Goal: Task Accomplishment & Management: Complete application form

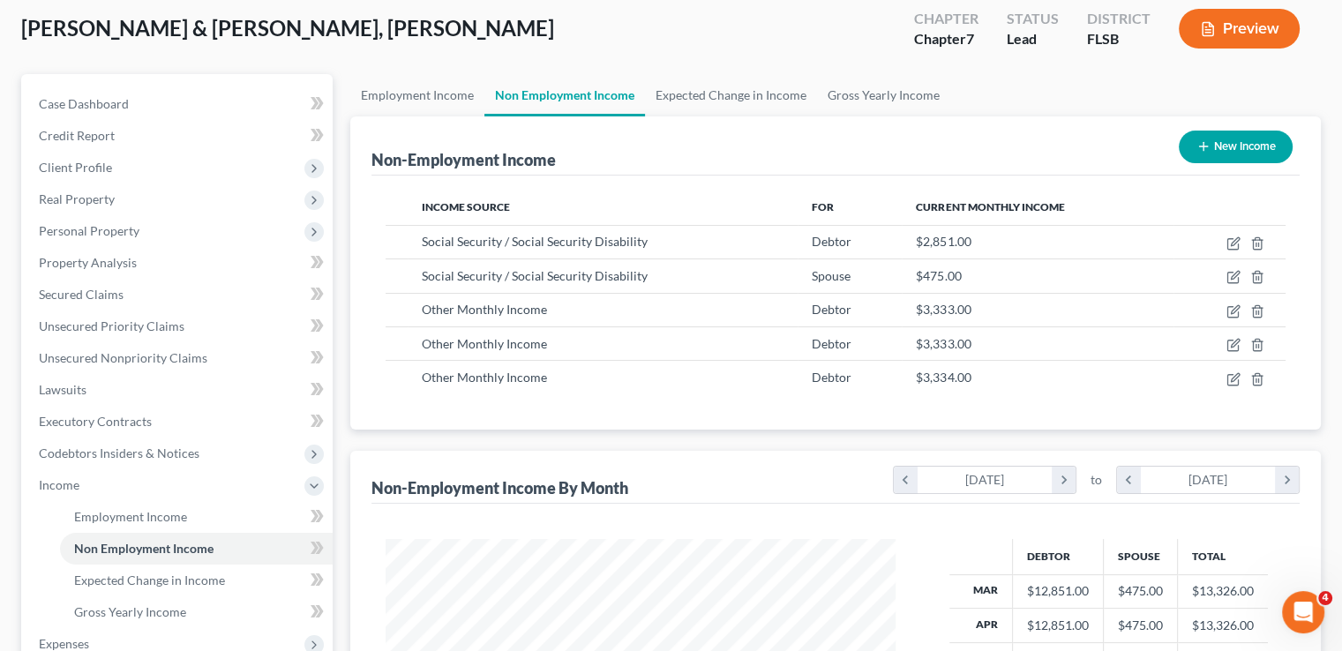
scroll to position [88, 0]
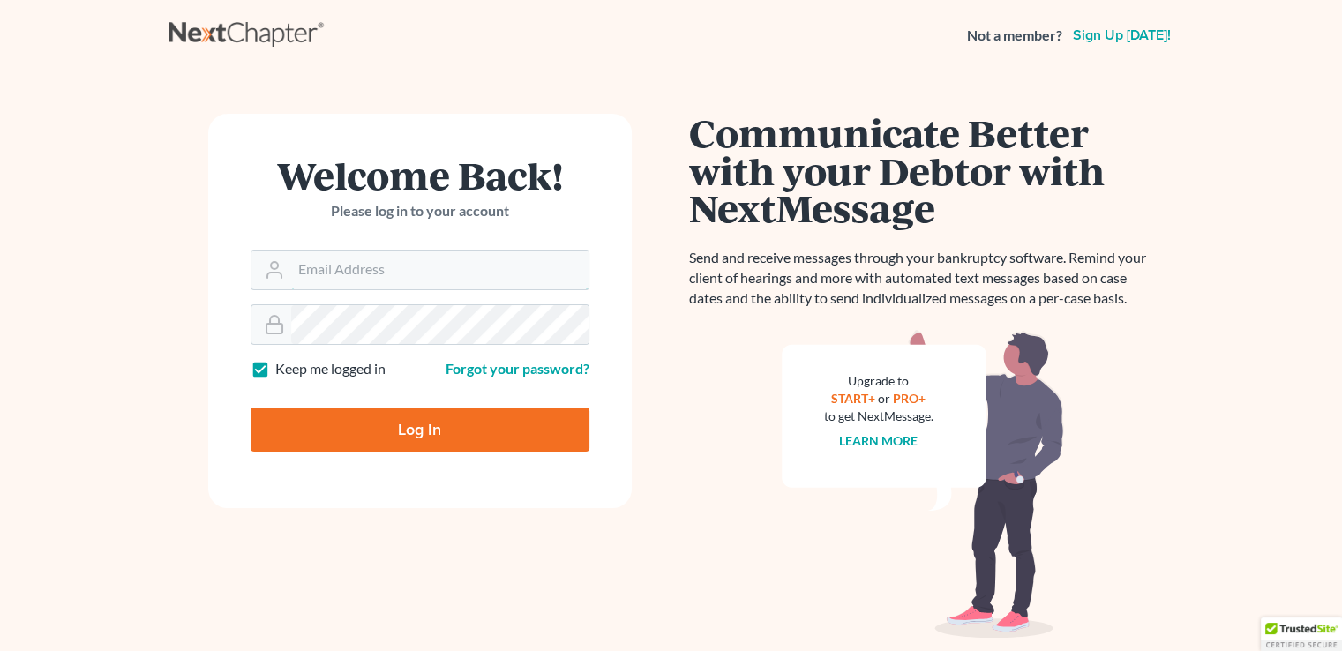
type input "johnson@dsouzalegal.com"
click at [364, 416] on input "Log In" at bounding box center [419, 429] width 339 height 44
type input "Thinking..."
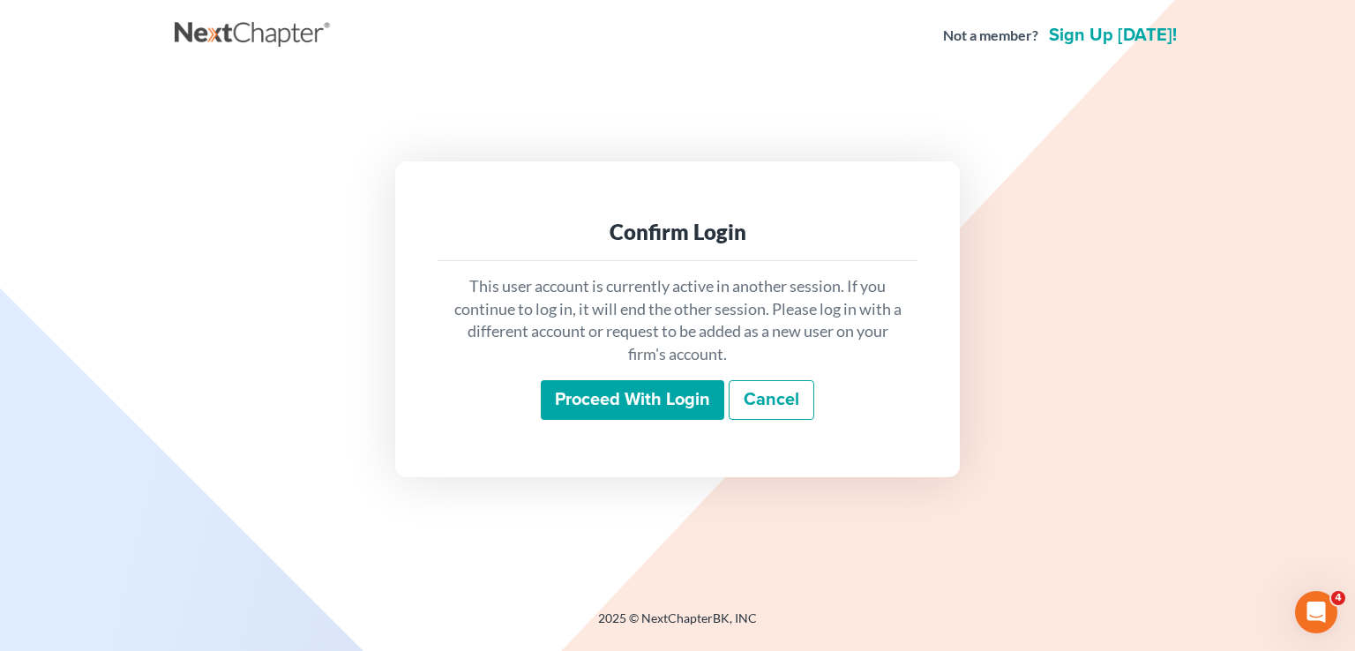
click at [646, 407] on input "Proceed with login" at bounding box center [632, 400] width 183 height 41
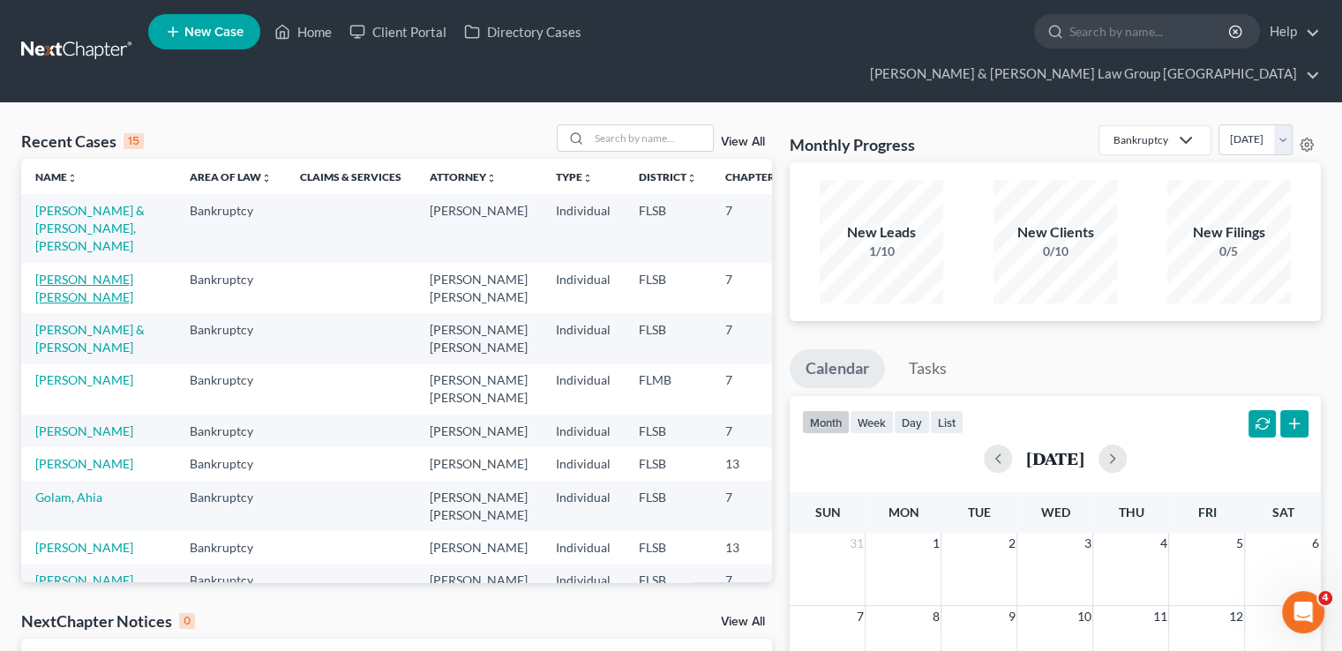
click at [53, 304] on link "Cornell Butler, Corey" at bounding box center [84, 288] width 98 height 33
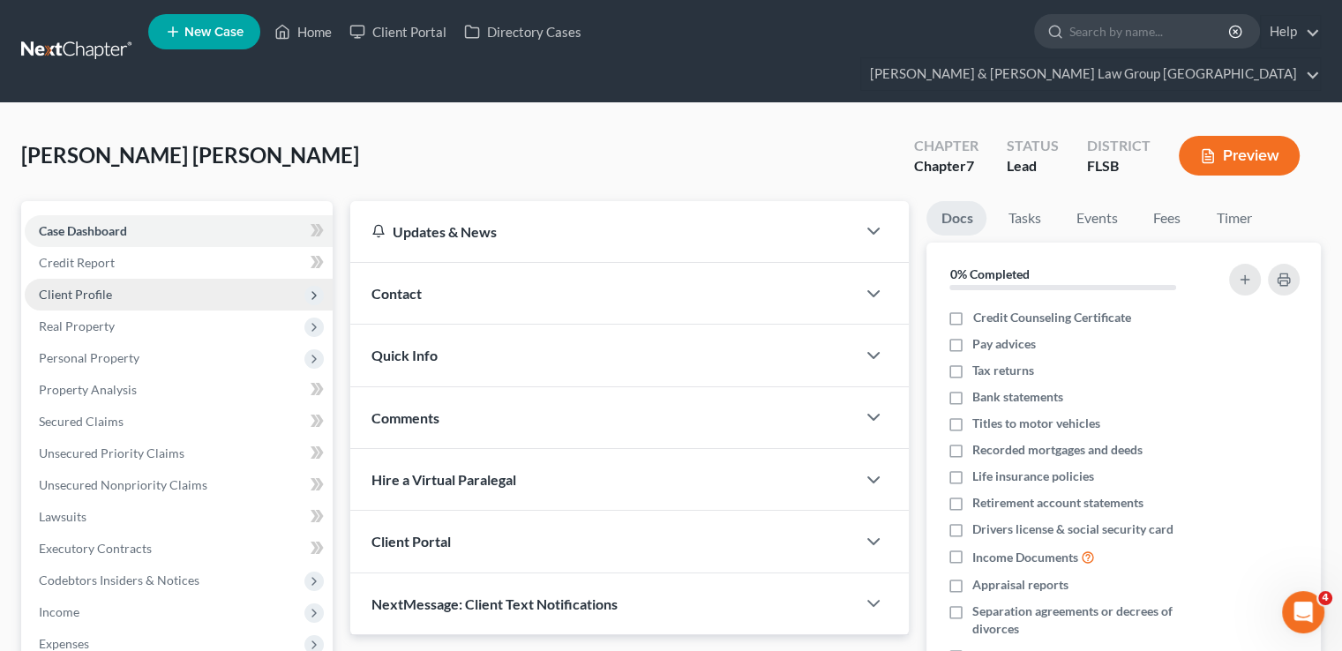
click at [120, 279] on span "Client Profile" at bounding box center [179, 295] width 308 height 32
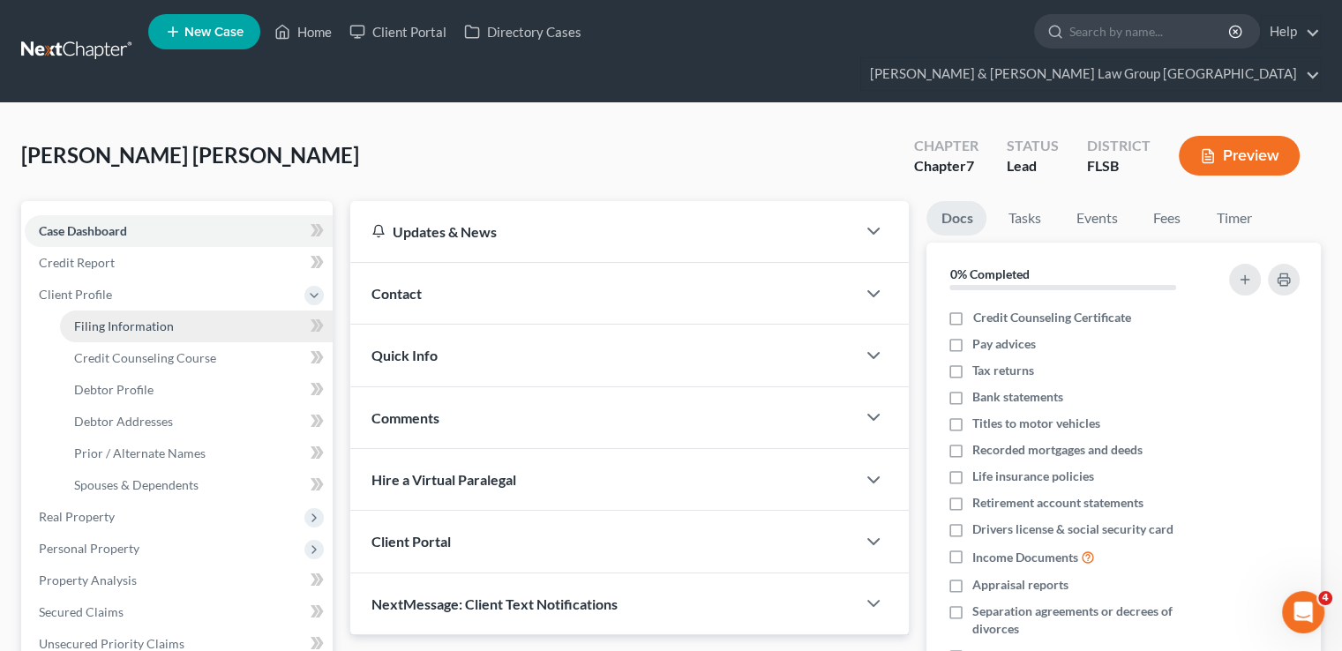
click at [201, 310] on link "Filing Information" at bounding box center [196, 326] width 273 height 32
select select "1"
select select "0"
select select "9"
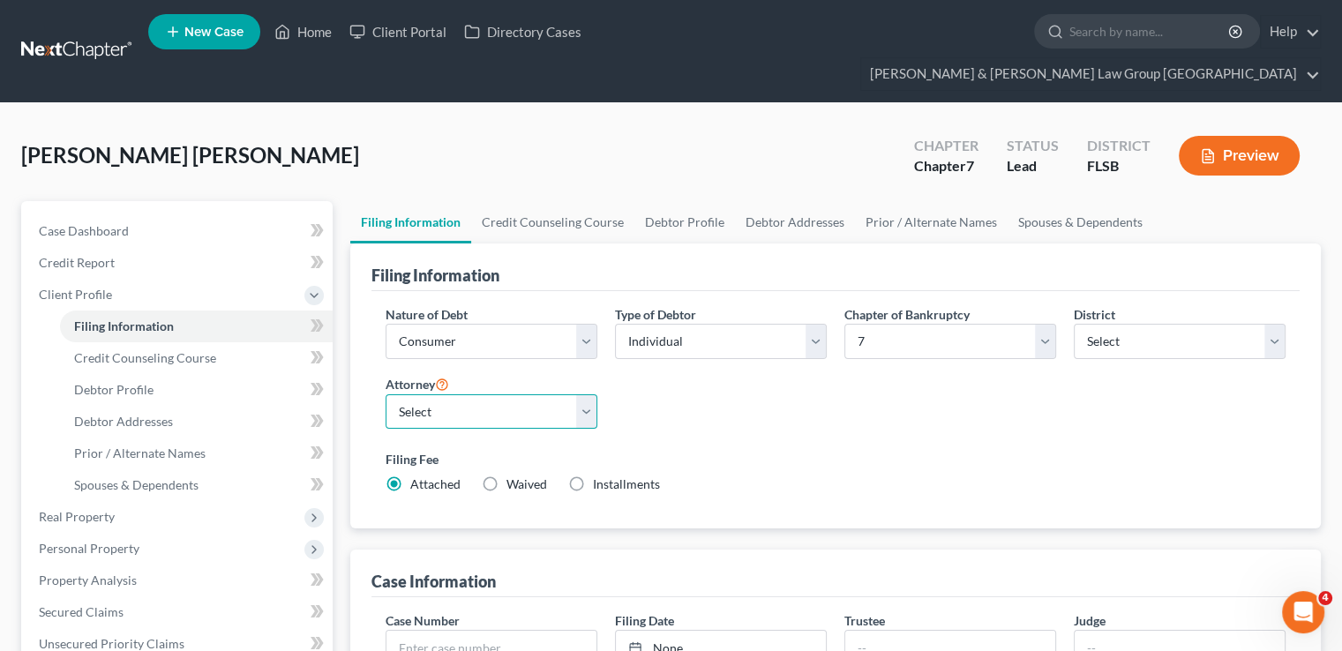
click at [549, 394] on select "Select Kenneth Walton - FLSB Elias Dsouza - FLSB Johnson D'Souza - FLSB" at bounding box center [491, 411] width 212 height 35
select select "0"
click at [385, 394] on select "Select Kenneth Walton - FLSB Elias Dsouza - FLSB Johnson D'Souza - FLSB" at bounding box center [491, 411] width 212 height 35
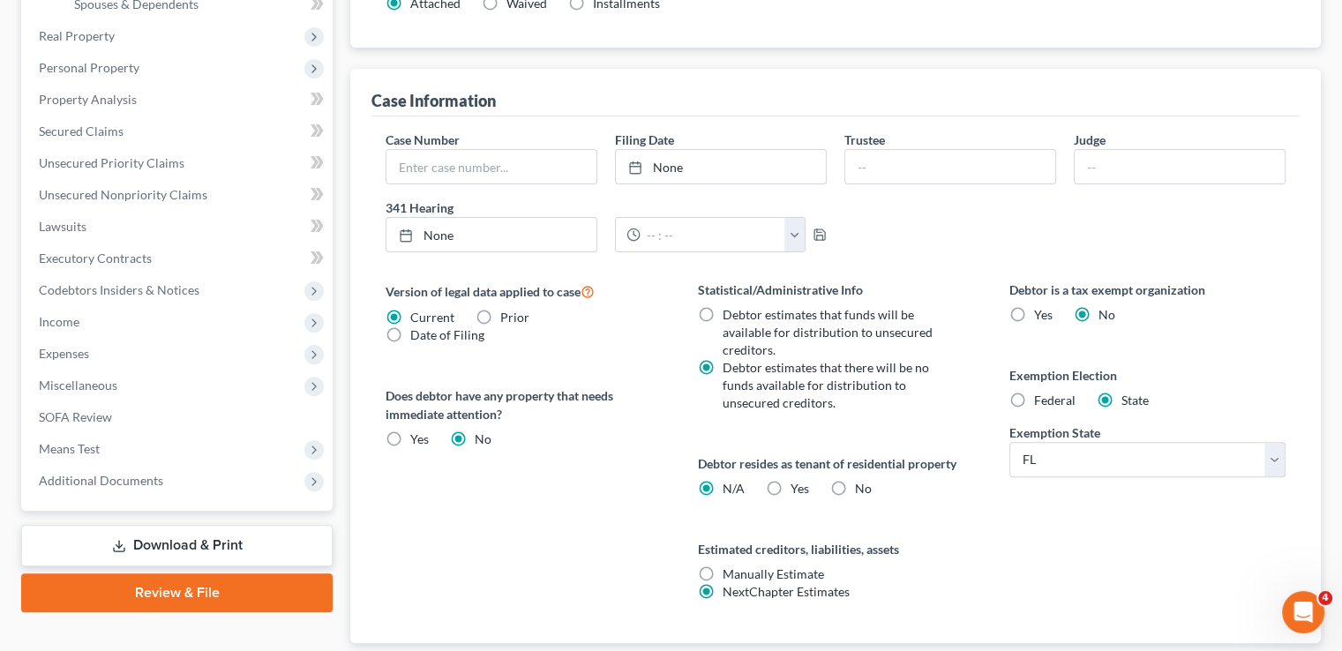
scroll to position [529, 0]
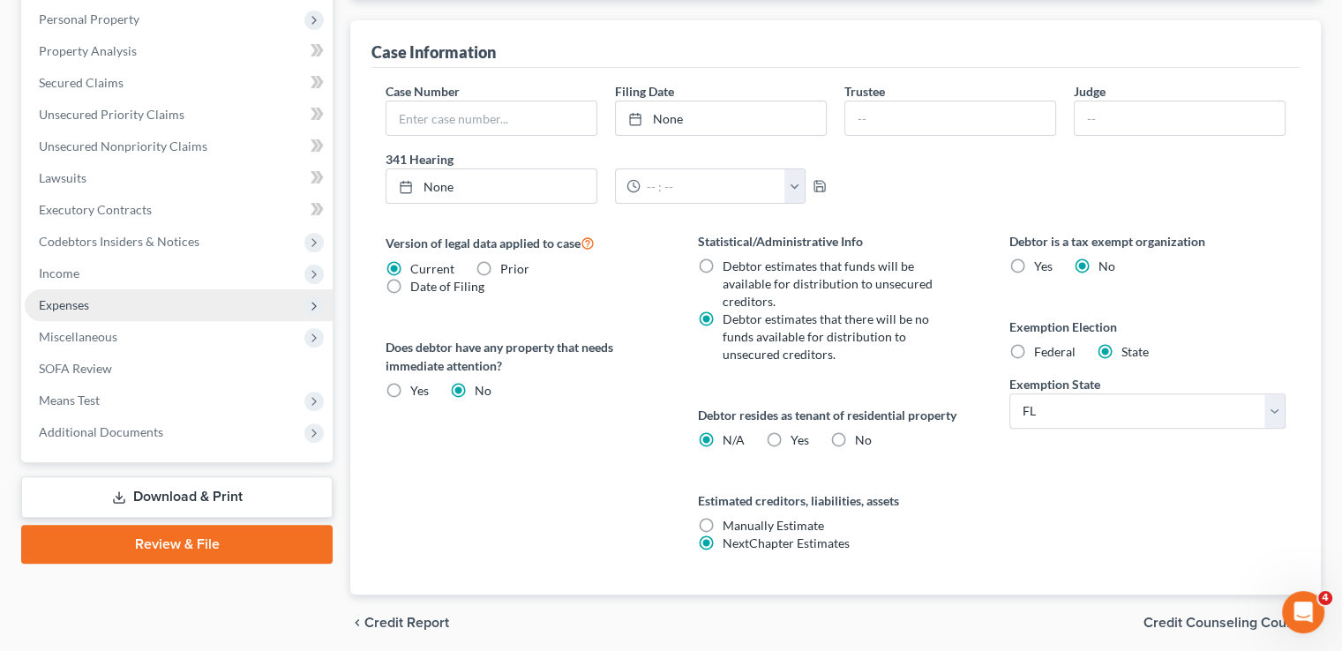
click at [102, 289] on span "Expenses" at bounding box center [179, 305] width 308 height 32
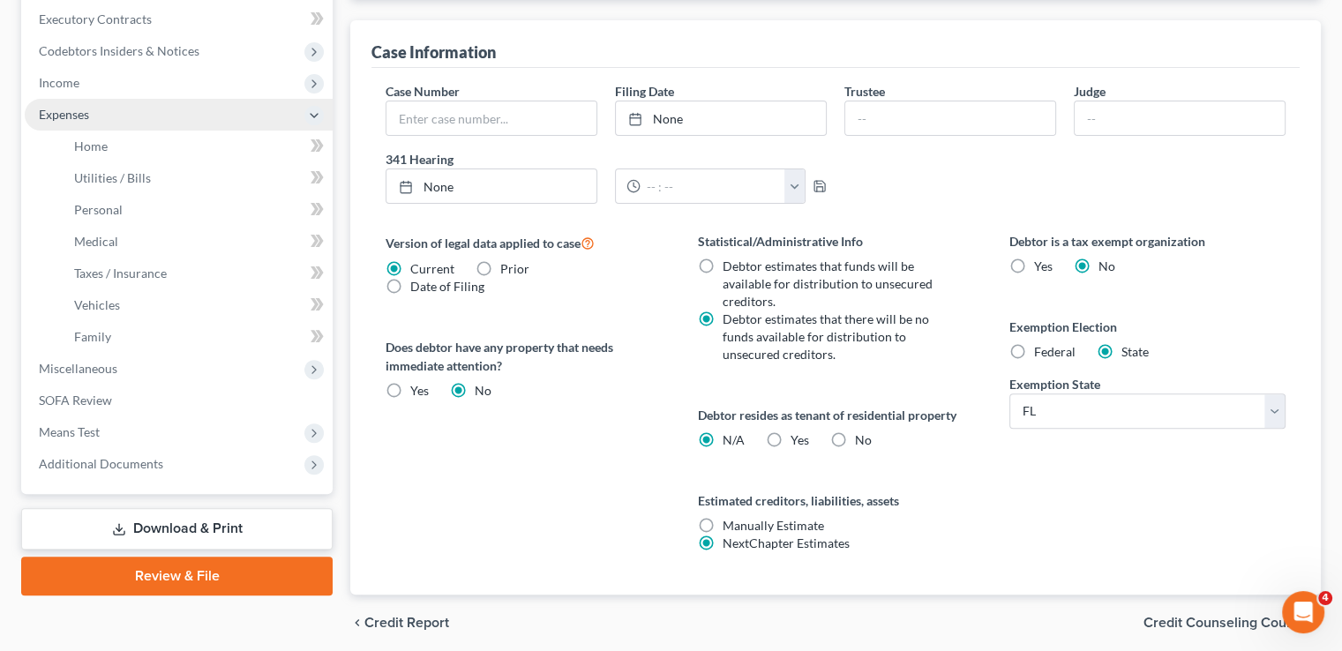
scroll to position [339, 0]
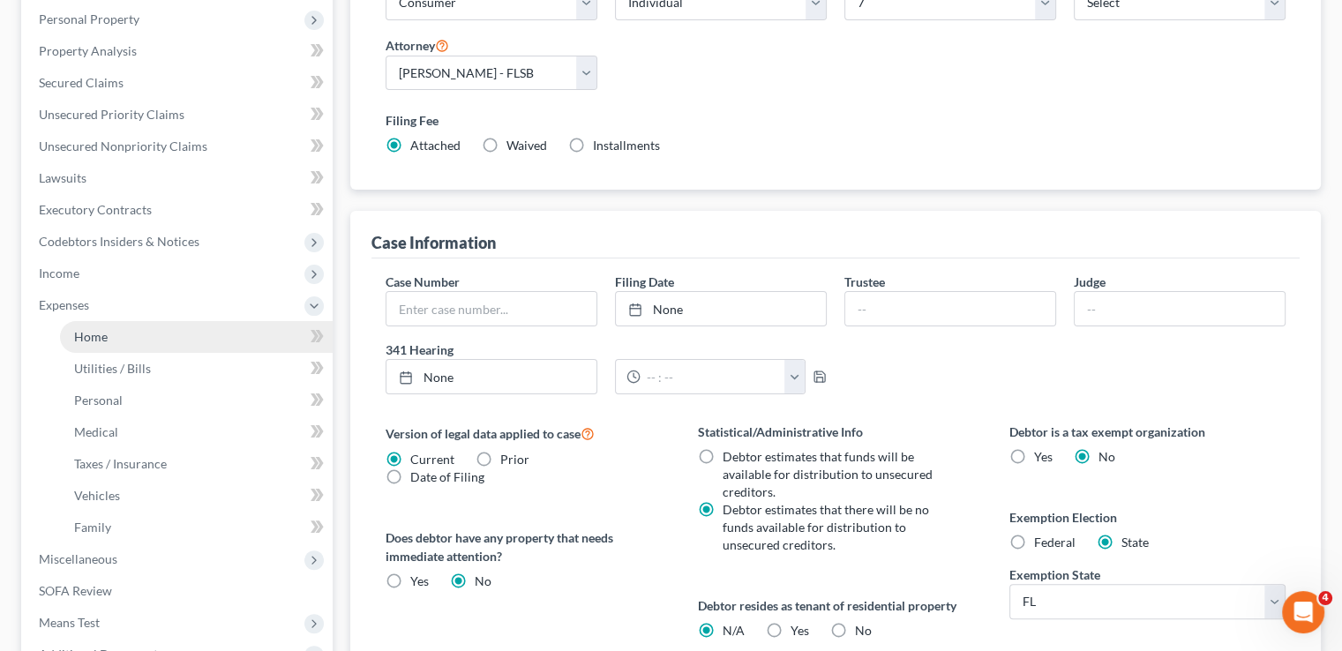
click at [106, 329] on span "Home" at bounding box center [91, 336] width 34 height 15
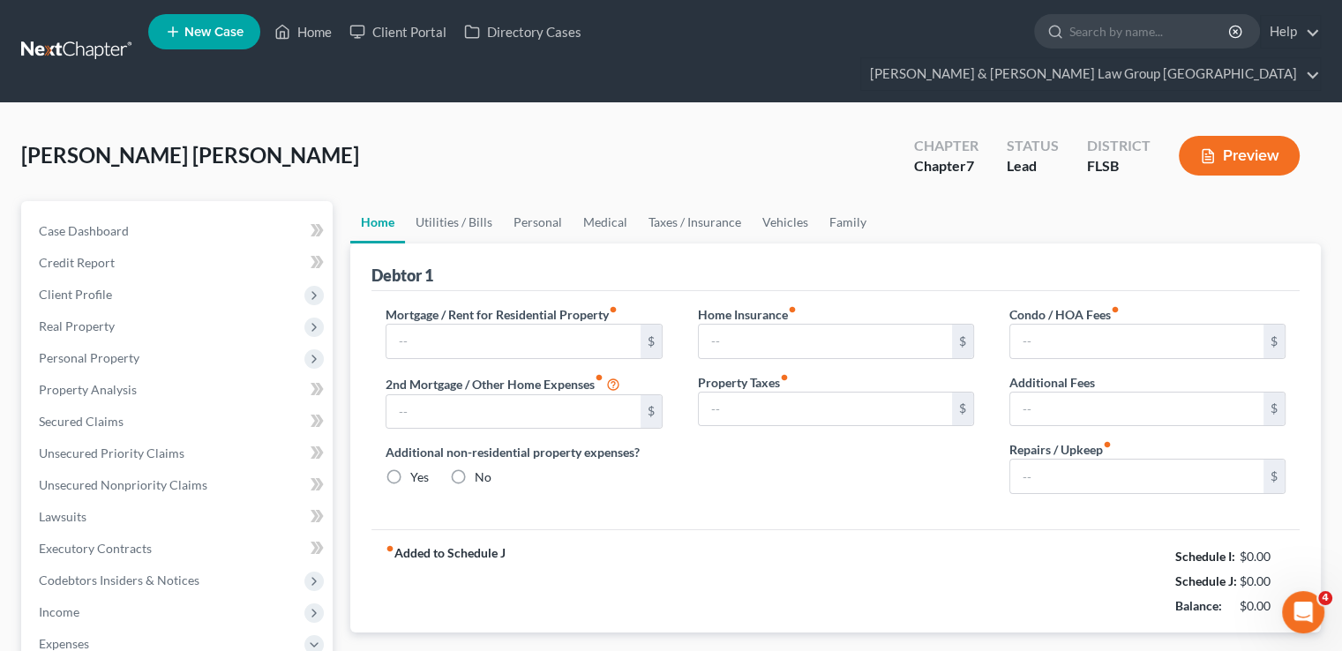
type input "0.00"
radio input "true"
type input "0.00"
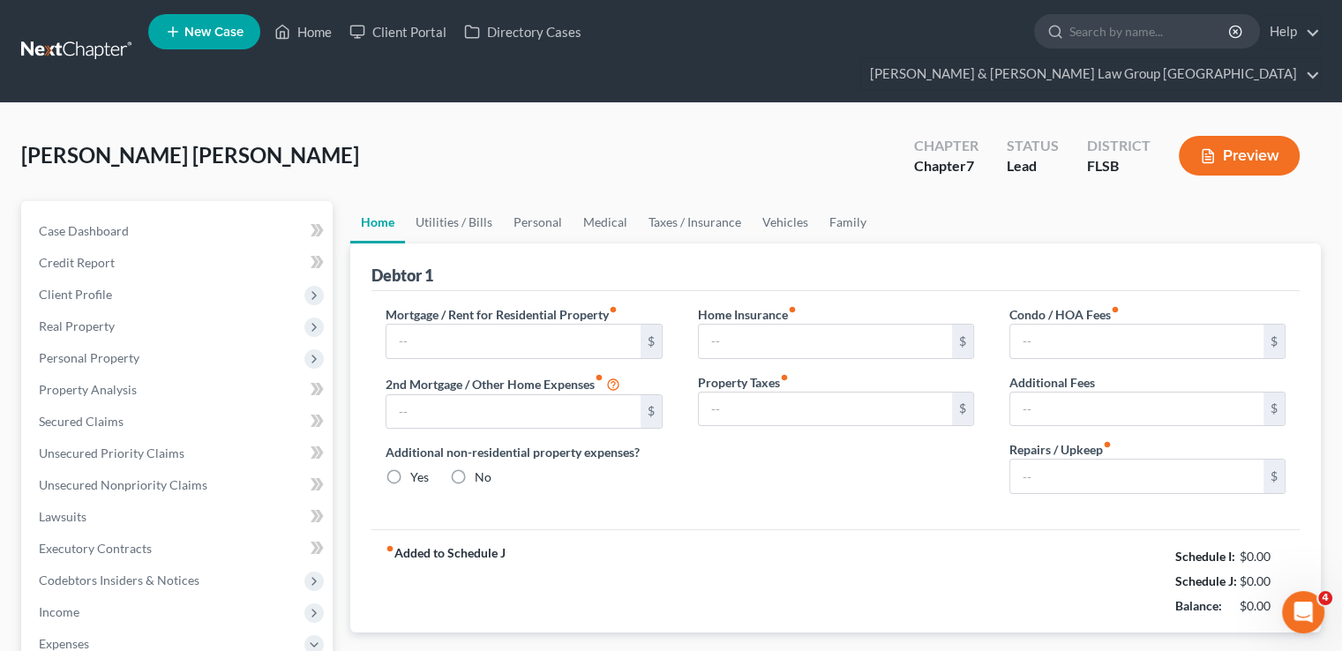
type input "0.00"
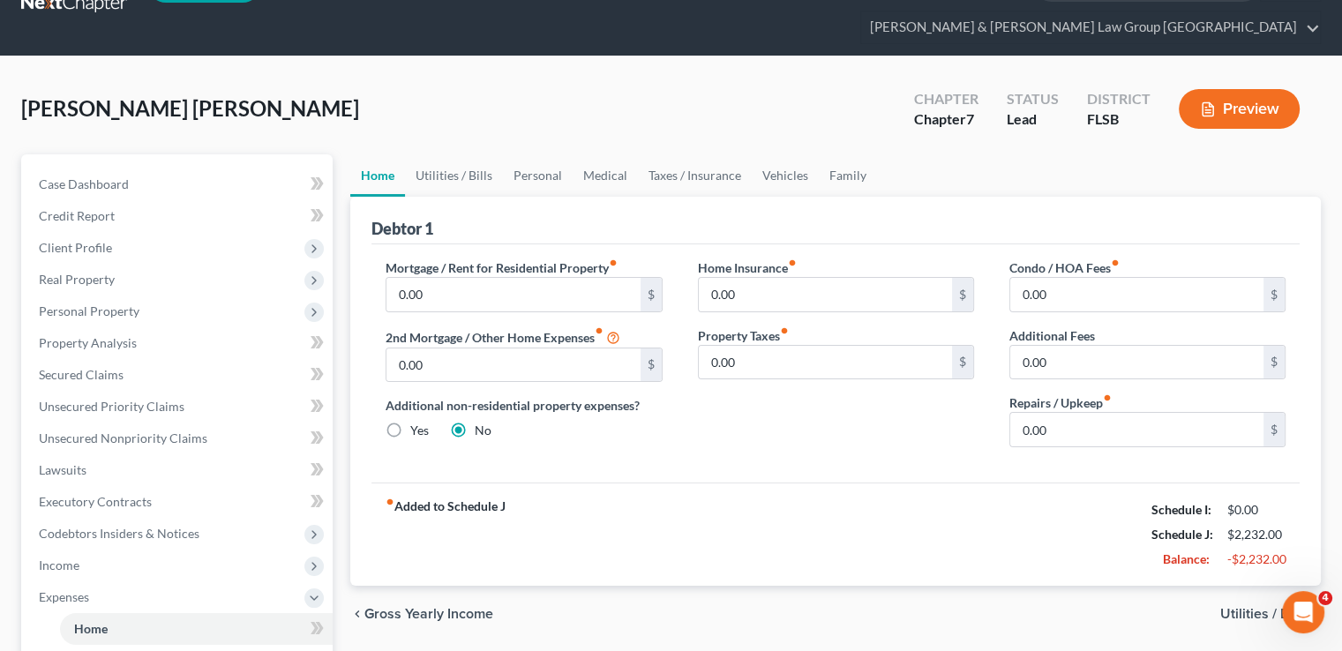
scroll to position [88, 0]
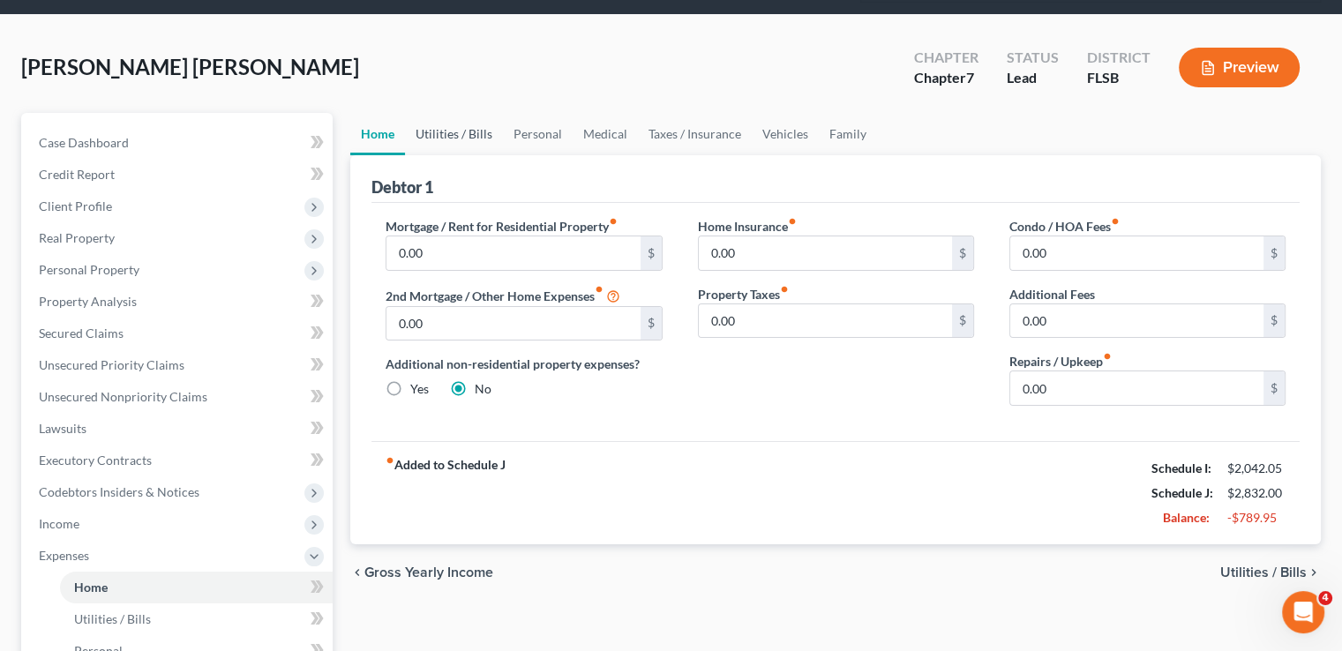
click at [453, 113] on link "Utilities / Bills" at bounding box center [454, 134] width 98 height 42
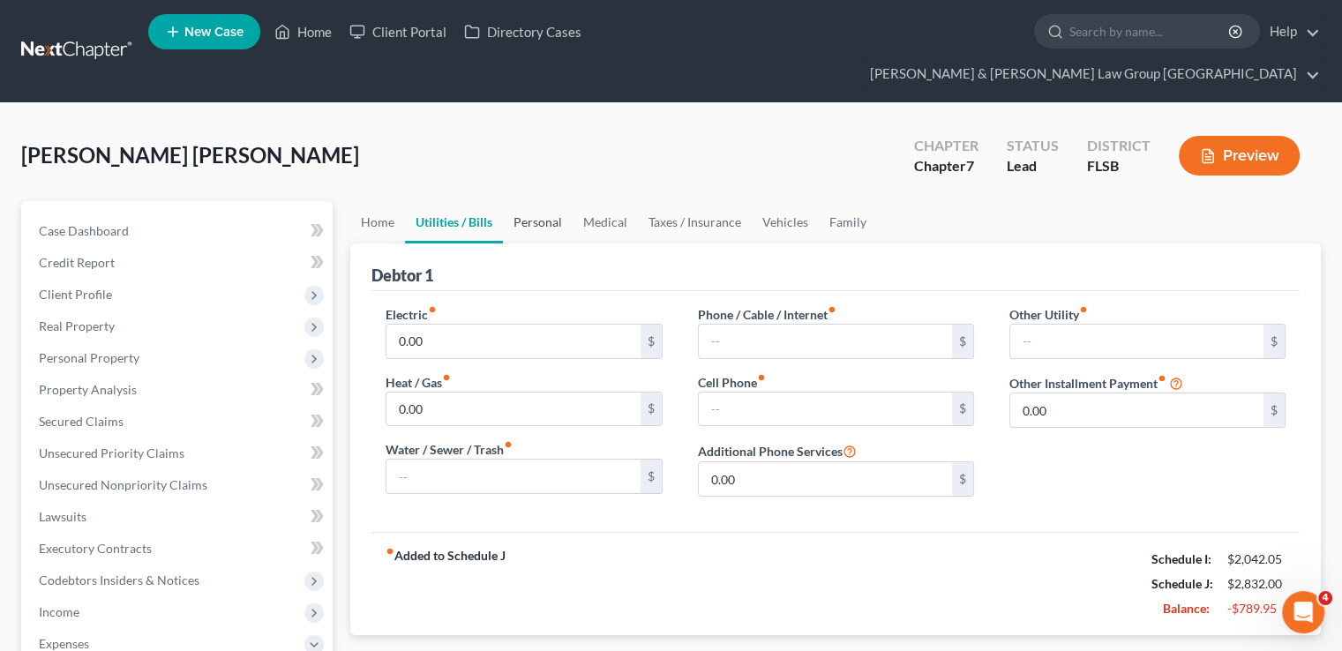
click at [549, 201] on link "Personal" at bounding box center [538, 222] width 70 height 42
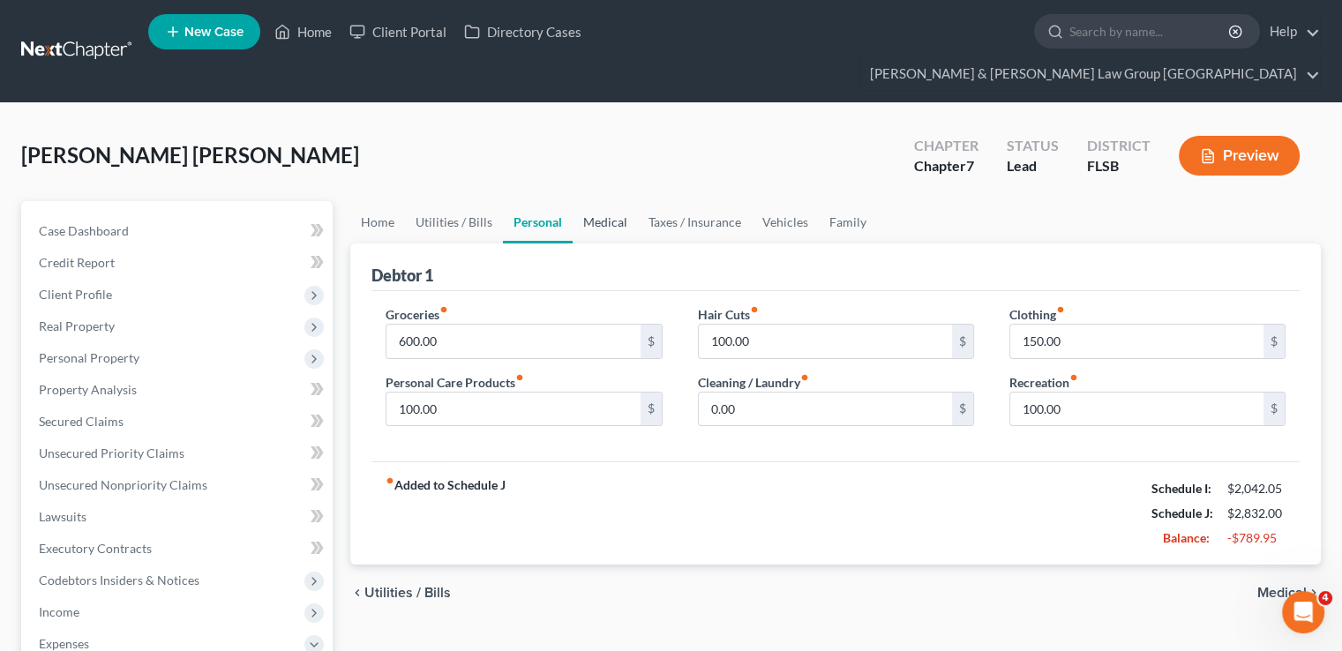
click at [603, 201] on link "Medical" at bounding box center [604, 222] width 65 height 42
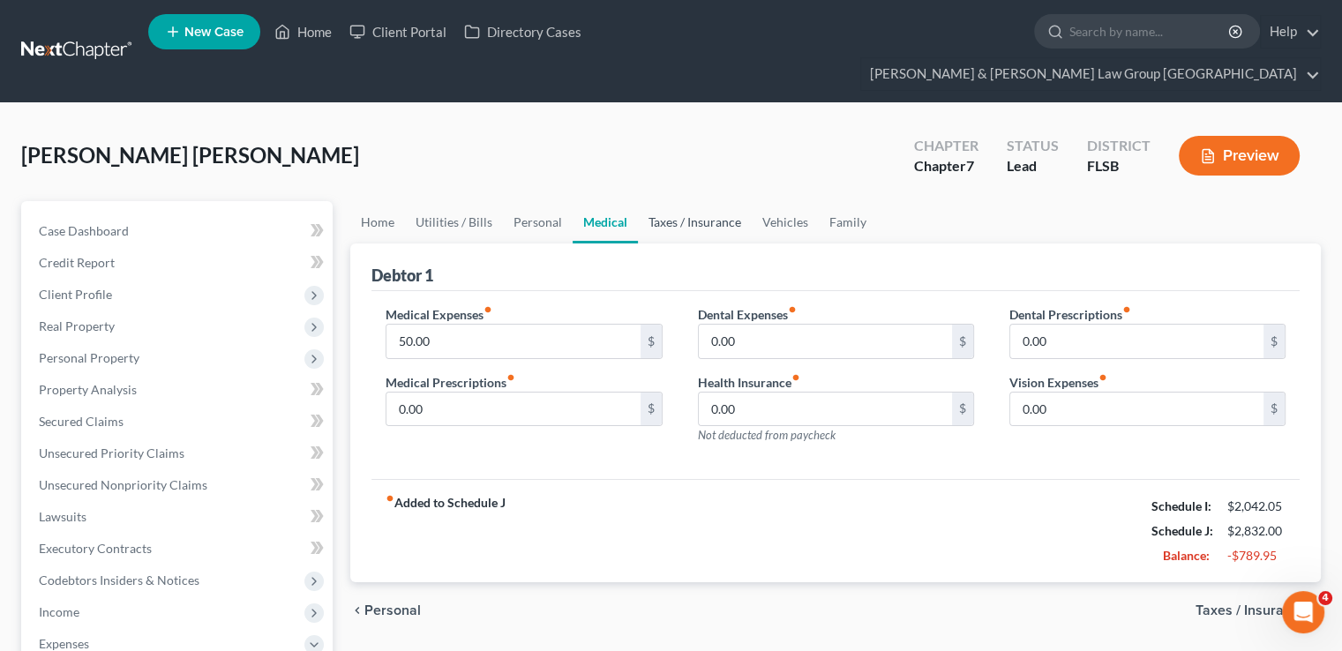
click at [681, 201] on link "Taxes / Insurance" at bounding box center [695, 222] width 114 height 42
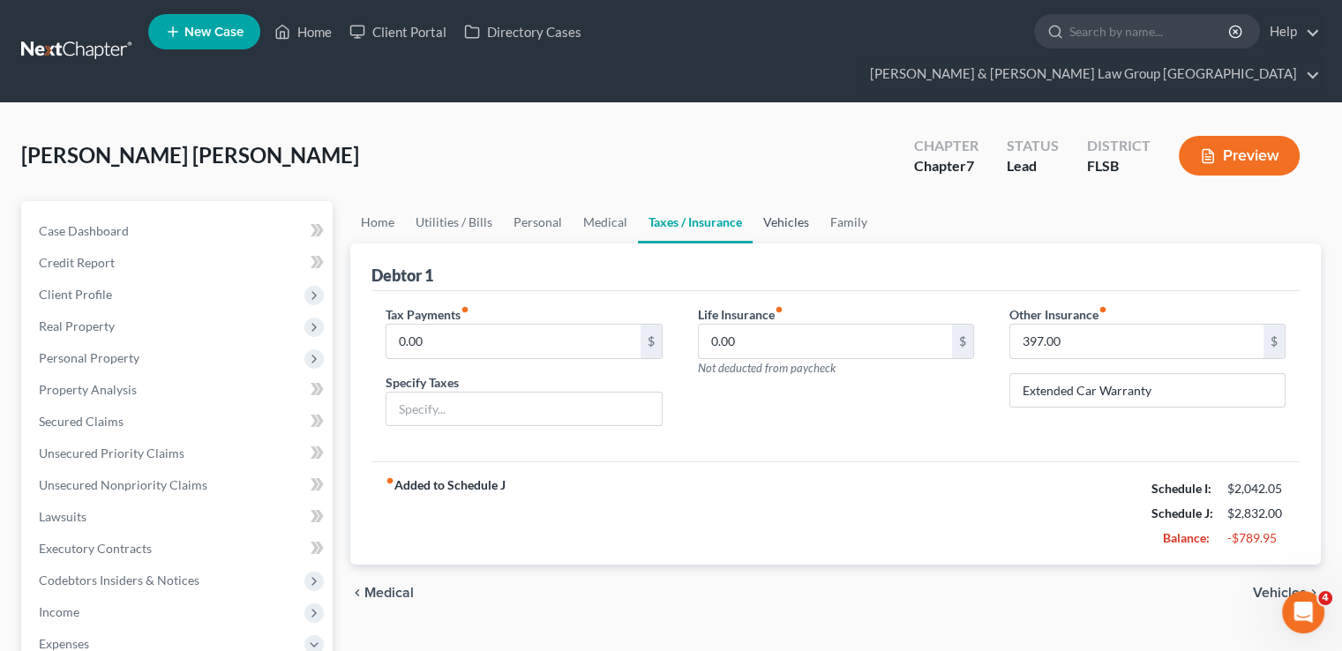
click at [775, 201] on link "Vehicles" at bounding box center [785, 222] width 67 height 42
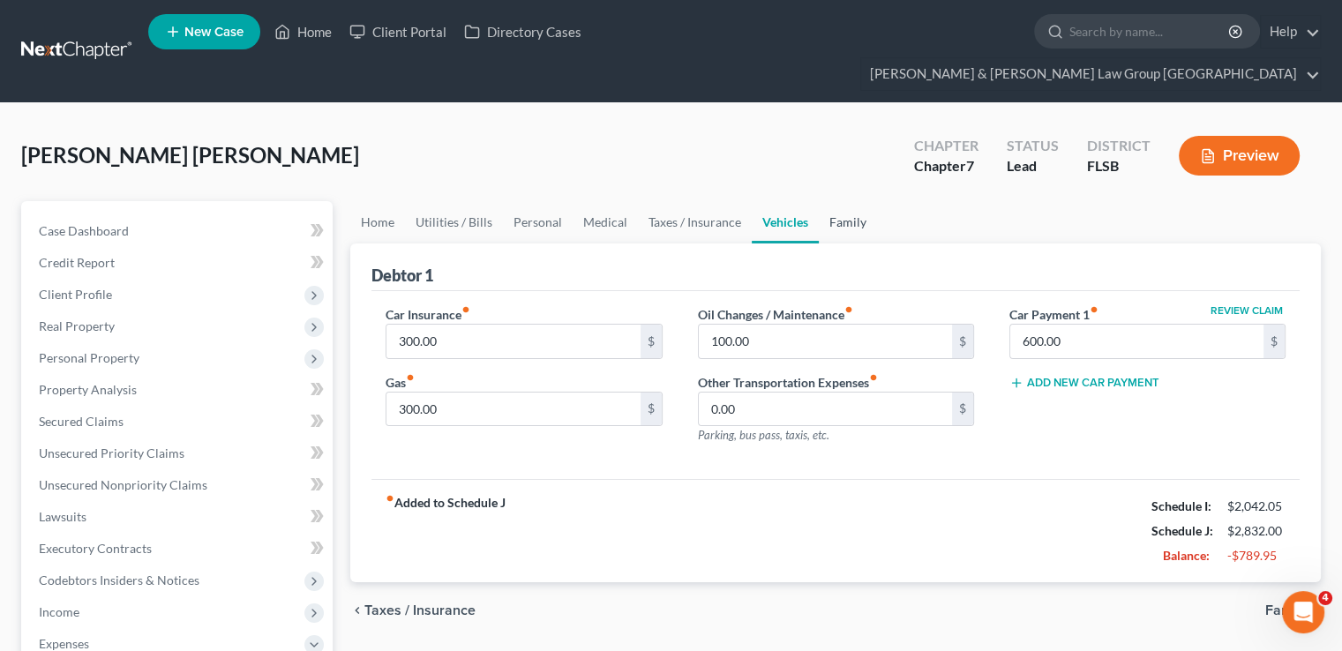
click at [850, 201] on link "Family" at bounding box center [847, 222] width 58 height 42
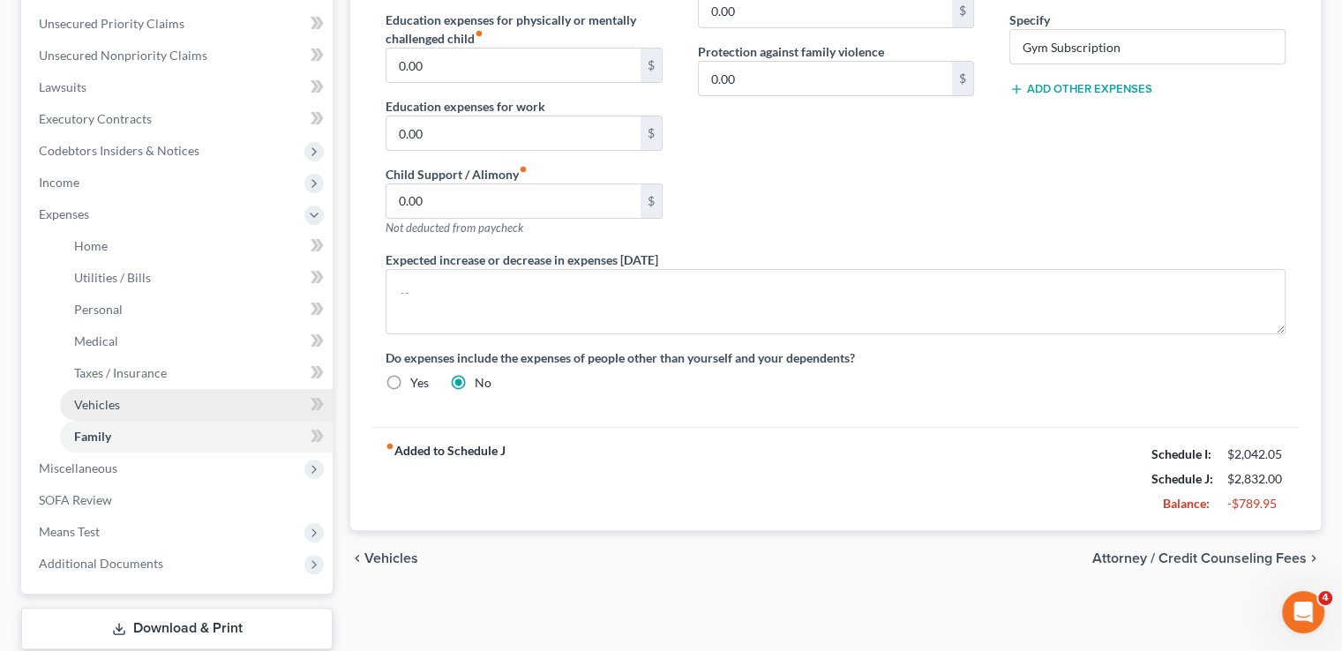
scroll to position [441, 0]
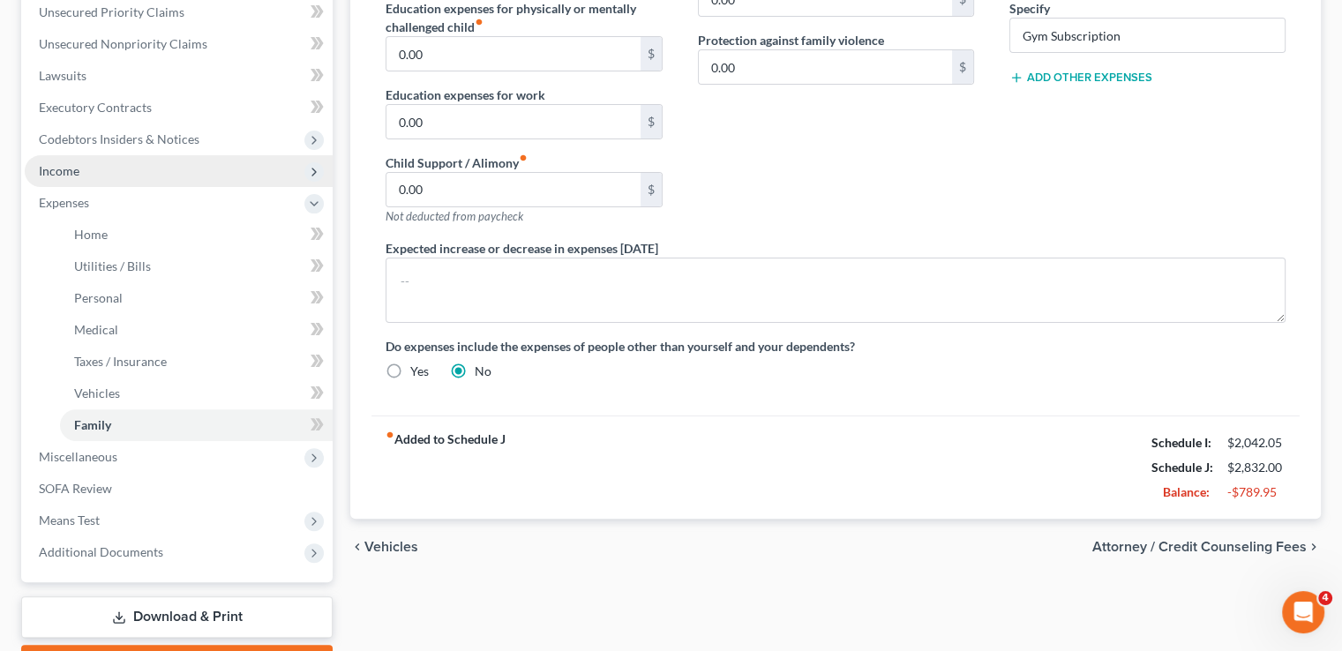
click at [78, 163] on span "Income" at bounding box center [59, 170] width 41 height 15
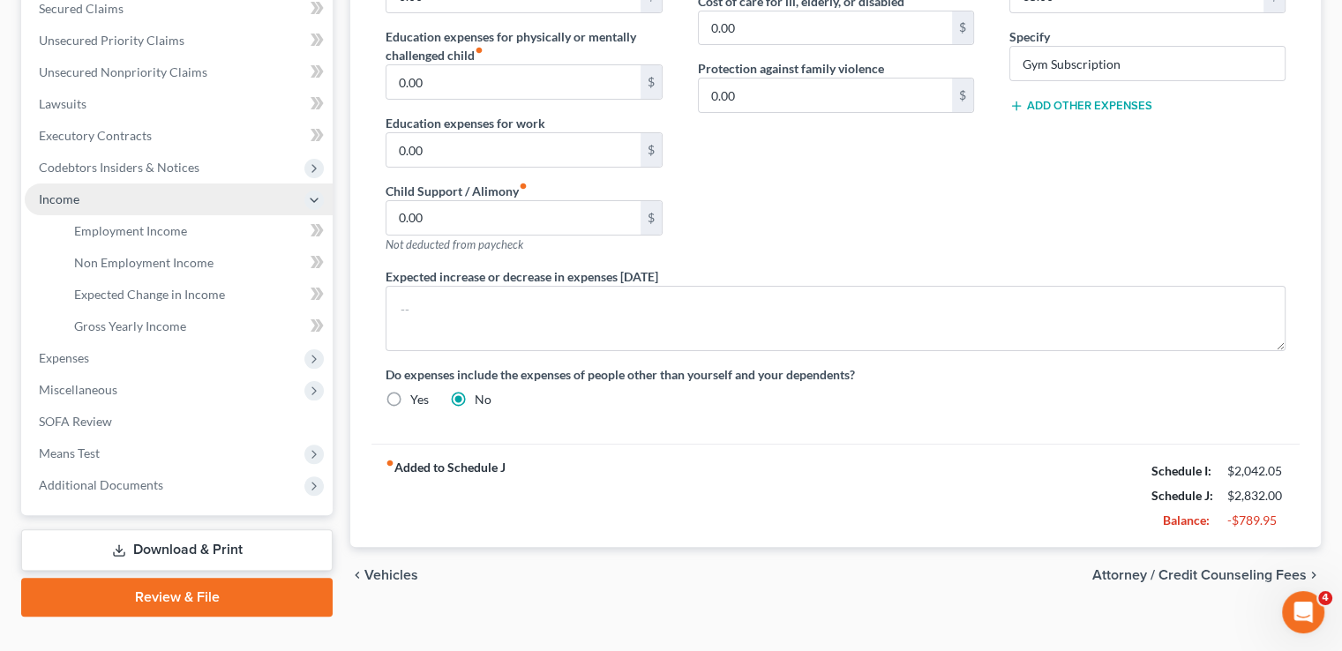
click at [95, 183] on span "Income" at bounding box center [179, 199] width 308 height 32
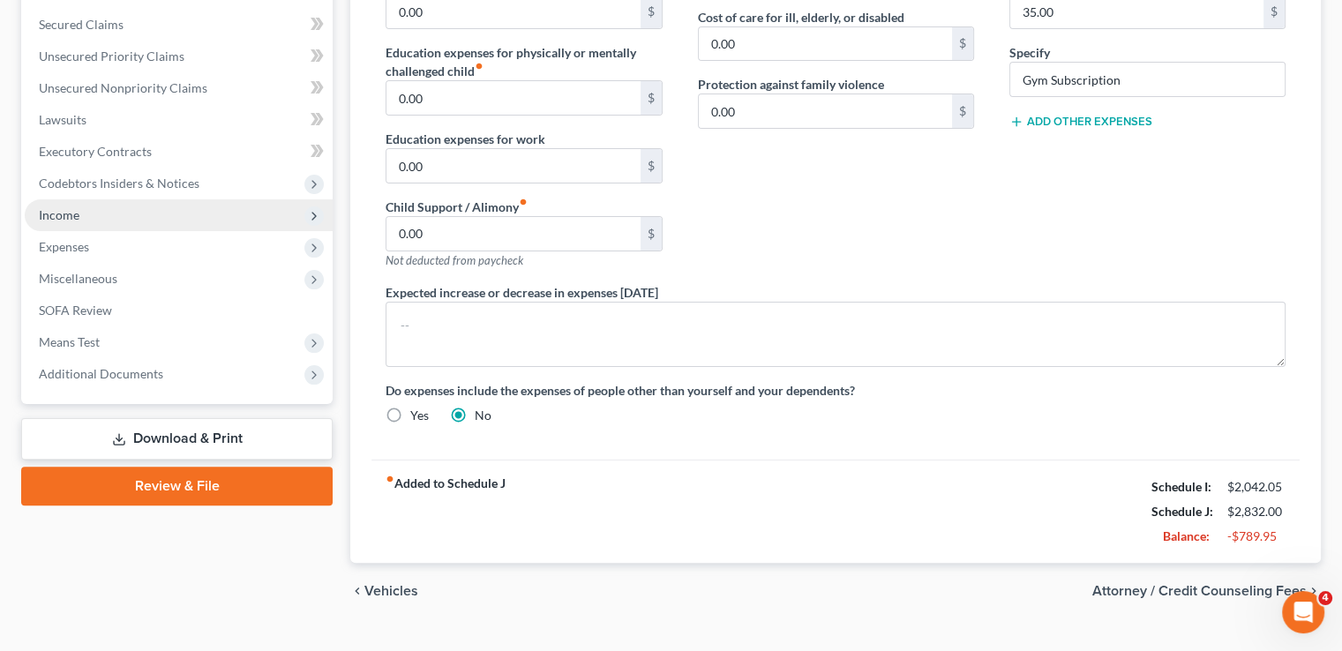
click at [105, 199] on span "Income" at bounding box center [179, 215] width 308 height 32
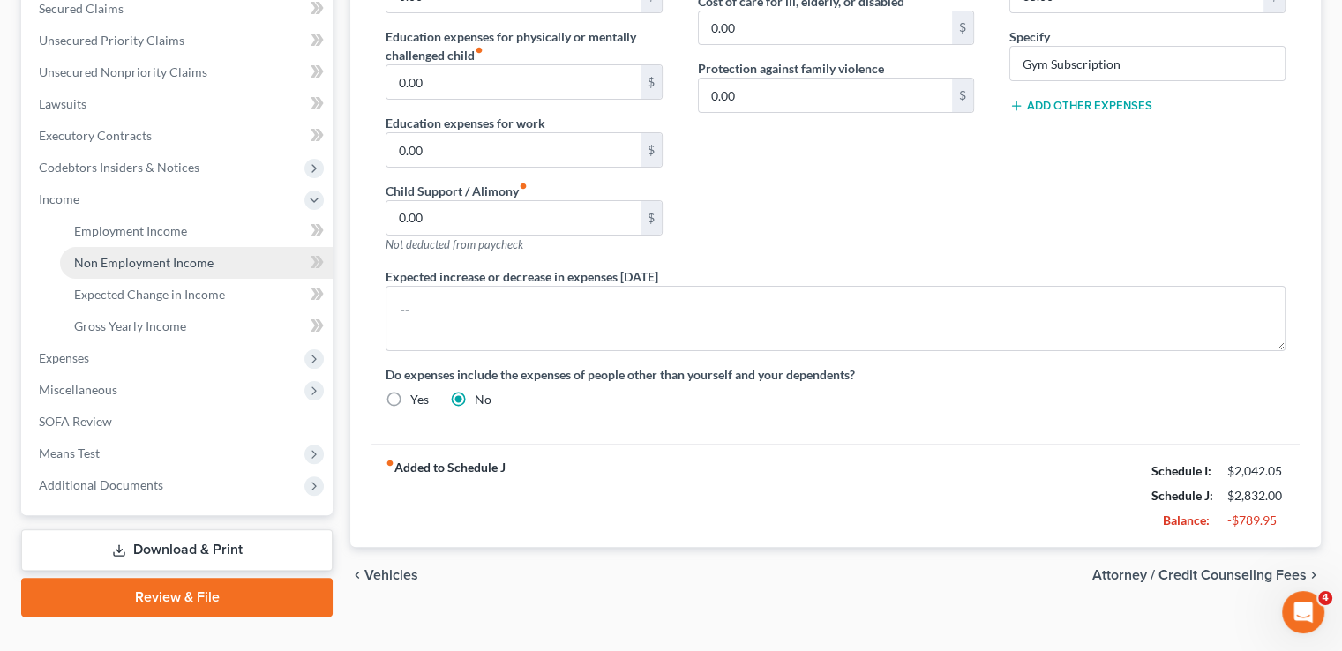
click at [120, 247] on link "Non Employment Income" at bounding box center [196, 263] width 273 height 32
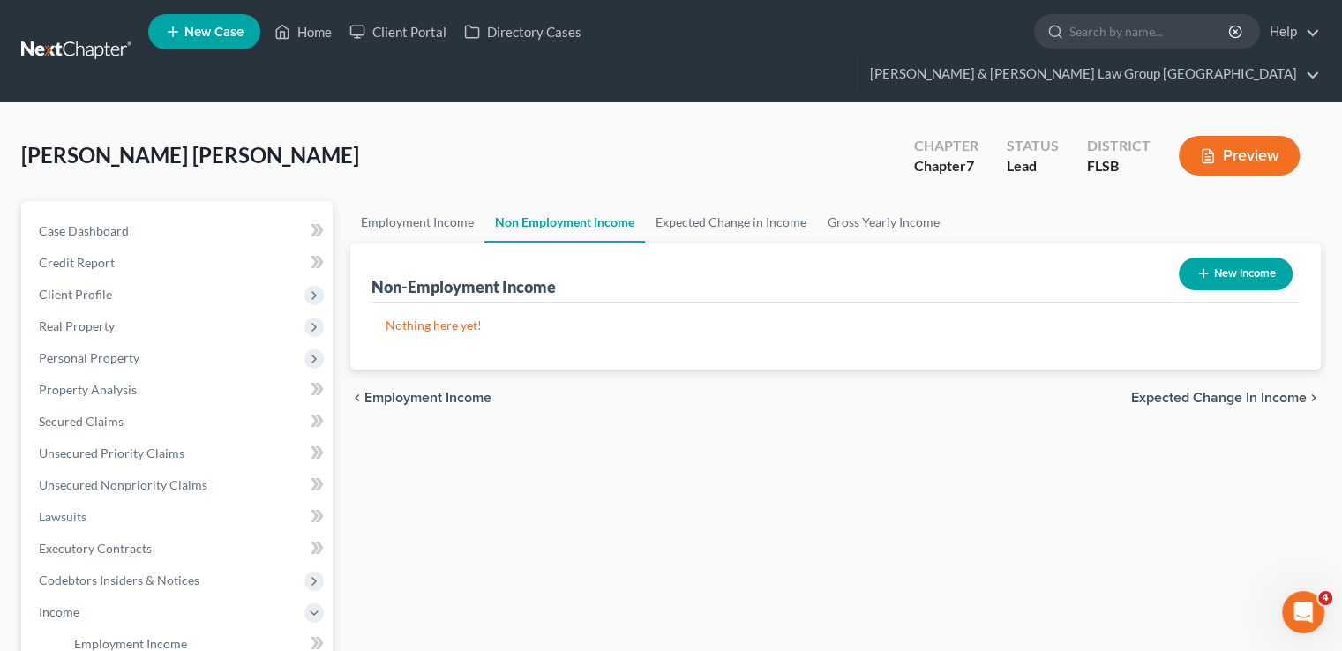
scroll to position [353, 0]
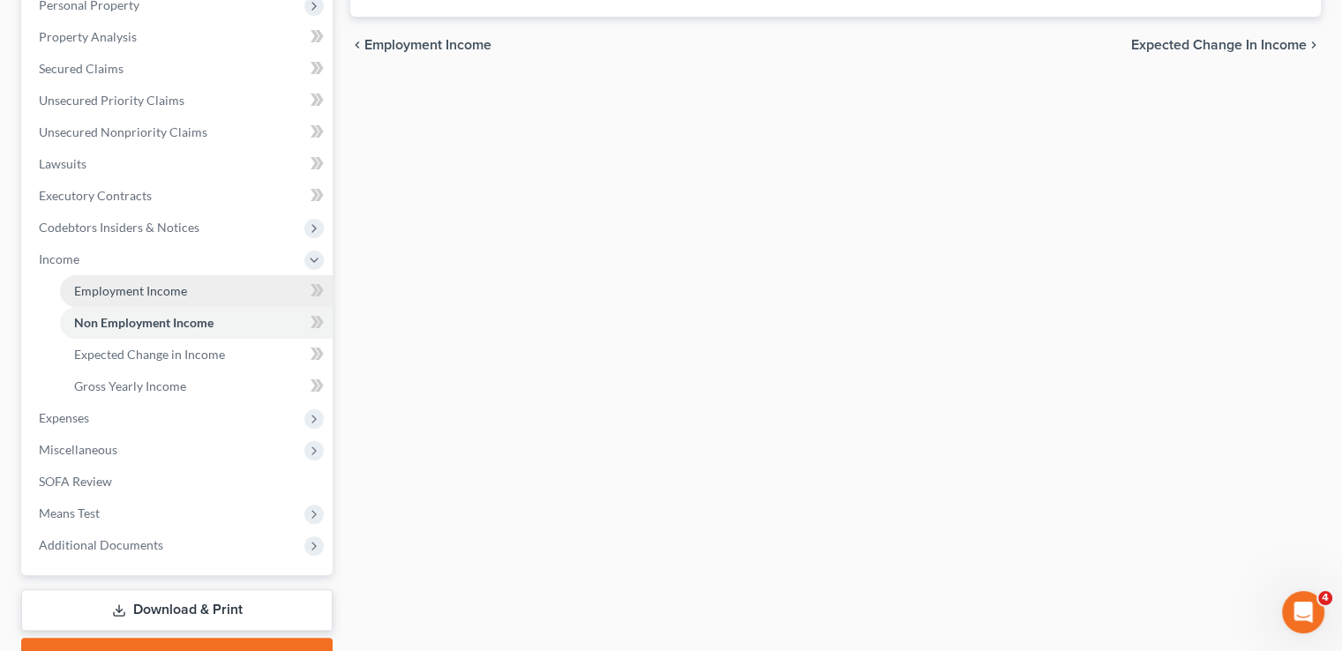
click at [108, 283] on span "Employment Income" at bounding box center [130, 290] width 113 height 15
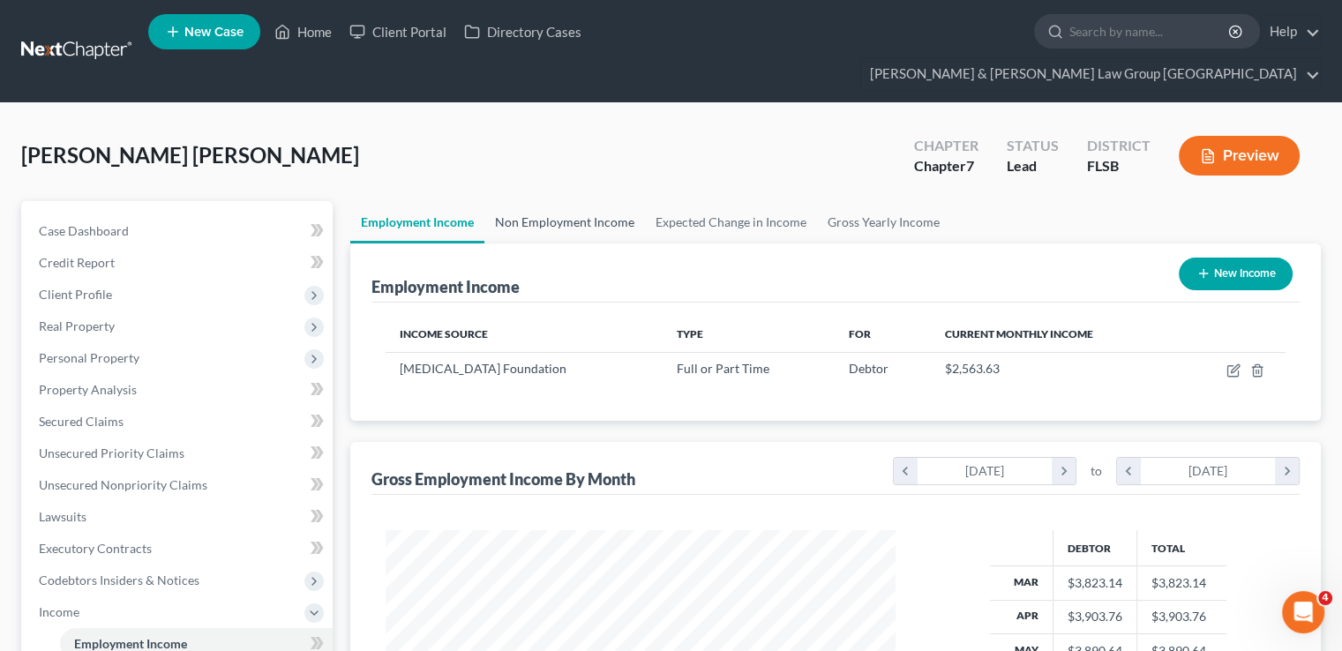
click at [554, 201] on link "Non Employment Income" at bounding box center [564, 222] width 161 height 42
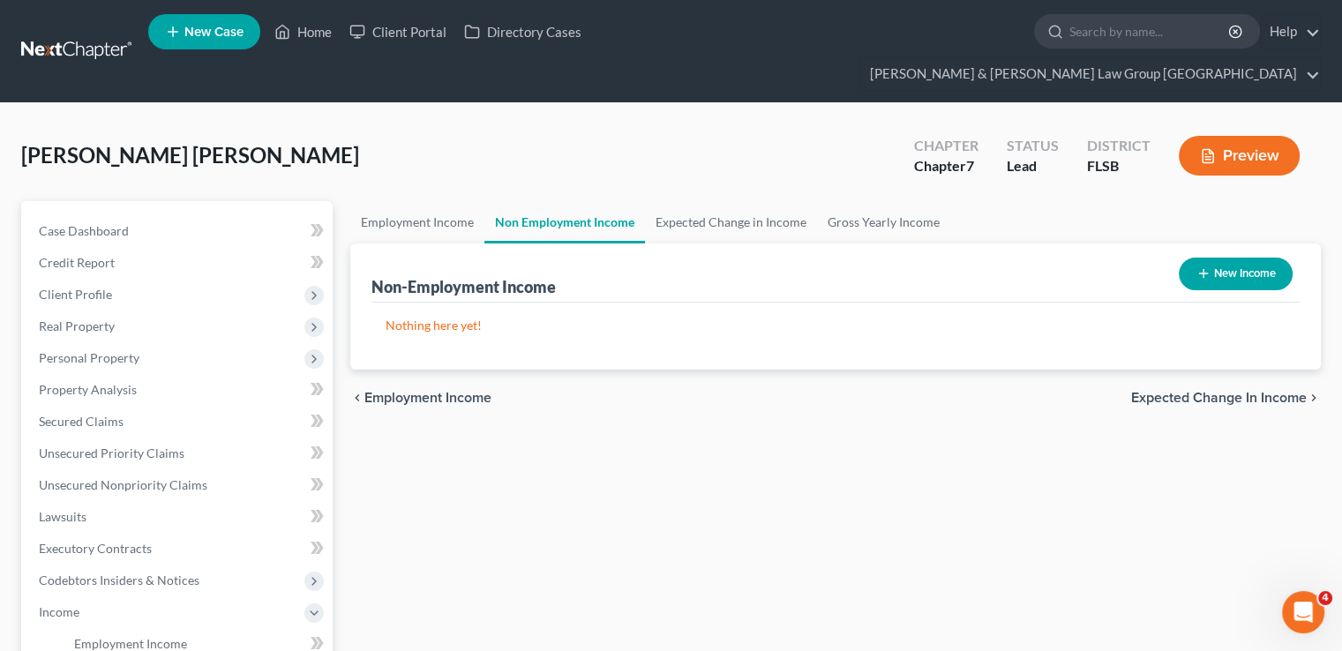
click at [728, 243] on div "Non-Employment Income New Income" at bounding box center [835, 272] width 928 height 59
click at [721, 201] on link "Expected Change in Income" at bounding box center [731, 222] width 172 height 42
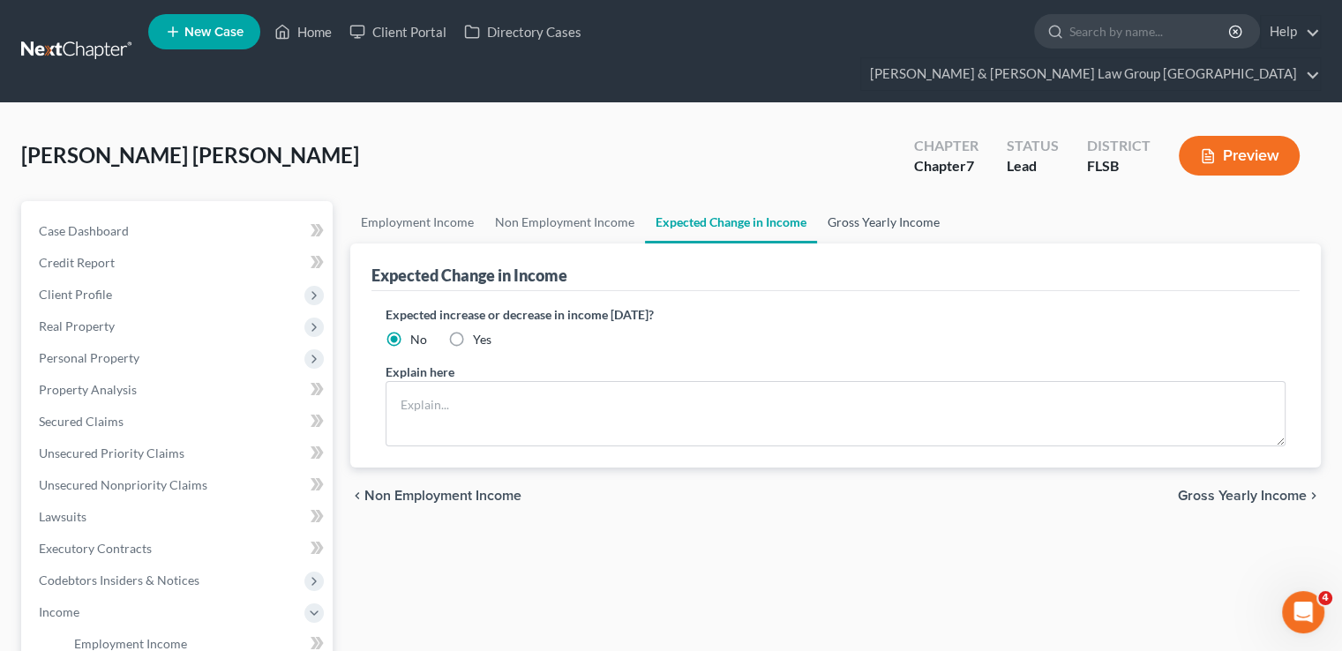
click at [904, 201] on link "Gross Yearly Income" at bounding box center [883, 222] width 133 height 42
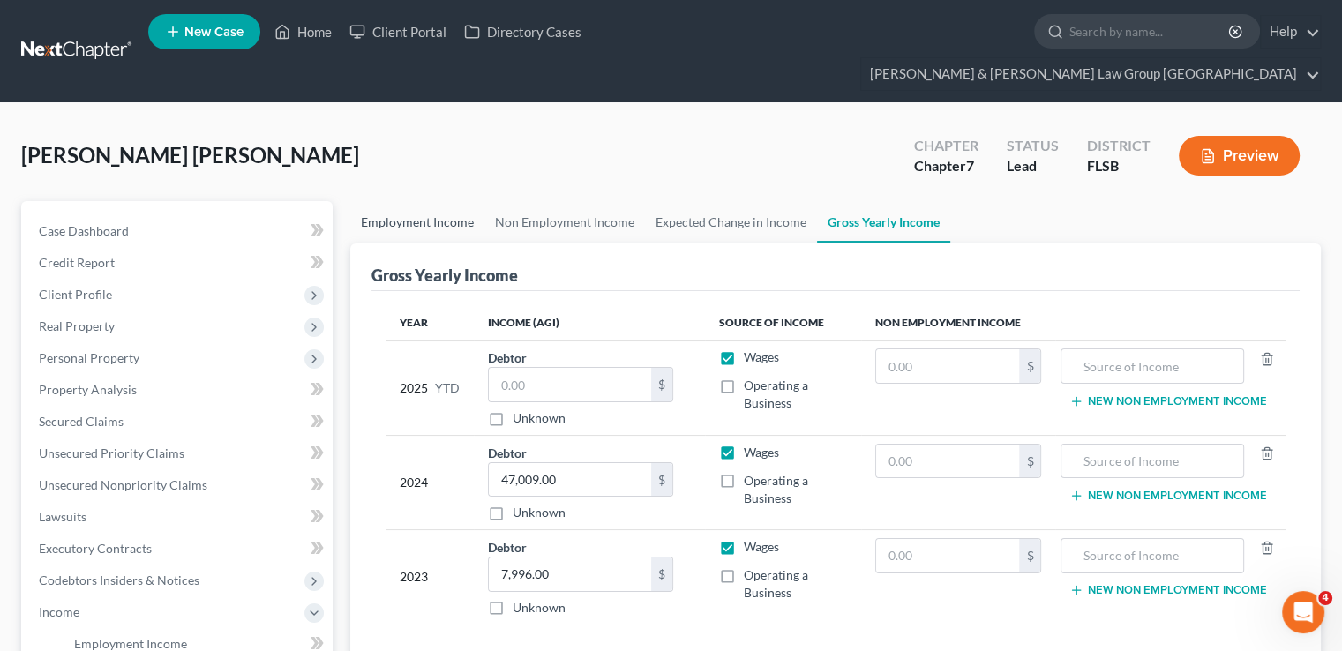
click at [403, 201] on link "Employment Income" at bounding box center [417, 222] width 134 height 42
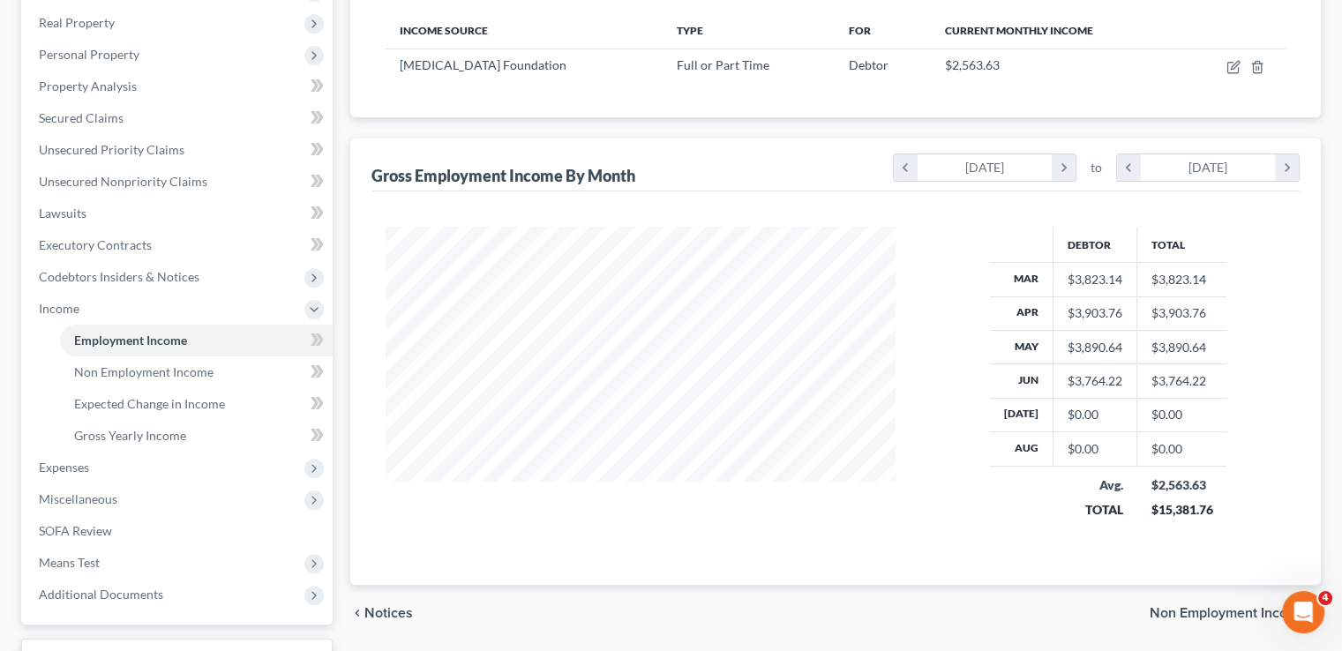
scroll to position [353, 0]
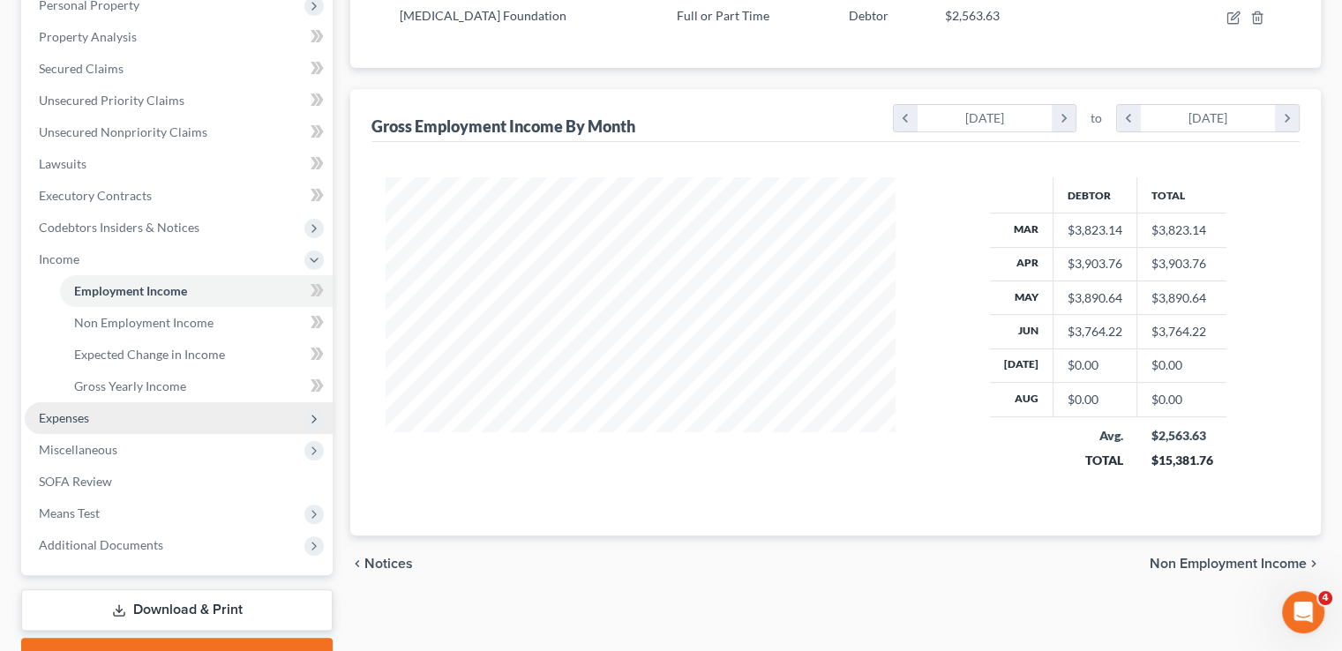
click at [123, 402] on span "Expenses" at bounding box center [179, 418] width 308 height 32
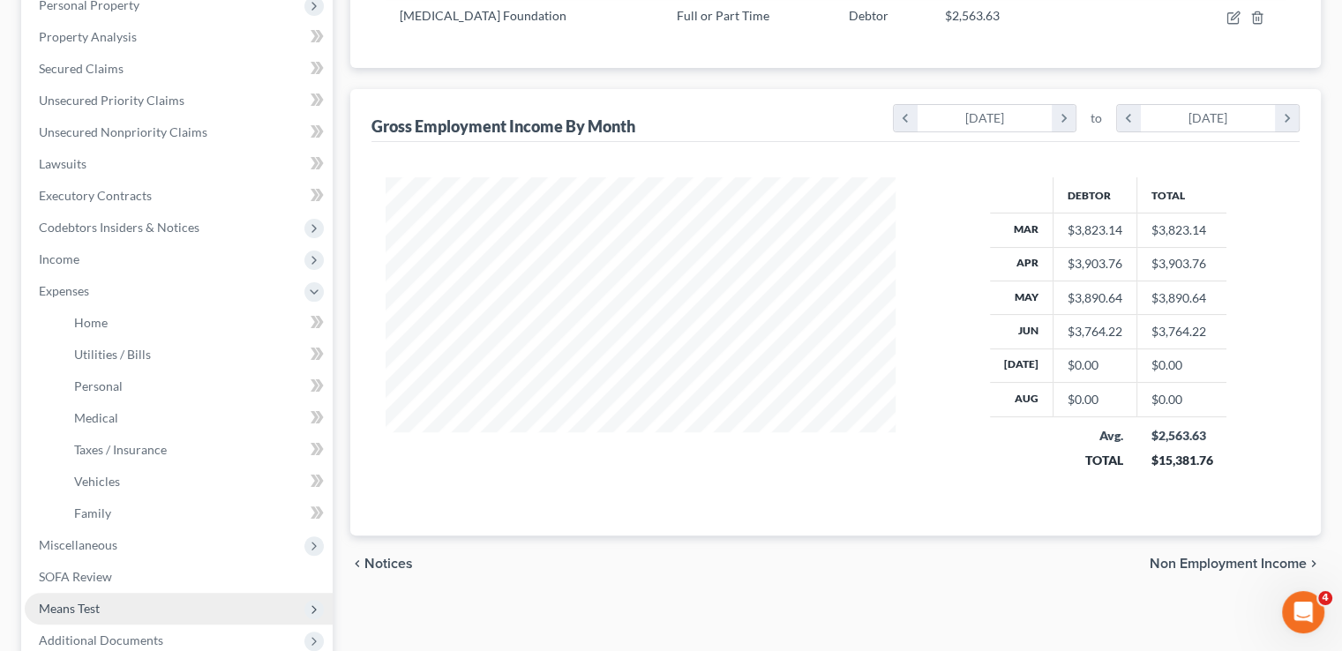
click at [113, 593] on span "Means Test" at bounding box center [179, 609] width 308 height 32
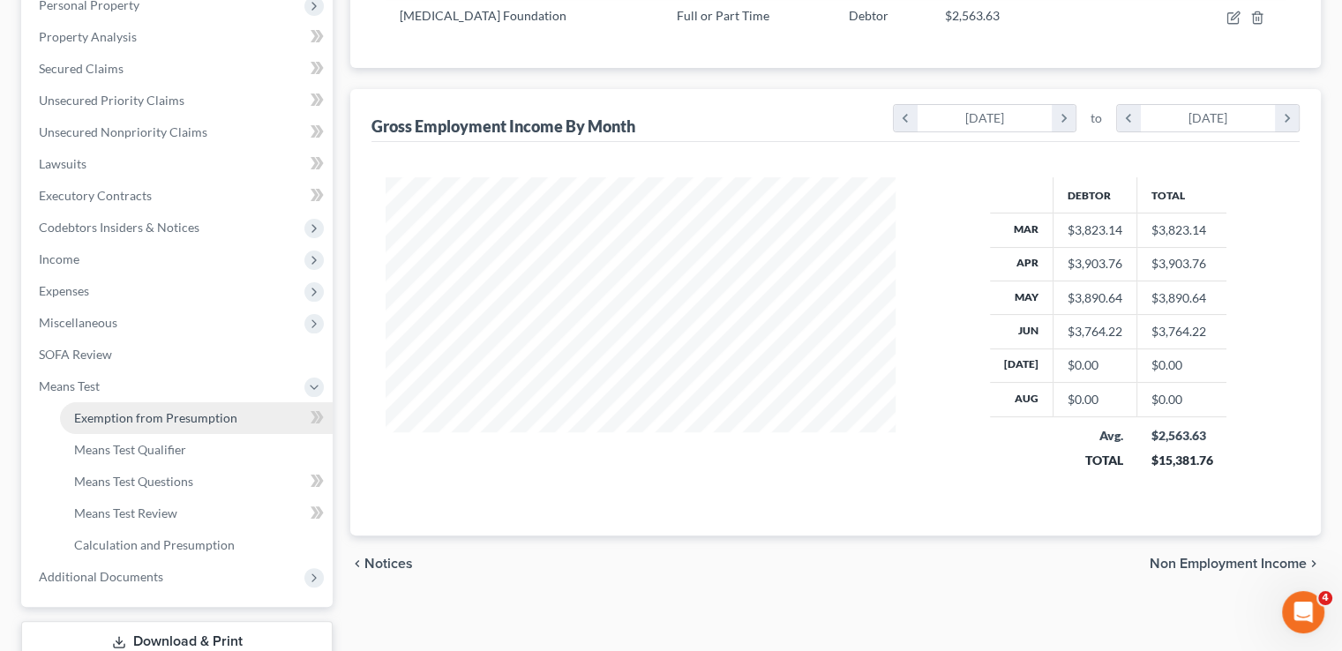
click at [116, 410] on span "Exemption from Presumption" at bounding box center [155, 417] width 163 height 15
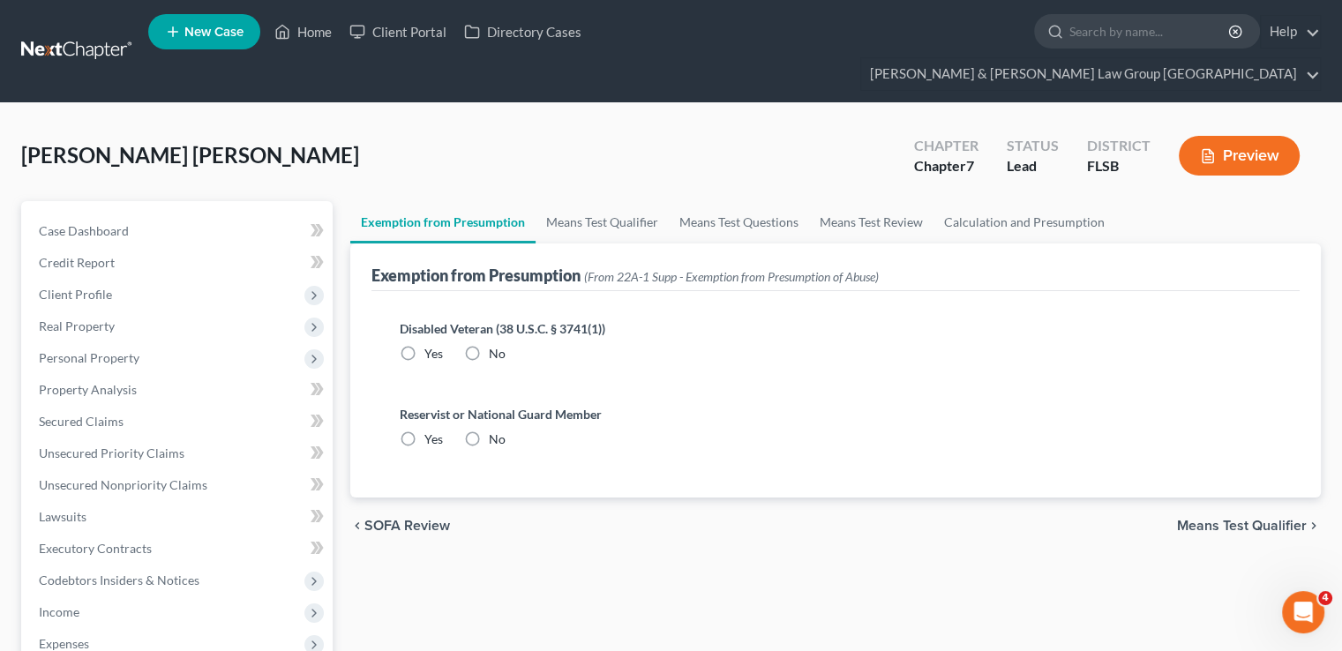
click at [489, 345] on label "No" at bounding box center [497, 354] width 17 height 18
click at [496, 345] on input "No" at bounding box center [501, 350] width 11 height 11
radio input "true"
click at [489, 430] on label "No" at bounding box center [497, 439] width 17 height 18
click at [496, 430] on input "No" at bounding box center [501, 435] width 11 height 11
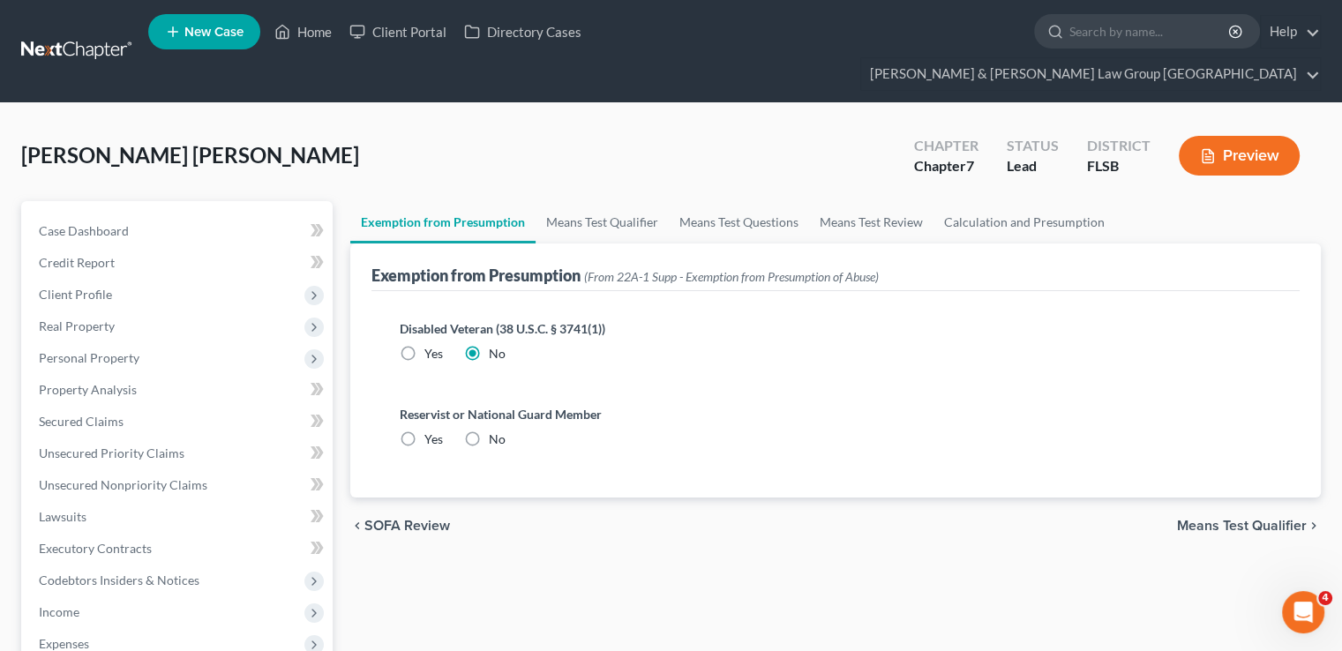
radio input "true"
click at [564, 201] on link "Means Test Qualifier" at bounding box center [601, 222] width 133 height 42
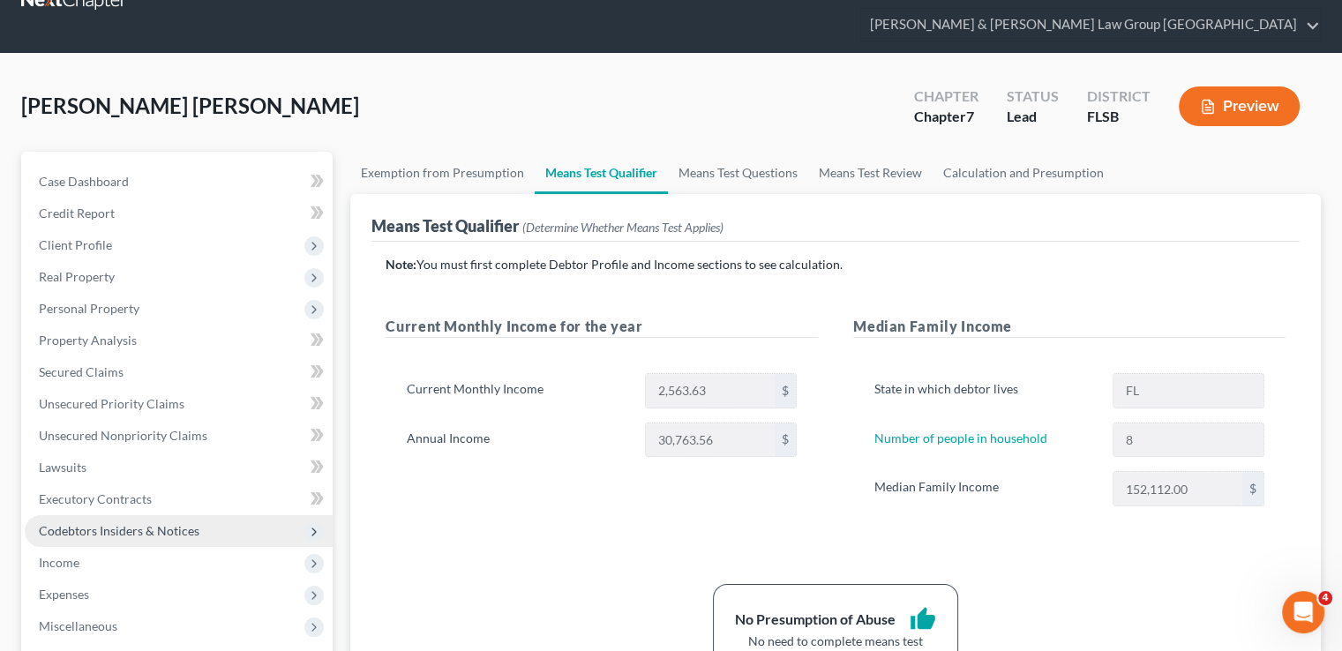
scroll to position [88, 0]
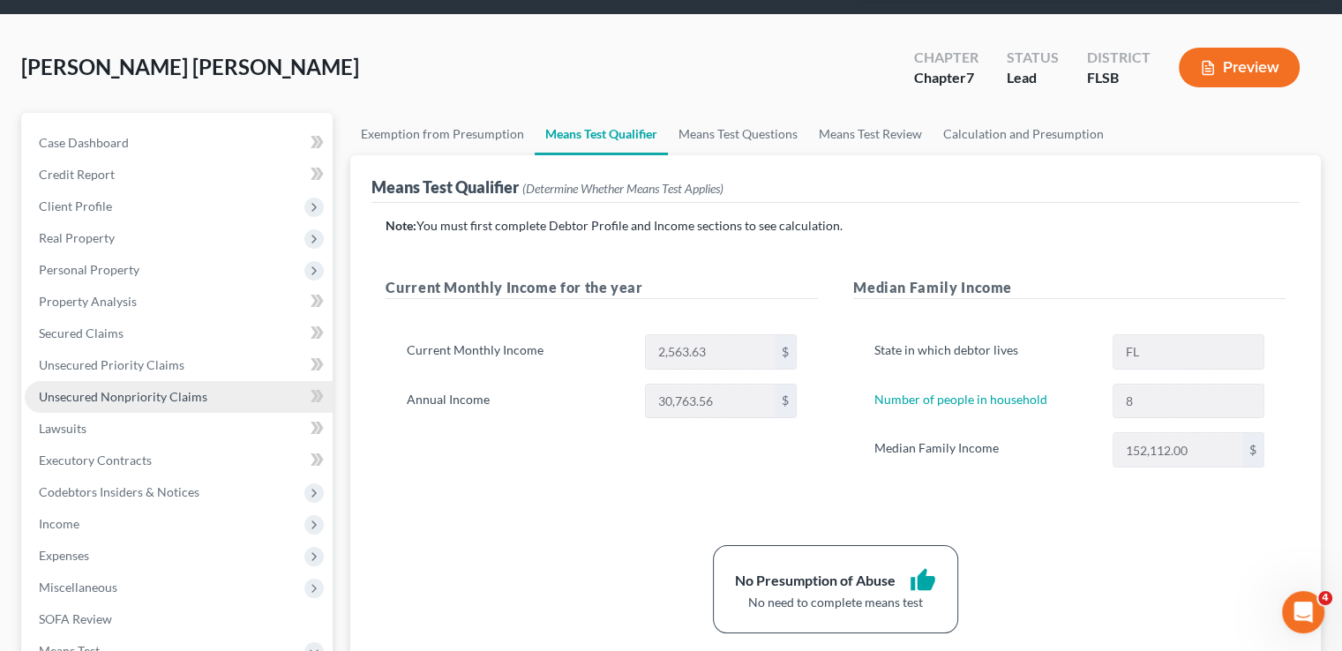
click at [133, 389] on span "Unsecured Nonpriority Claims" at bounding box center [123, 396] width 168 height 15
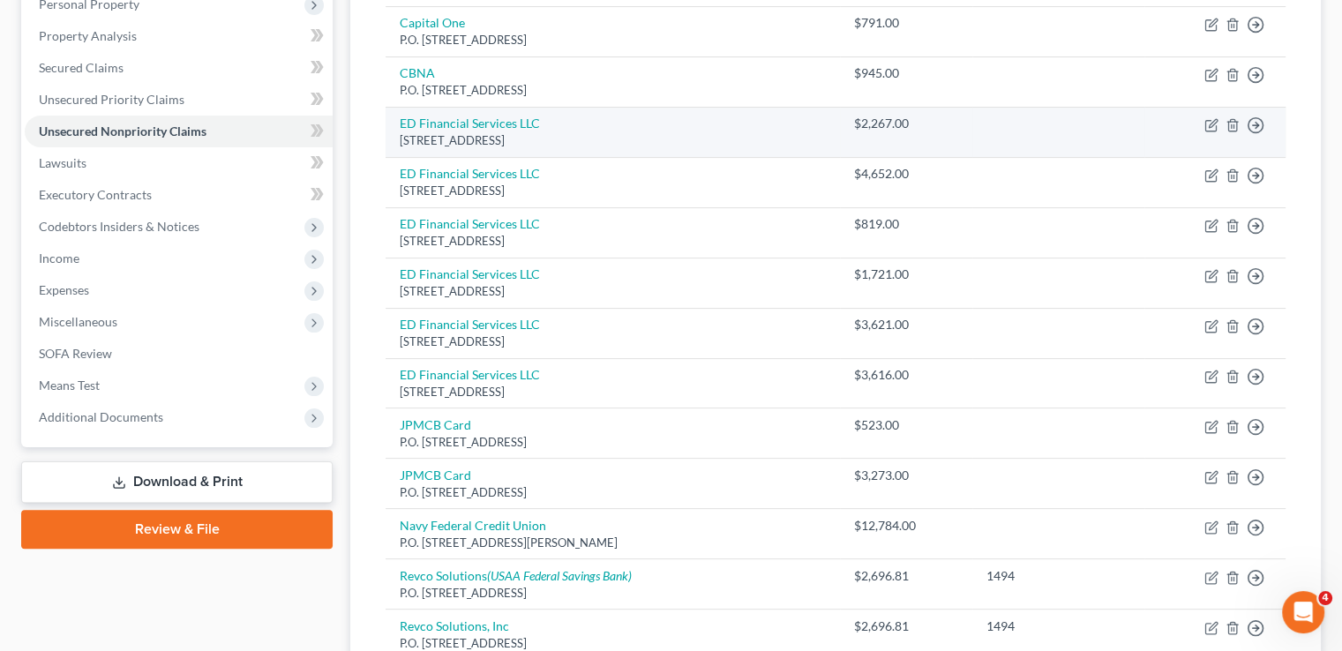
scroll to position [265, 0]
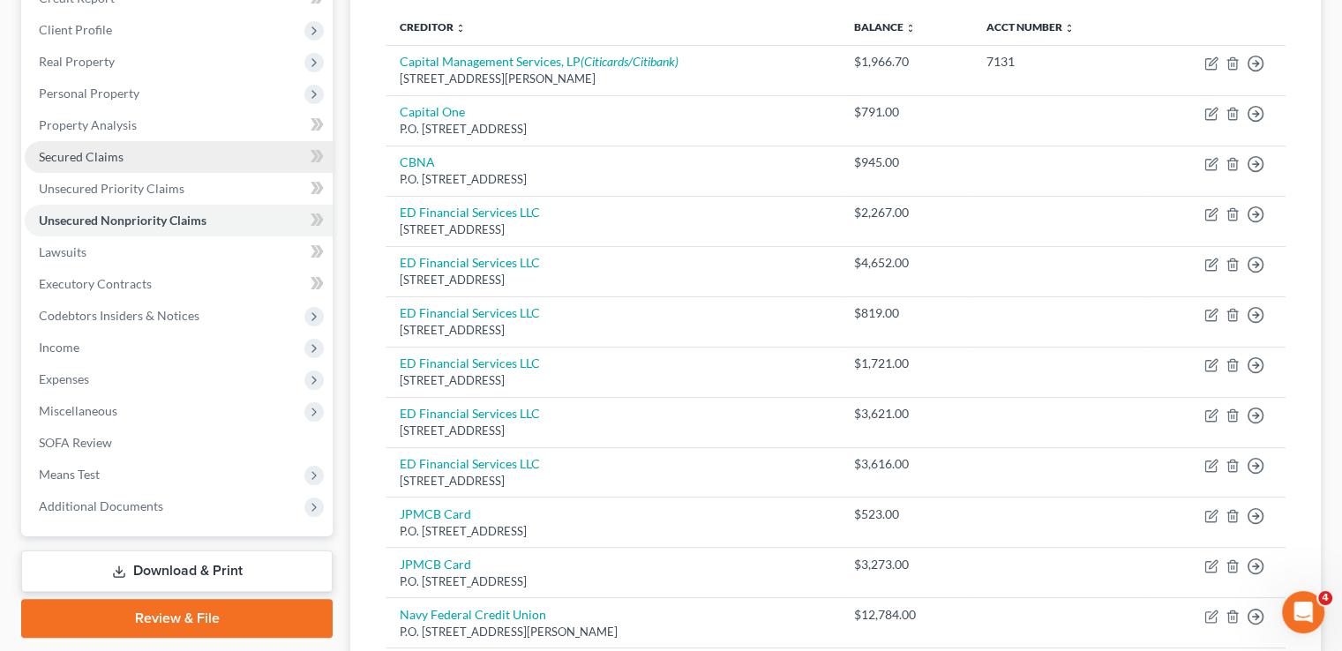
click at [142, 141] on link "Secured Claims" at bounding box center [179, 157] width 308 height 32
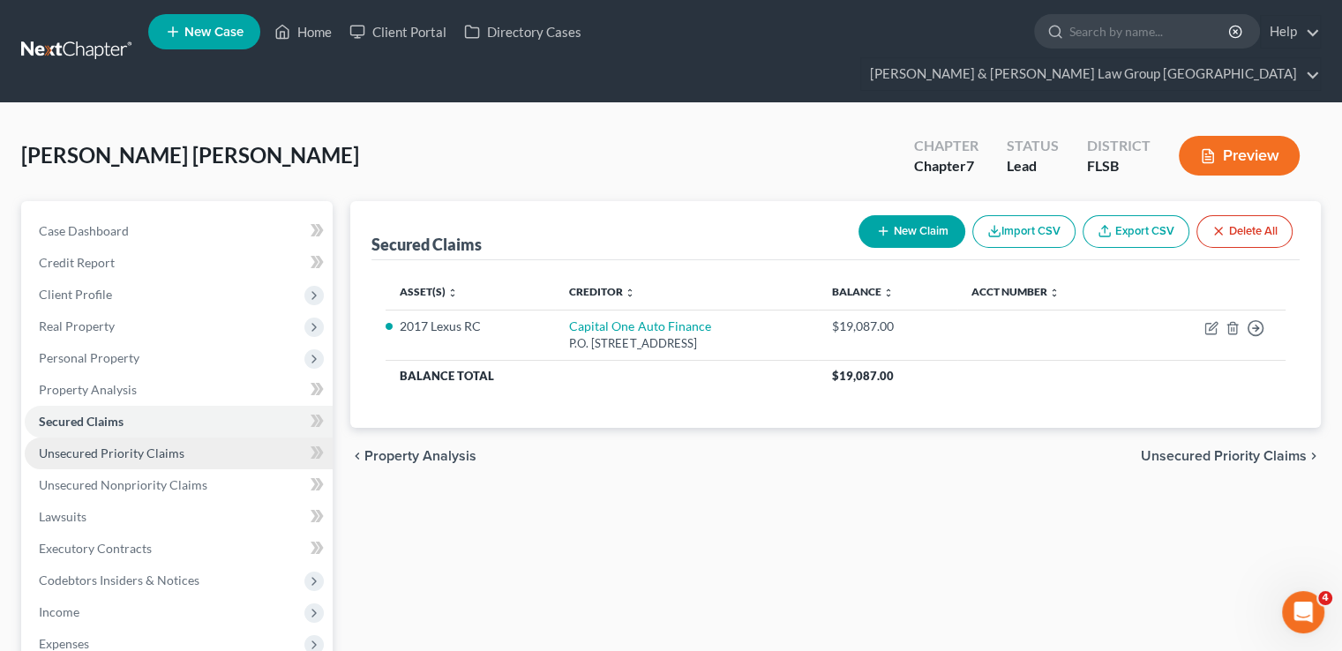
click at [84, 445] on span "Unsecured Priority Claims" at bounding box center [112, 452] width 146 height 15
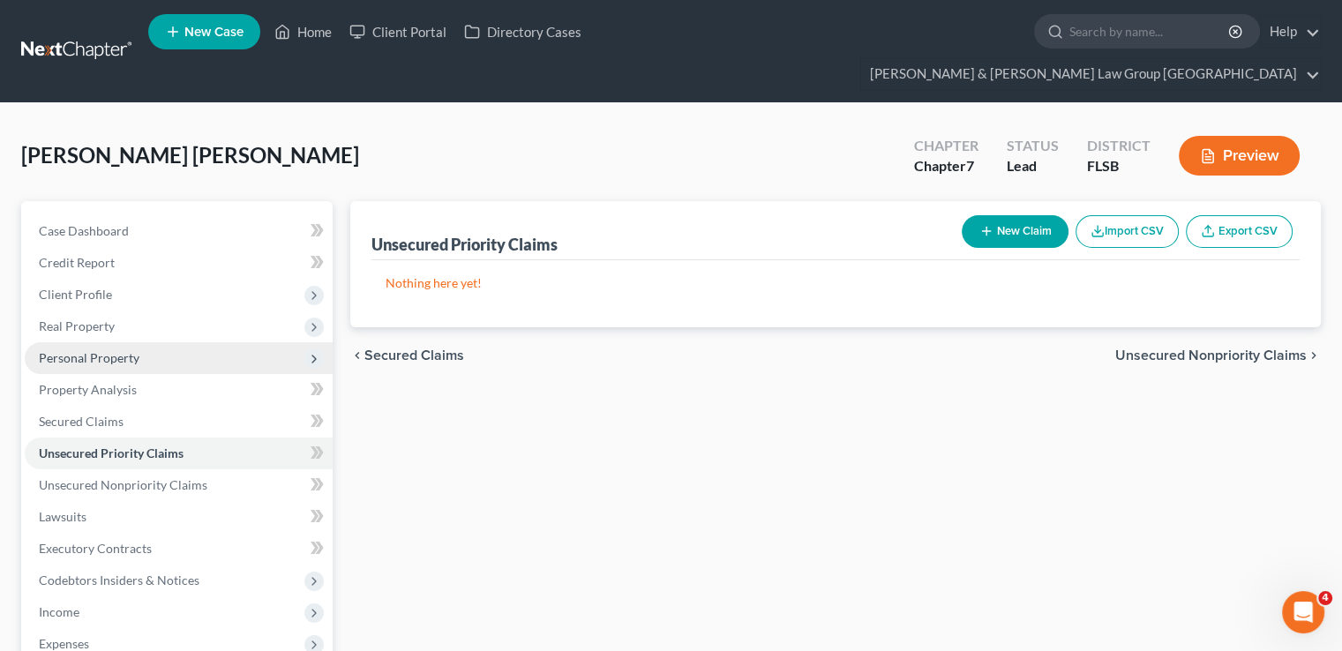
click at [108, 350] on span "Personal Property" at bounding box center [89, 357] width 101 height 15
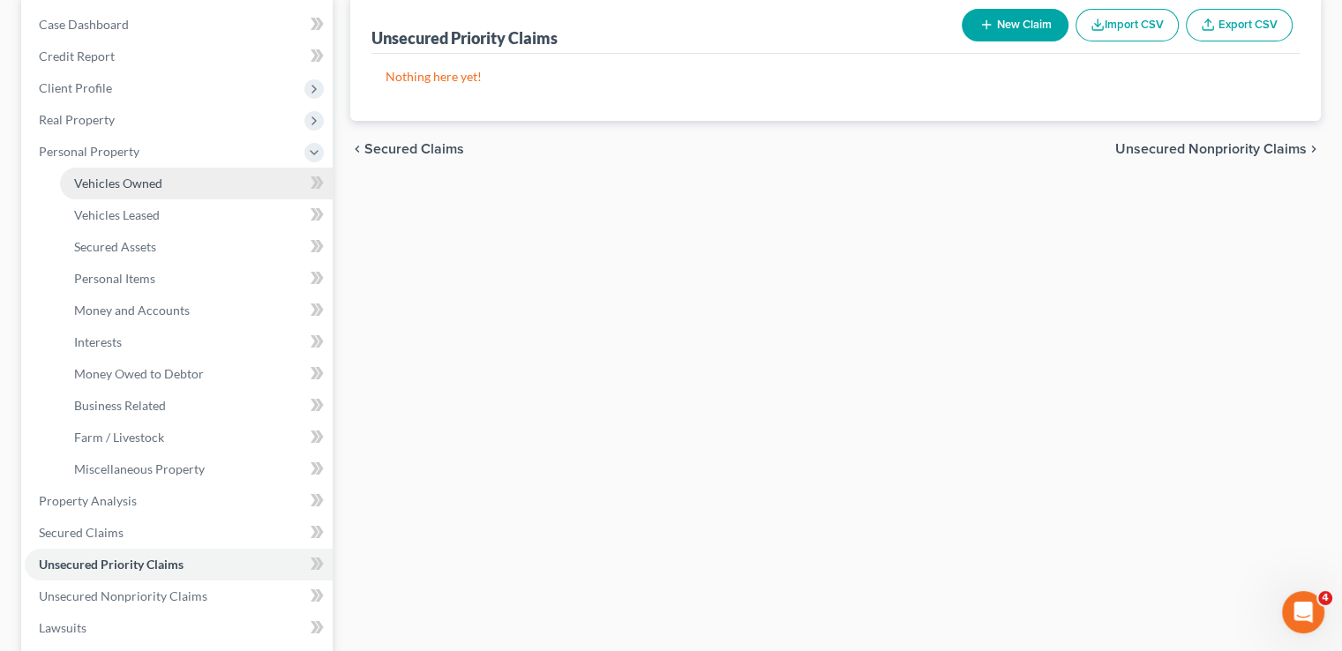
scroll to position [353, 0]
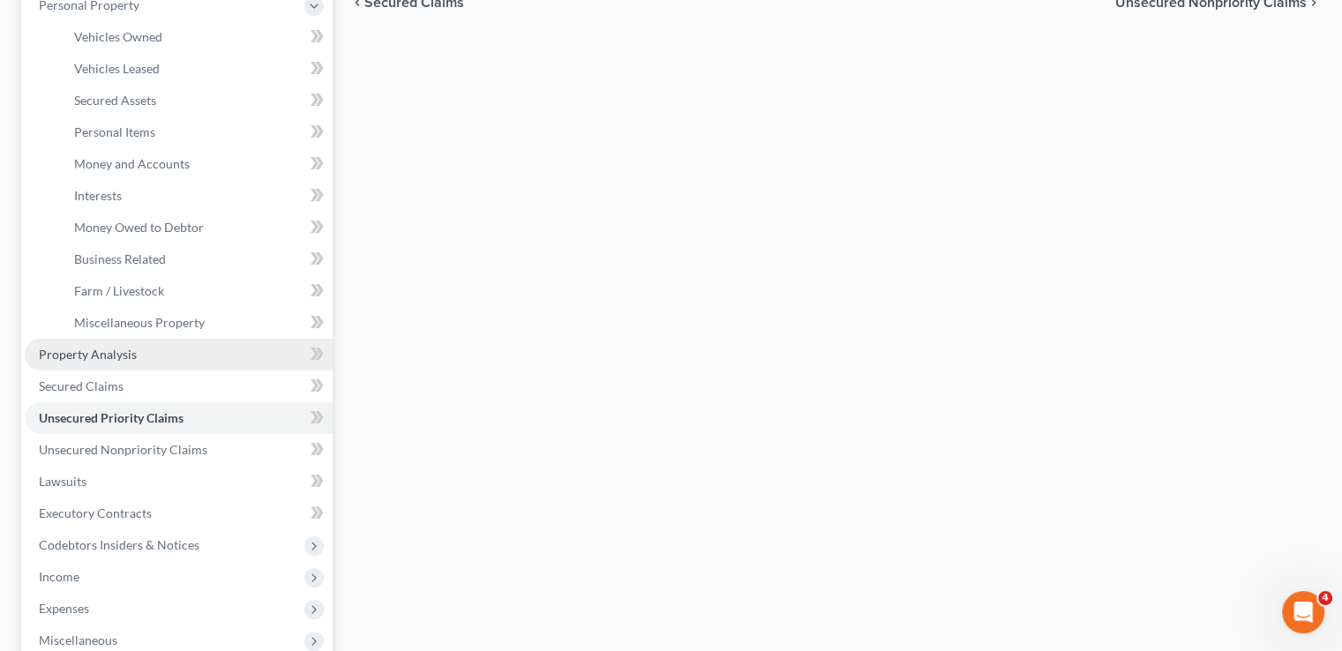
click at [116, 347] on span "Property Analysis" at bounding box center [88, 354] width 98 height 15
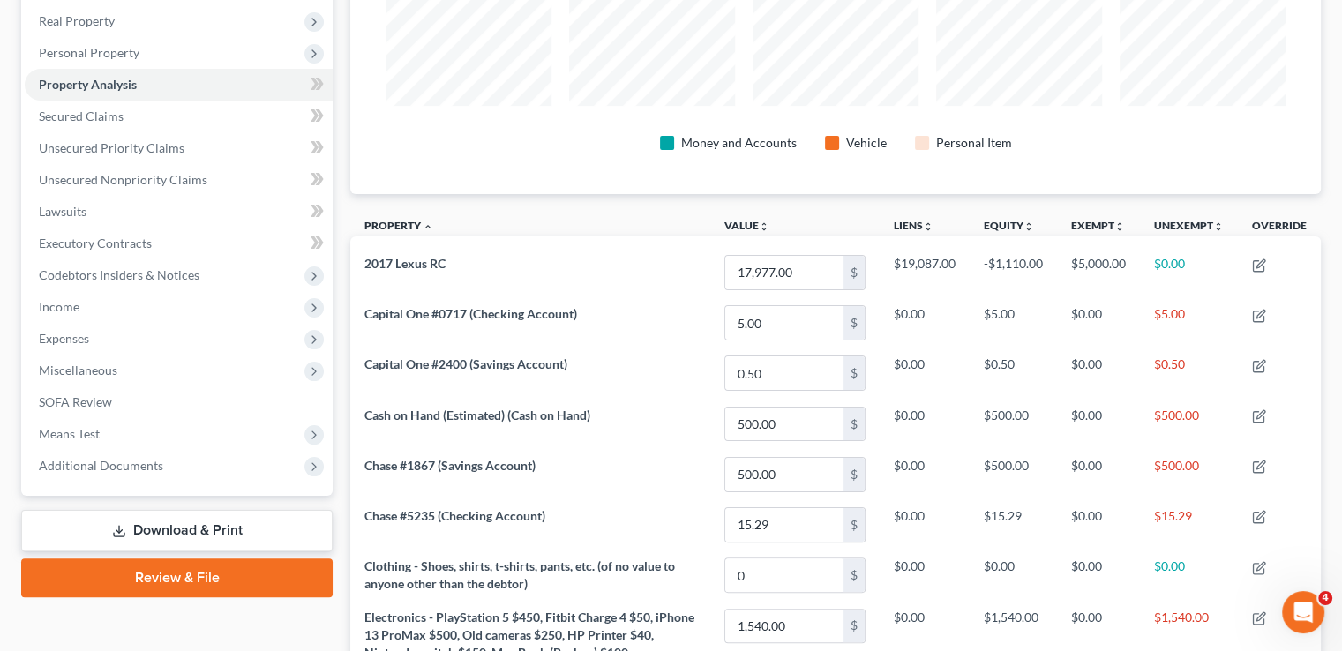
scroll to position [176, 0]
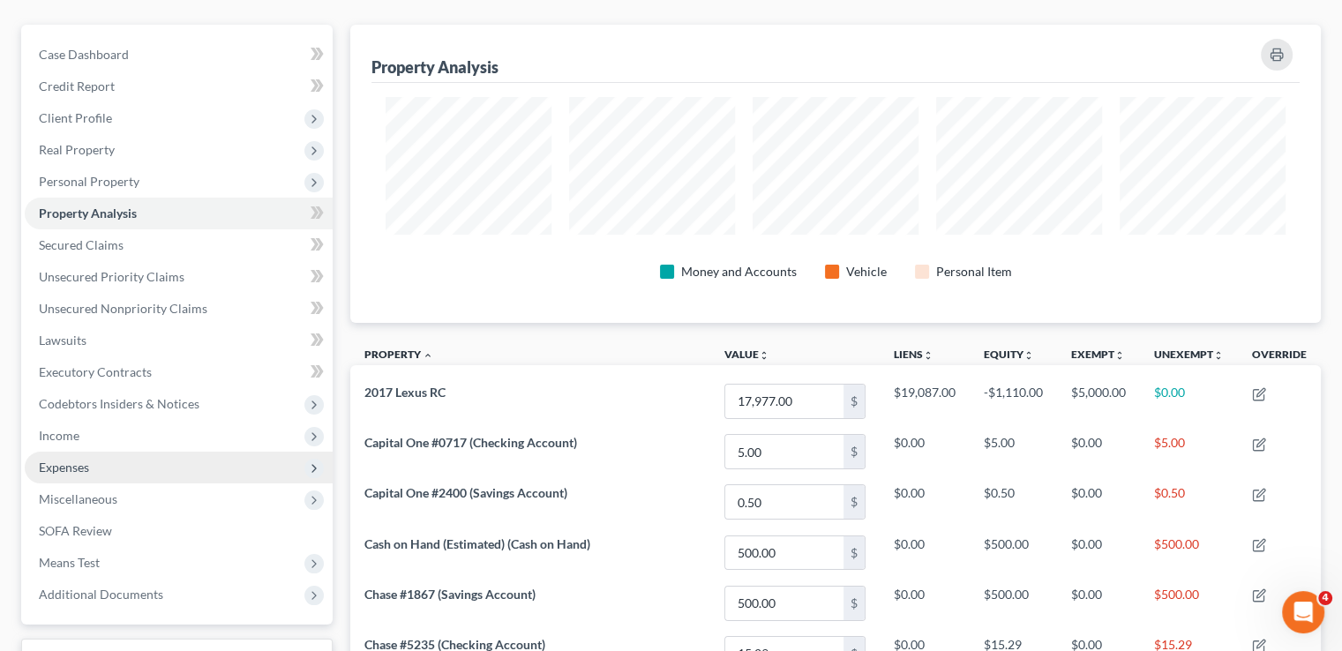
click at [81, 460] on span "Expenses" at bounding box center [64, 467] width 50 height 15
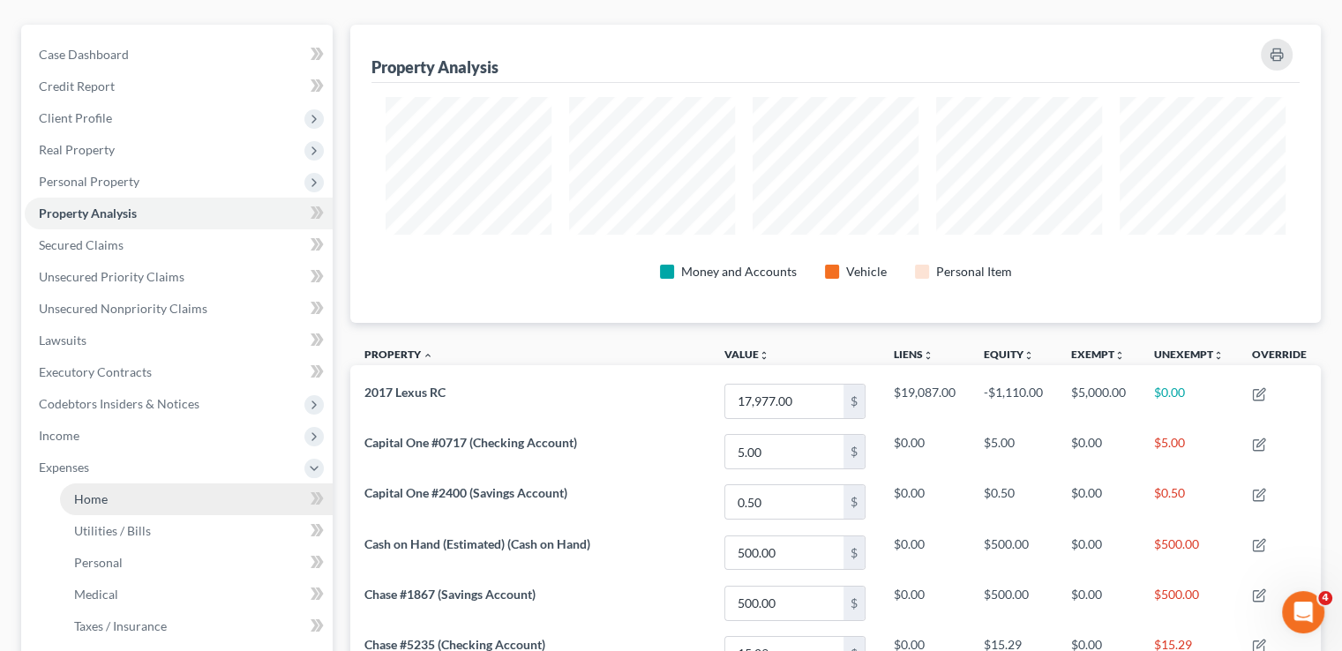
click at [95, 491] on span "Home" at bounding box center [91, 498] width 34 height 15
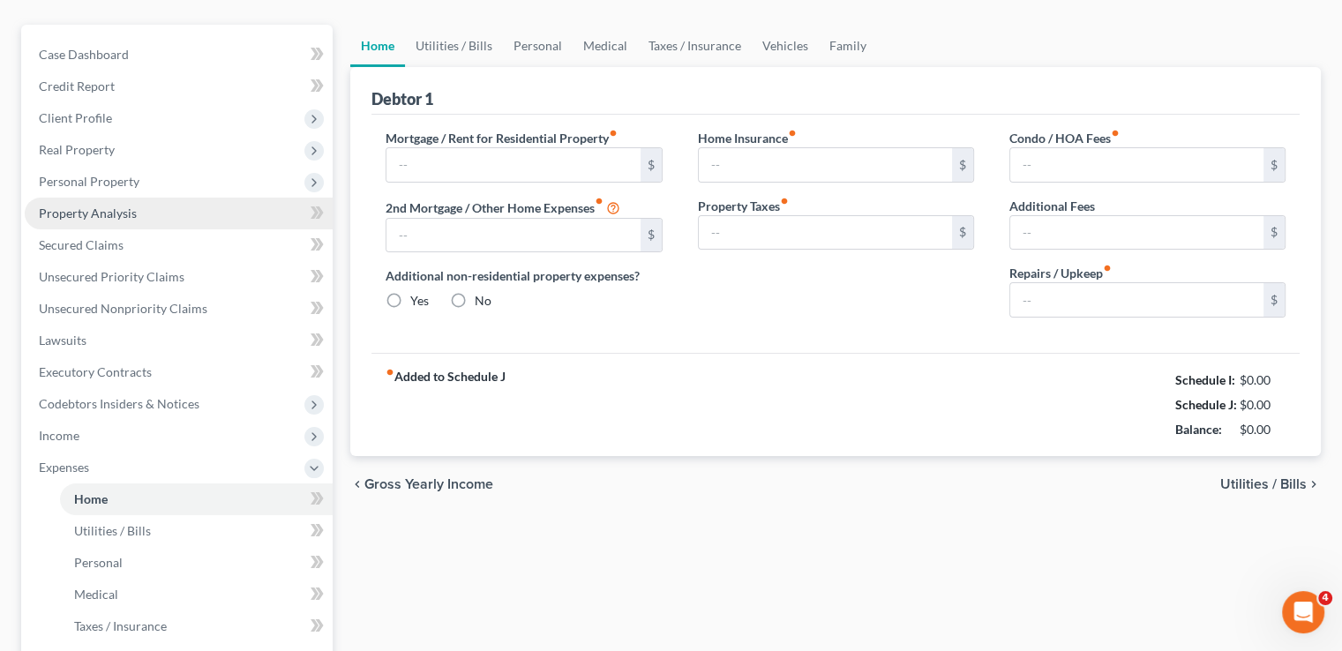
type input "0.00"
radio input "true"
type input "0.00"
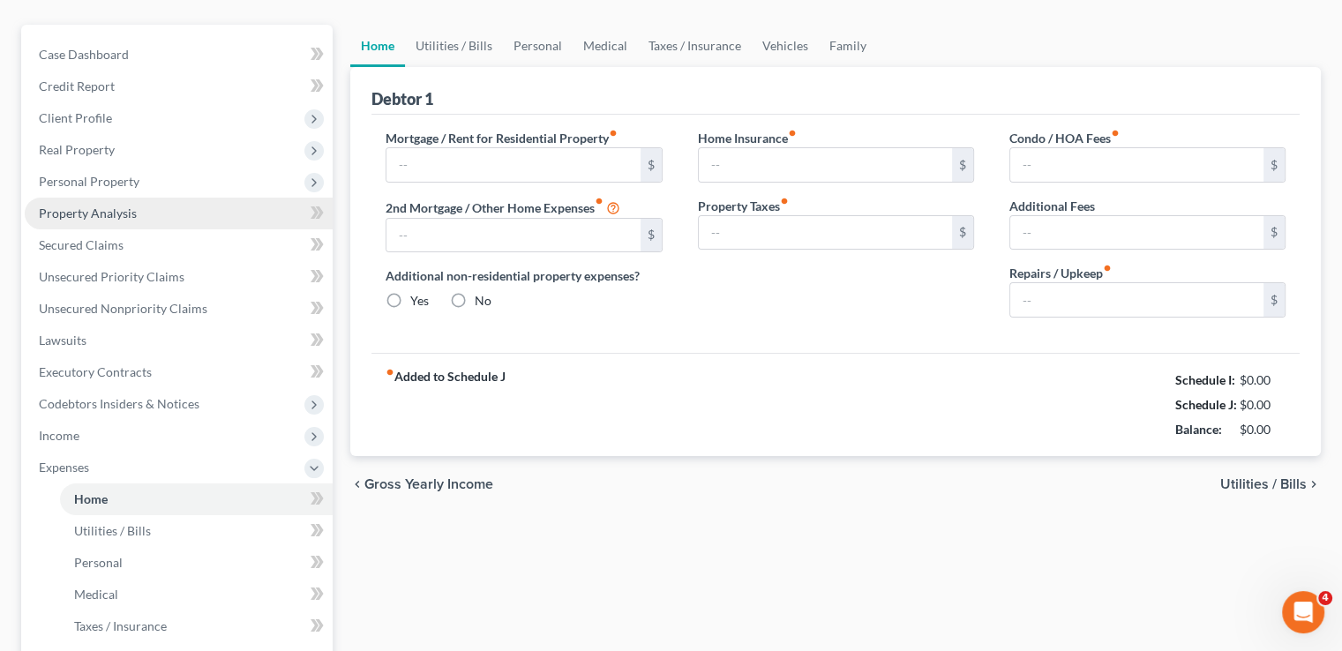
type input "0.00"
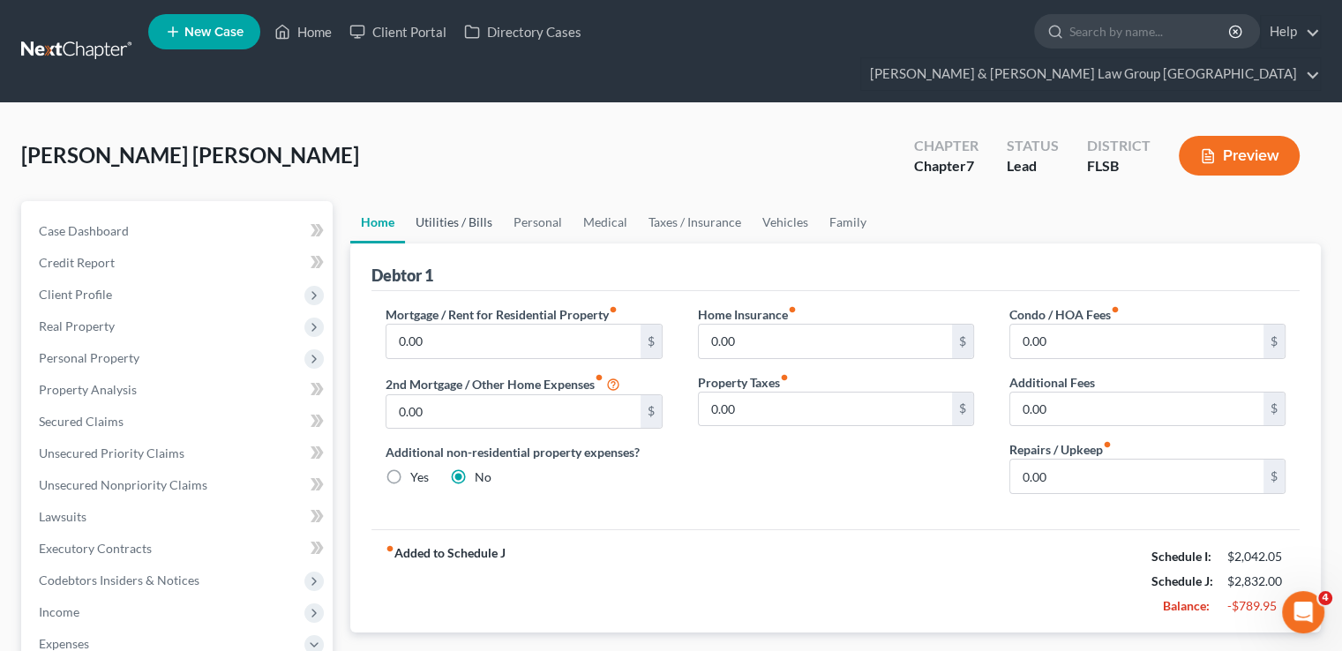
click at [455, 201] on link "Utilities / Bills" at bounding box center [454, 222] width 98 height 42
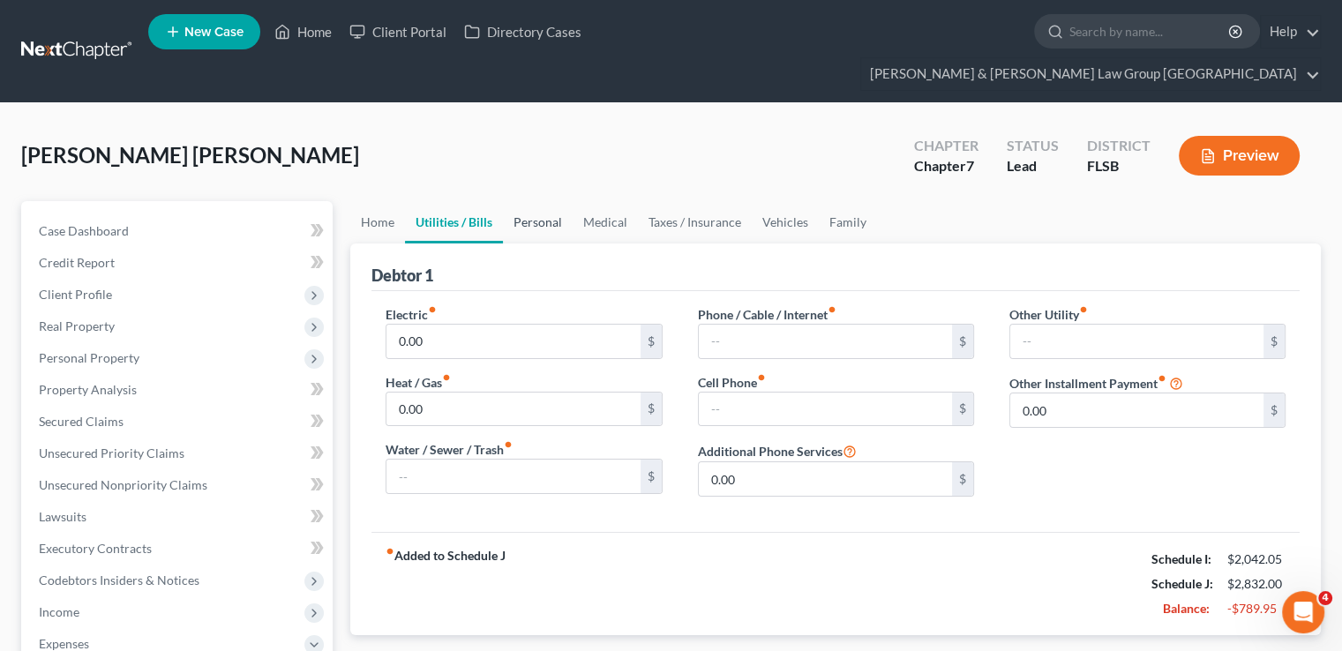
click at [542, 201] on link "Personal" at bounding box center [538, 222] width 70 height 42
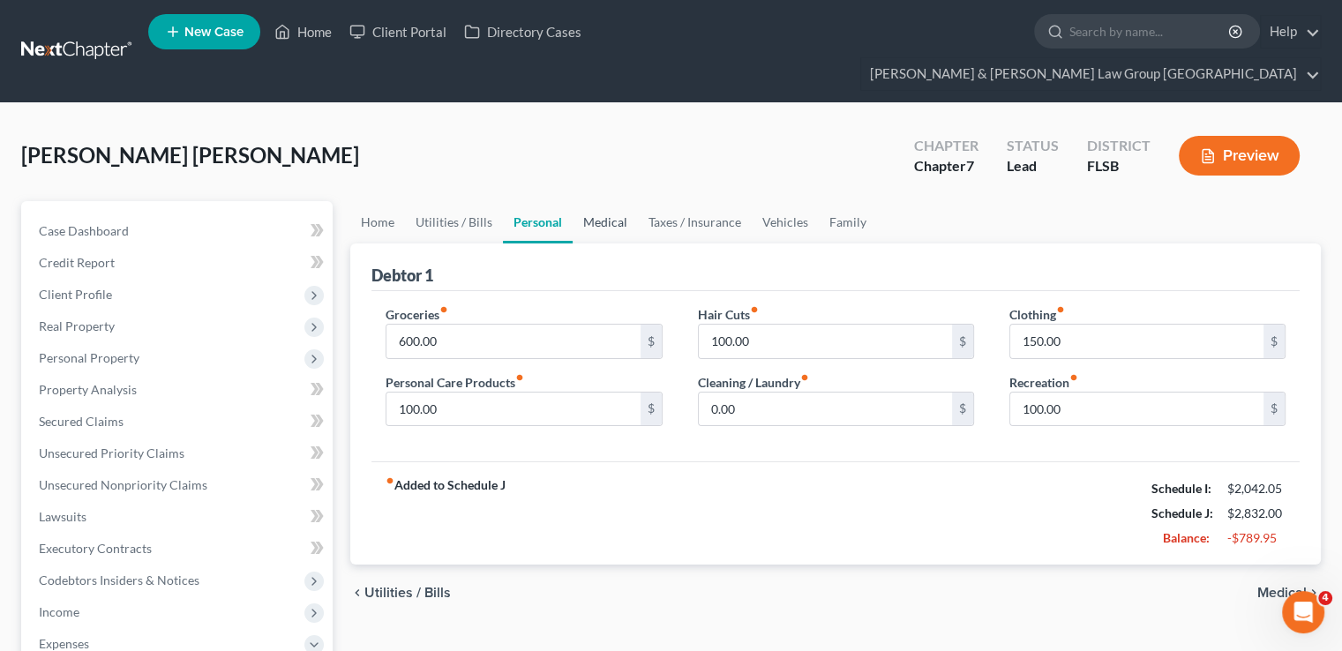
click at [603, 201] on link "Medical" at bounding box center [604, 222] width 65 height 42
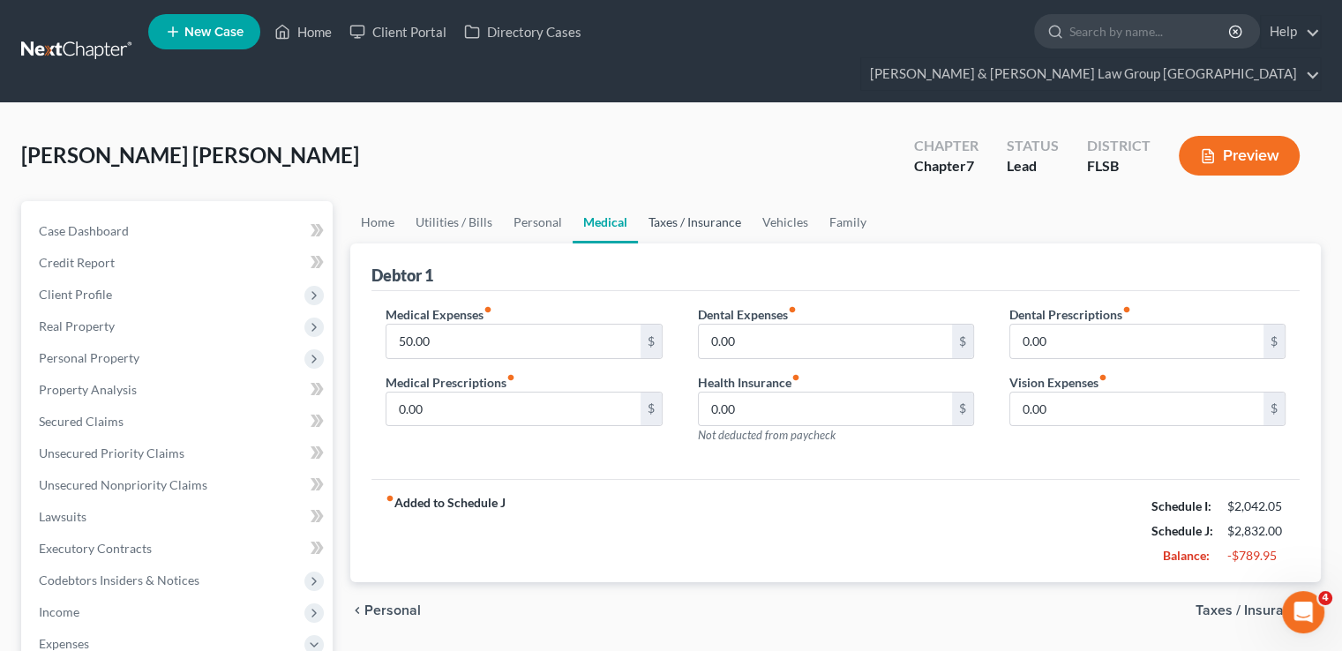
click at [683, 201] on link "Taxes / Insurance" at bounding box center [695, 222] width 114 height 42
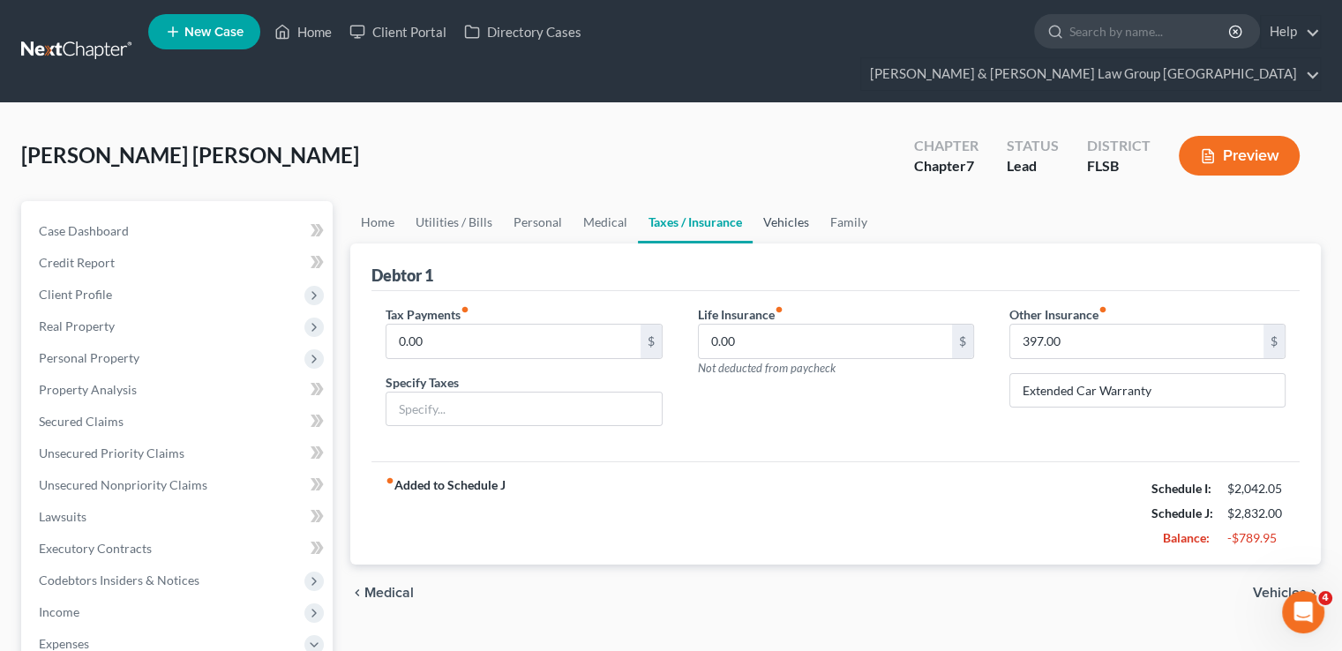
click at [774, 201] on link "Vehicles" at bounding box center [785, 222] width 67 height 42
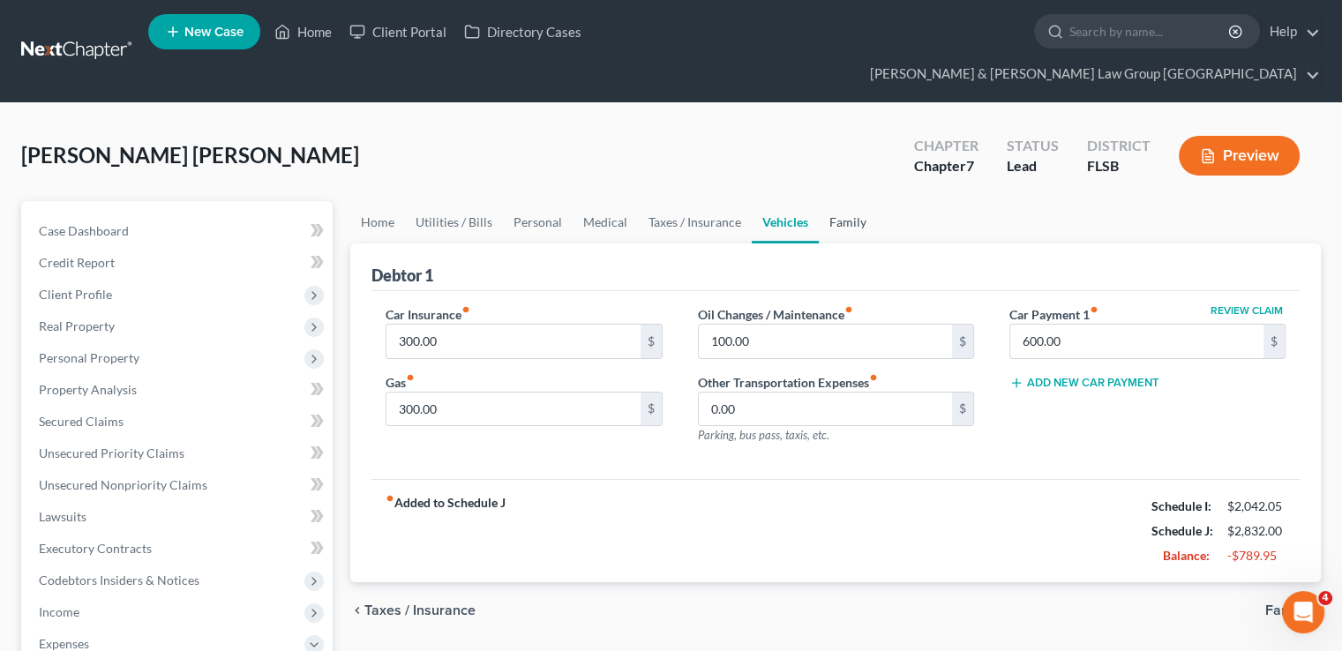
click at [833, 201] on link "Family" at bounding box center [847, 222] width 58 height 42
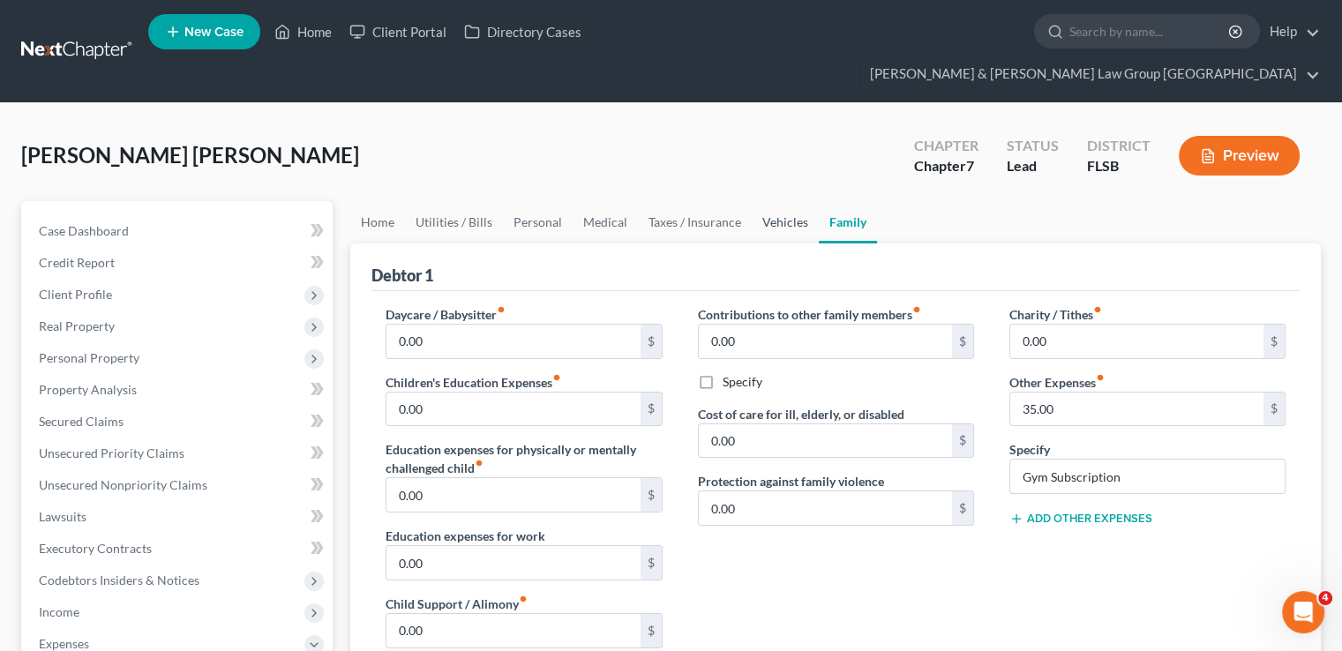
click at [773, 201] on link "Vehicles" at bounding box center [784, 222] width 67 height 42
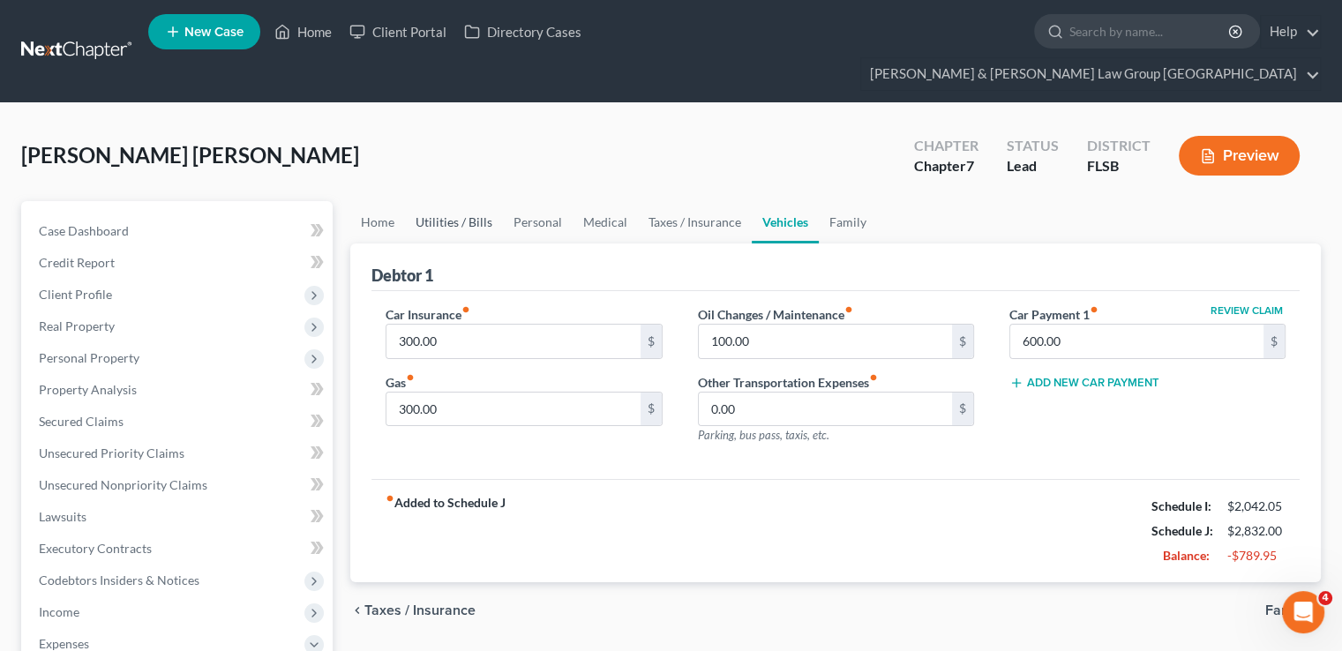
click at [407, 201] on link "Utilities / Bills" at bounding box center [454, 222] width 98 height 42
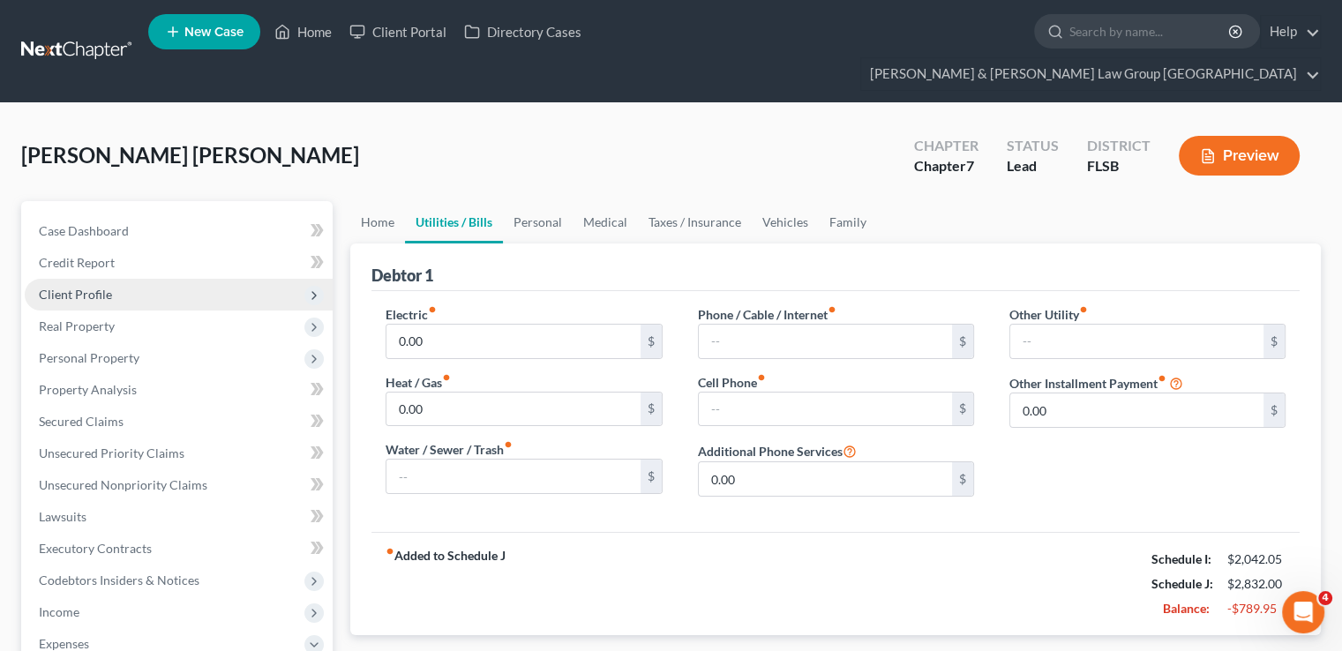
click at [115, 279] on span "Client Profile" at bounding box center [179, 295] width 308 height 32
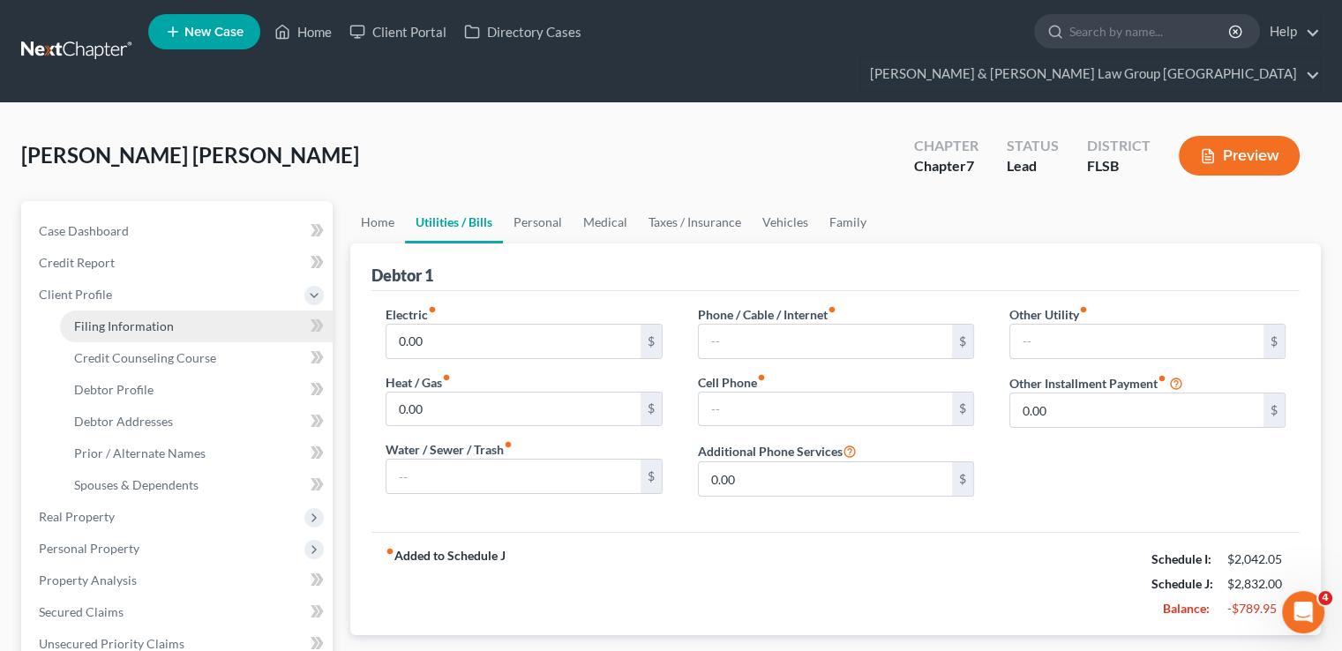
click at [120, 318] on span "Filing Information" at bounding box center [124, 325] width 100 height 15
select select "1"
select select "0"
select select "17"
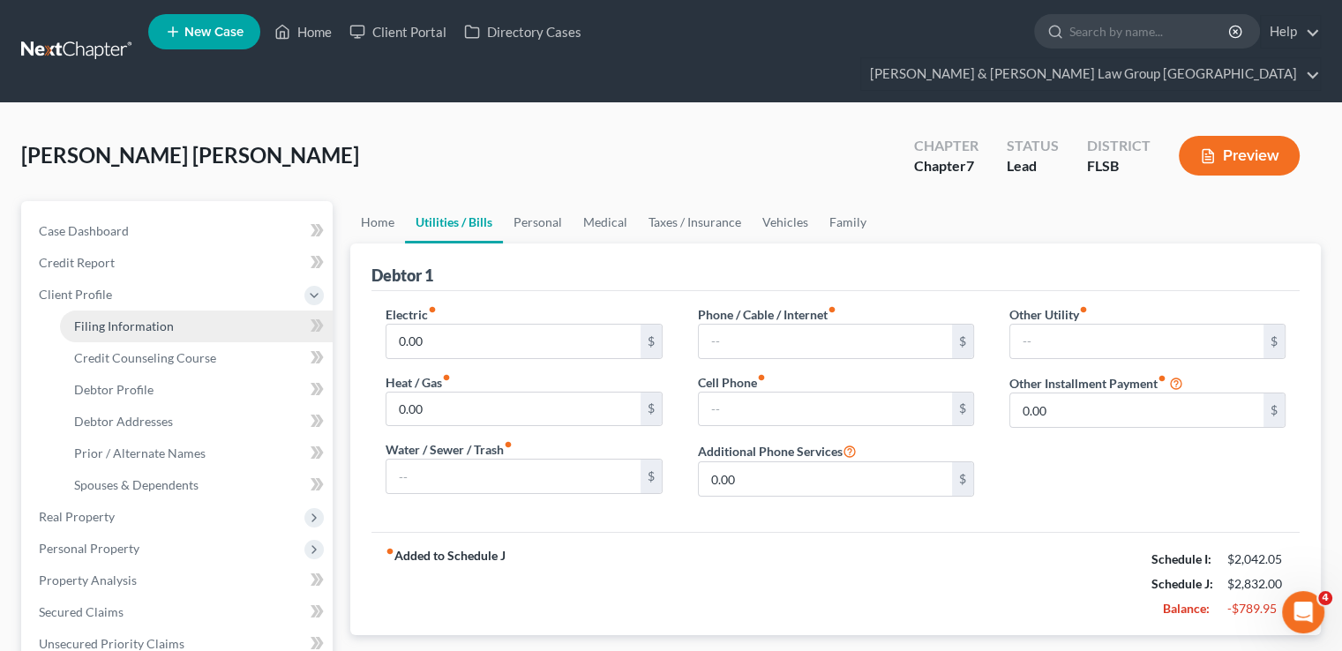
select select "0"
select select "9"
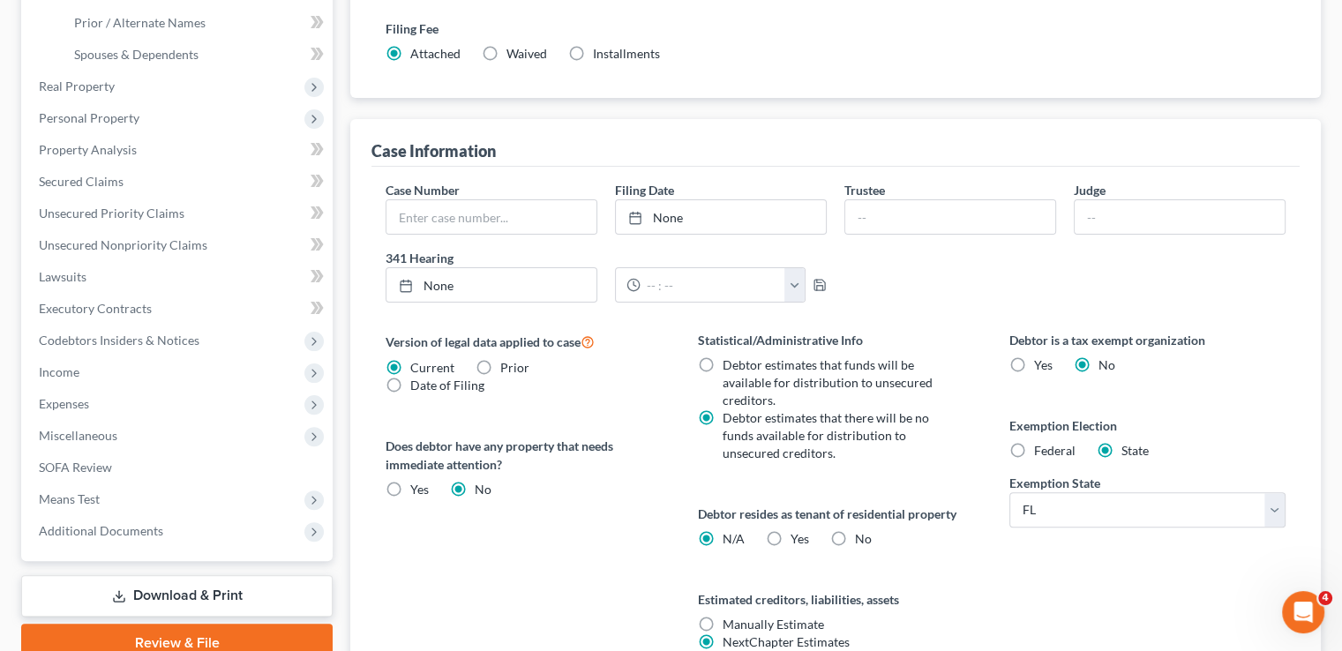
scroll to position [529, 0]
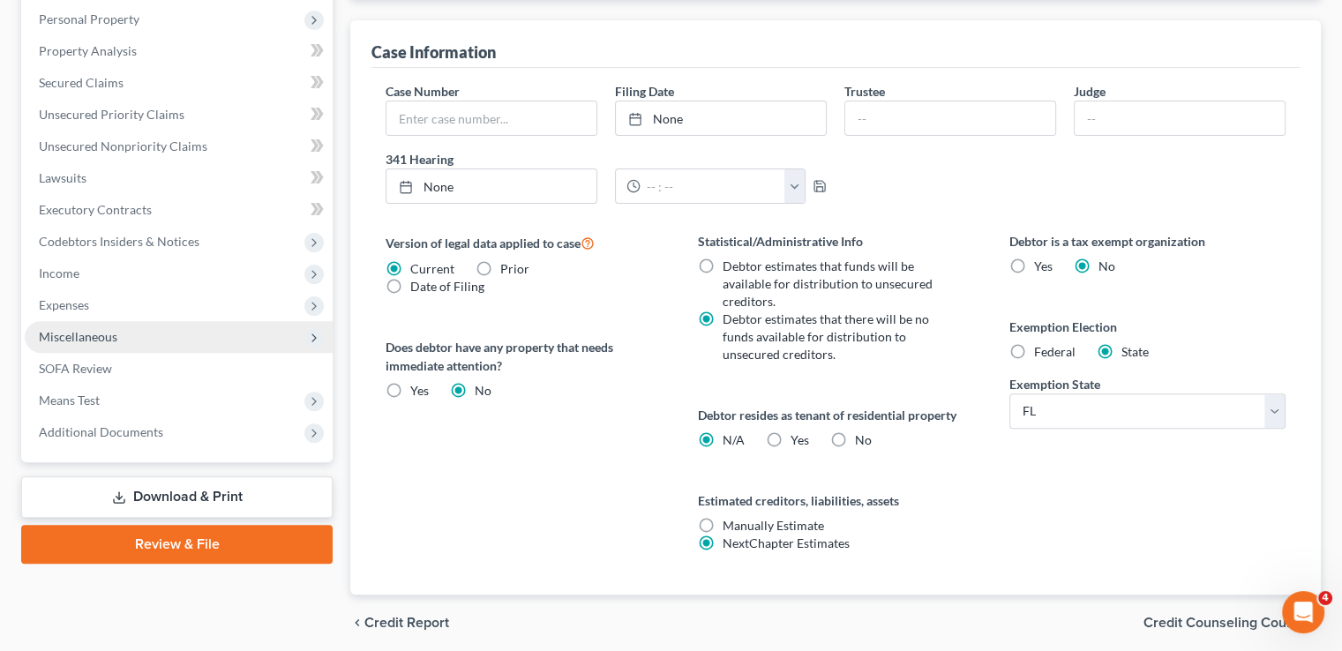
click at [99, 329] on span "Miscellaneous" at bounding box center [78, 336] width 78 height 15
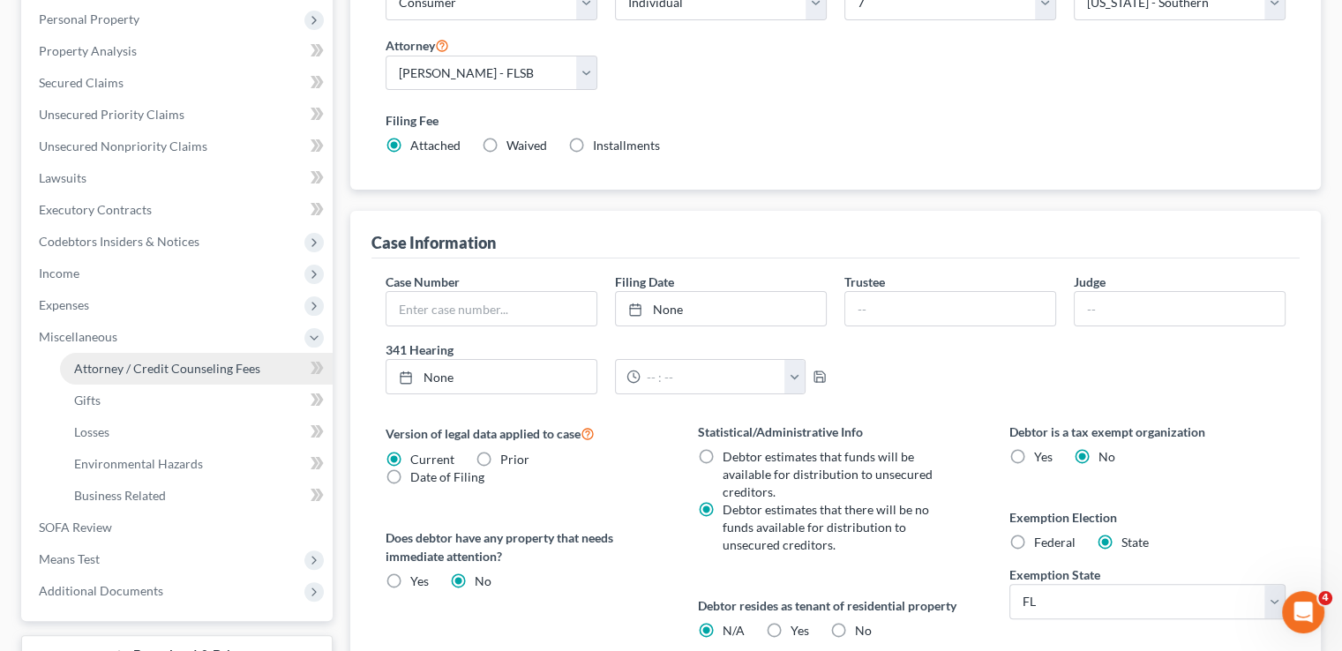
click at [135, 361] on span "Attorney / Credit Counseling Fees" at bounding box center [167, 368] width 186 height 15
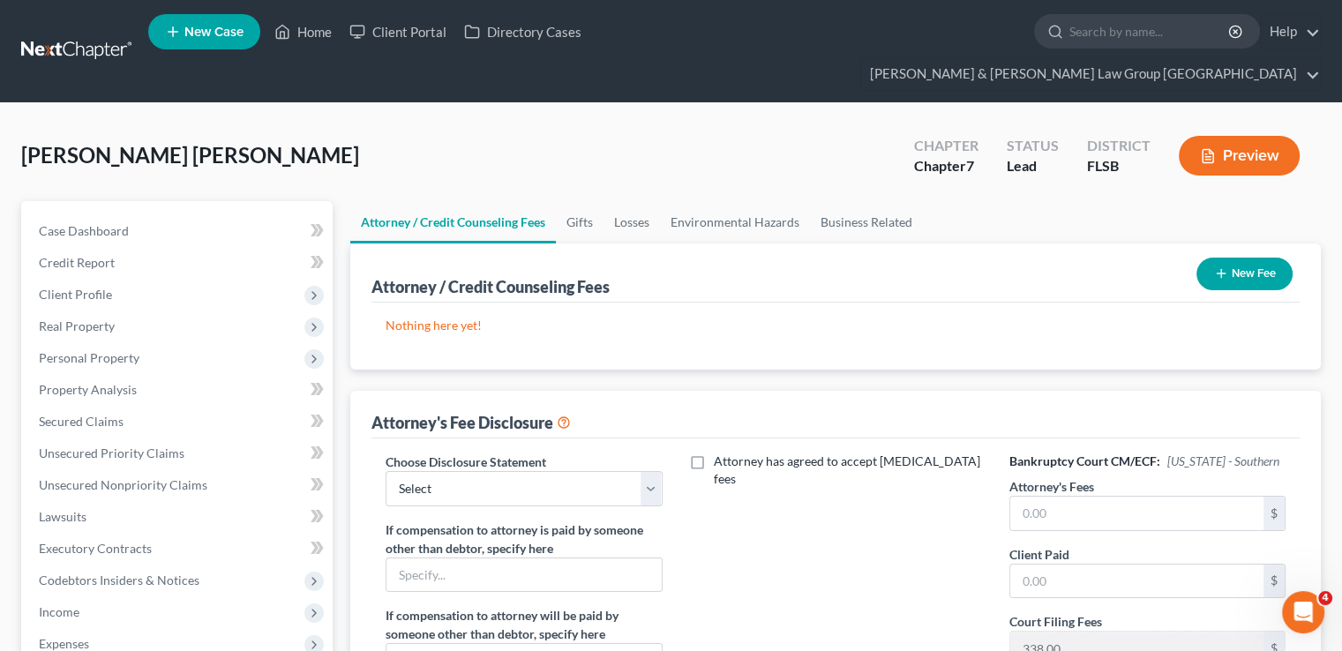
click at [83, 35] on link at bounding box center [77, 51] width 113 height 32
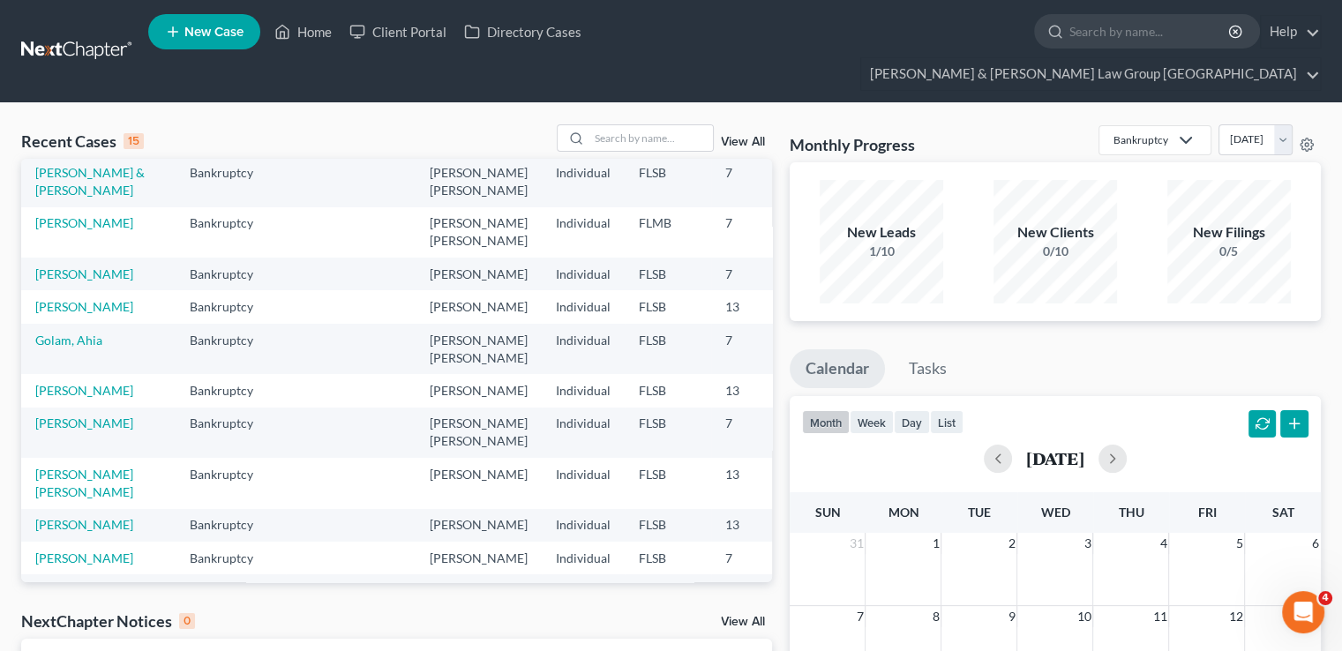
scroll to position [176, 0]
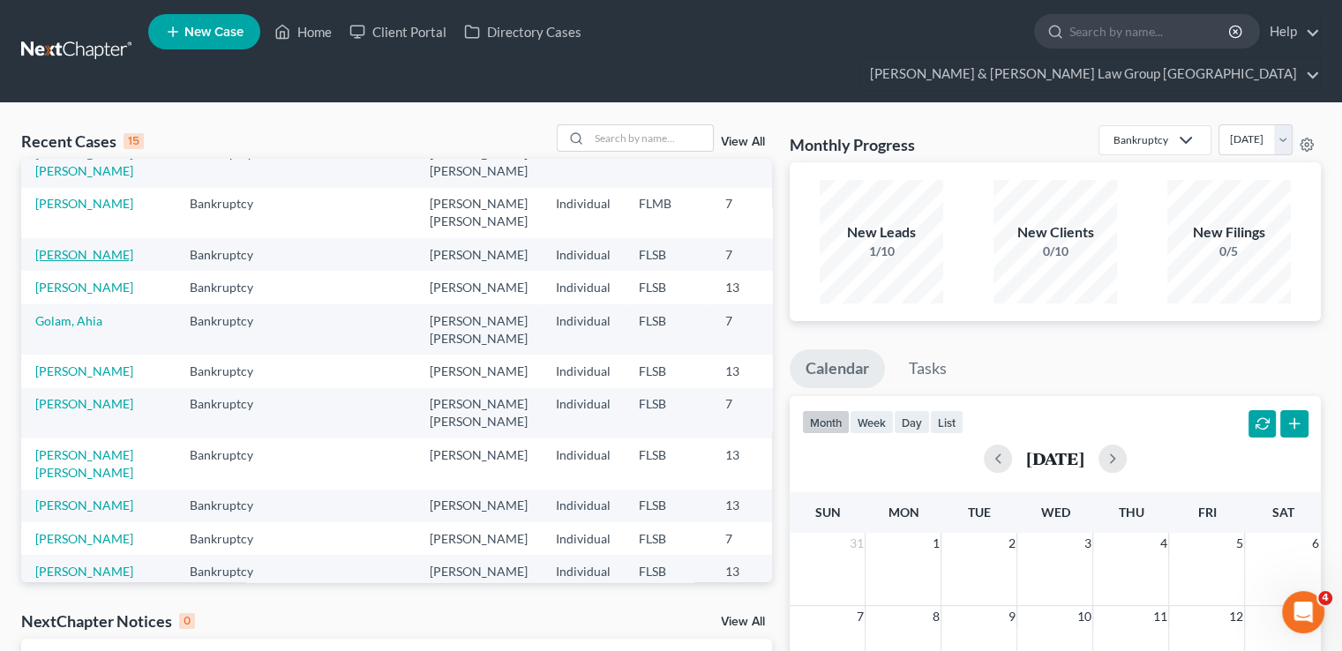
click at [49, 262] on link "[PERSON_NAME]" at bounding box center [84, 254] width 98 height 15
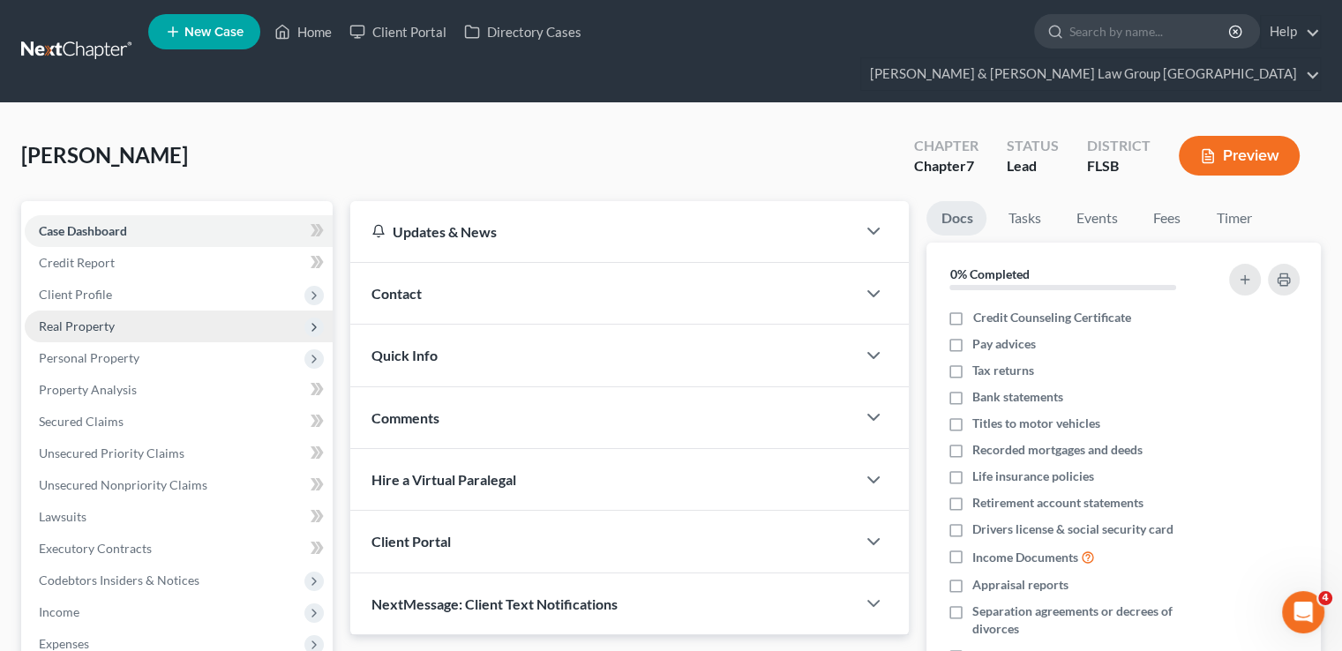
click at [99, 318] on span "Real Property" at bounding box center [77, 325] width 76 height 15
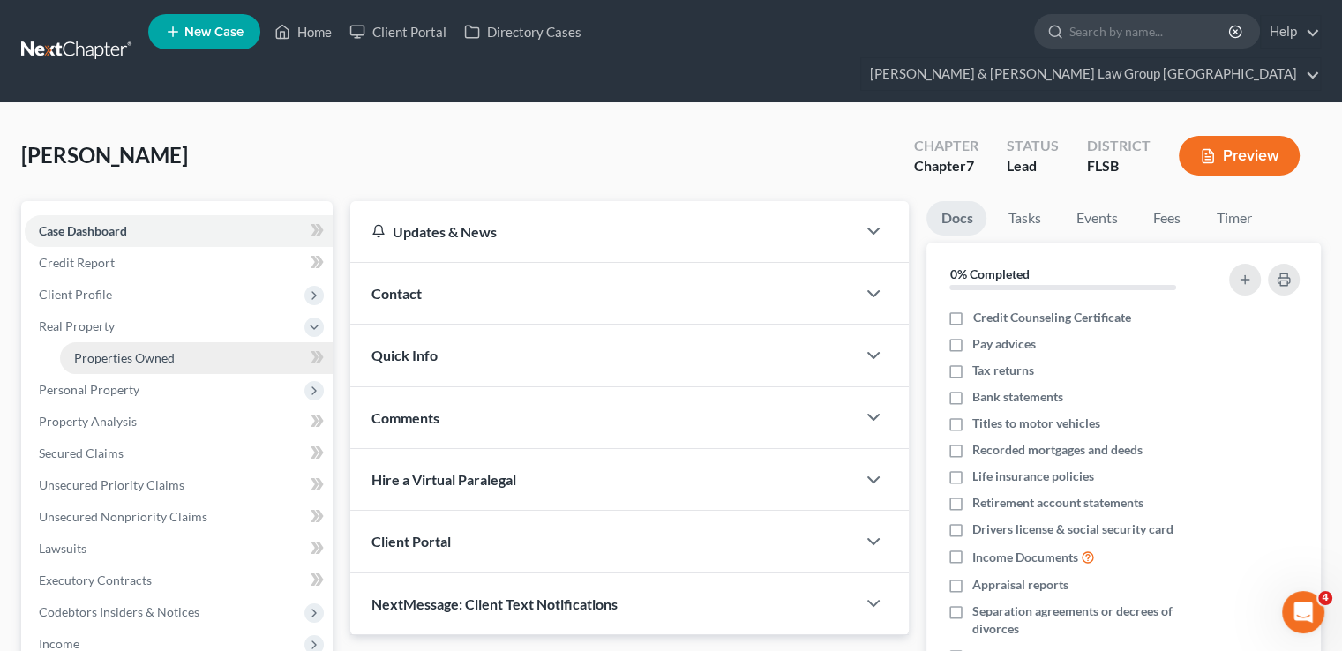
click at [138, 350] on span "Properties Owned" at bounding box center [124, 357] width 101 height 15
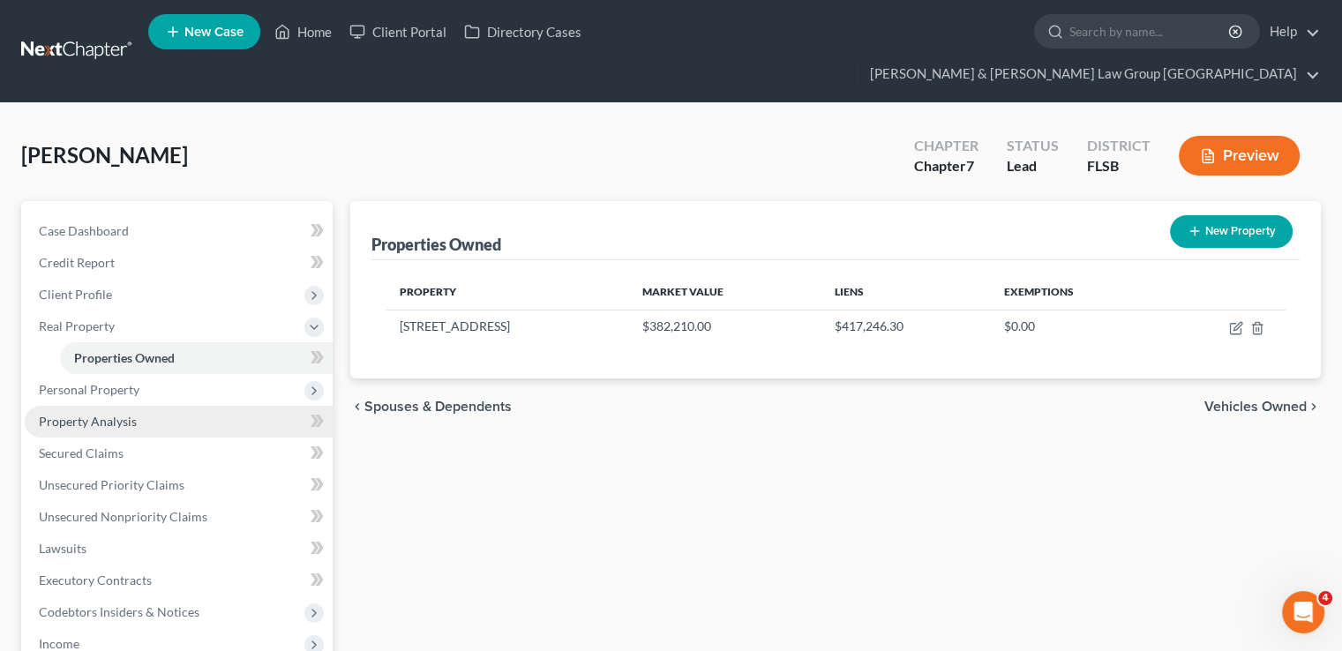
click at [120, 414] on span "Property Analysis" at bounding box center [88, 421] width 98 height 15
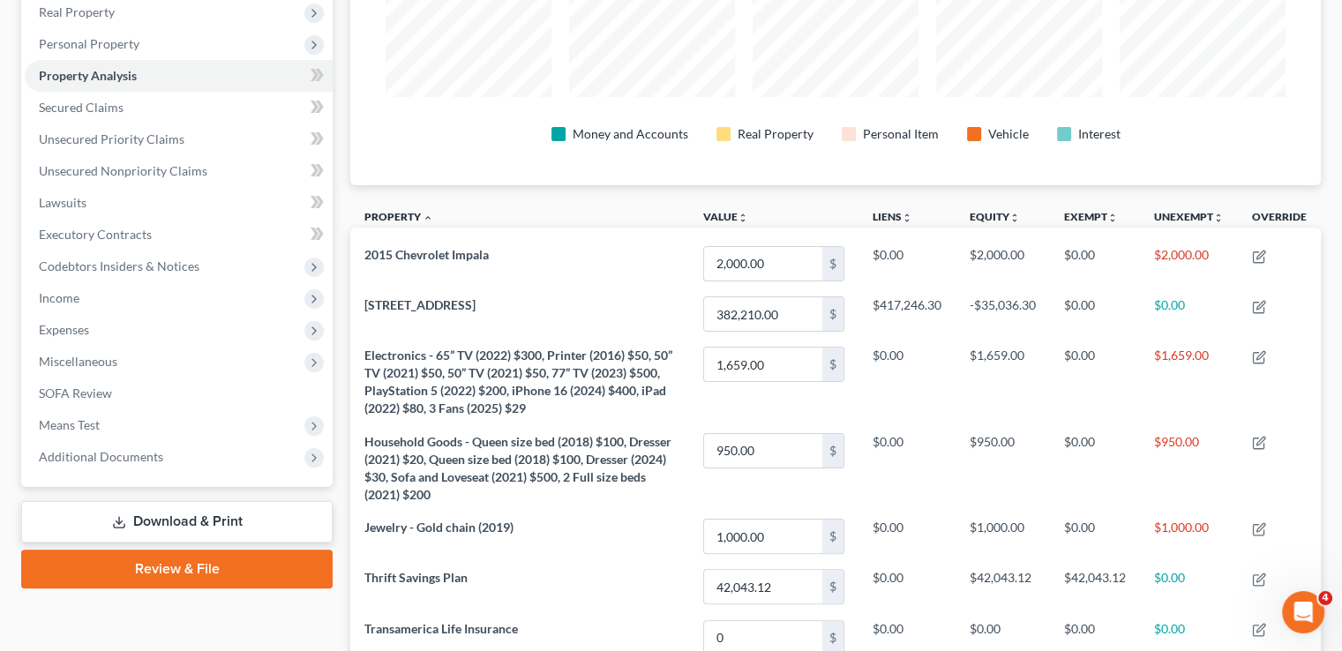
scroll to position [176, 0]
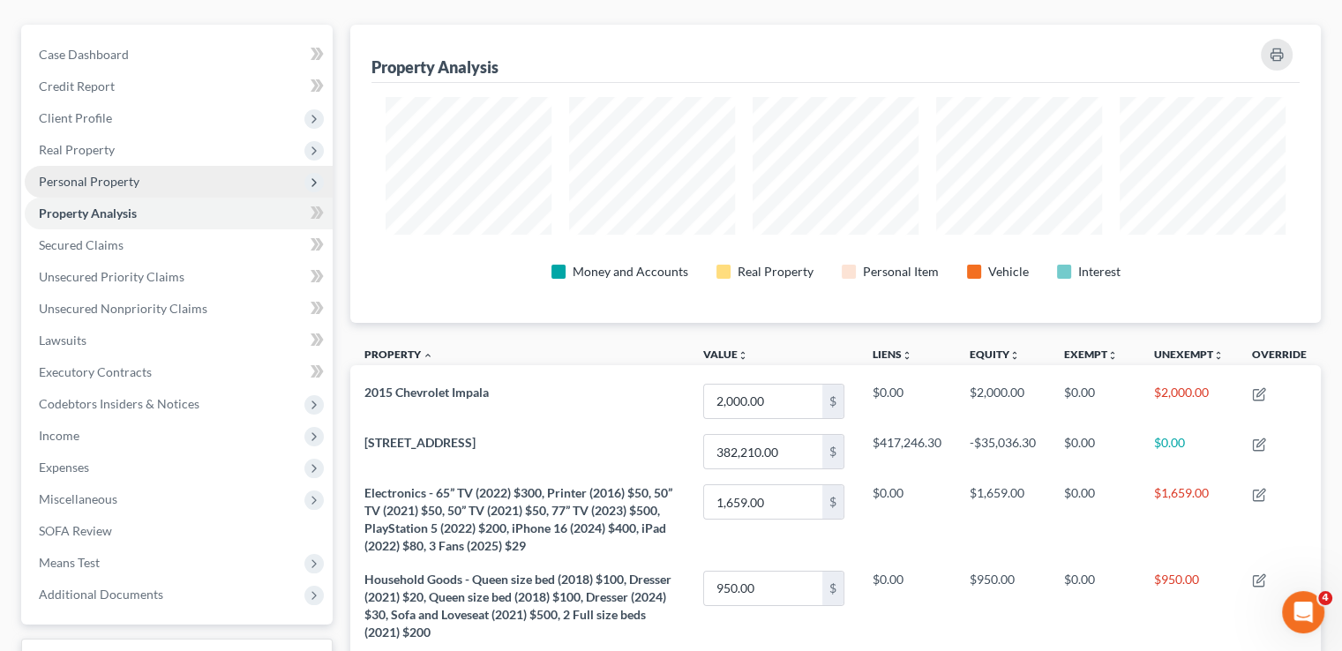
click at [50, 174] on span "Personal Property" at bounding box center [89, 181] width 101 height 15
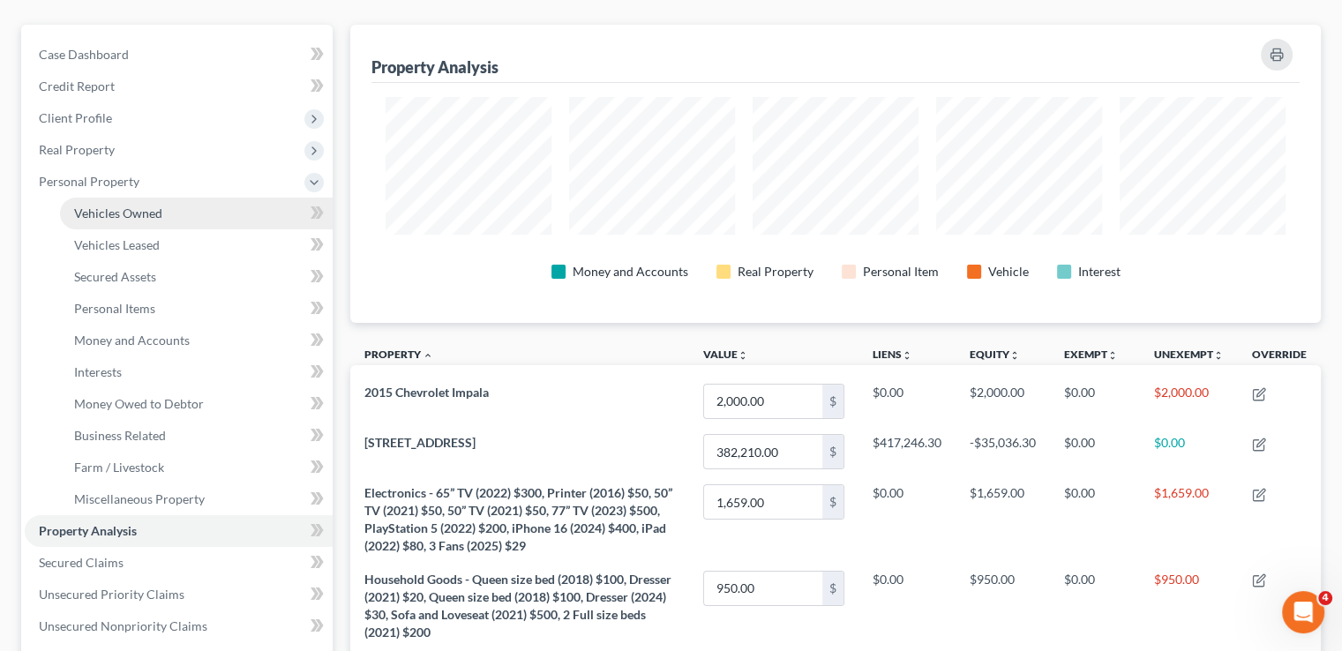
click at [81, 206] on span "Vehicles Owned" at bounding box center [118, 213] width 88 height 15
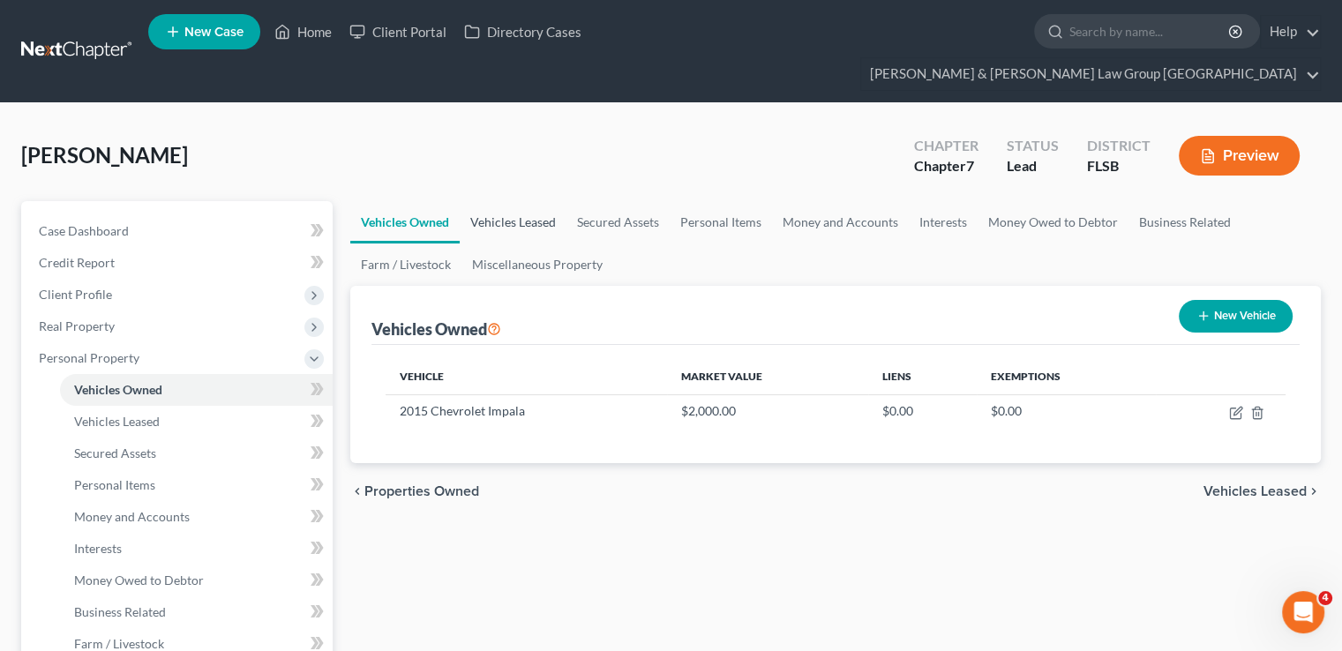
click at [473, 201] on link "Vehicles Leased" at bounding box center [513, 222] width 107 height 42
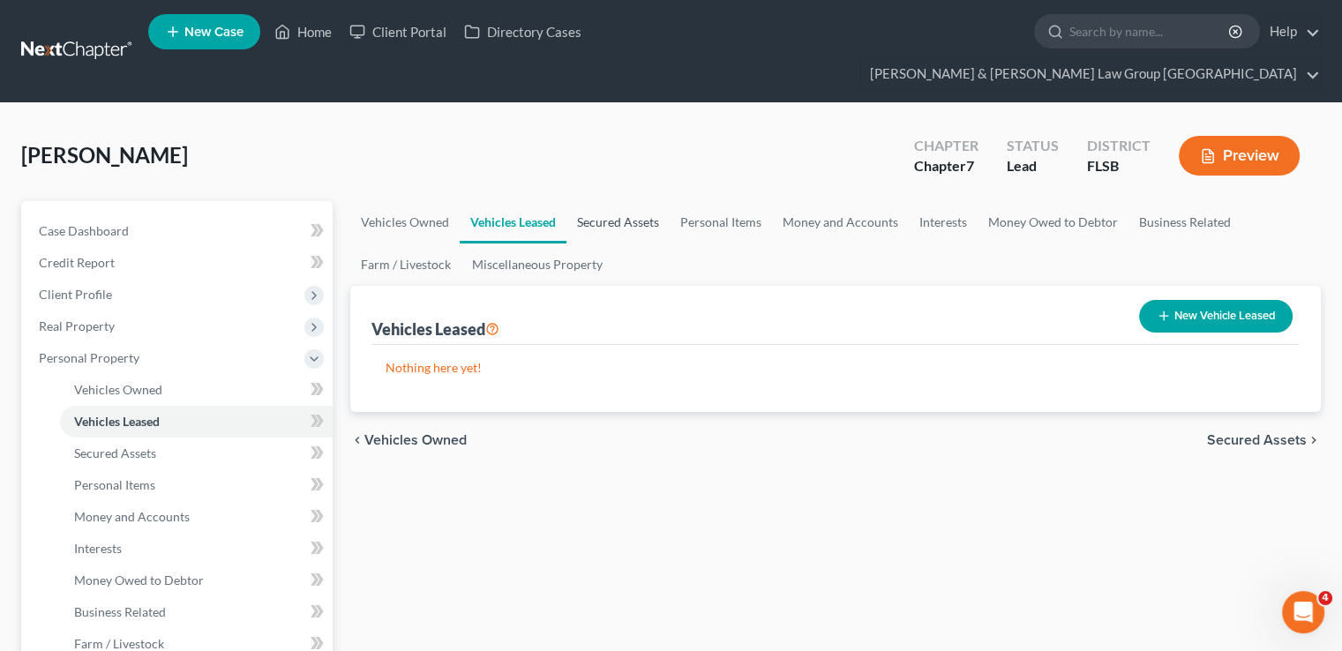
click at [652, 201] on link "Secured Assets" at bounding box center [617, 222] width 103 height 42
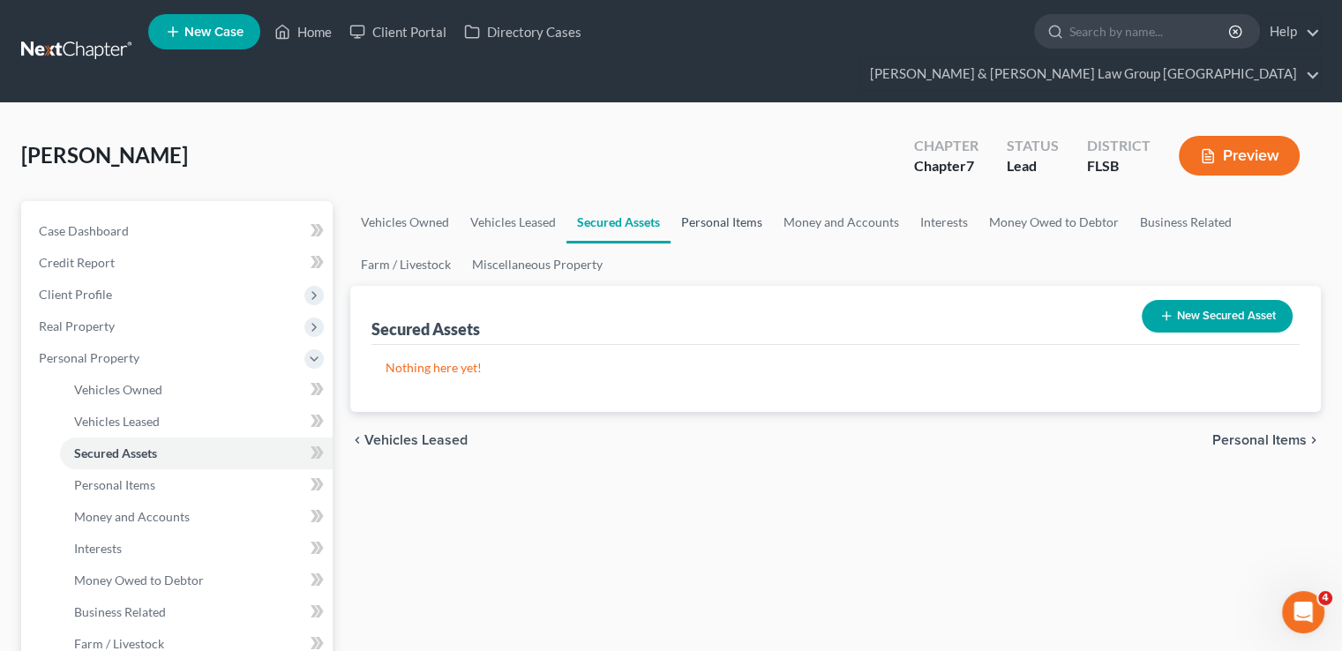
click at [729, 201] on link "Personal Items" at bounding box center [721, 222] width 102 height 42
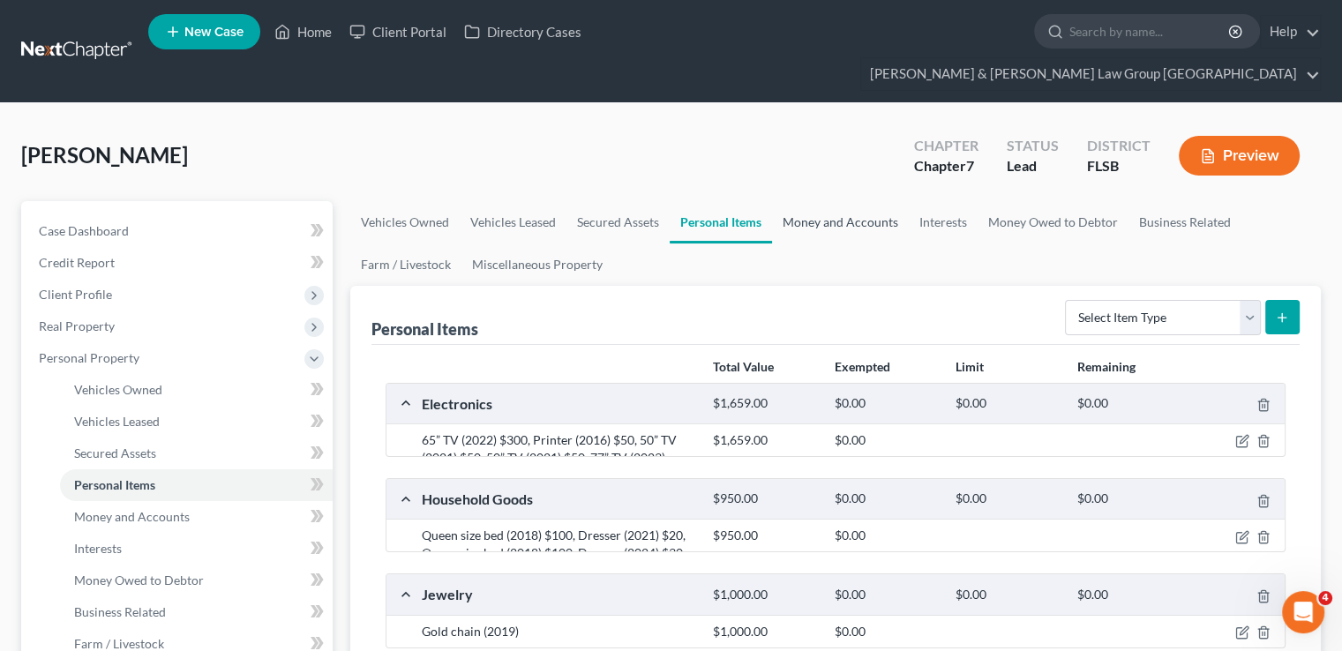
click at [824, 201] on link "Money and Accounts" at bounding box center [840, 222] width 137 height 42
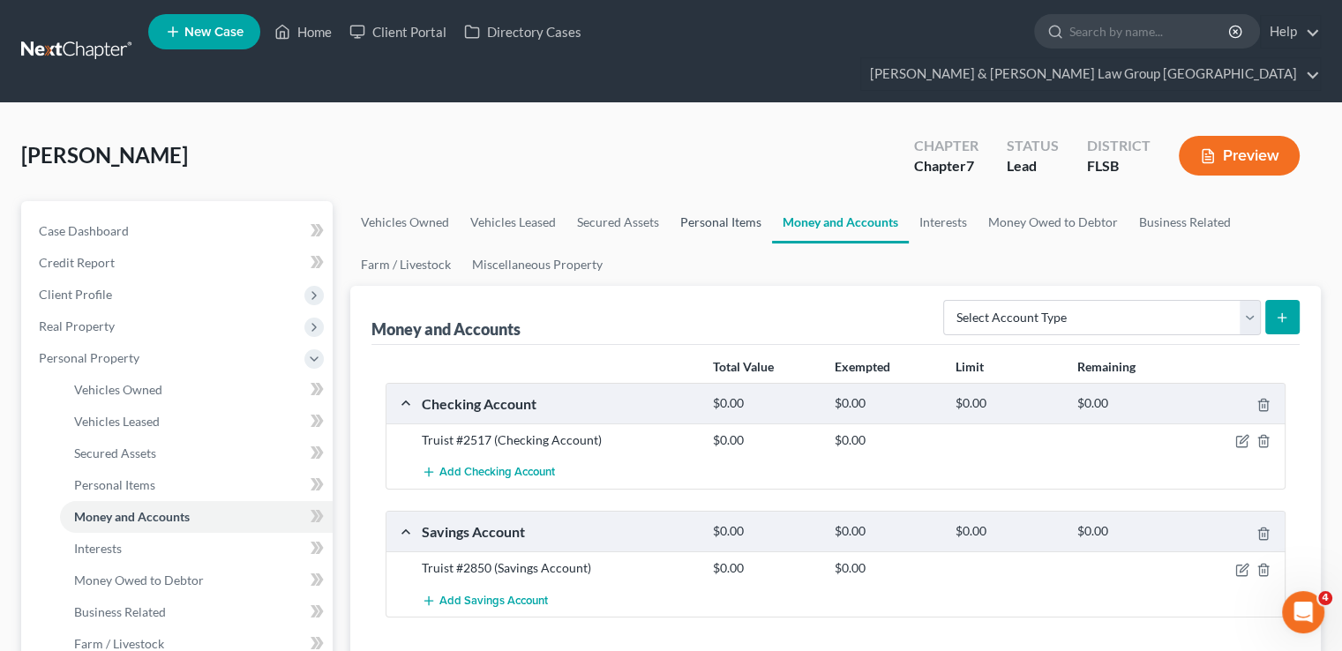
click at [732, 201] on link "Personal Items" at bounding box center [720, 222] width 102 height 42
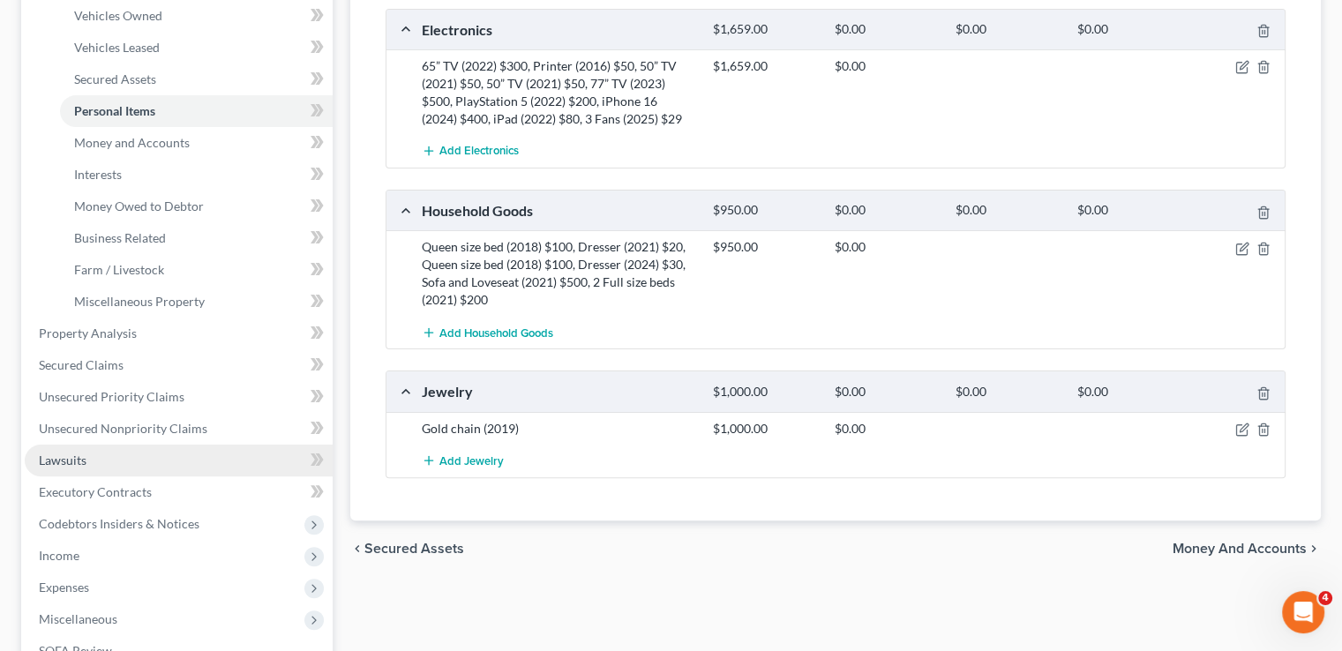
scroll to position [441, 0]
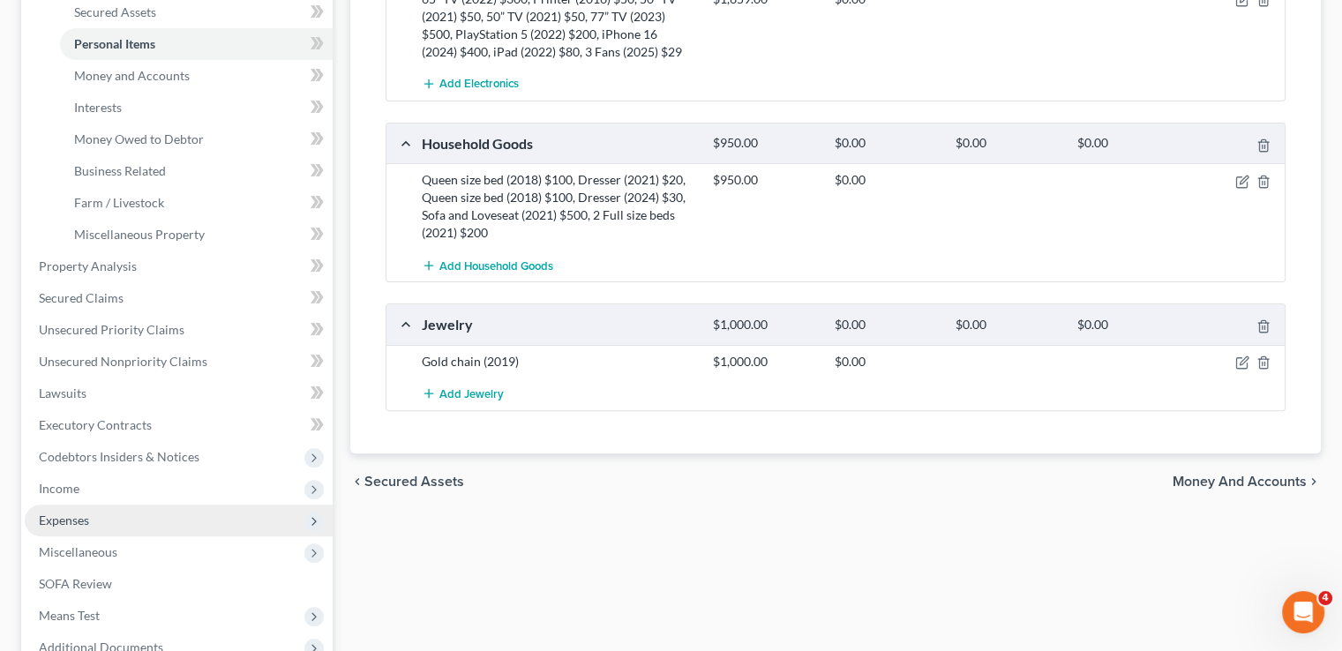
click at [95, 505] on span "Expenses" at bounding box center [179, 521] width 308 height 32
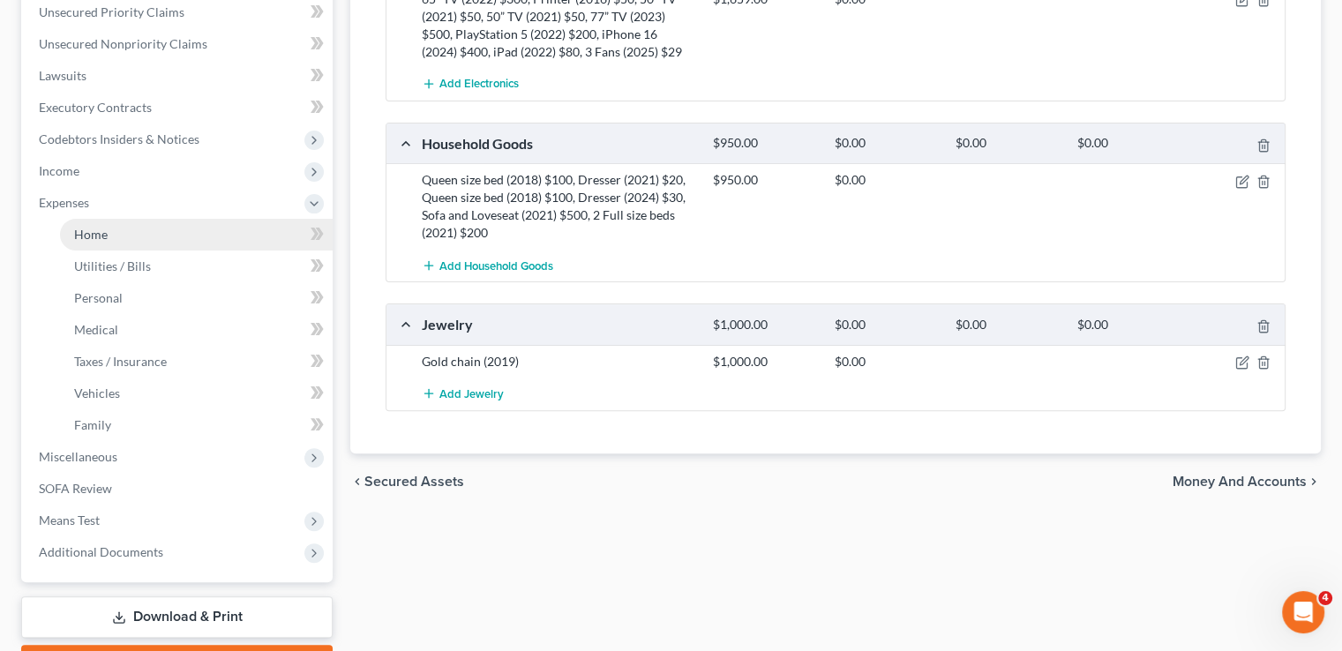
click at [78, 227] on span "Home" at bounding box center [91, 234] width 34 height 15
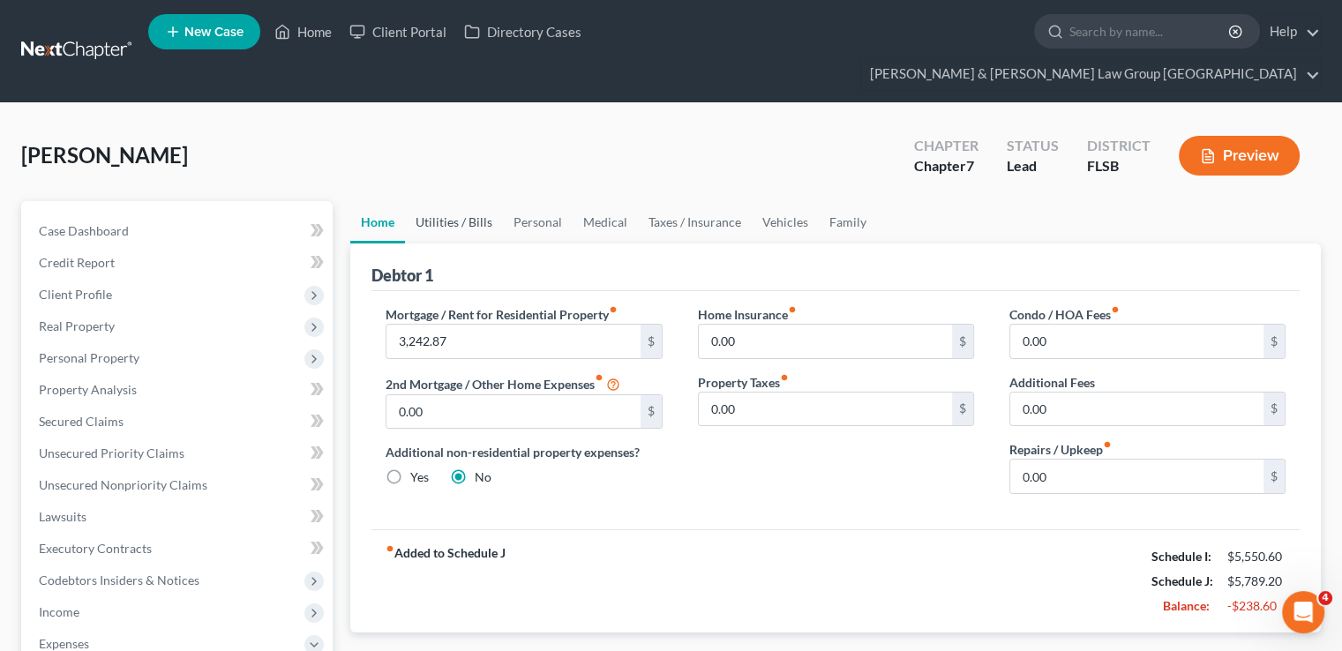
click at [430, 201] on link "Utilities / Bills" at bounding box center [454, 222] width 98 height 42
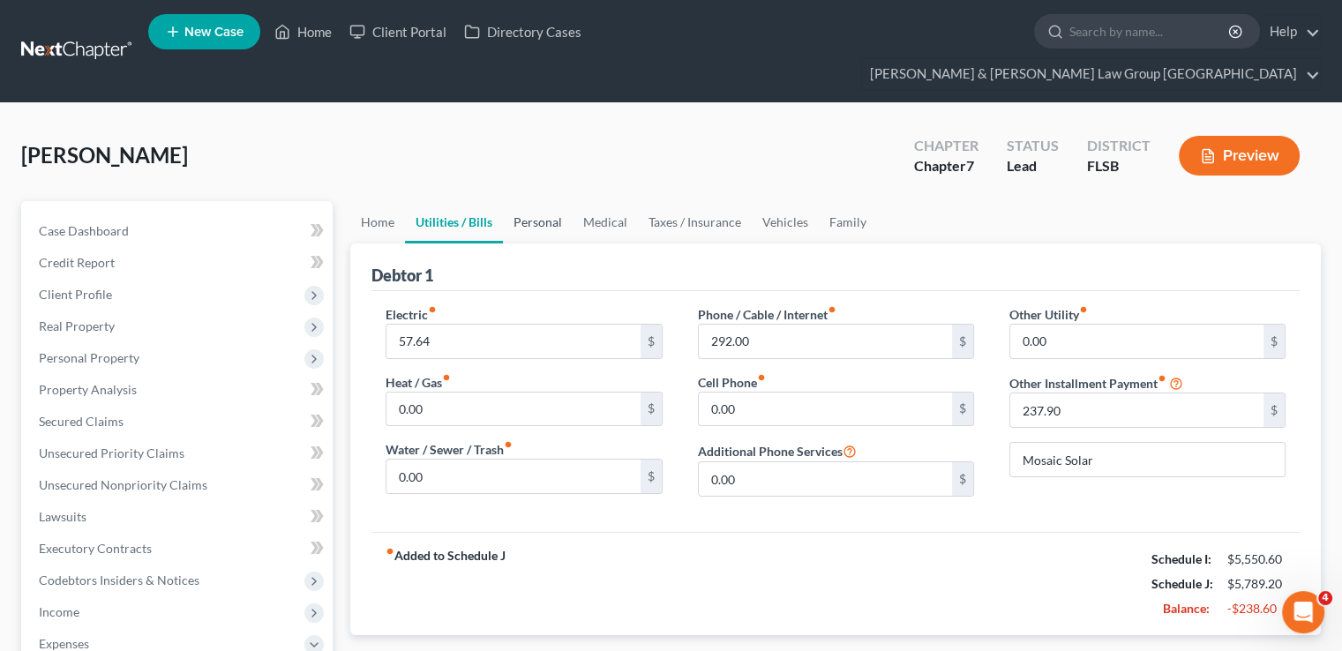
click at [554, 201] on link "Personal" at bounding box center [538, 222] width 70 height 42
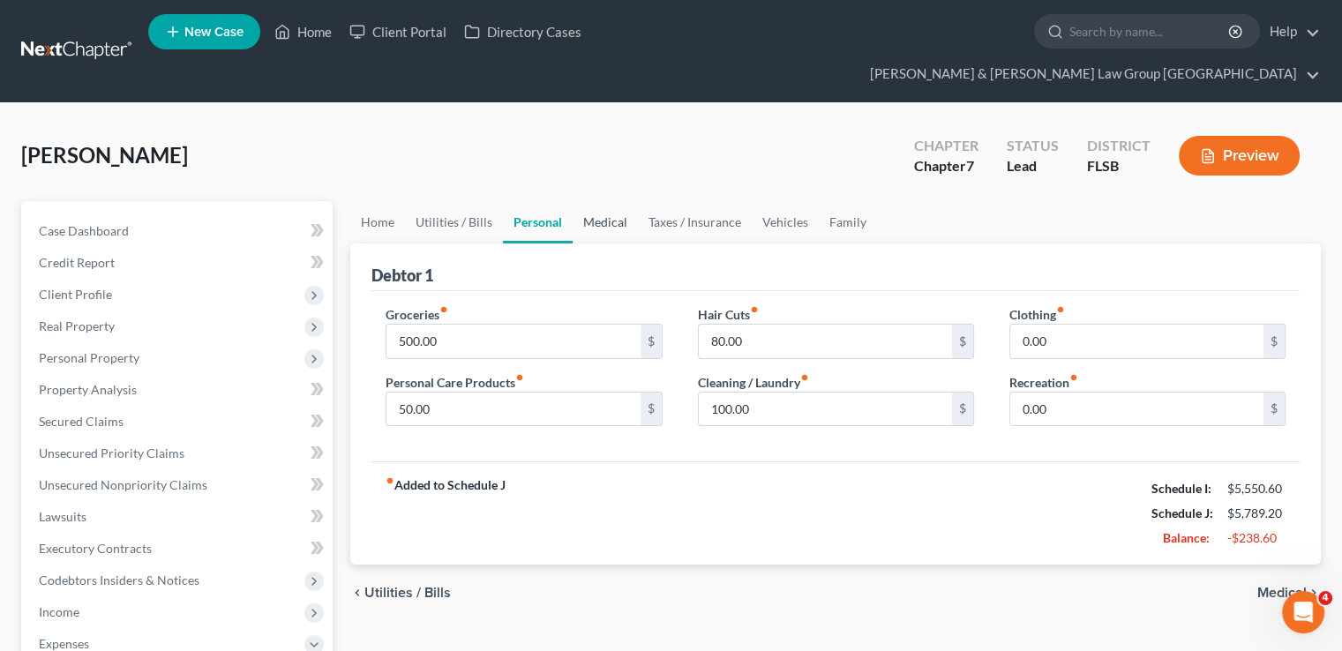
click at [621, 201] on link "Medical" at bounding box center [604, 222] width 65 height 42
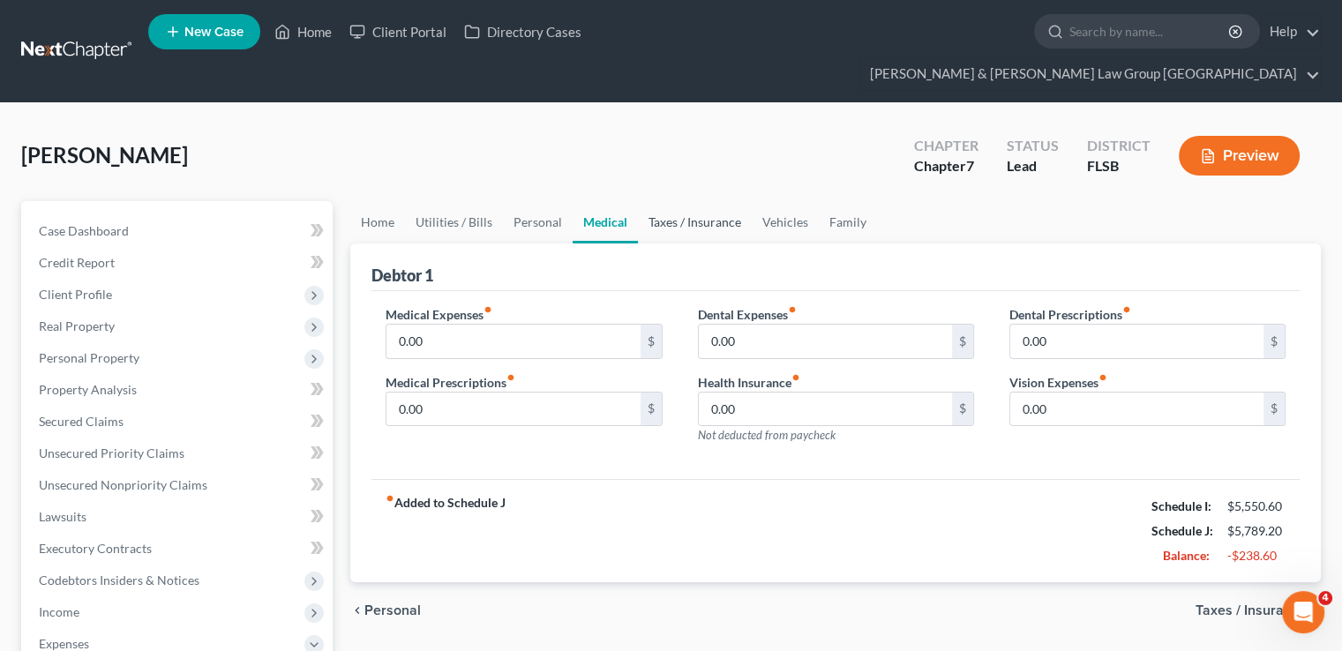
click at [698, 201] on link "Taxes / Insurance" at bounding box center [695, 222] width 114 height 42
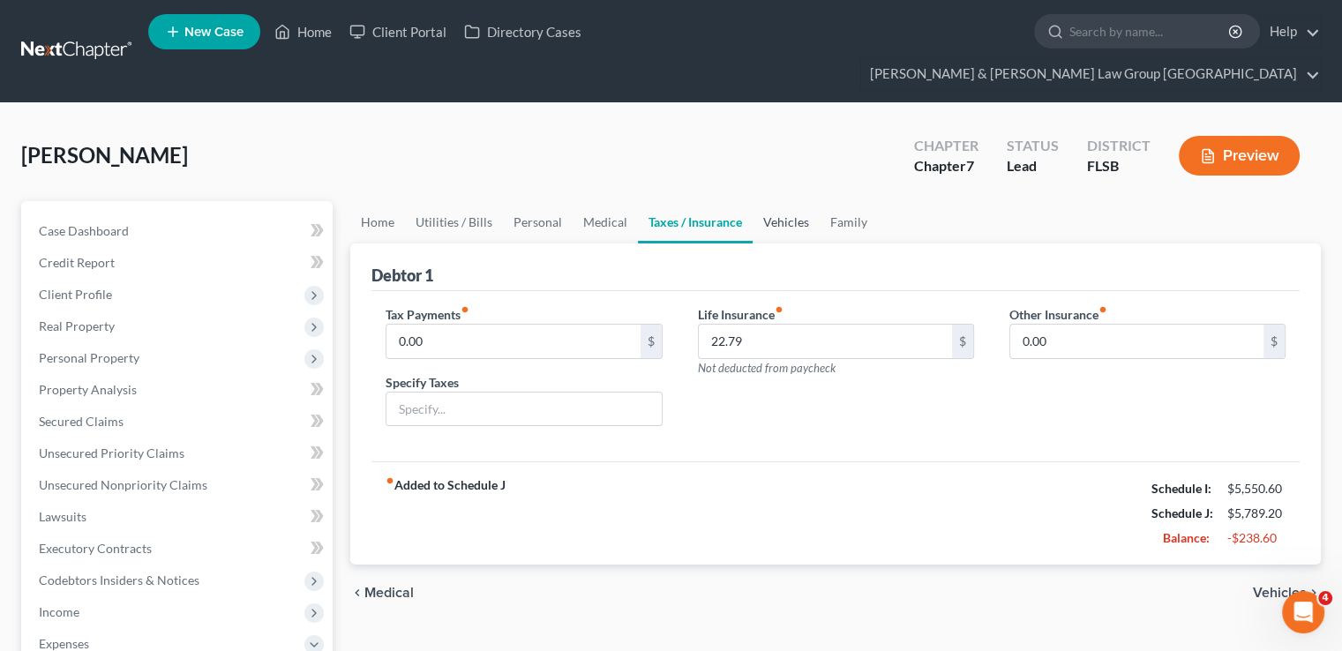
click at [778, 201] on link "Vehicles" at bounding box center [785, 222] width 67 height 42
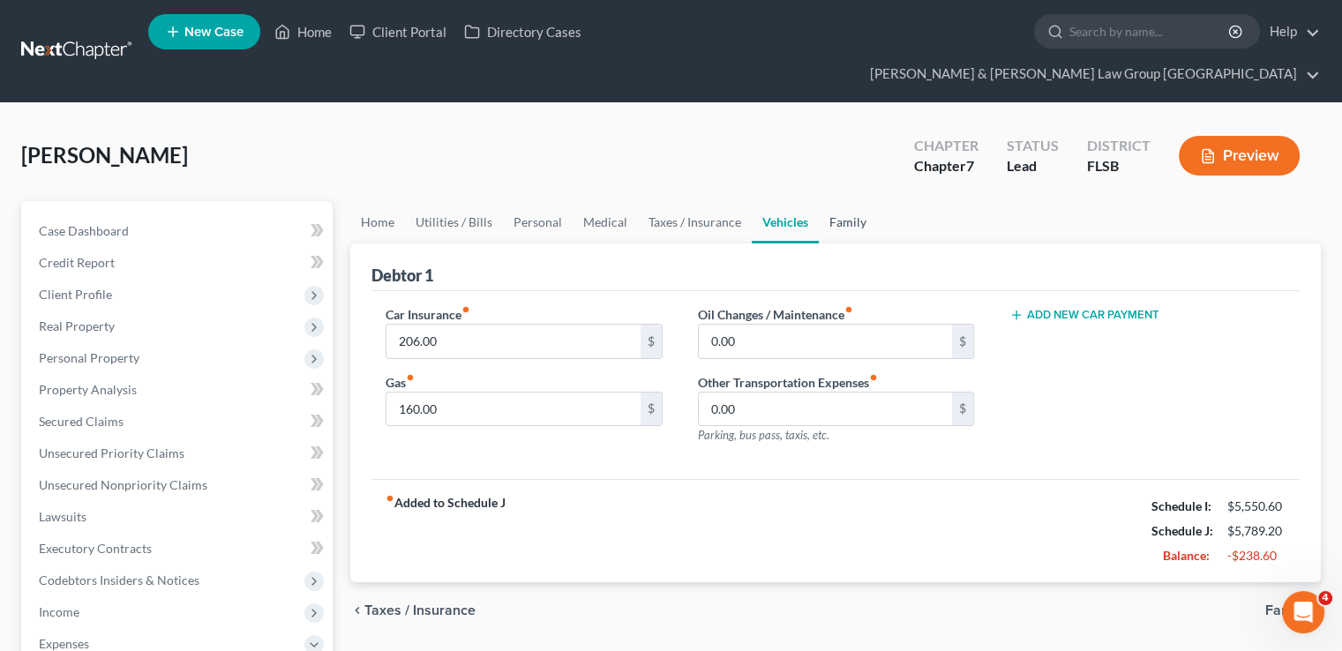
click at [861, 201] on link "Family" at bounding box center [847, 222] width 58 height 42
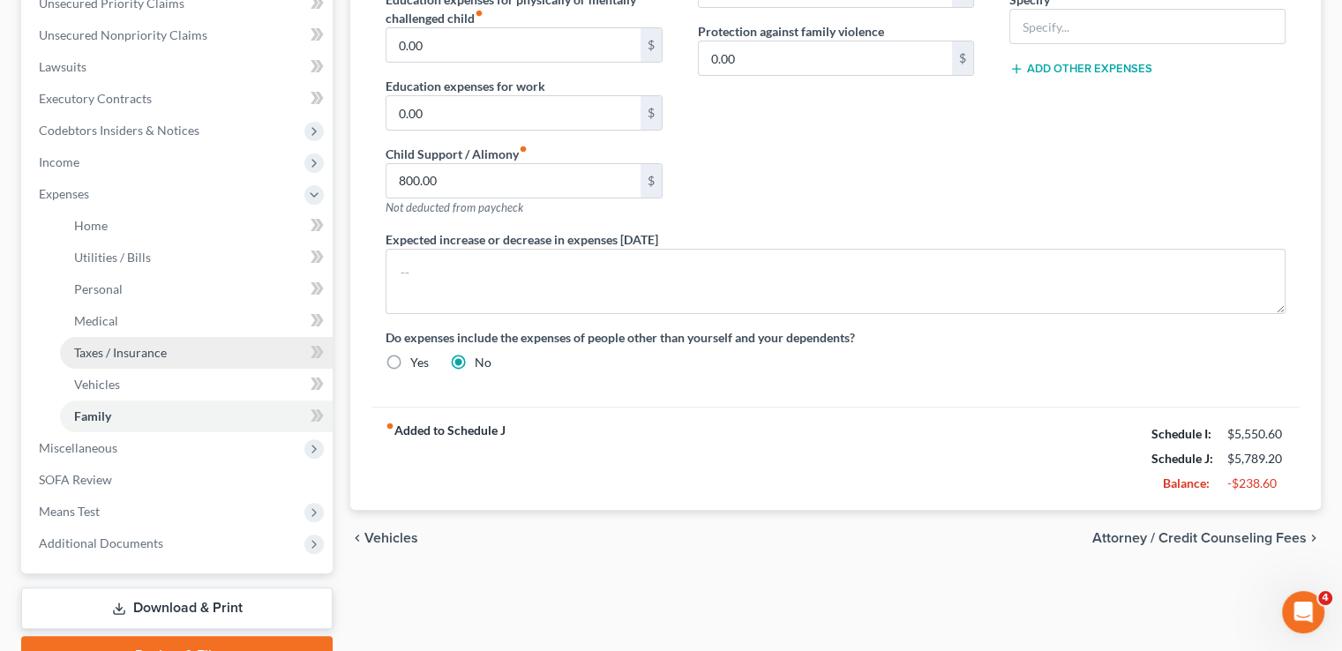
scroll to position [420, 0]
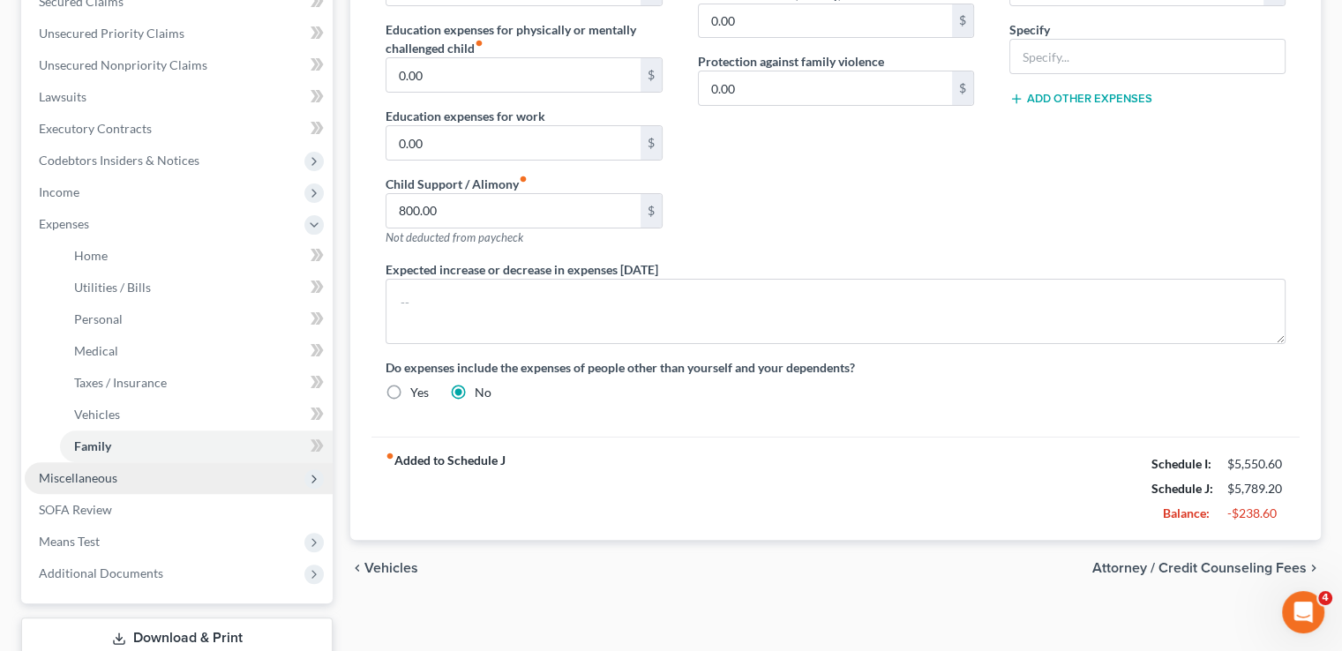
click at [131, 462] on span "Miscellaneous" at bounding box center [179, 478] width 308 height 32
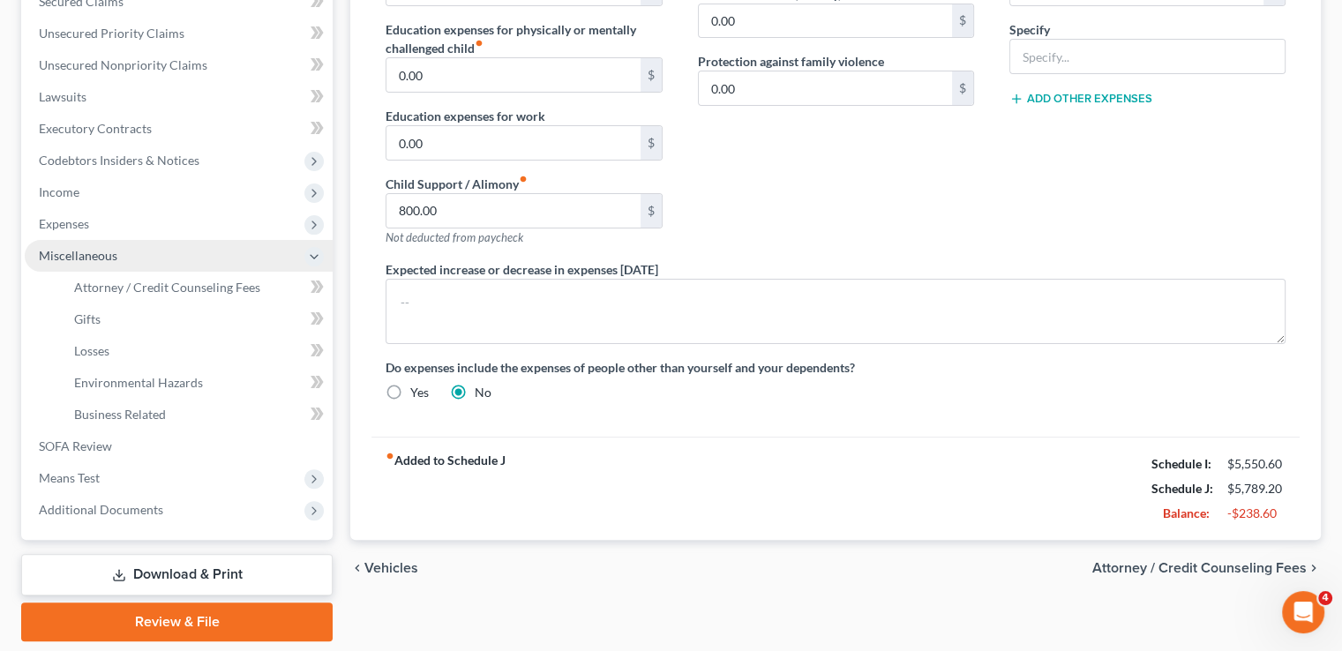
scroll to position [332, 0]
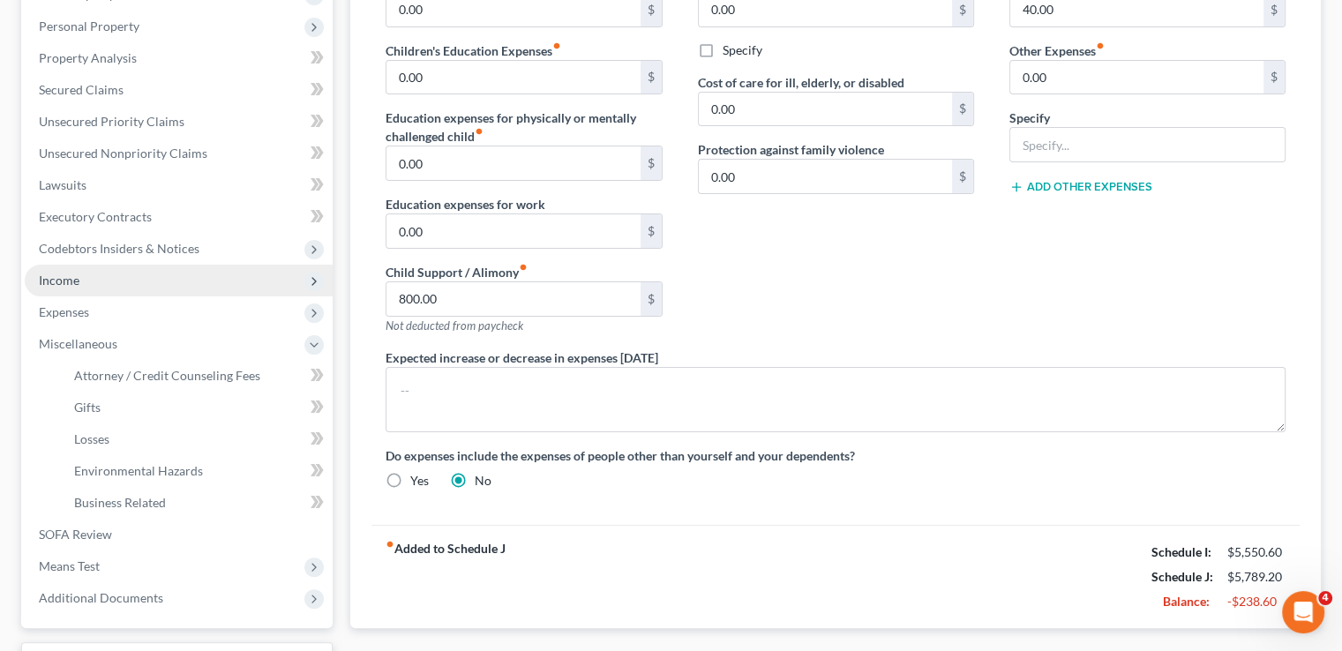
click at [98, 265] on span "Income" at bounding box center [179, 281] width 308 height 32
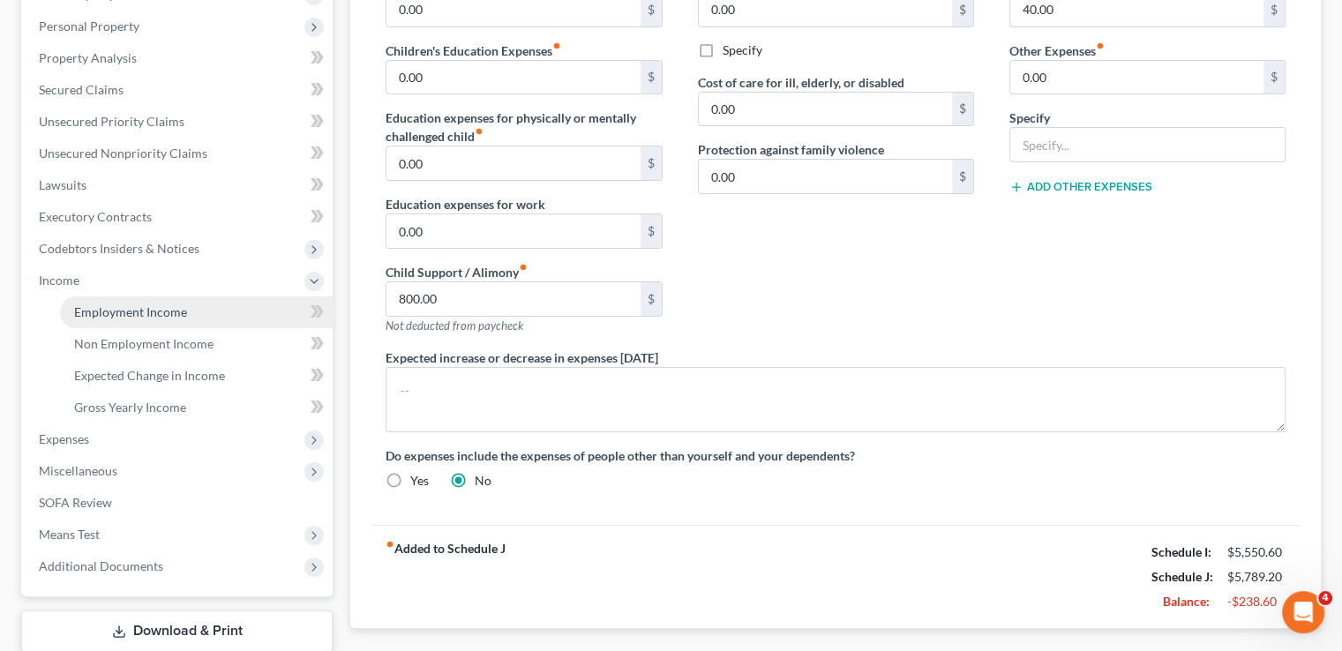
click at [115, 304] on span "Employment Income" at bounding box center [130, 311] width 113 height 15
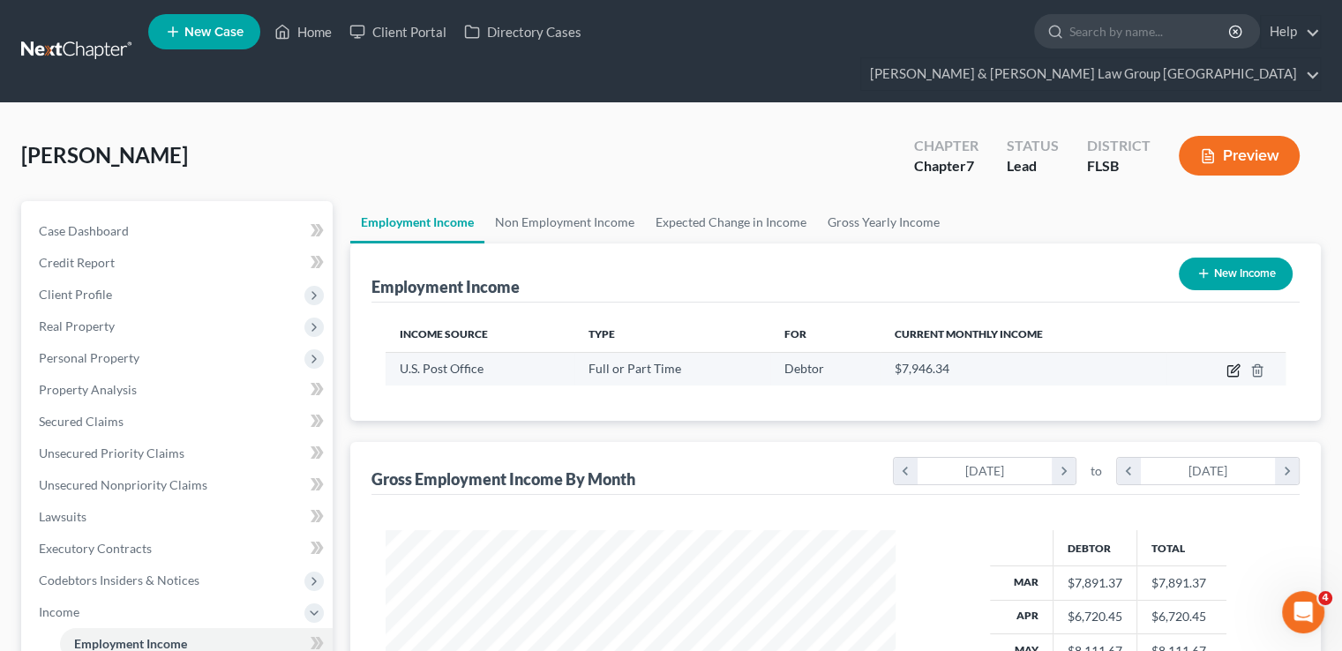
click at [1229, 366] on icon "button" at bounding box center [1232, 371] width 11 height 11
select select "0"
select select "9"
select select "2"
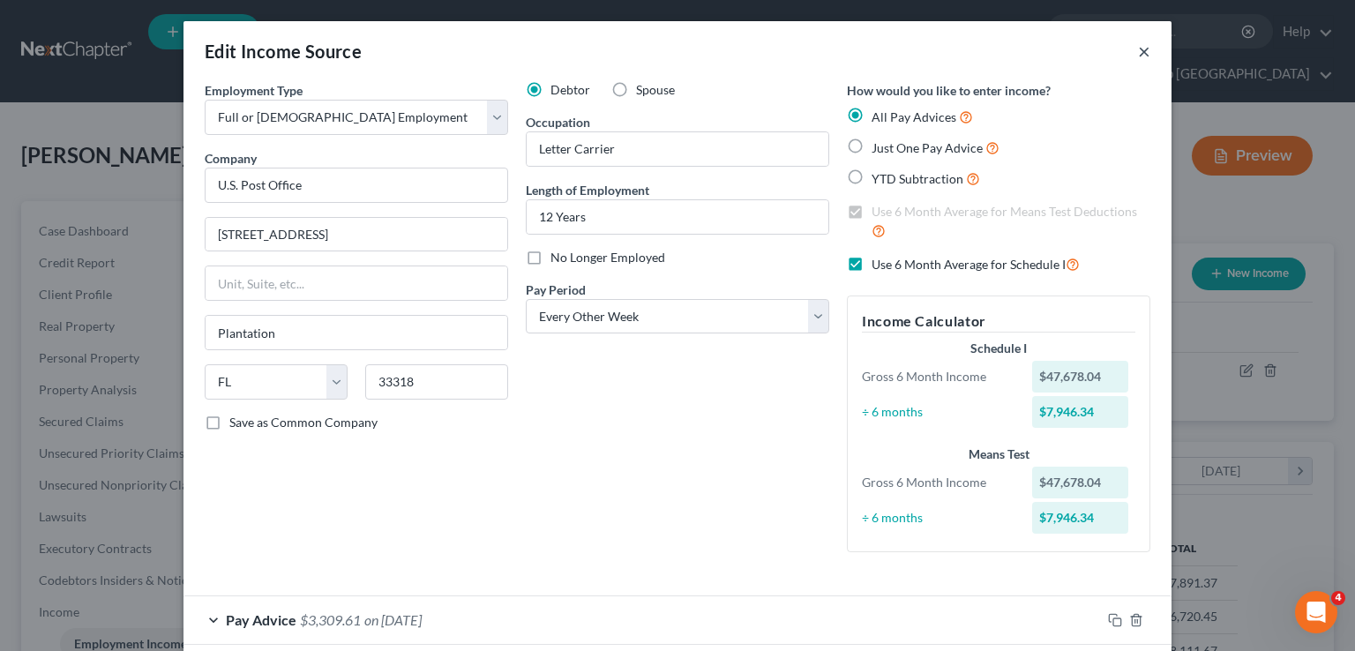
click at [1142, 47] on button "×" at bounding box center [1144, 51] width 12 height 21
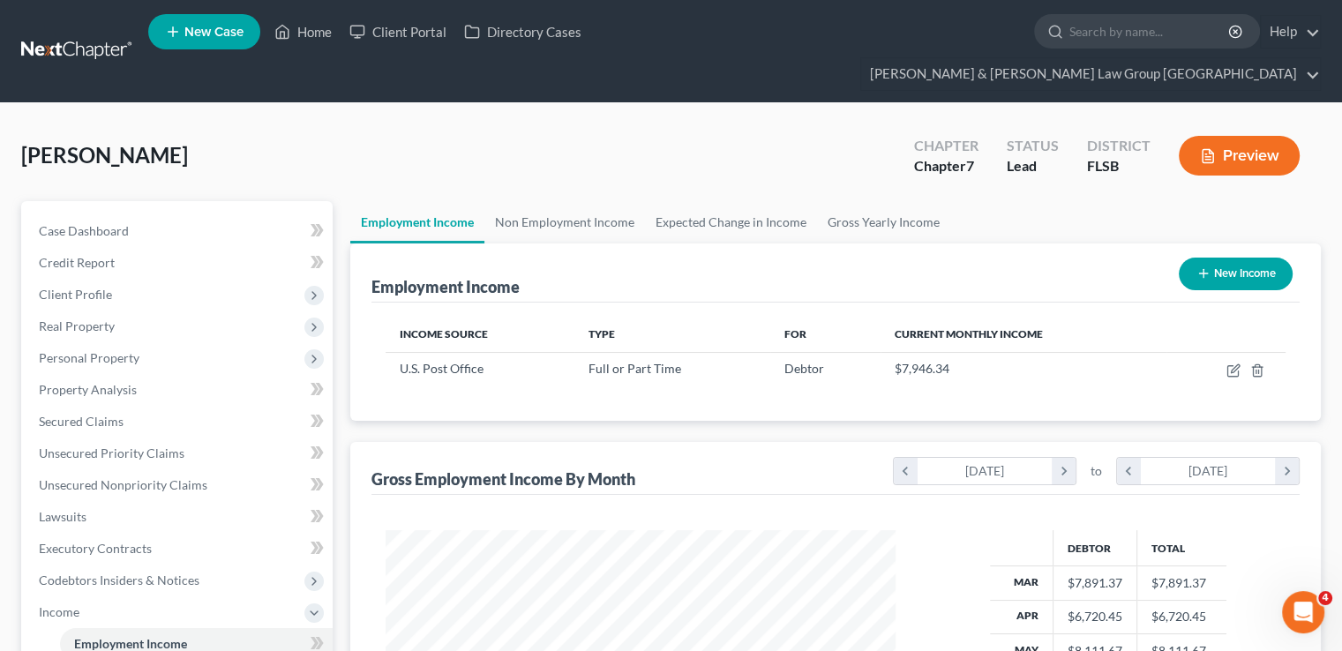
scroll to position [881683, 881452]
click at [604, 201] on link "Non Employment Income" at bounding box center [564, 222] width 161 height 42
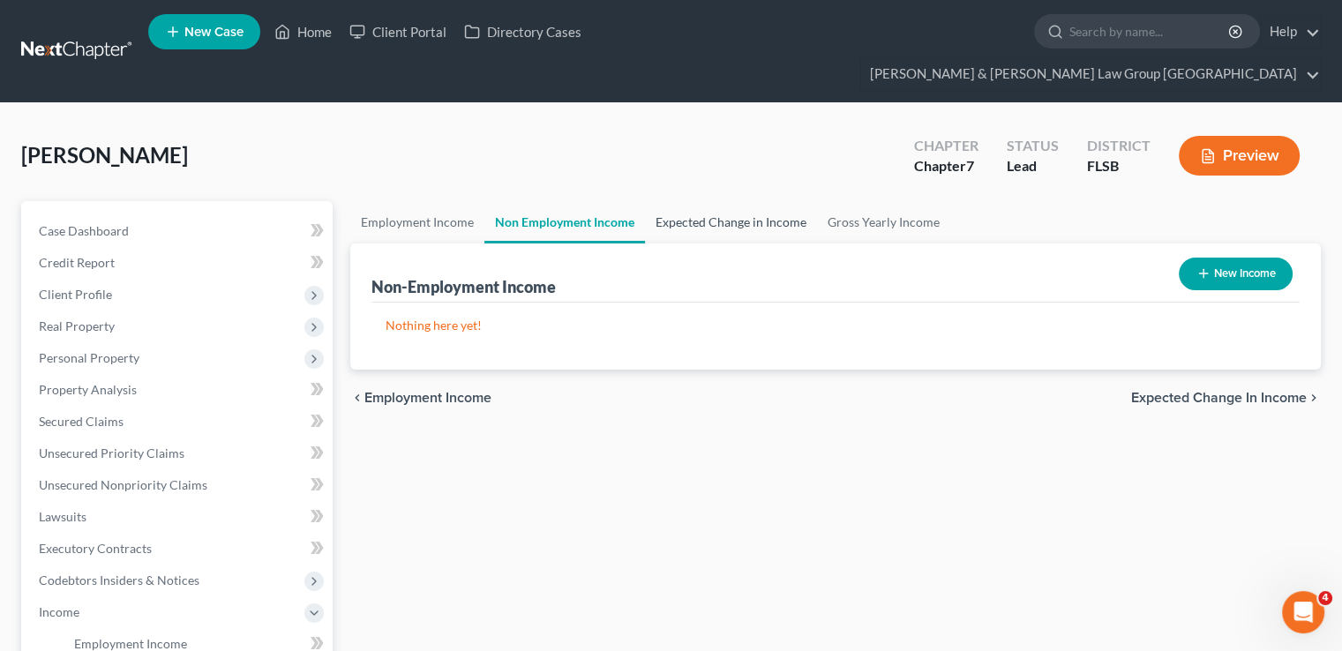
click at [686, 201] on link "Expected Change in Income" at bounding box center [731, 222] width 172 height 42
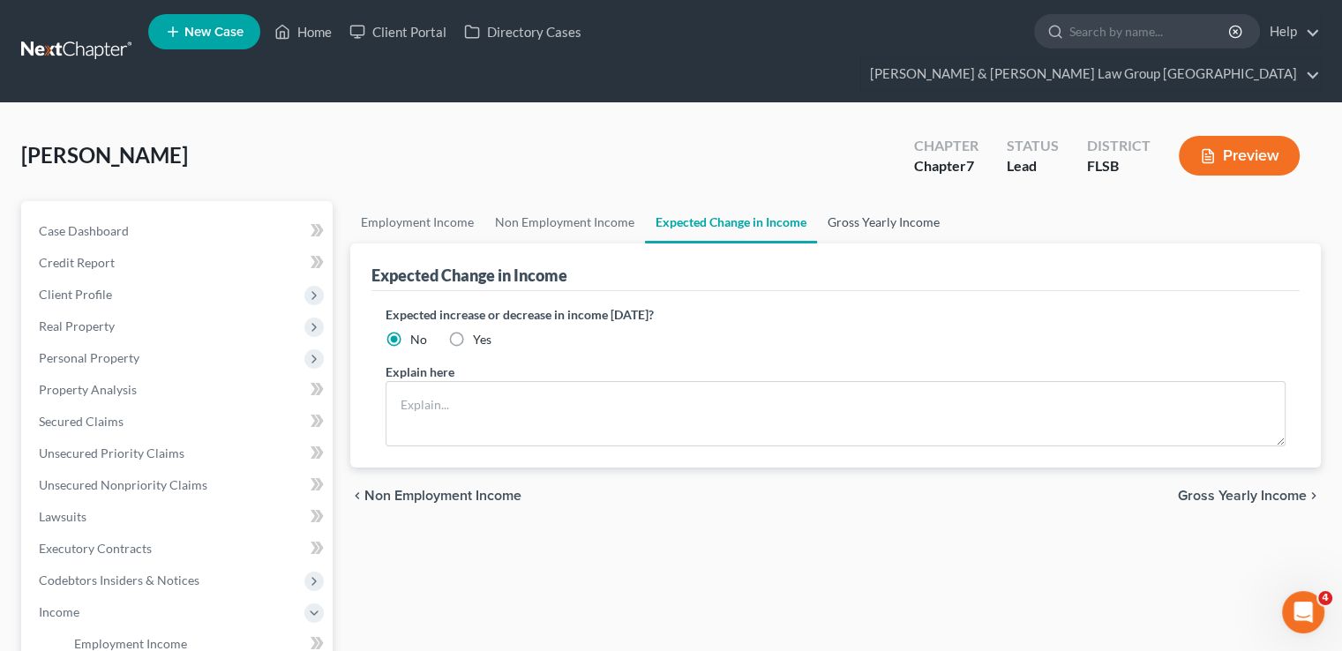
click at [878, 201] on link "Gross Yearly Income" at bounding box center [883, 222] width 133 height 42
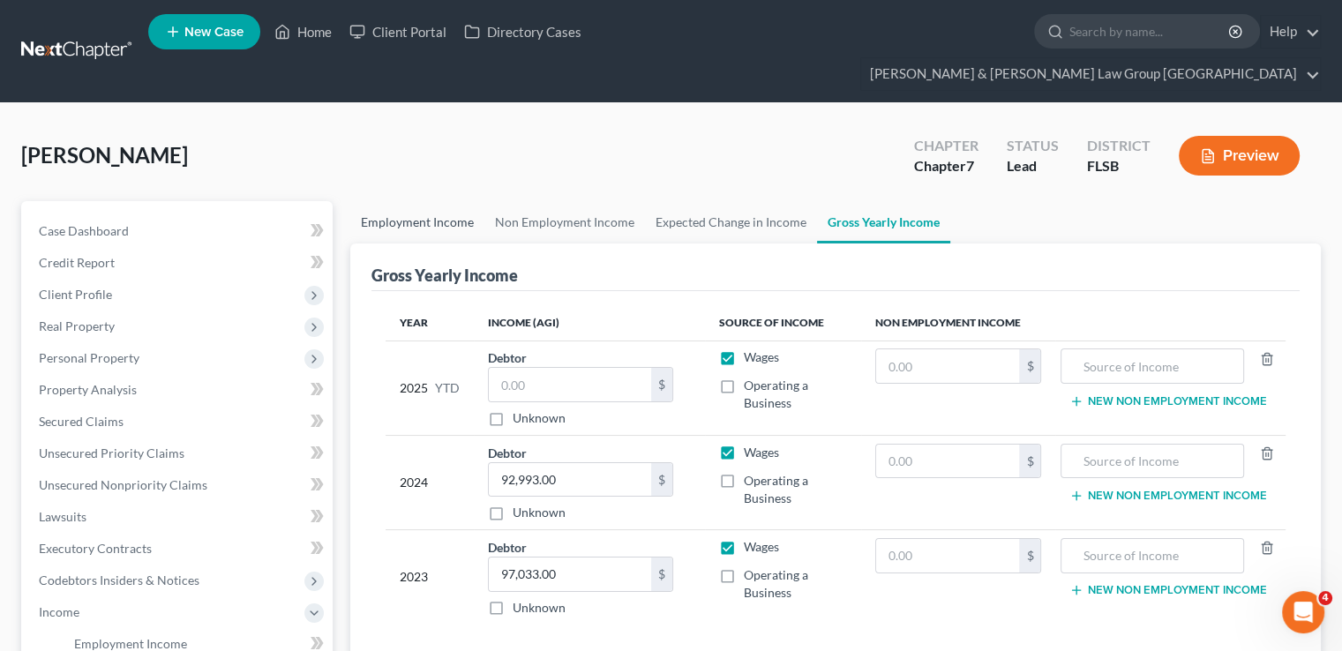
click at [420, 201] on link "Employment Income" at bounding box center [417, 222] width 134 height 42
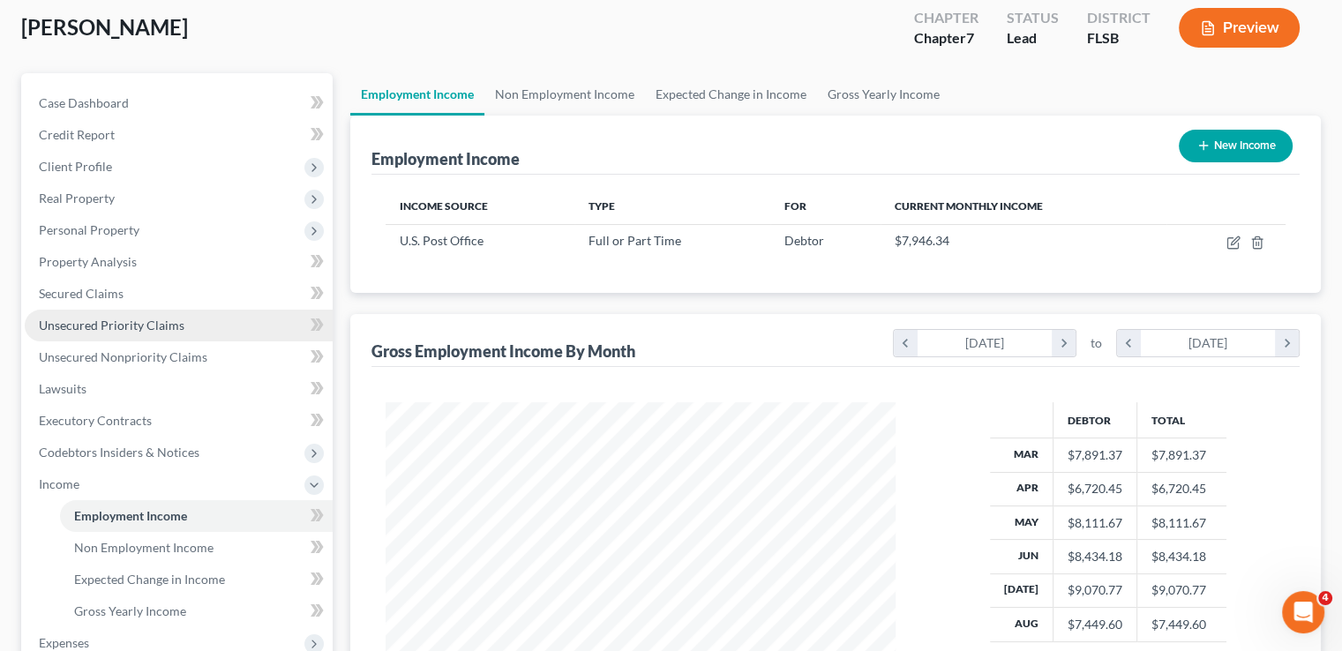
scroll to position [353, 0]
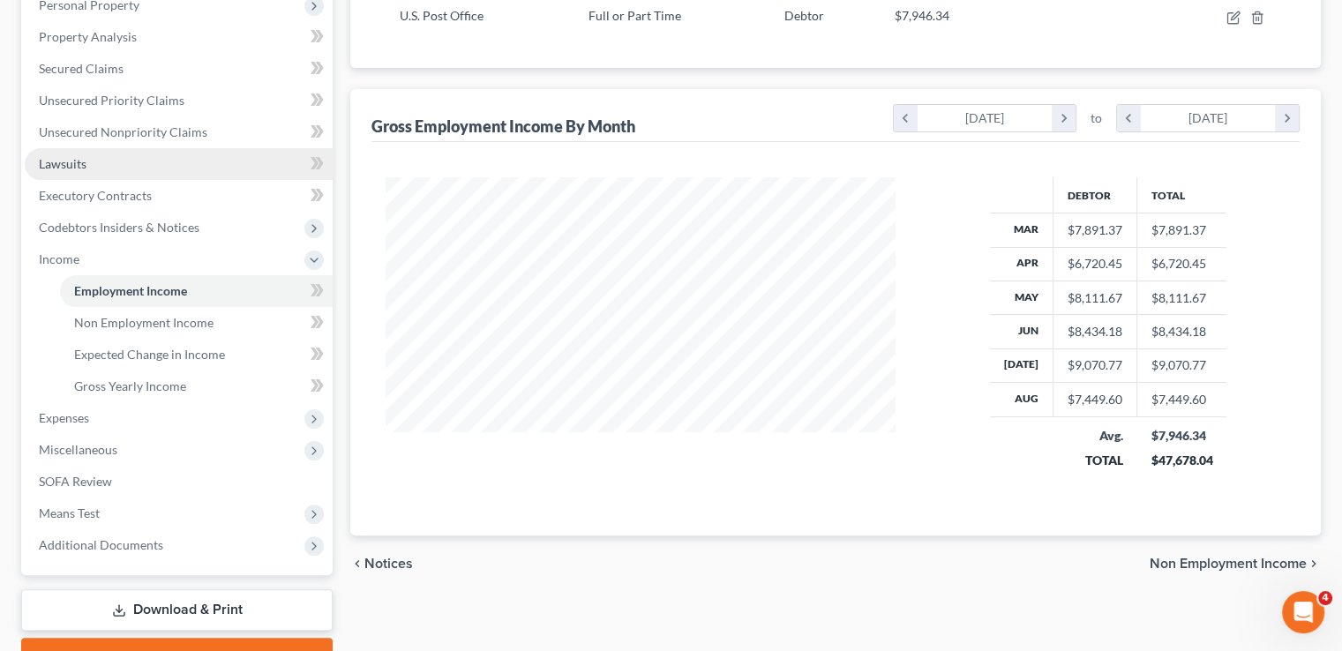
click at [74, 148] on link "Lawsuits" at bounding box center [179, 164] width 308 height 32
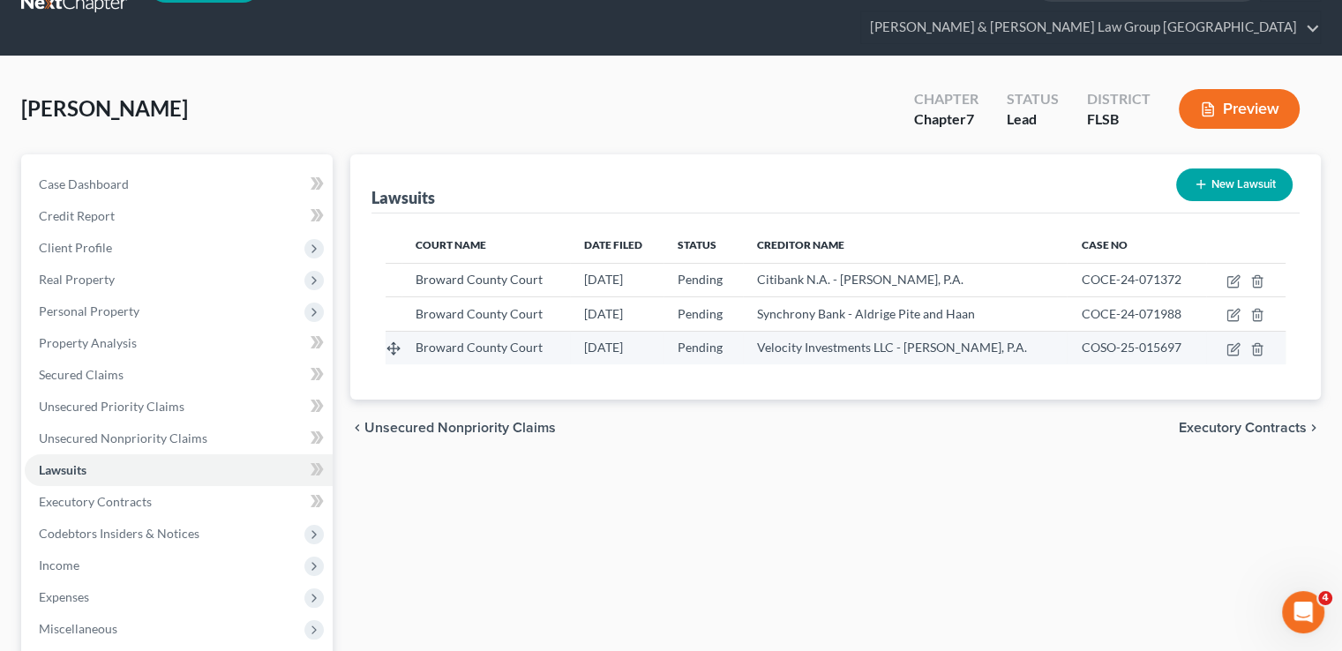
scroll to position [176, 0]
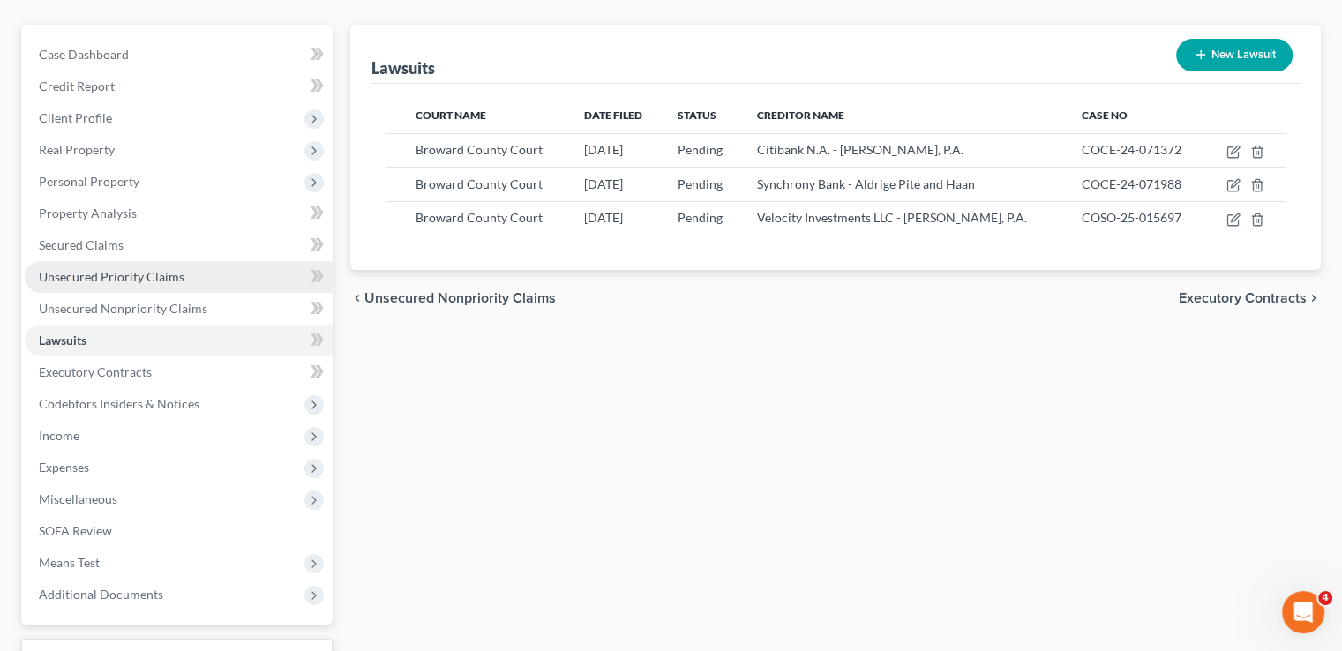
click at [86, 261] on link "Unsecured Priority Claims" at bounding box center [179, 277] width 308 height 32
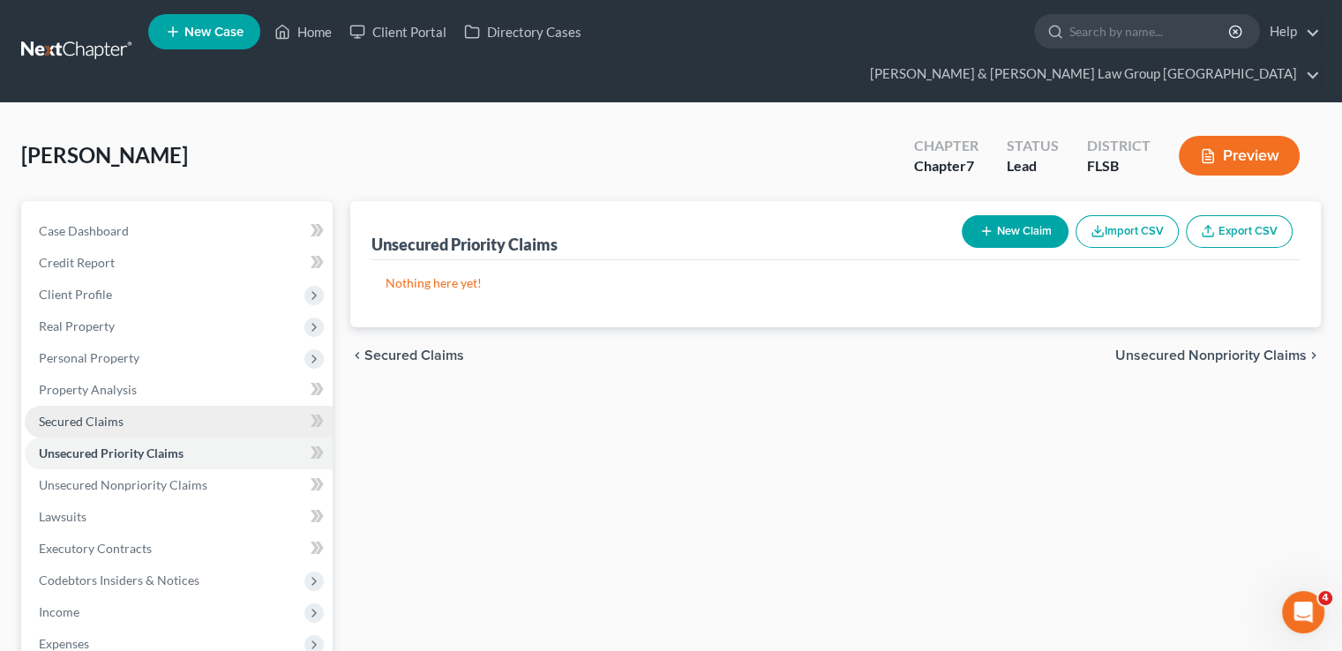
click at [113, 414] on span "Secured Claims" at bounding box center [81, 421] width 85 height 15
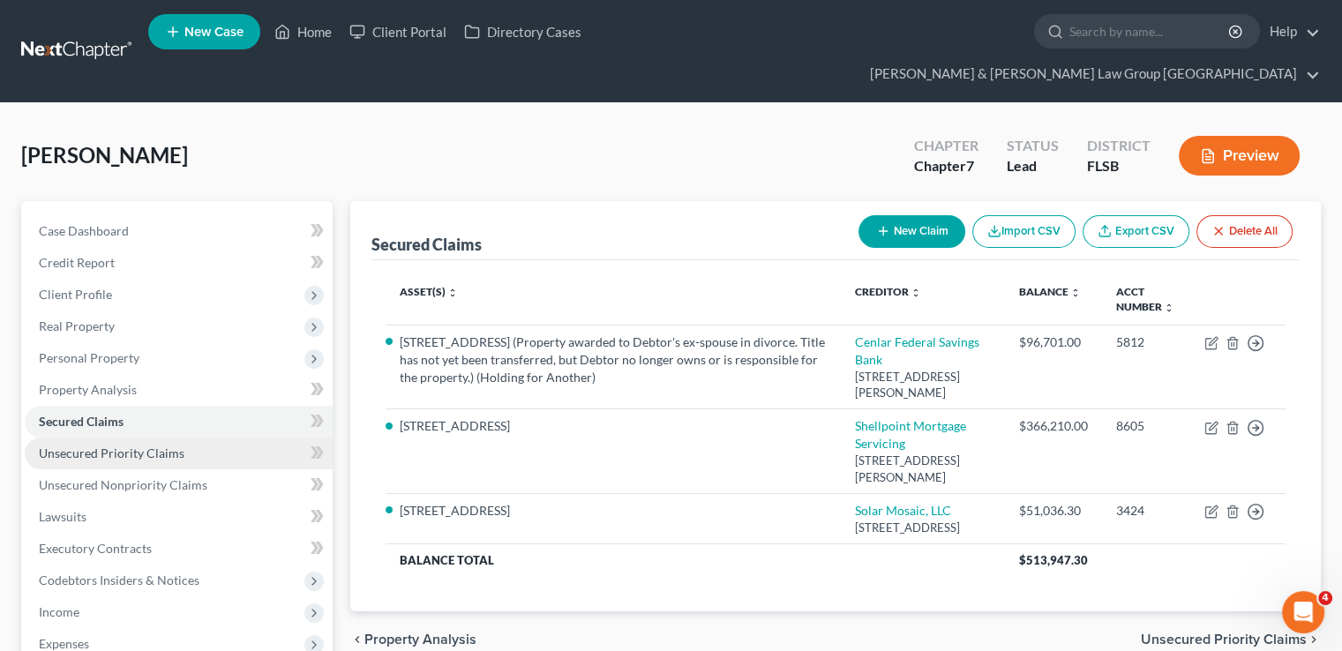
click at [174, 445] on span "Unsecured Priority Claims" at bounding box center [112, 452] width 146 height 15
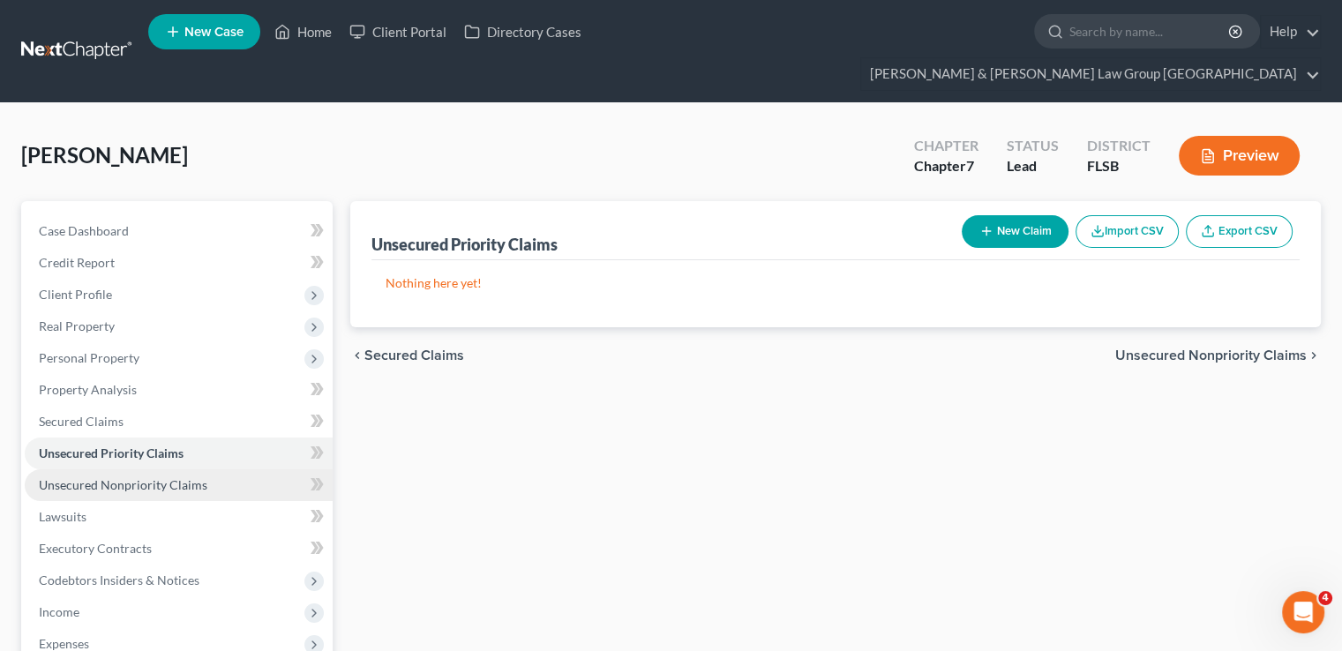
click at [173, 477] on span "Unsecured Nonpriority Claims" at bounding box center [123, 484] width 168 height 15
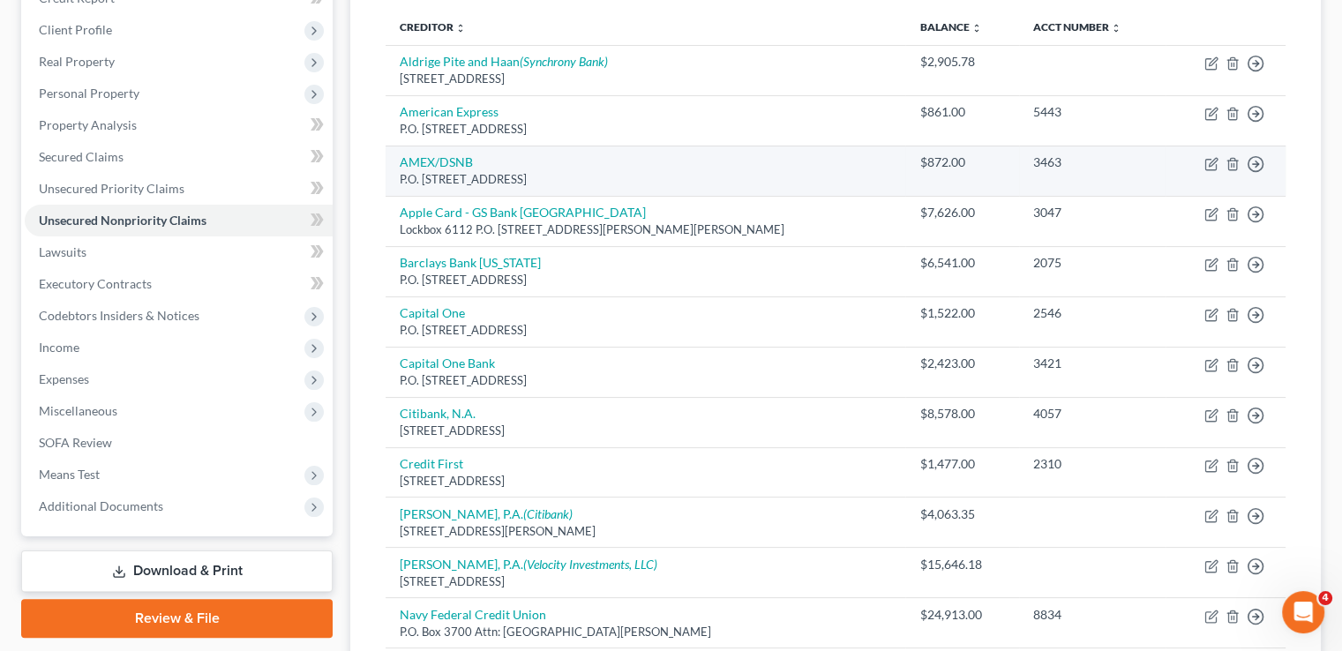
scroll to position [441, 0]
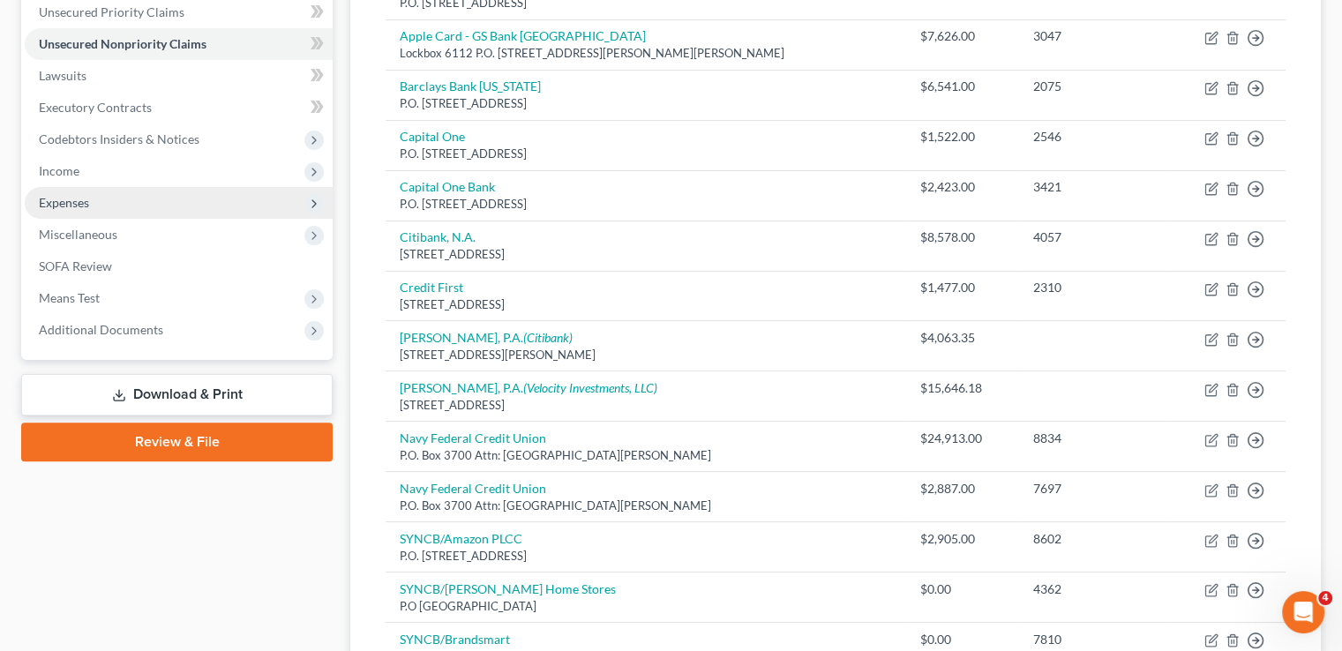
click at [127, 187] on span "Expenses" at bounding box center [179, 203] width 308 height 32
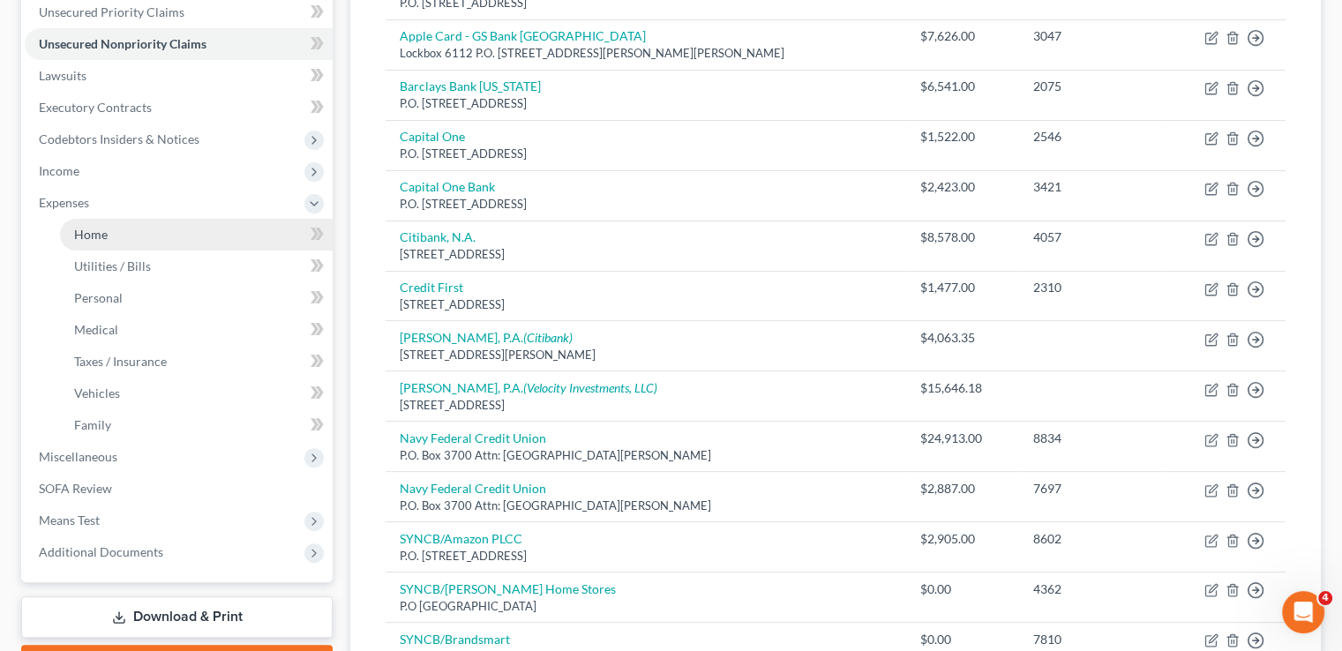
click at [135, 219] on link "Home" at bounding box center [196, 235] width 273 height 32
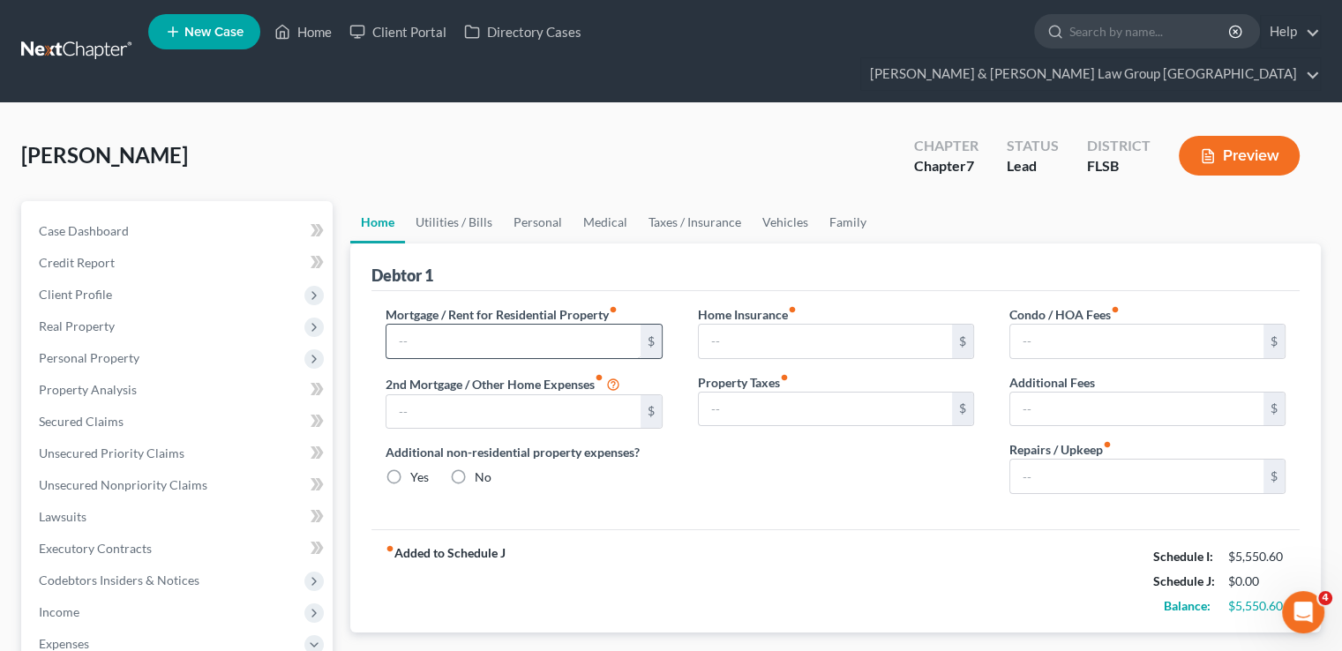
type input "3,242.87"
type input "0.00"
radio input "true"
type input "0.00"
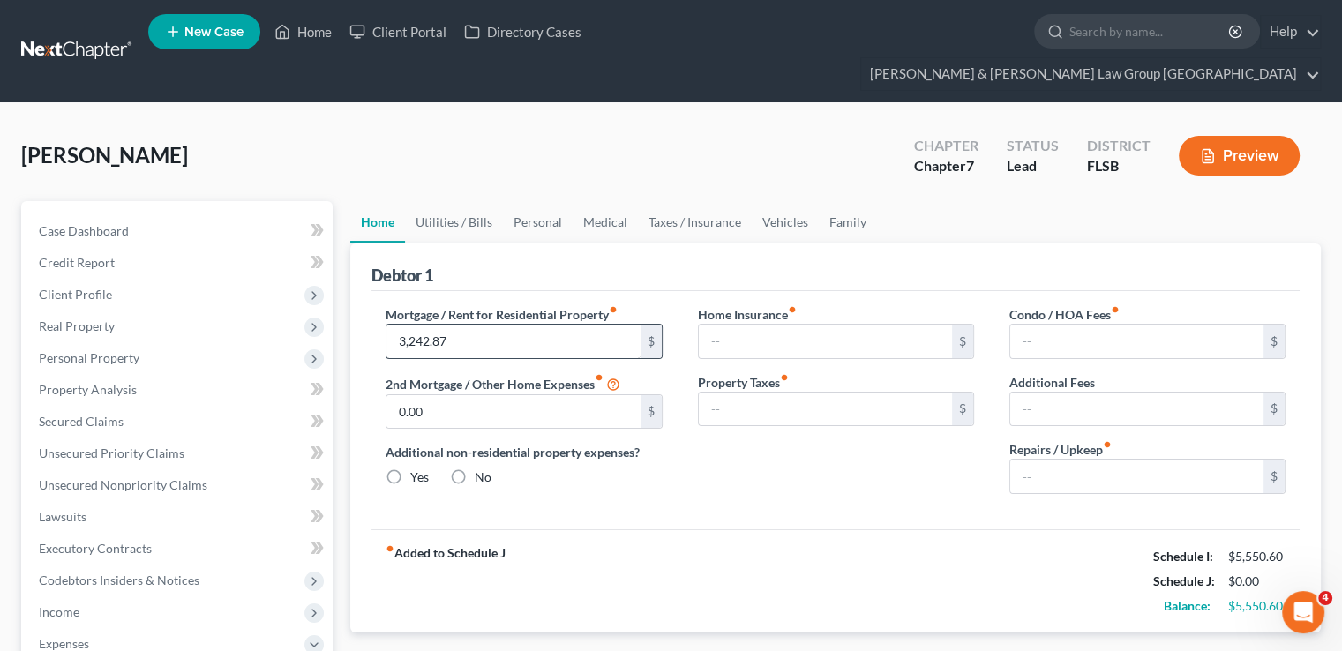
type input "0.00"
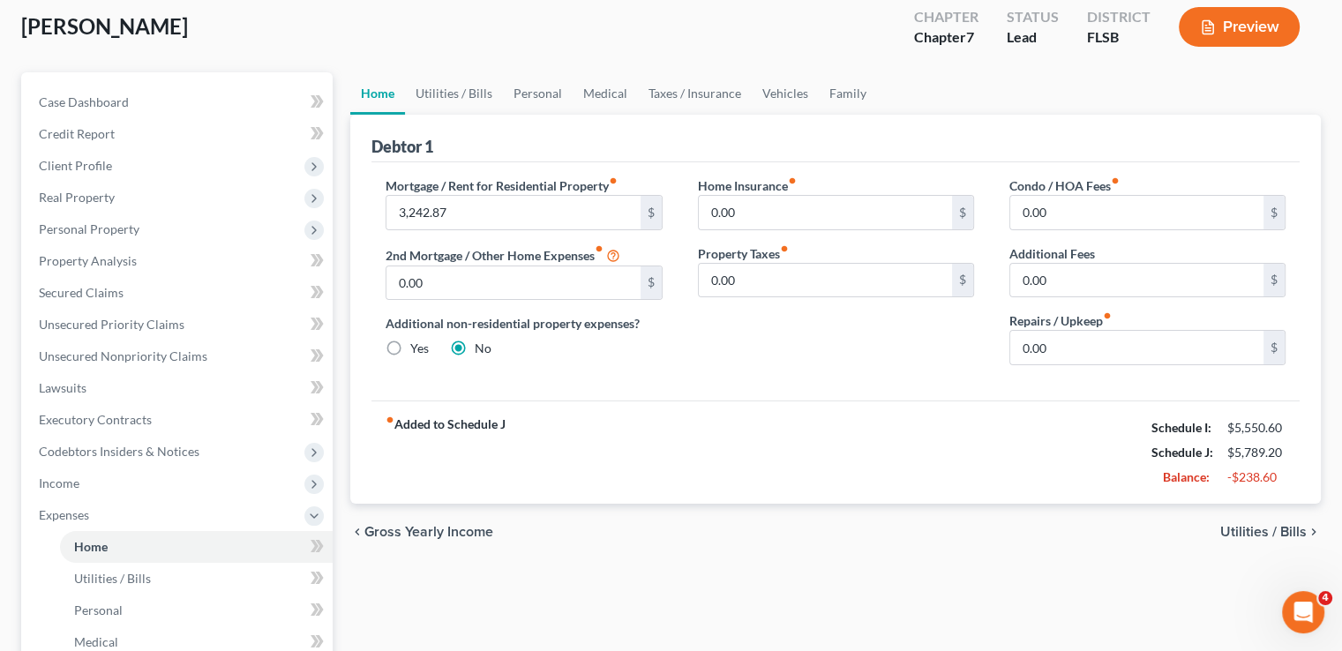
scroll to position [88, 0]
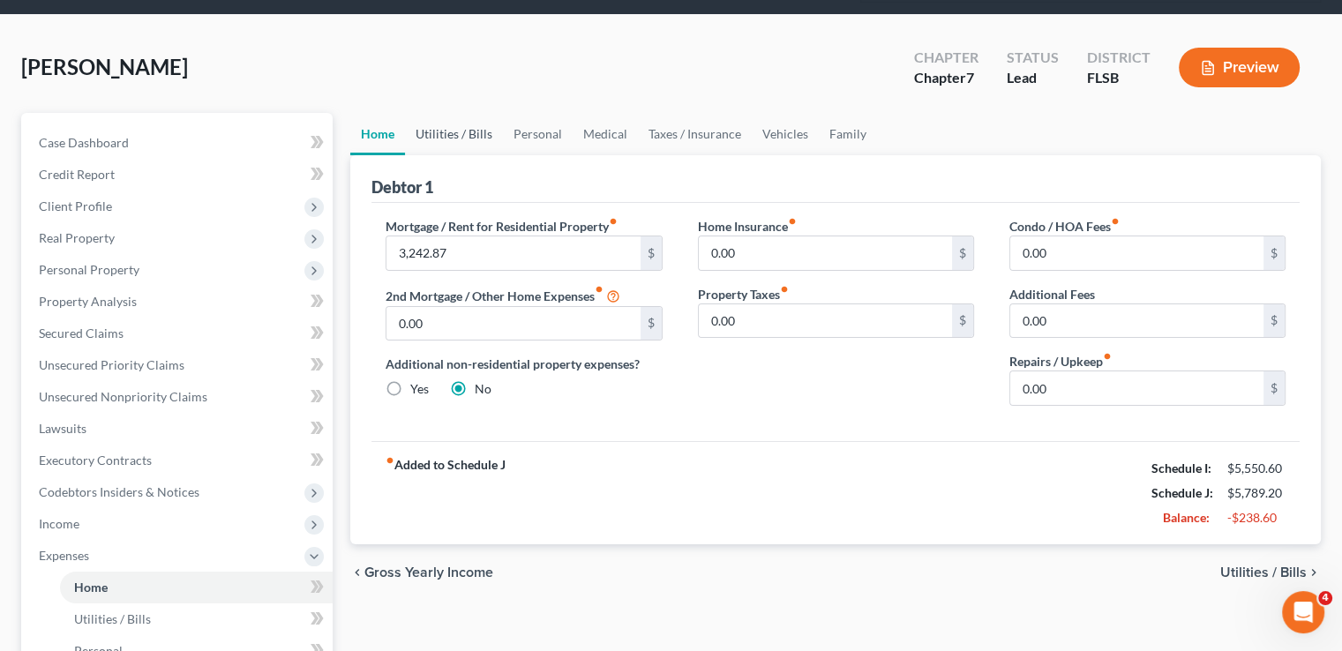
click at [462, 113] on link "Utilities / Bills" at bounding box center [454, 134] width 98 height 42
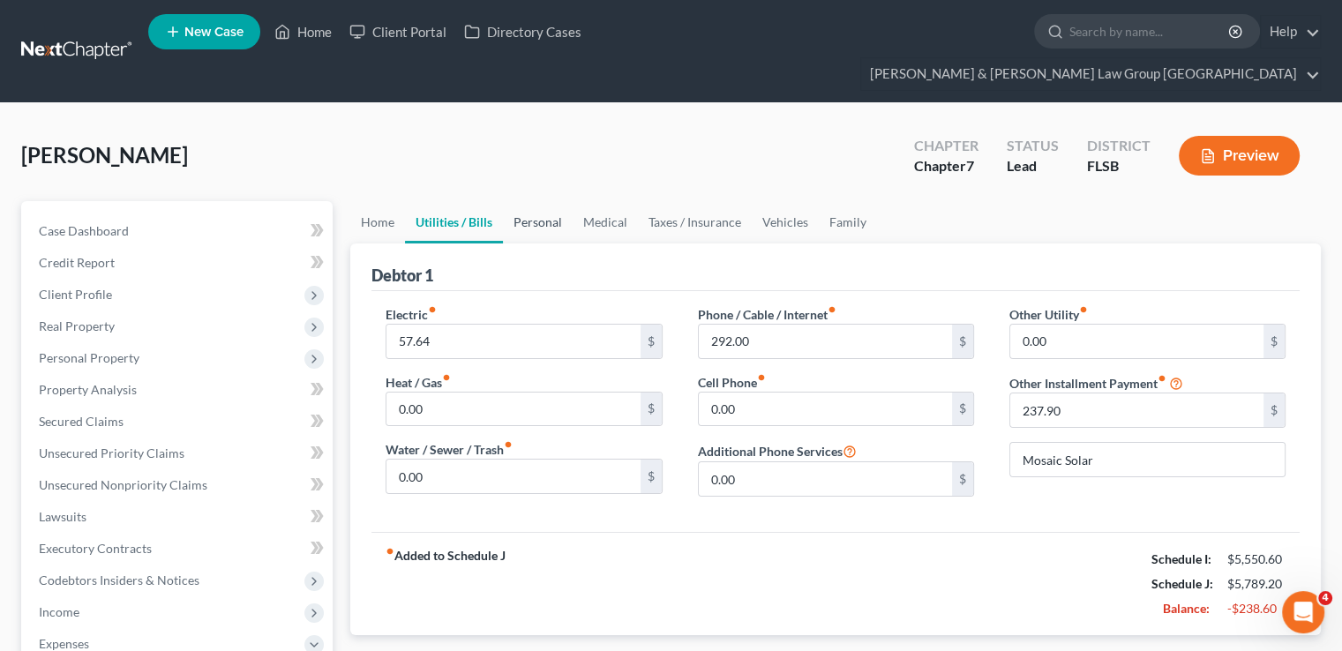
click at [519, 201] on link "Personal" at bounding box center [538, 222] width 70 height 42
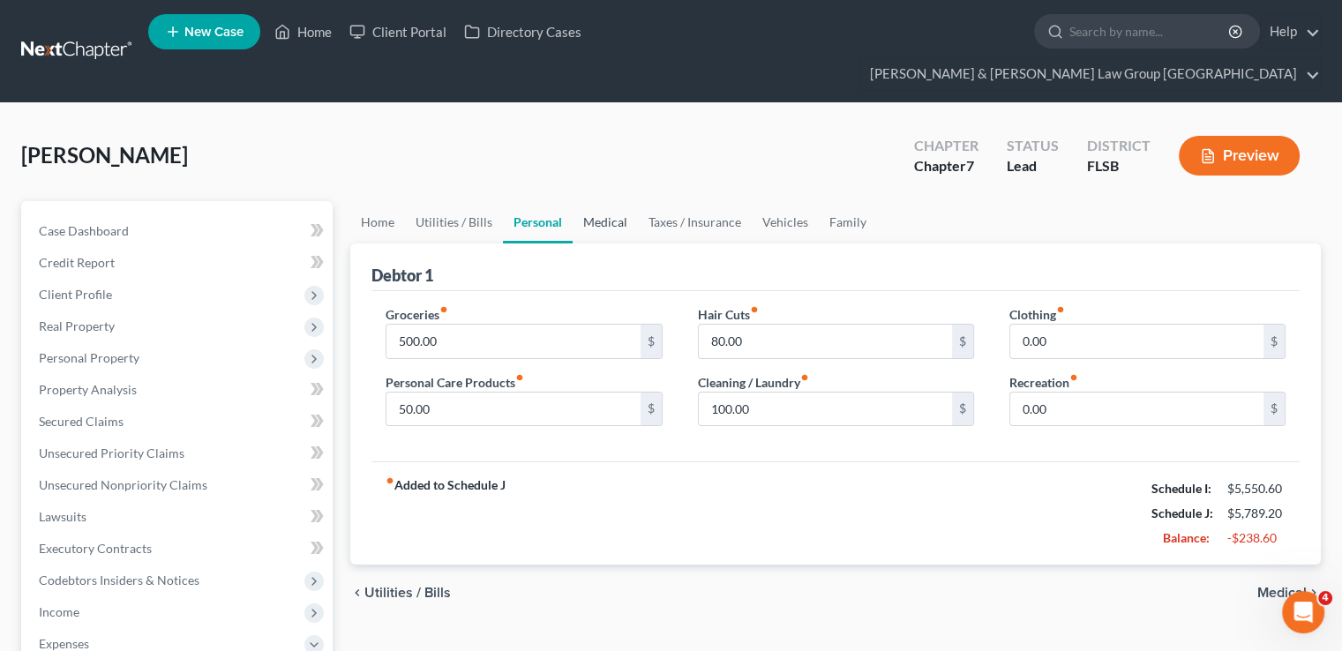
click at [594, 201] on link "Medical" at bounding box center [604, 222] width 65 height 42
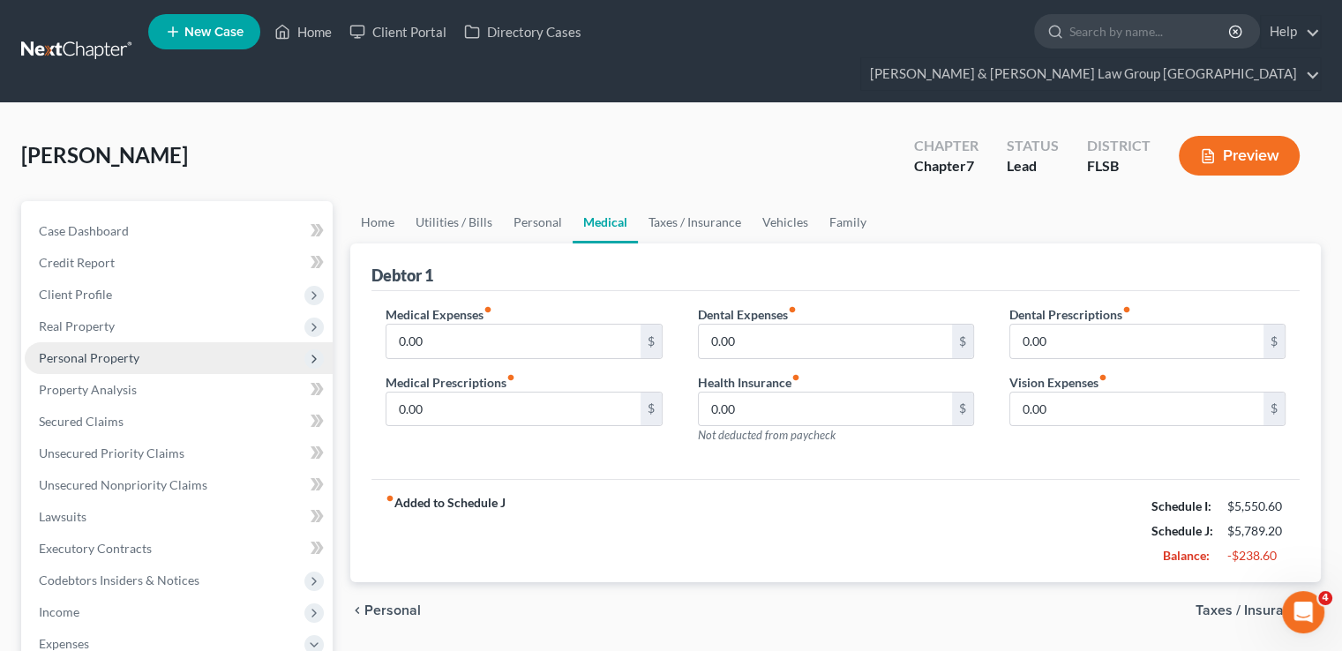
click at [100, 350] on span "Personal Property" at bounding box center [89, 357] width 101 height 15
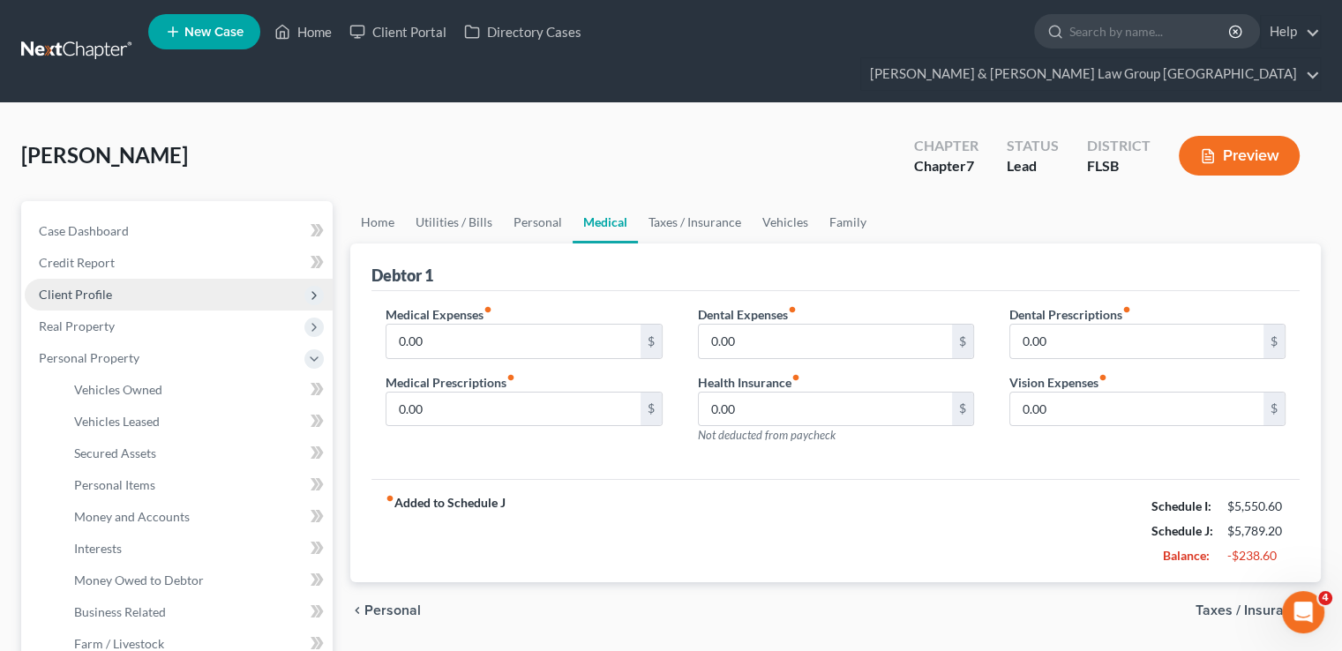
click at [108, 287] on span "Client Profile" at bounding box center [75, 294] width 73 height 15
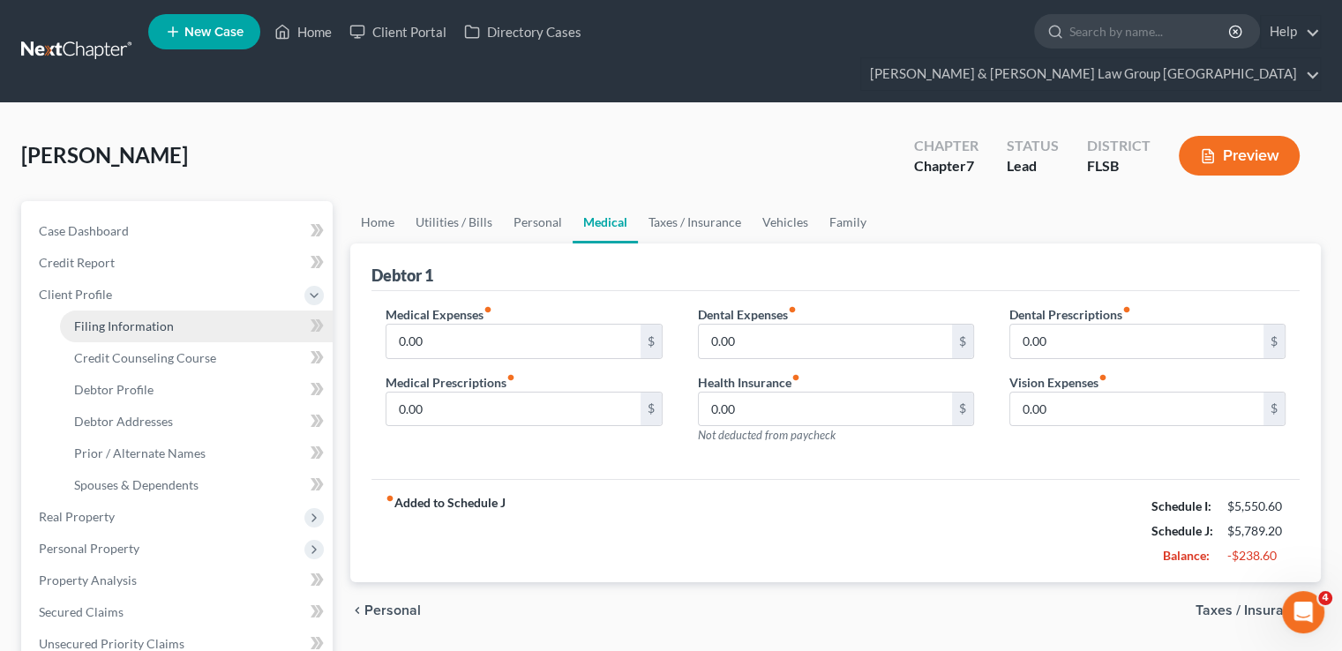
click at [118, 318] on span "Filing Information" at bounding box center [124, 325] width 100 height 15
select select "1"
select select "0"
select select "9"
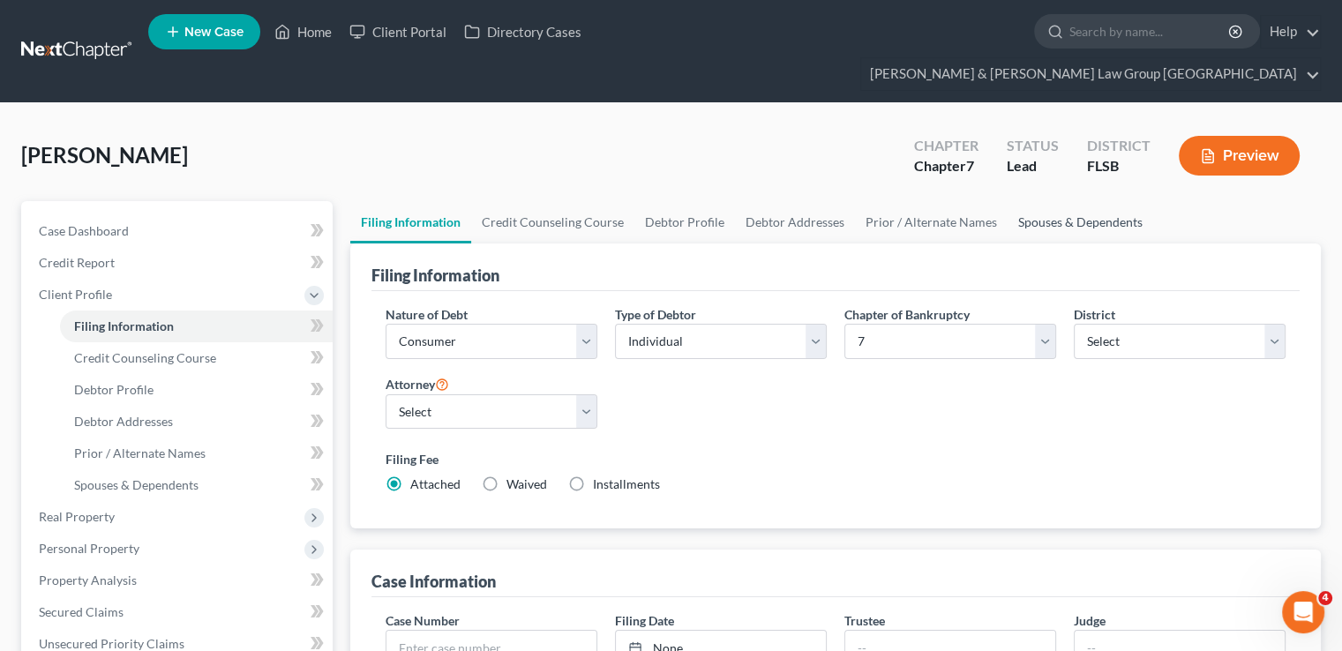
click at [1041, 201] on link "Spouses & Dependents" at bounding box center [1080, 222] width 146 height 42
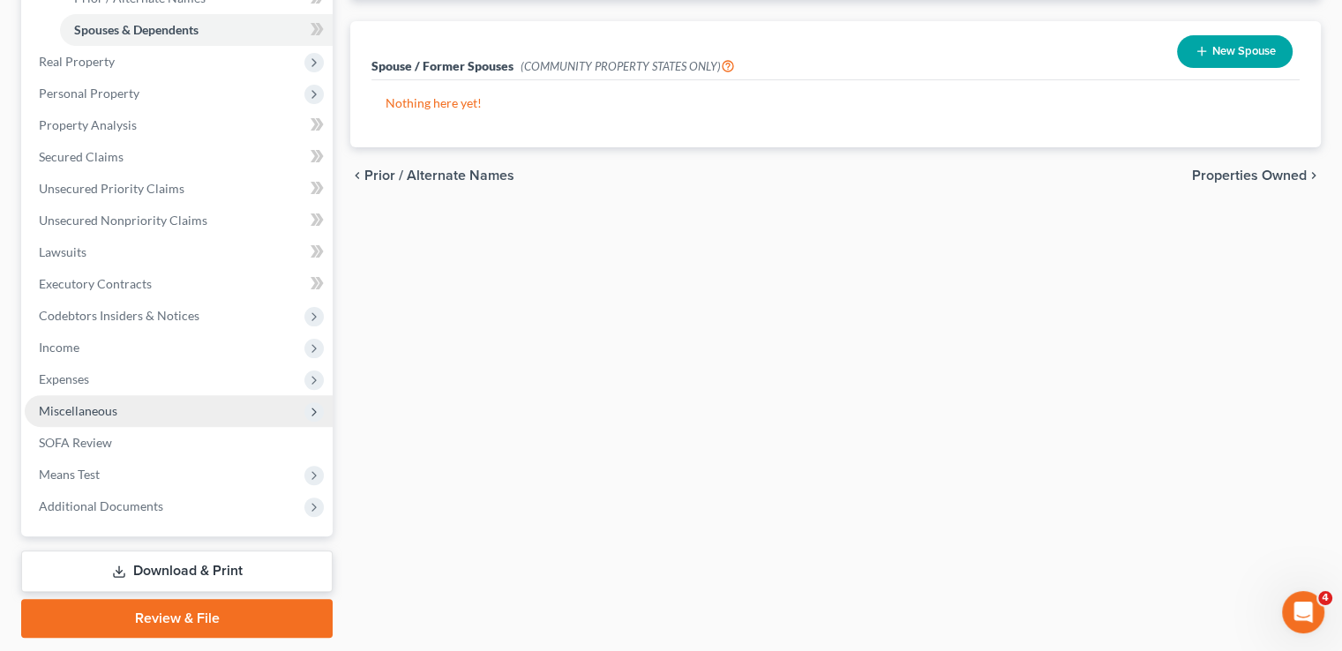
scroll to position [476, 0]
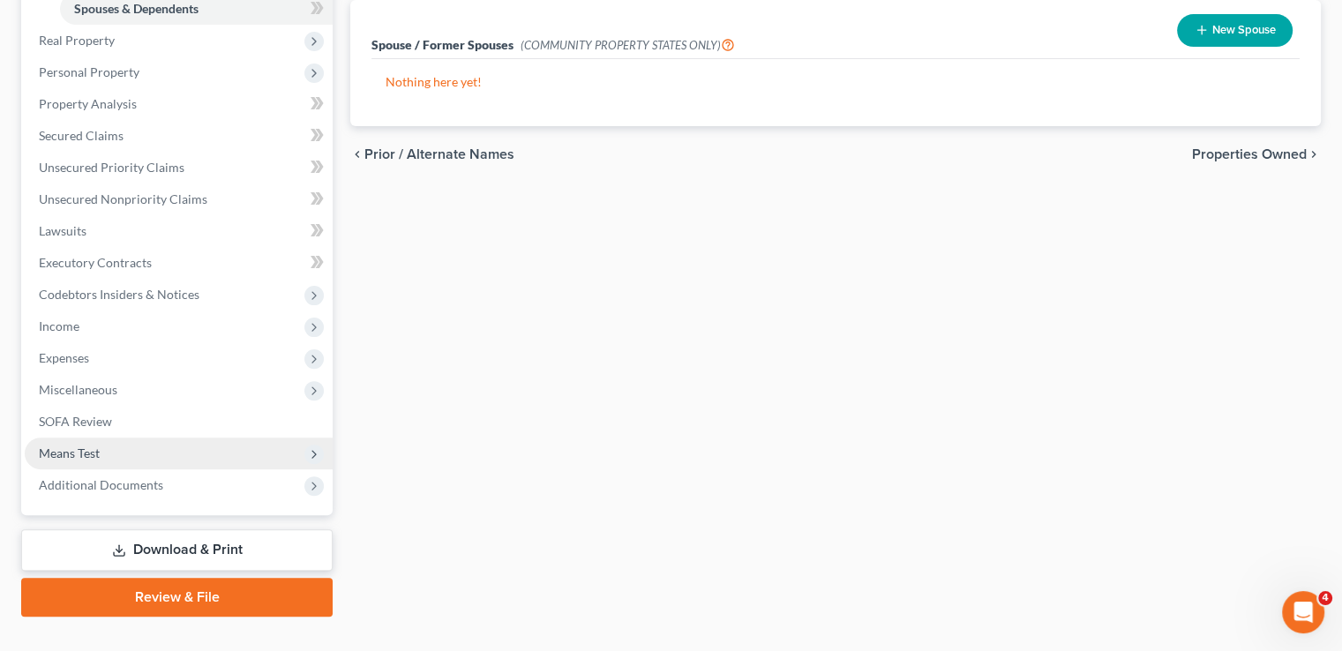
click at [118, 437] on span "Means Test" at bounding box center [179, 453] width 308 height 32
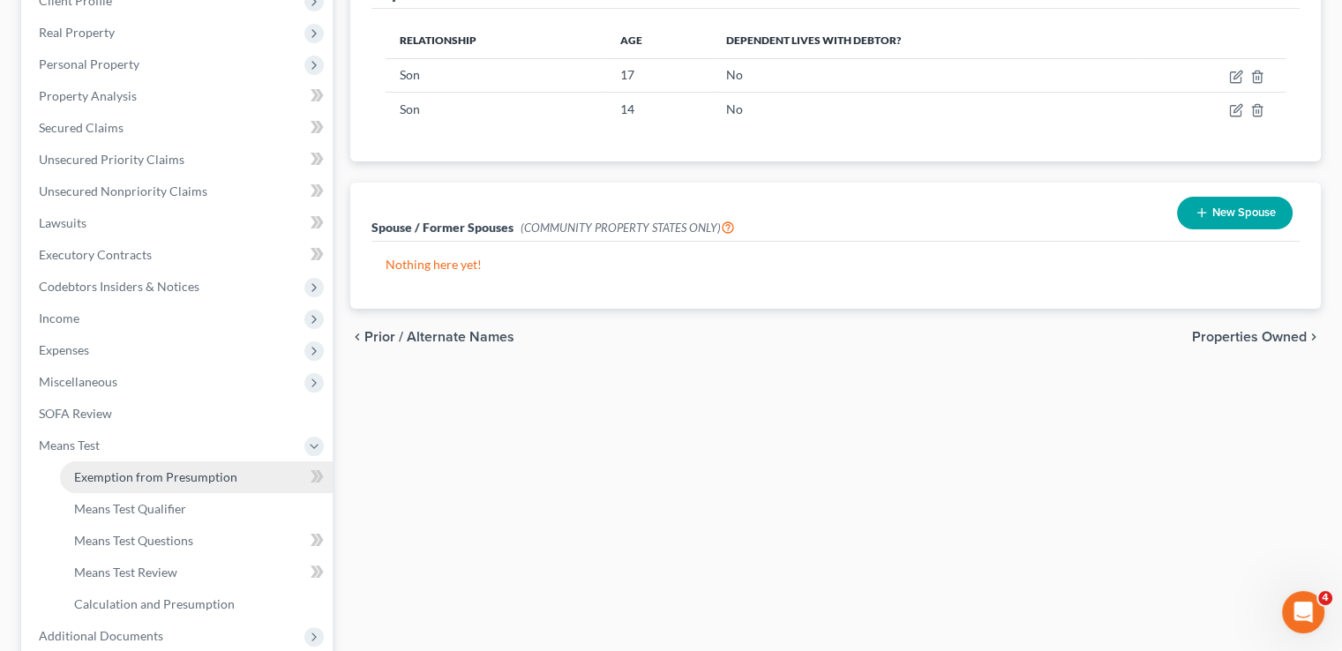
scroll to position [286, 0]
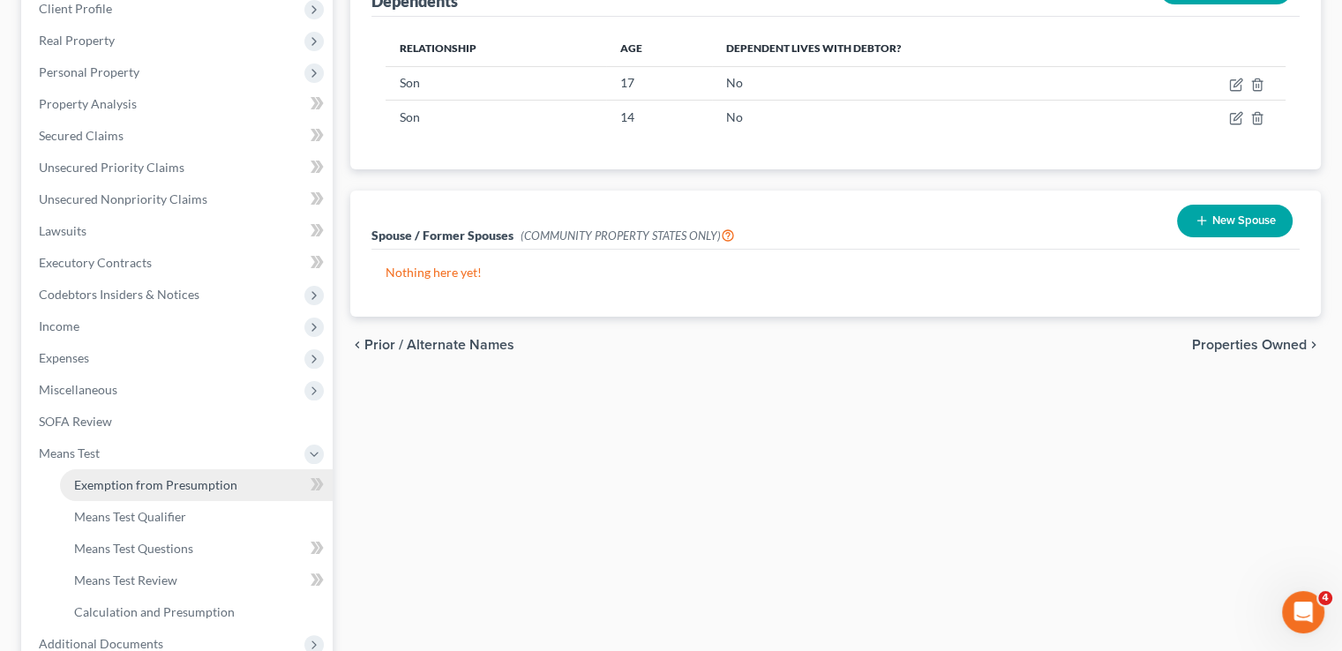
click at [148, 477] on span "Exemption from Presumption" at bounding box center [155, 484] width 163 height 15
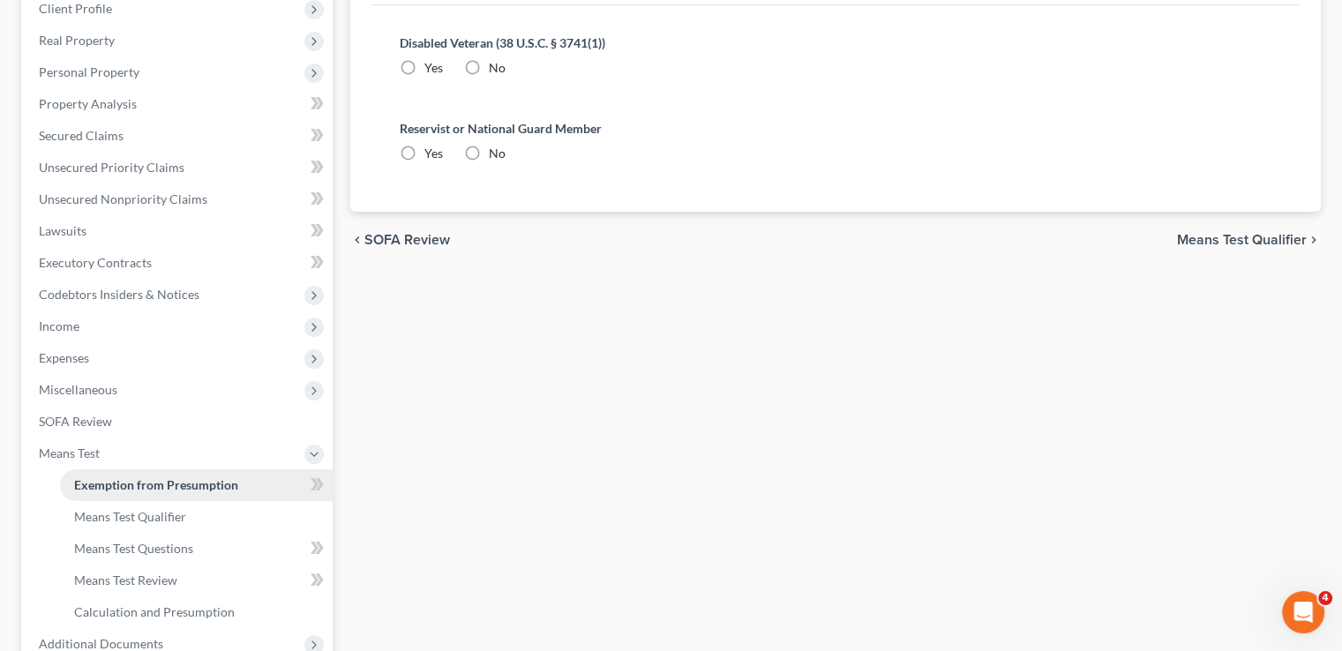
radio input "true"
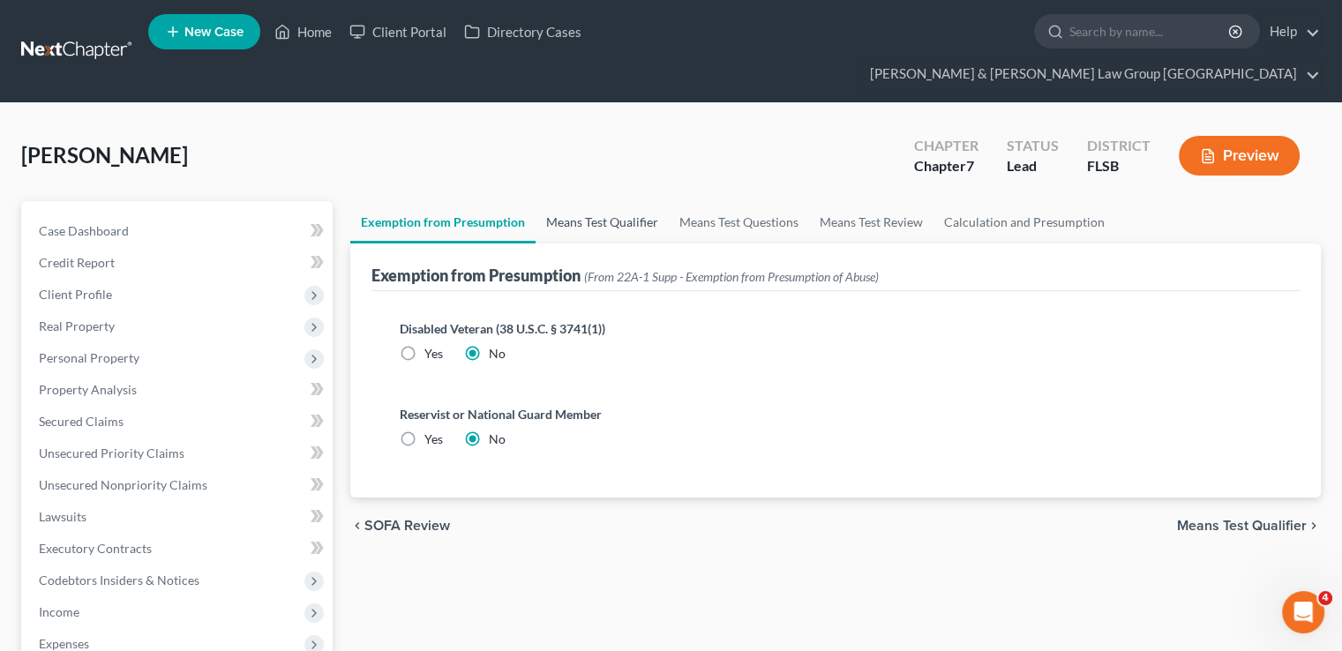
click at [579, 201] on link "Means Test Qualifier" at bounding box center [601, 222] width 133 height 42
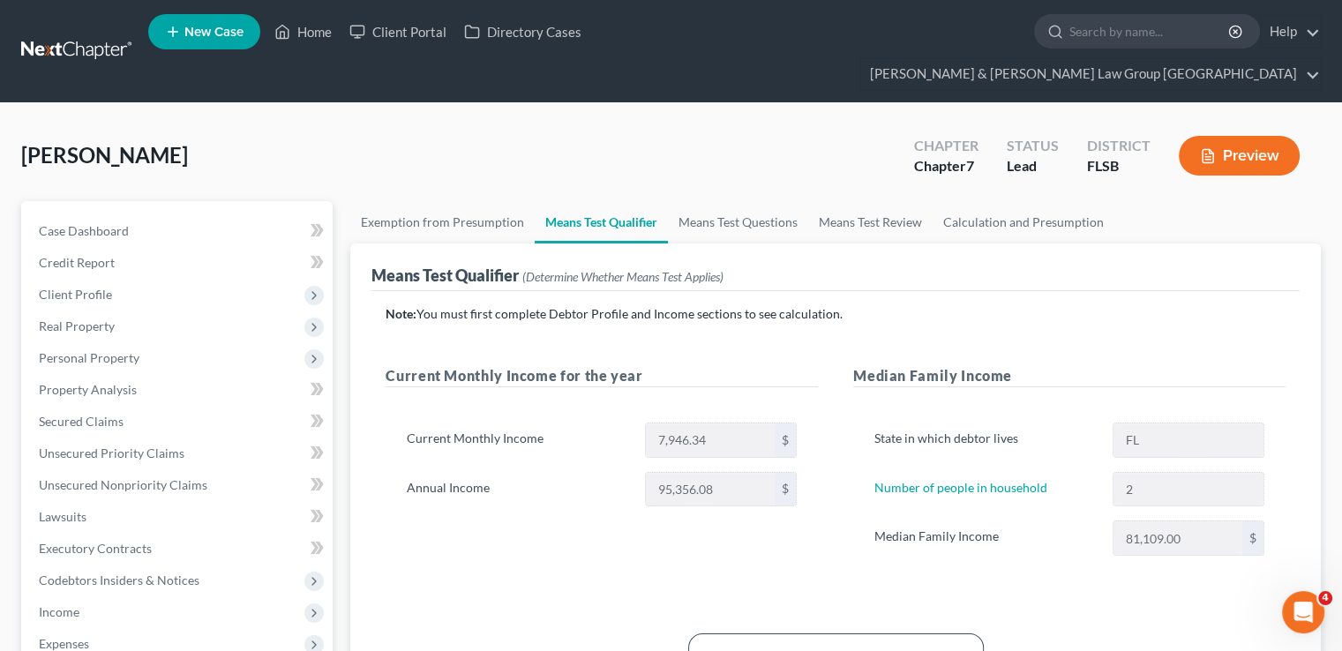
scroll to position [88, 0]
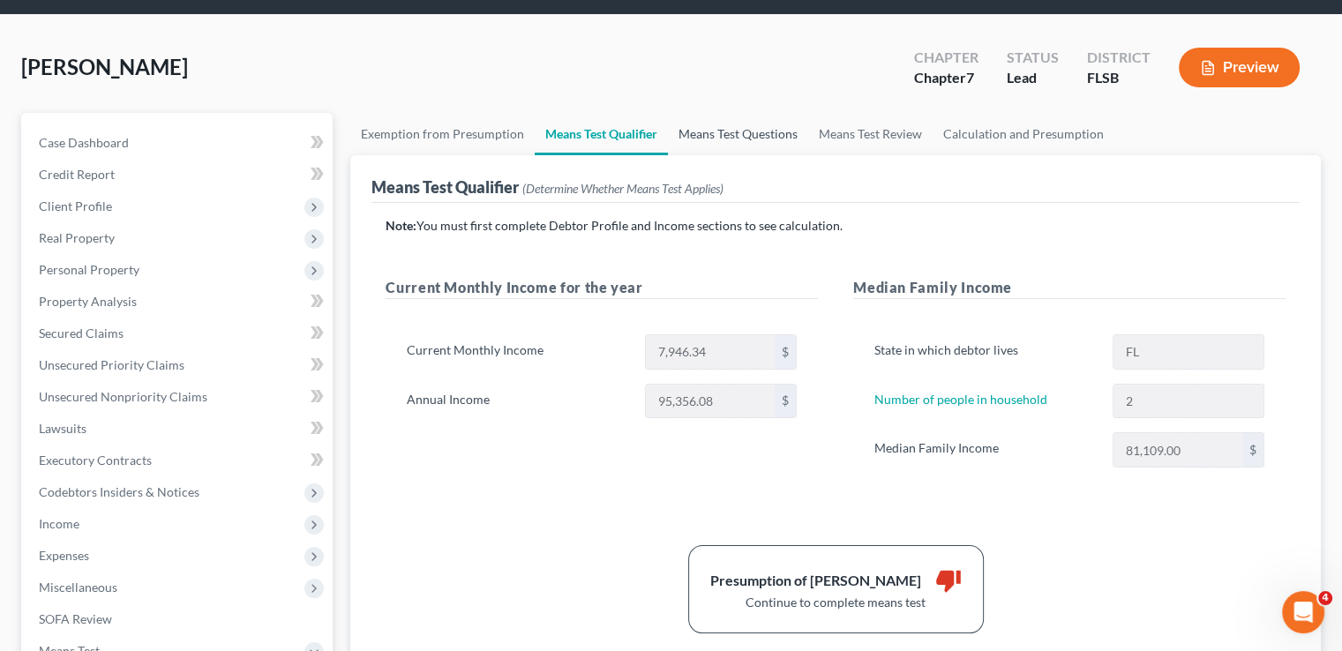
click at [712, 113] on link "Means Test Questions" at bounding box center [738, 134] width 140 height 42
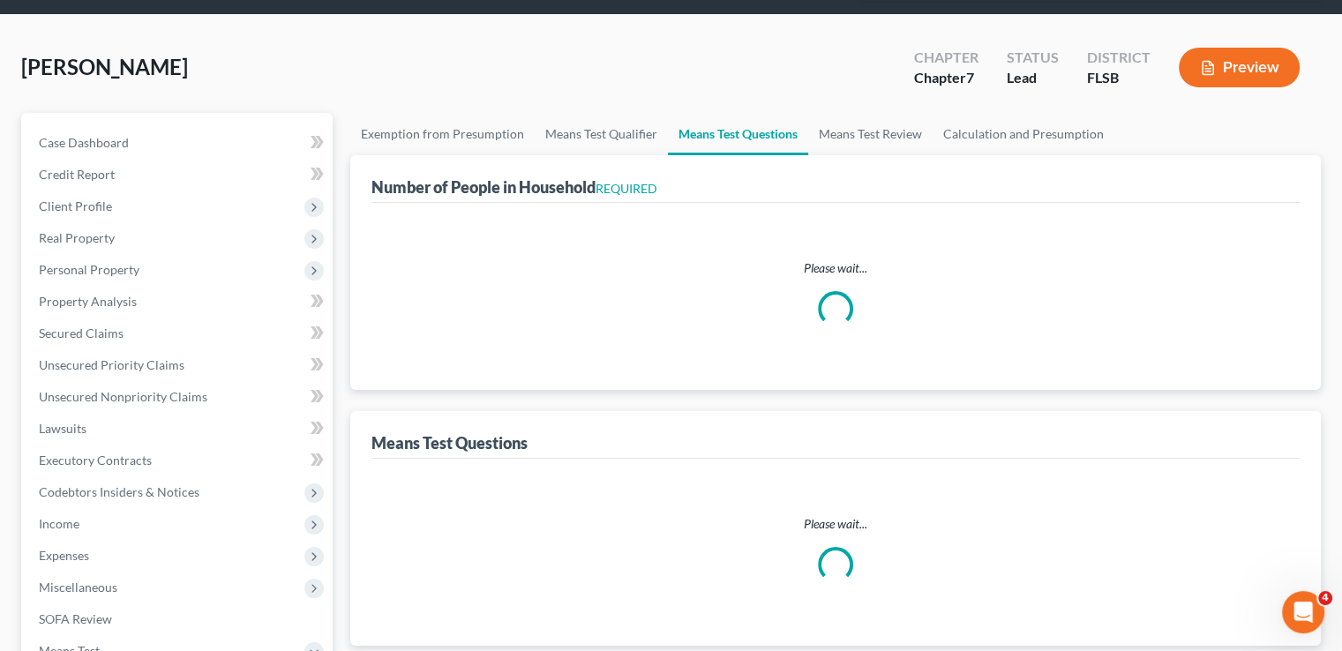
scroll to position [5, 0]
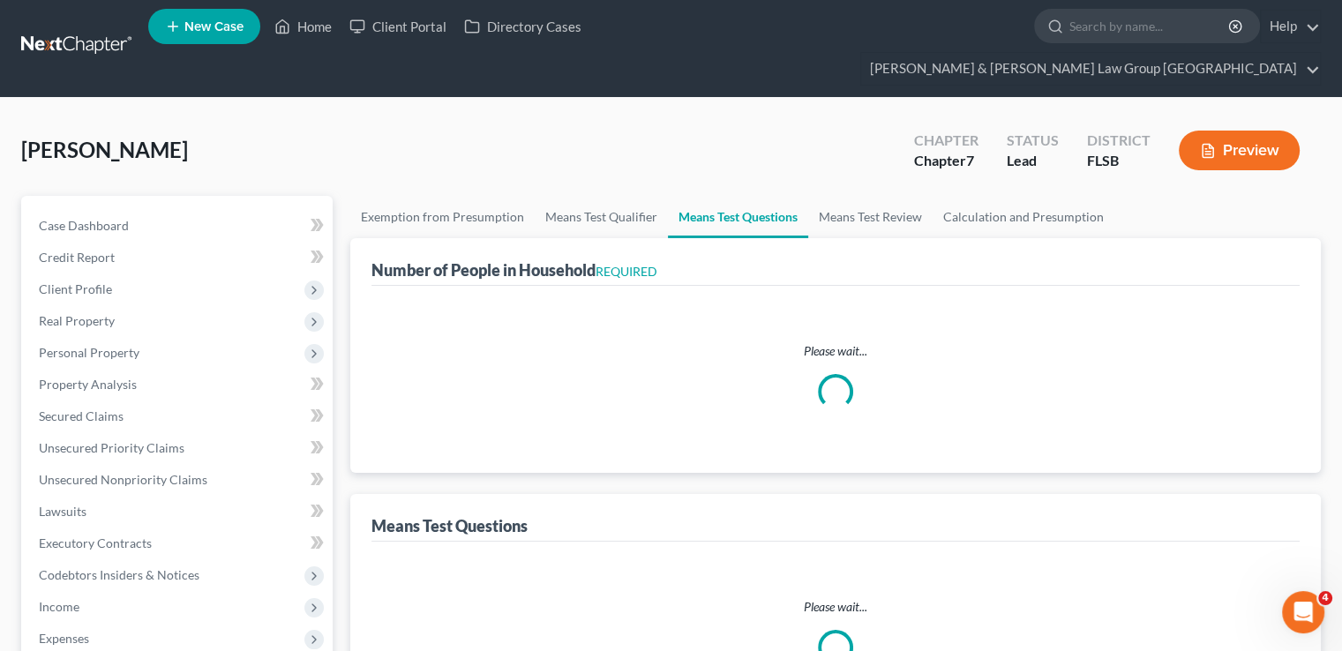
select select "60"
select select "0"
select select "60"
select select "0"
select select "60"
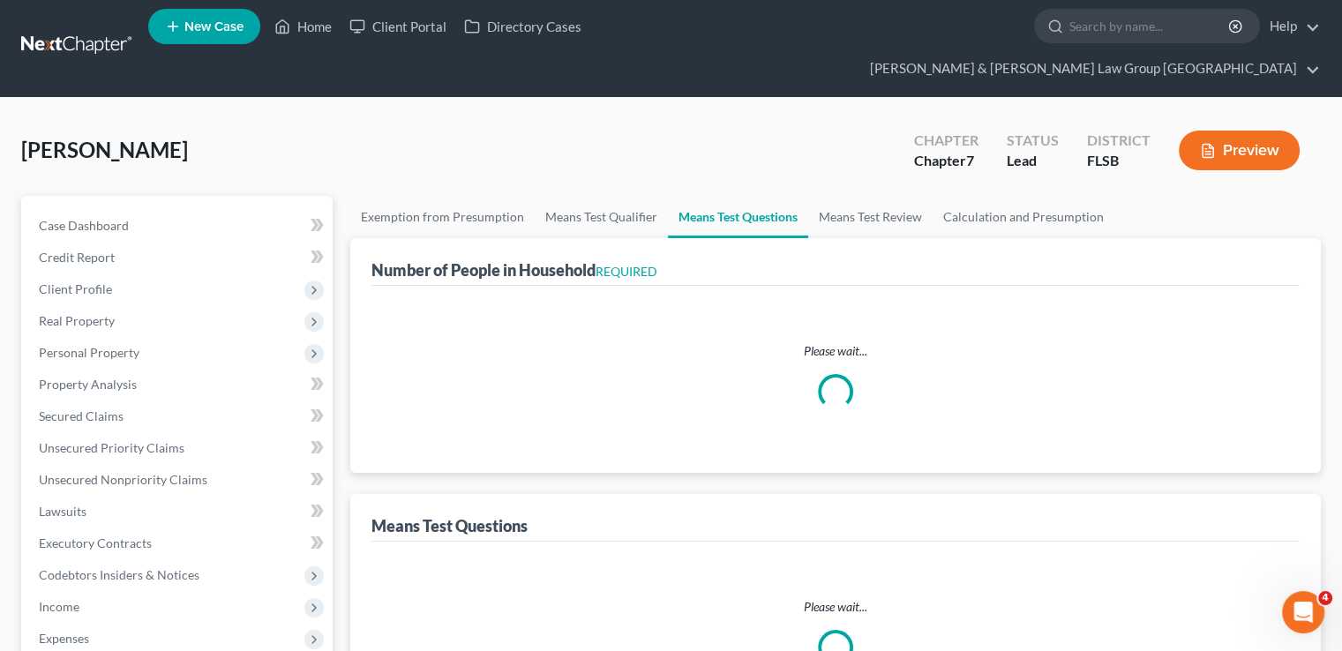
select select "2"
select select "1"
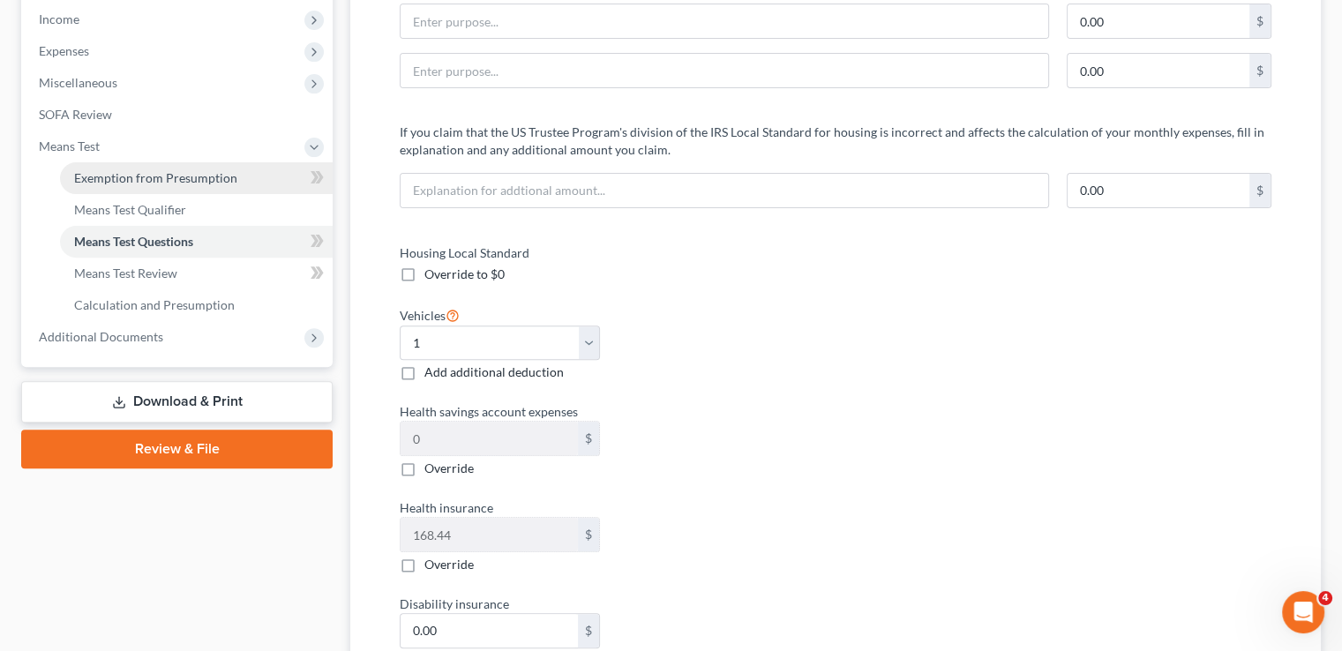
scroll to position [353, 0]
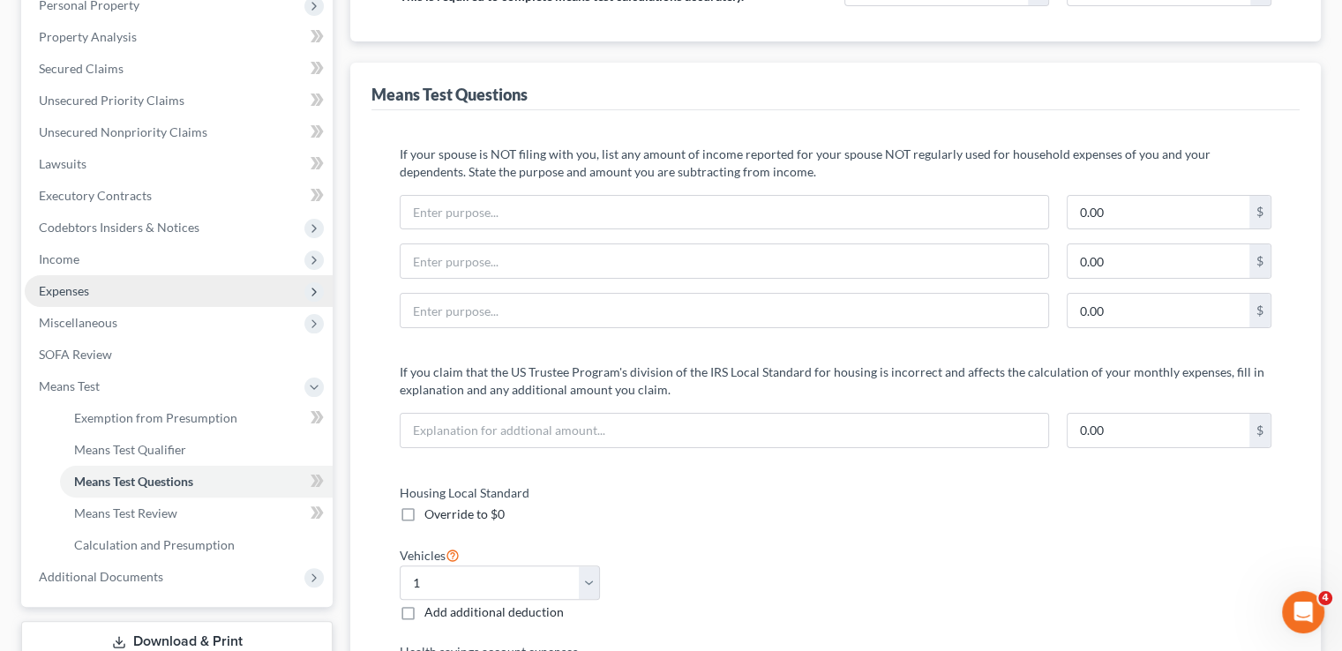
click at [137, 275] on span "Expenses" at bounding box center [179, 291] width 308 height 32
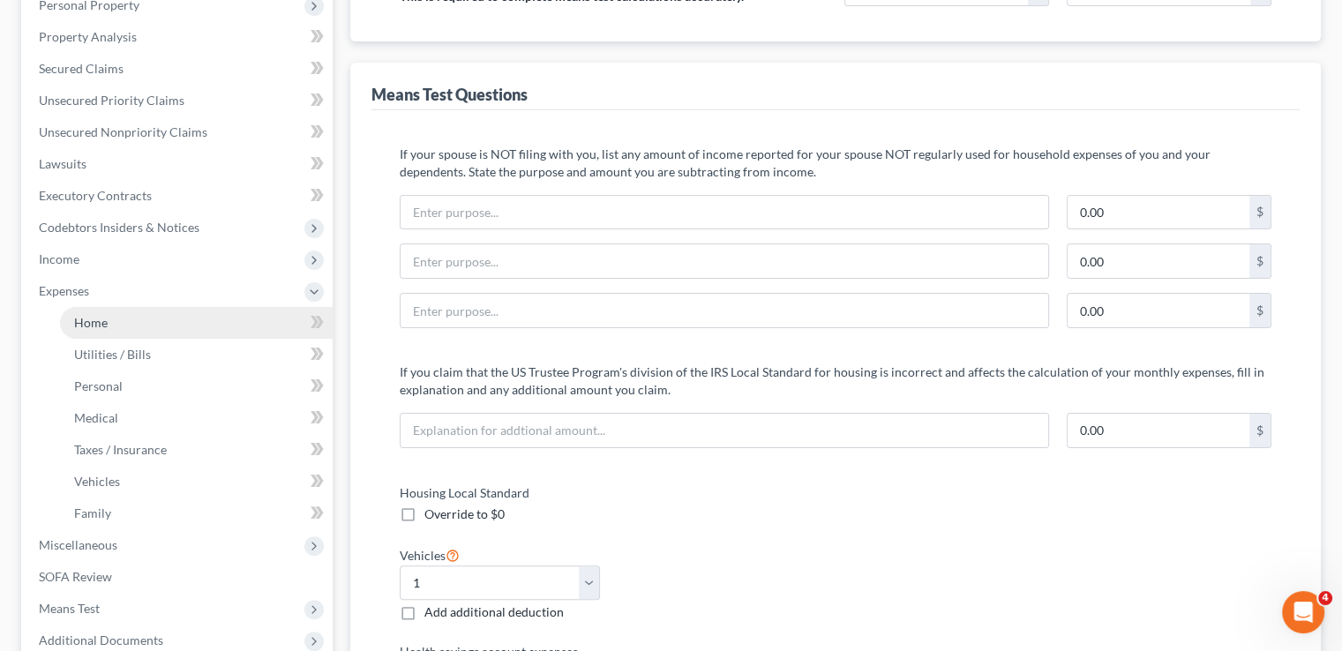
click at [156, 307] on link "Home" at bounding box center [196, 323] width 273 height 32
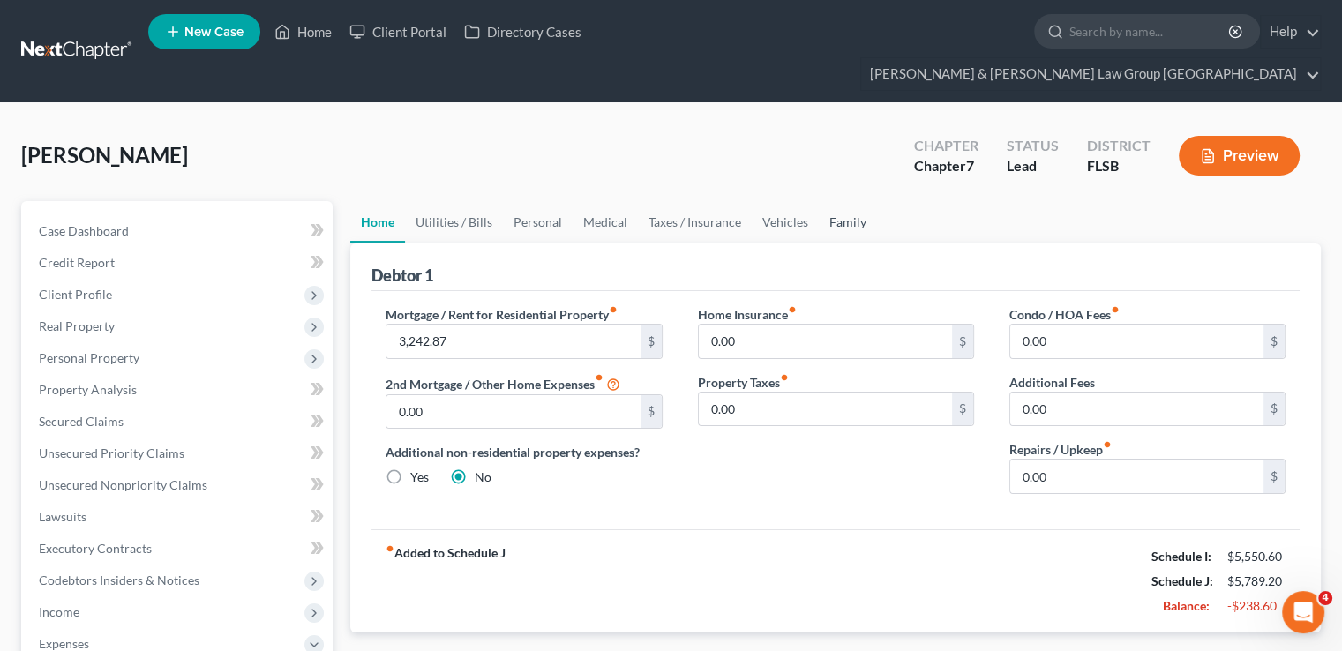
click at [840, 201] on link "Family" at bounding box center [847, 222] width 58 height 42
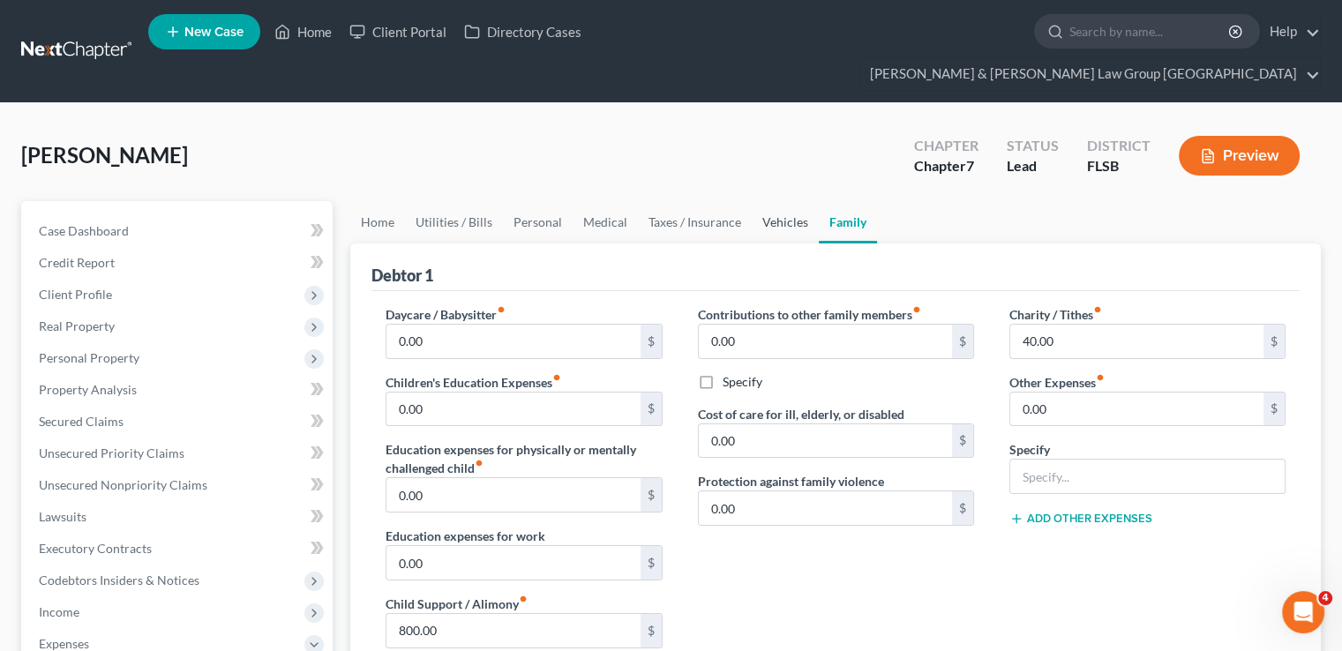
click at [780, 201] on link "Vehicles" at bounding box center [784, 222] width 67 height 42
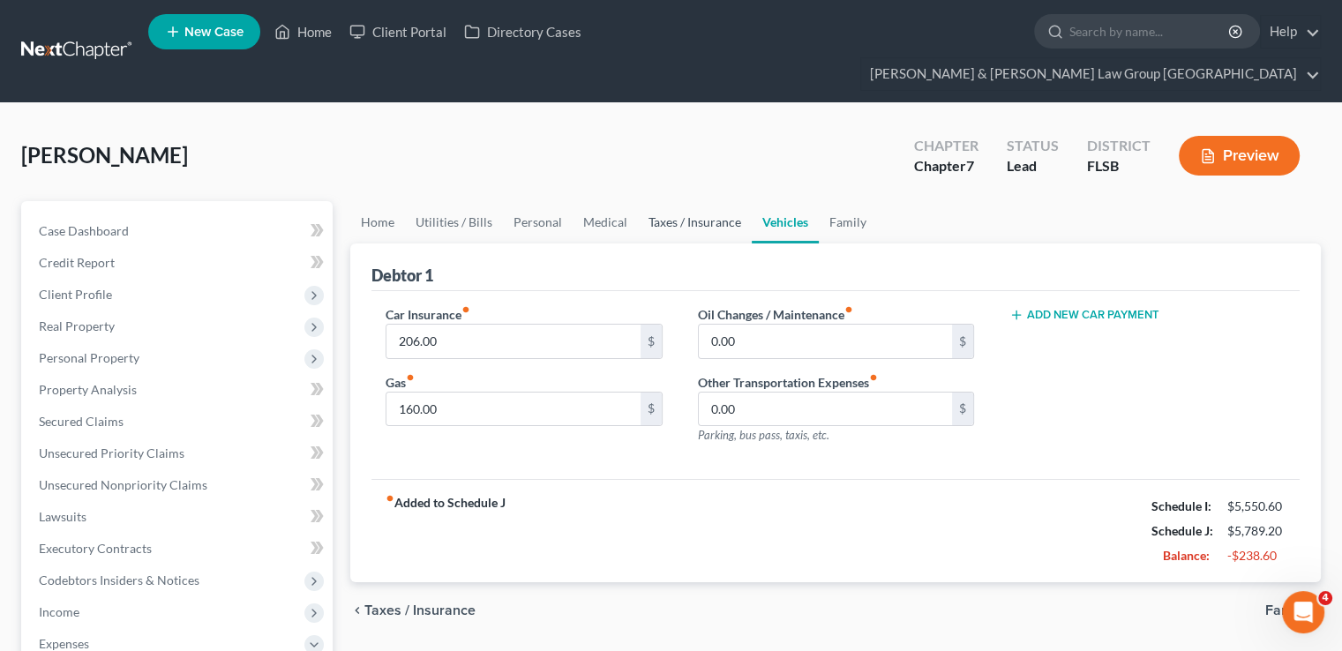
click at [679, 201] on link "Taxes / Insurance" at bounding box center [695, 222] width 114 height 42
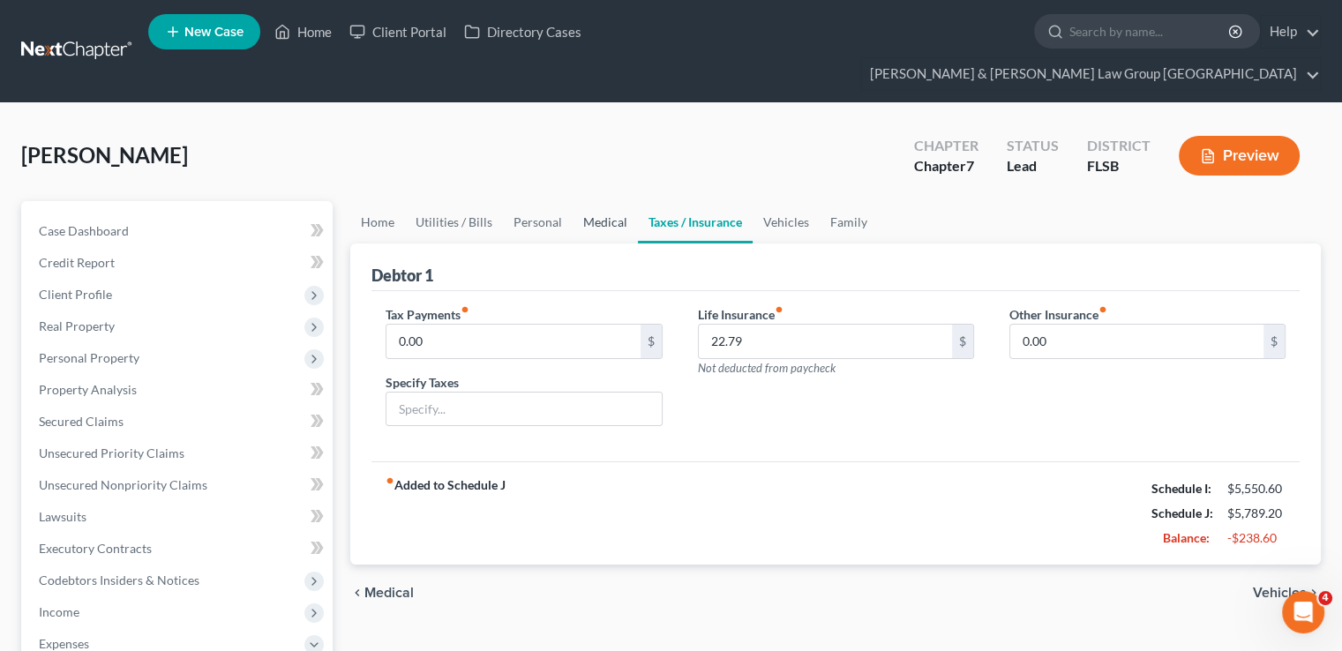
click at [620, 201] on link "Medical" at bounding box center [604, 222] width 65 height 42
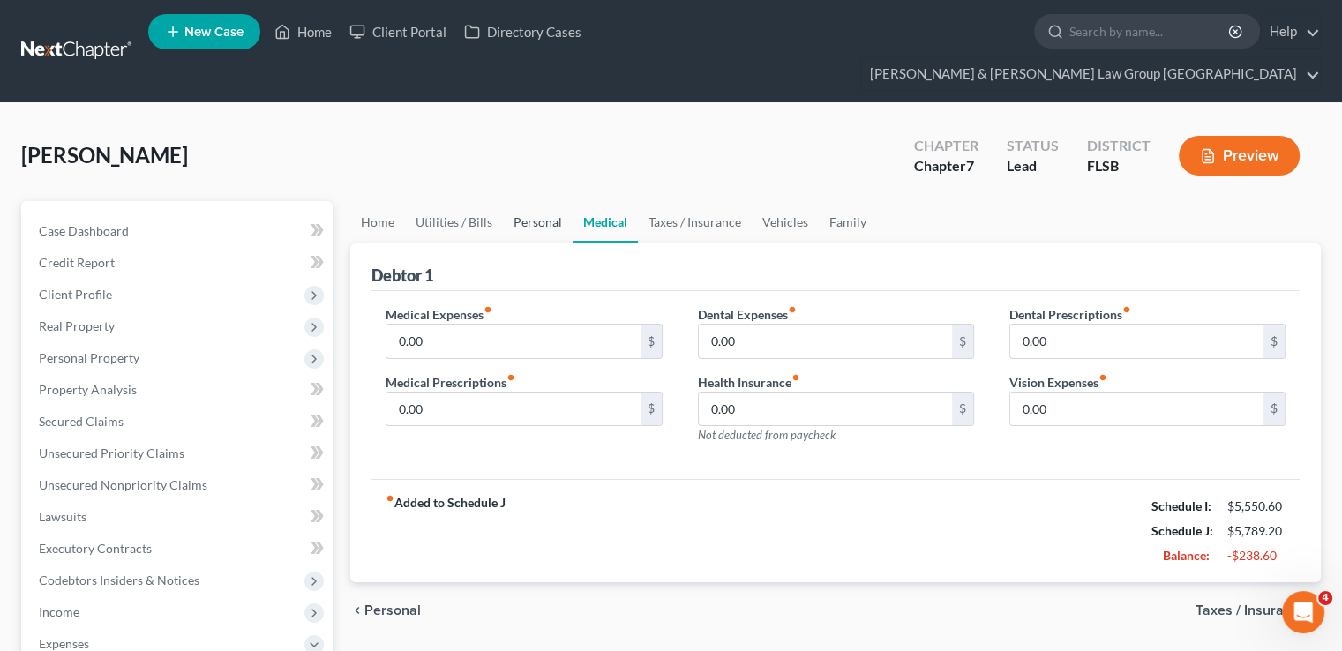
click at [510, 201] on link "Personal" at bounding box center [538, 222] width 70 height 42
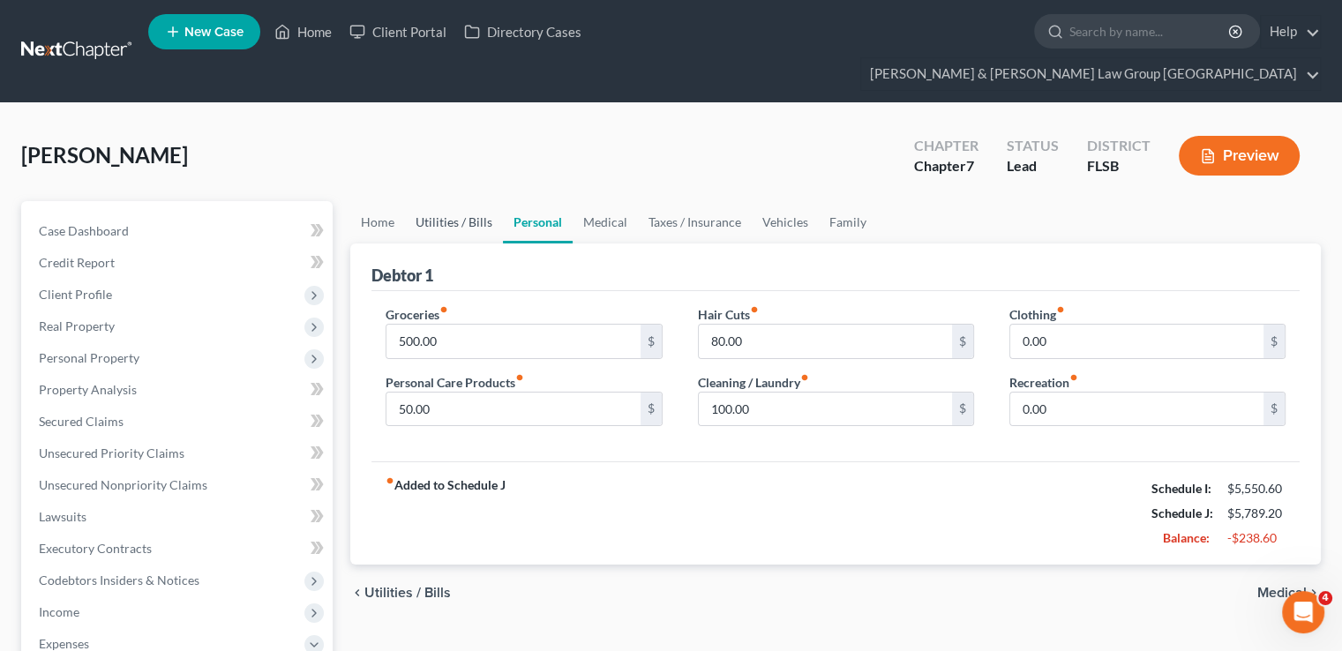
click at [437, 201] on link "Utilities / Bills" at bounding box center [454, 222] width 98 height 42
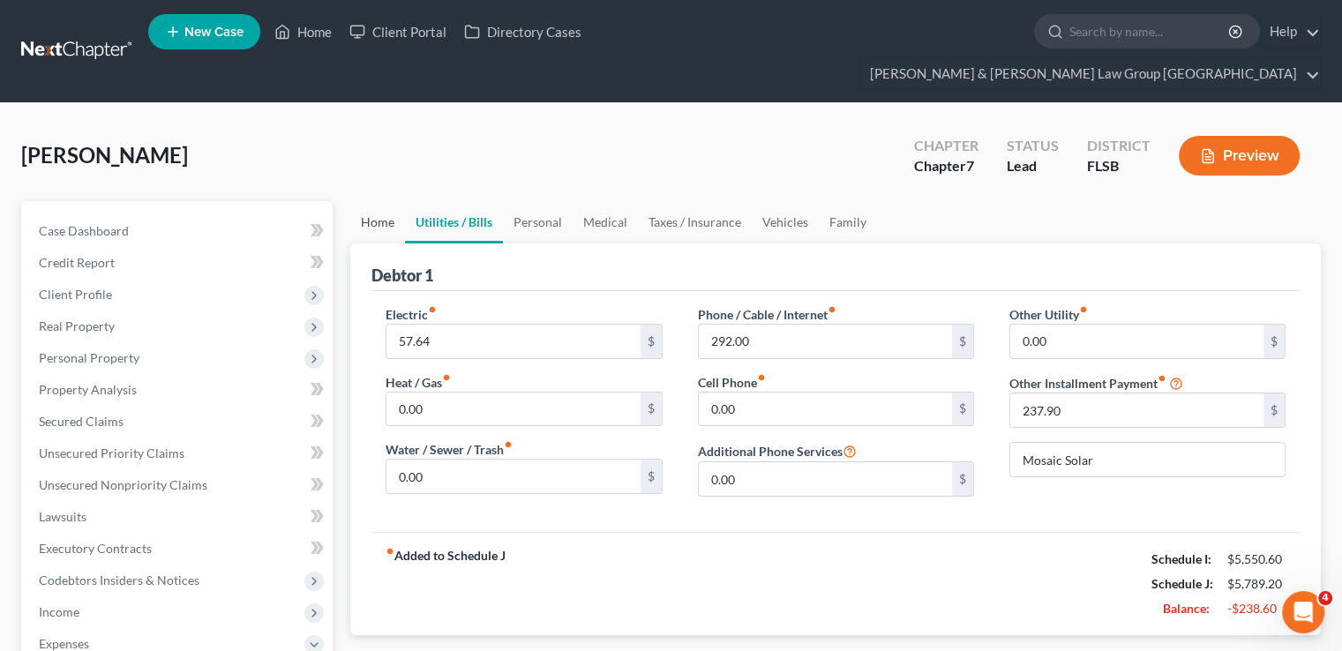
click at [360, 201] on link "Home" at bounding box center [377, 222] width 55 height 42
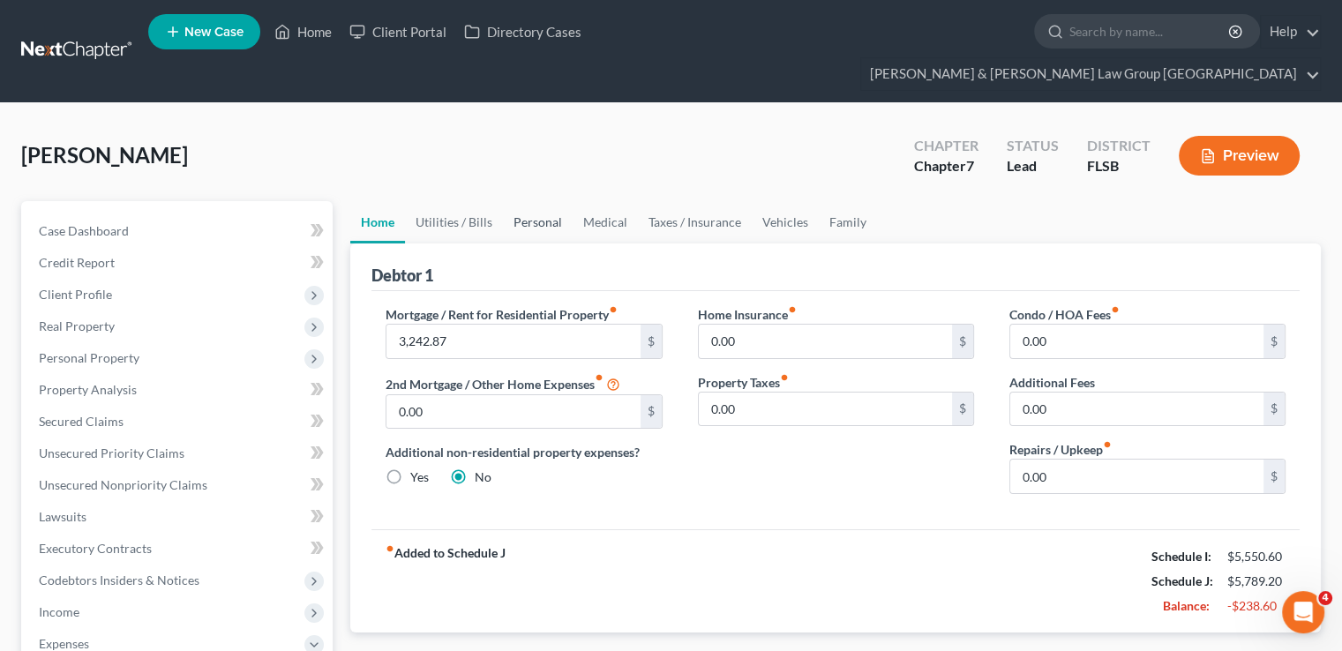
click at [540, 201] on link "Personal" at bounding box center [538, 222] width 70 height 42
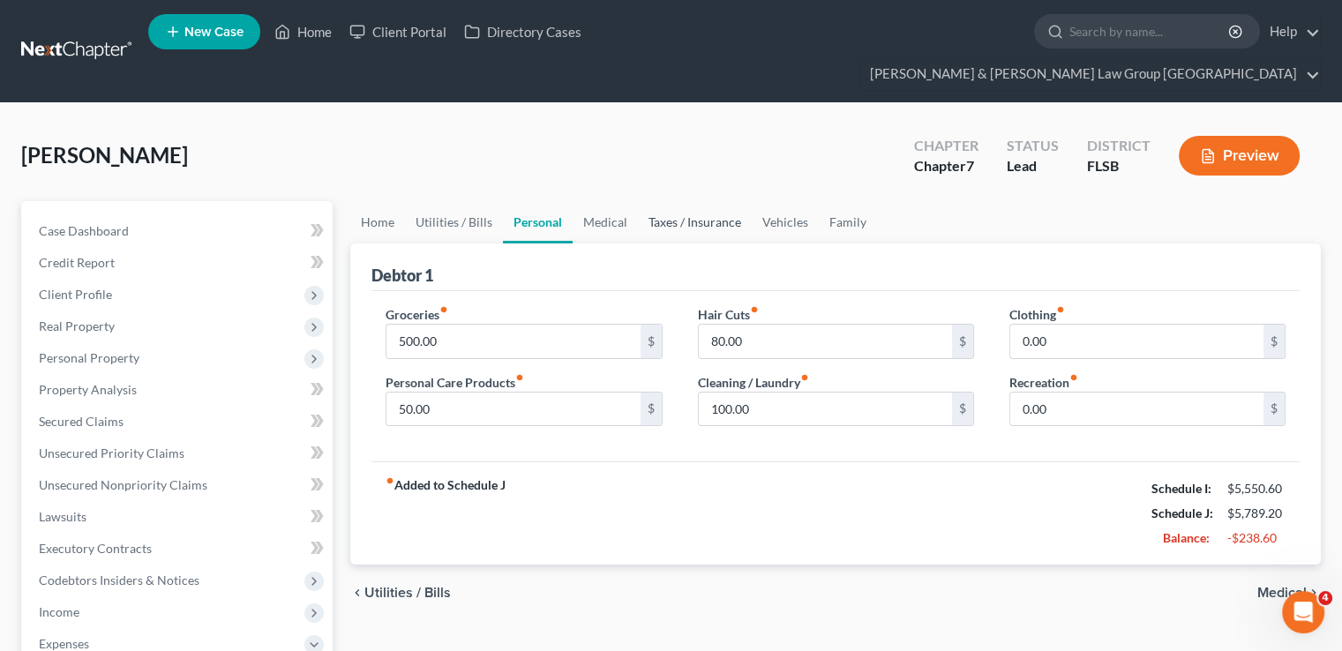
click at [656, 201] on link "Taxes / Insurance" at bounding box center [695, 222] width 114 height 42
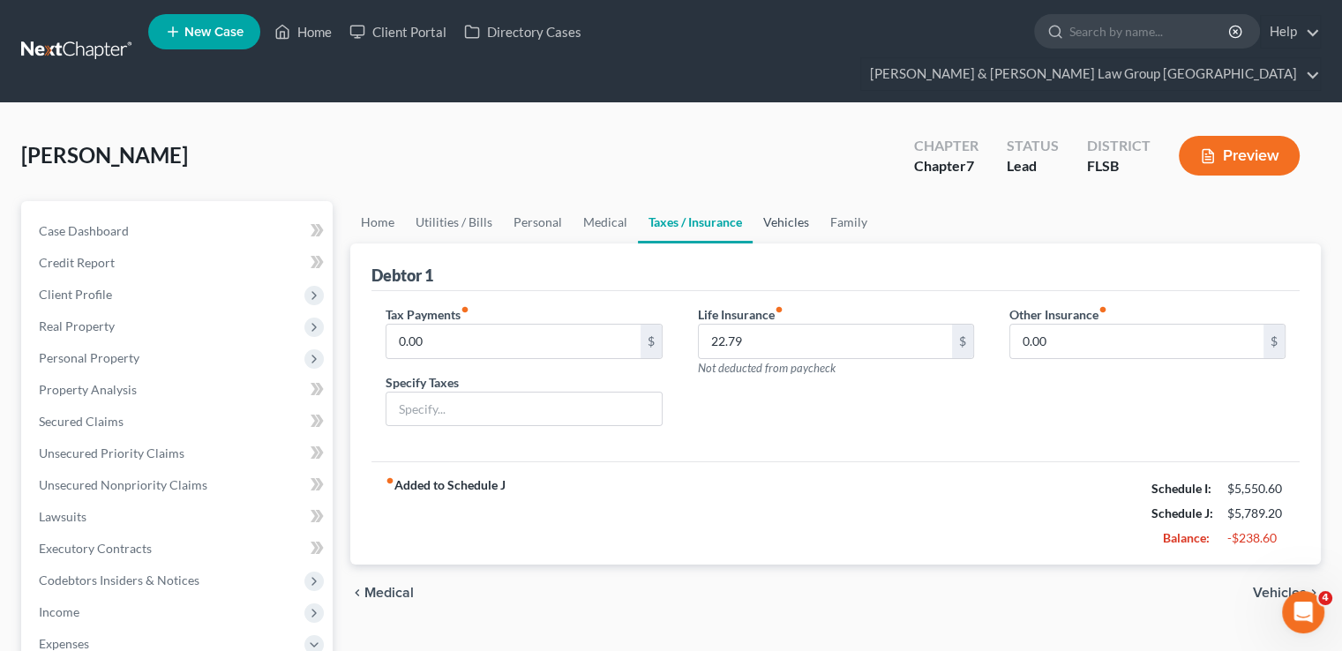
drag, startPoint x: 751, startPoint y: 184, endPoint x: 782, endPoint y: 194, distance: 32.4
click at [752, 201] on link "Vehicles" at bounding box center [785, 222] width 67 height 42
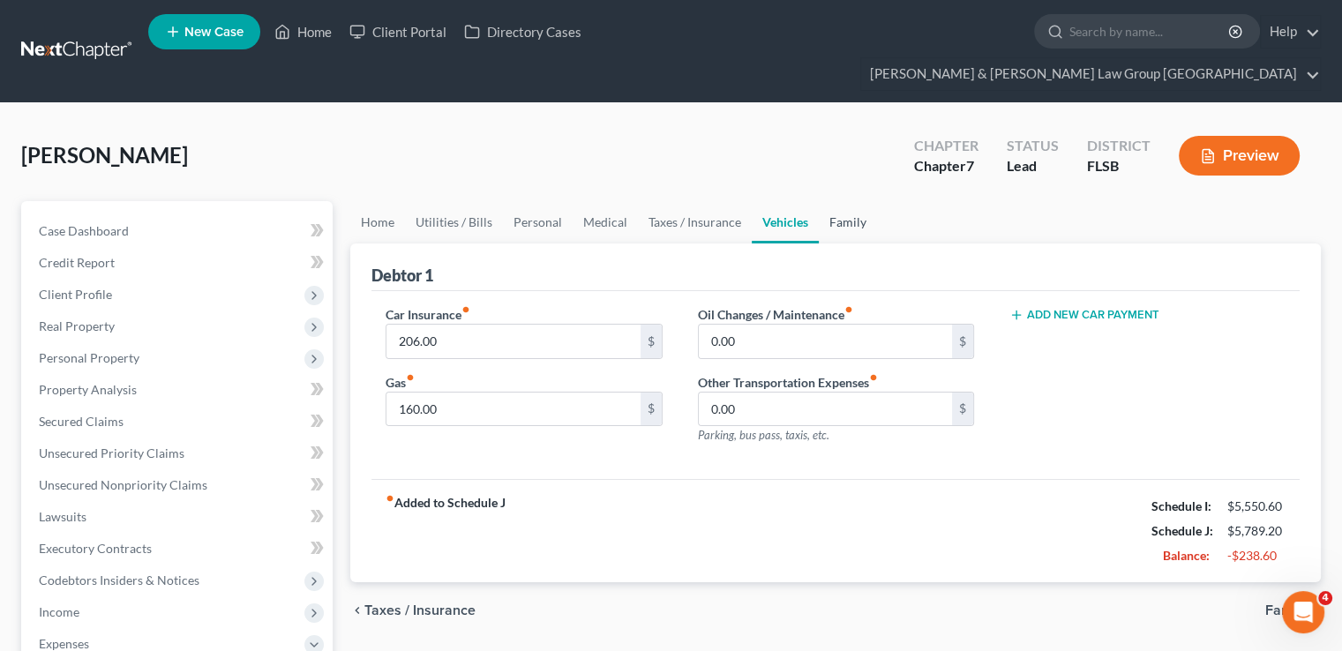
click at [832, 201] on link "Family" at bounding box center [847, 222] width 58 height 42
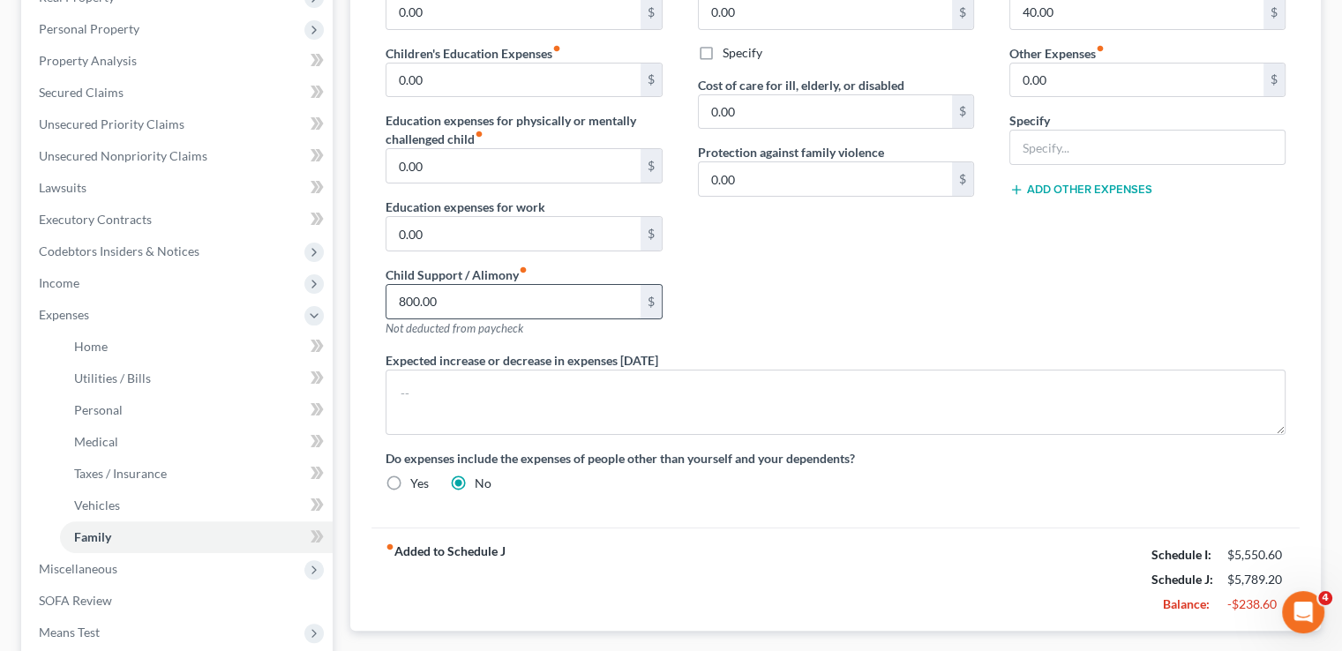
scroll to position [353, 0]
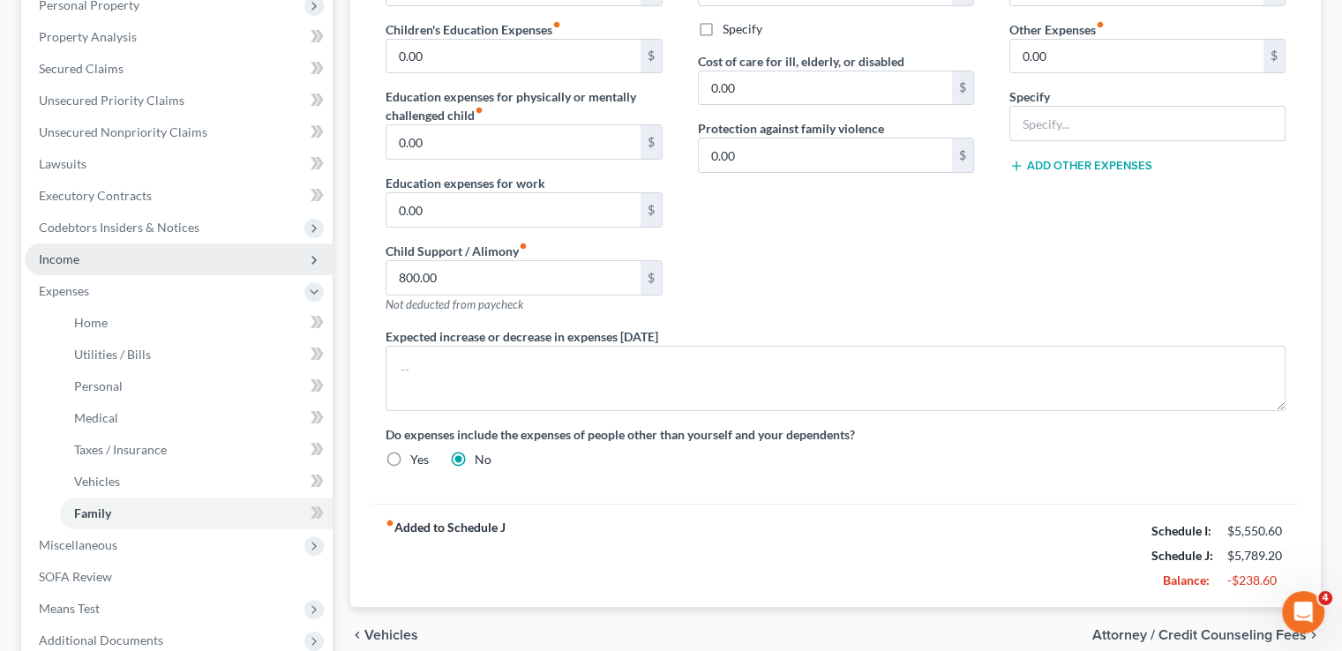
click at [129, 243] on span "Income" at bounding box center [179, 259] width 308 height 32
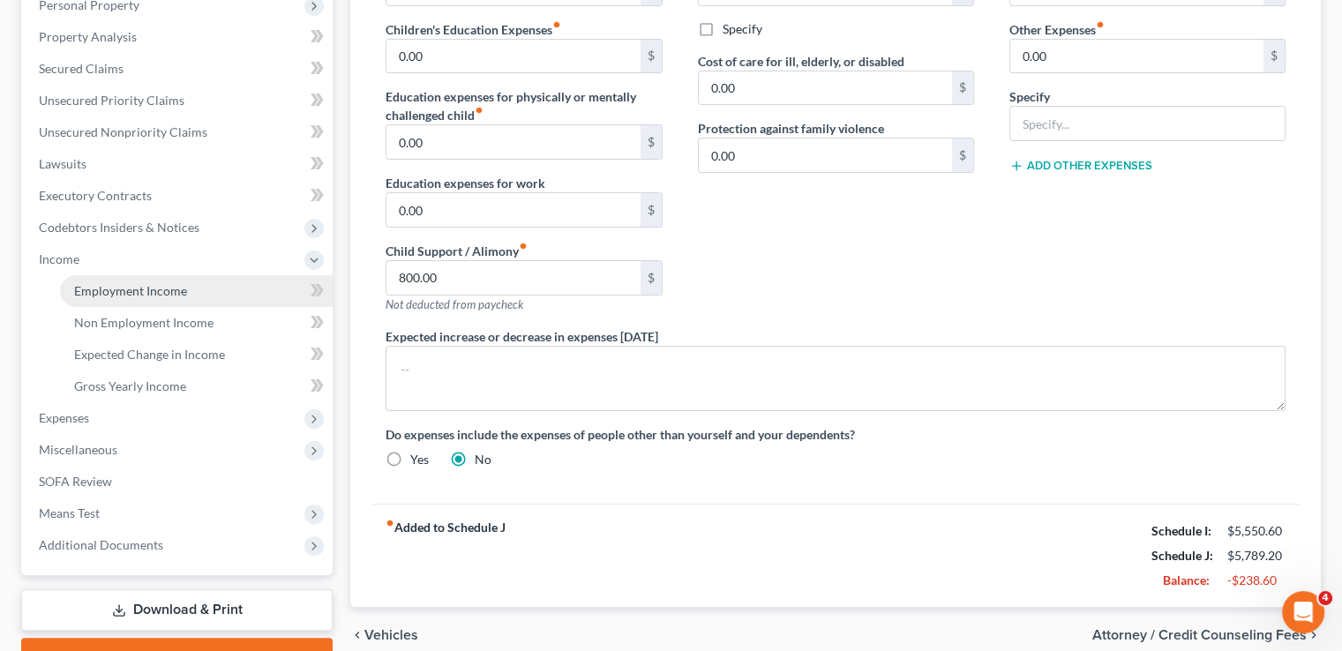
click at [137, 283] on span "Employment Income" at bounding box center [130, 290] width 113 height 15
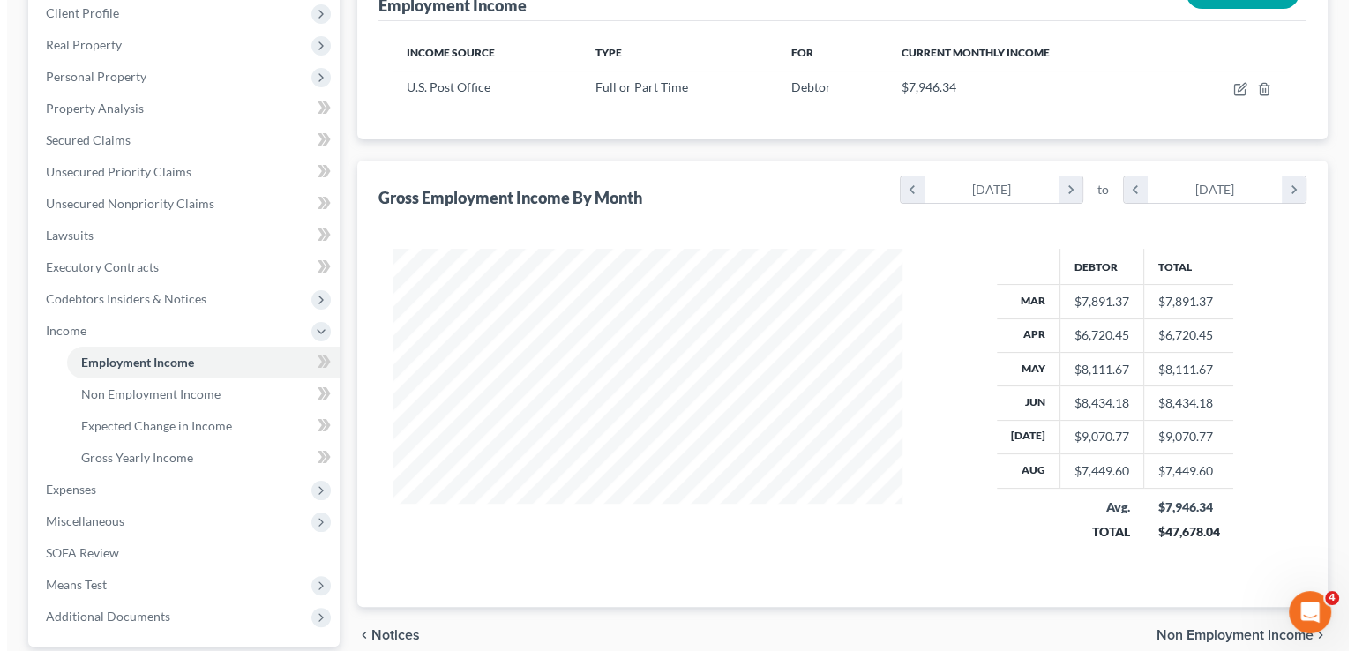
scroll to position [148, 0]
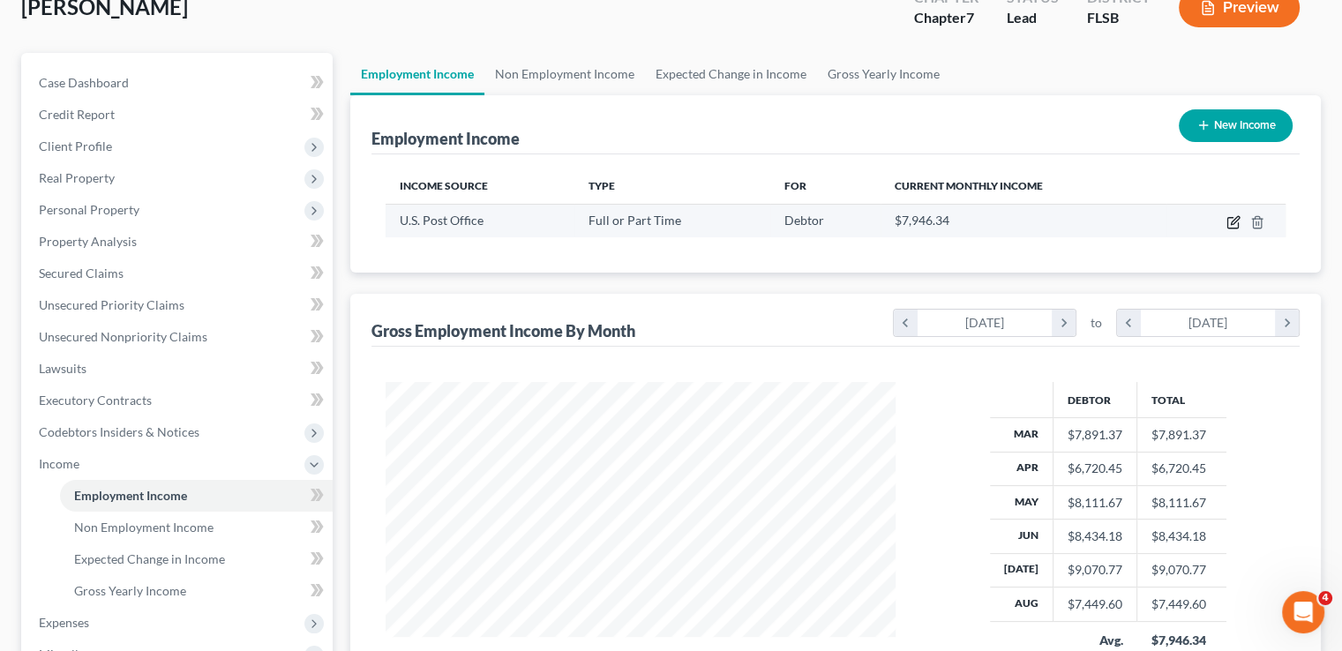
click at [1230, 215] on icon "button" at bounding box center [1233, 222] width 14 height 14
select select "0"
select select "9"
select select "2"
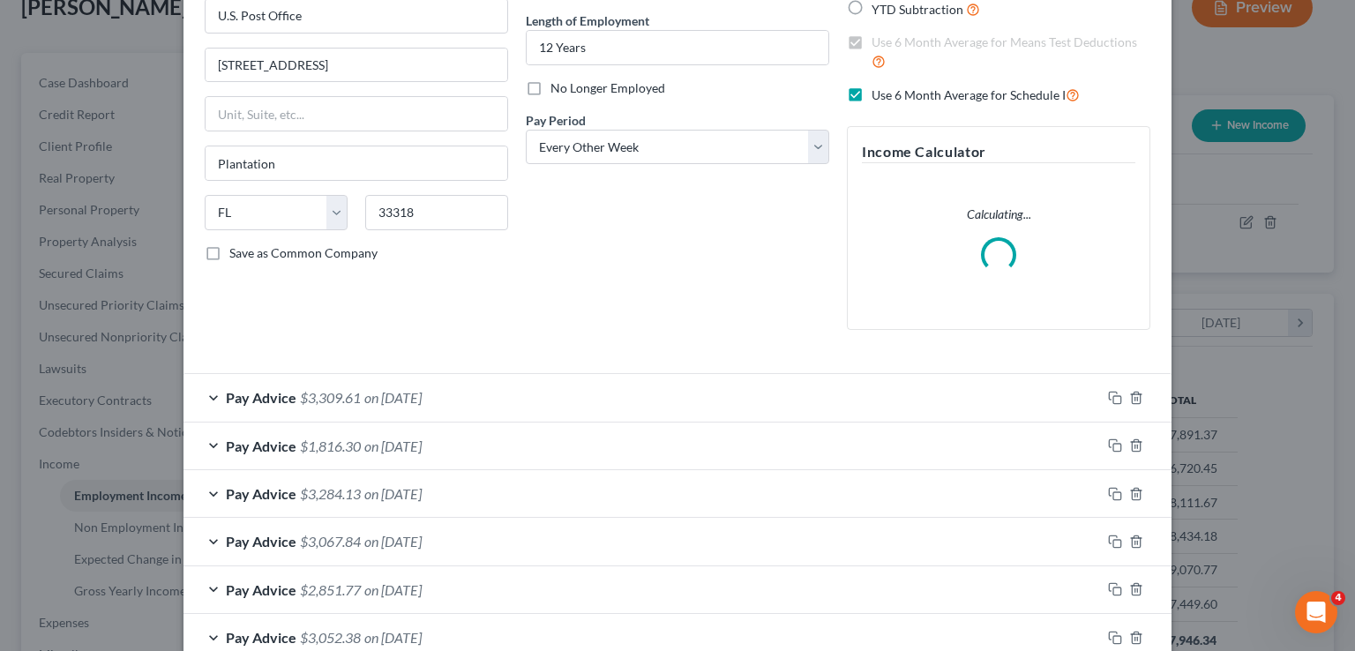
scroll to position [265, 0]
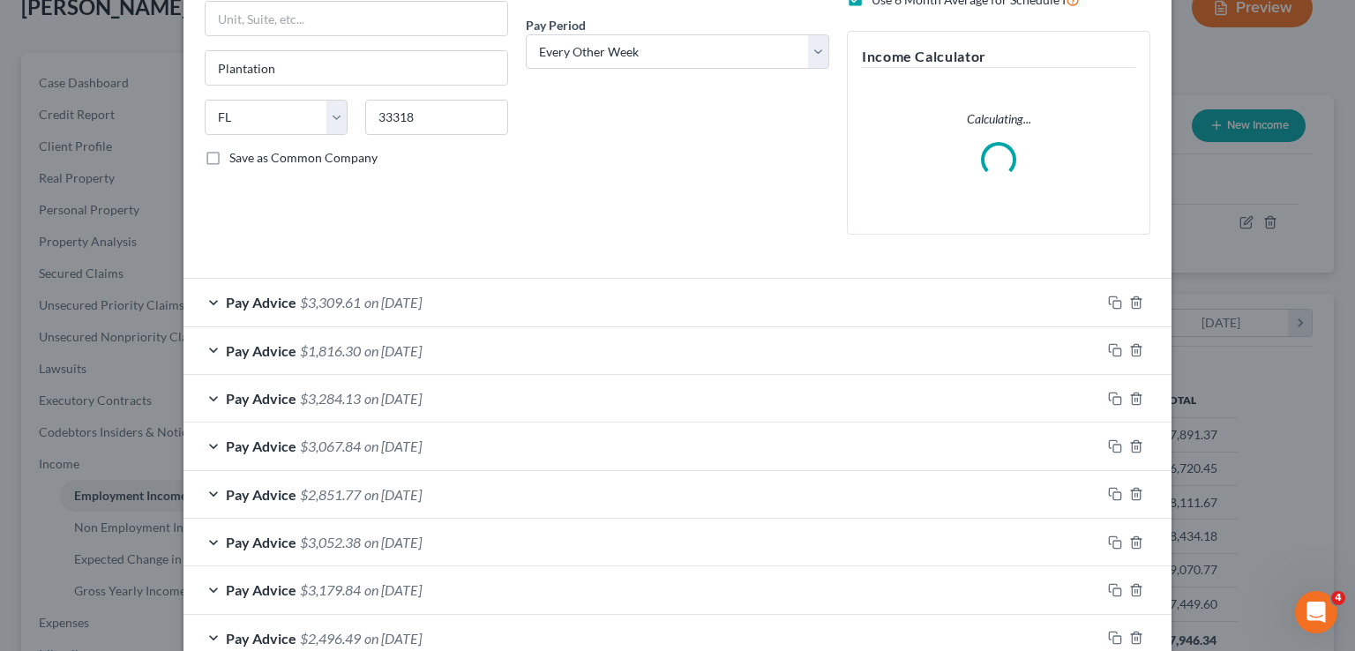
click at [422, 303] on span "on [DATE]" at bounding box center [392, 302] width 57 height 17
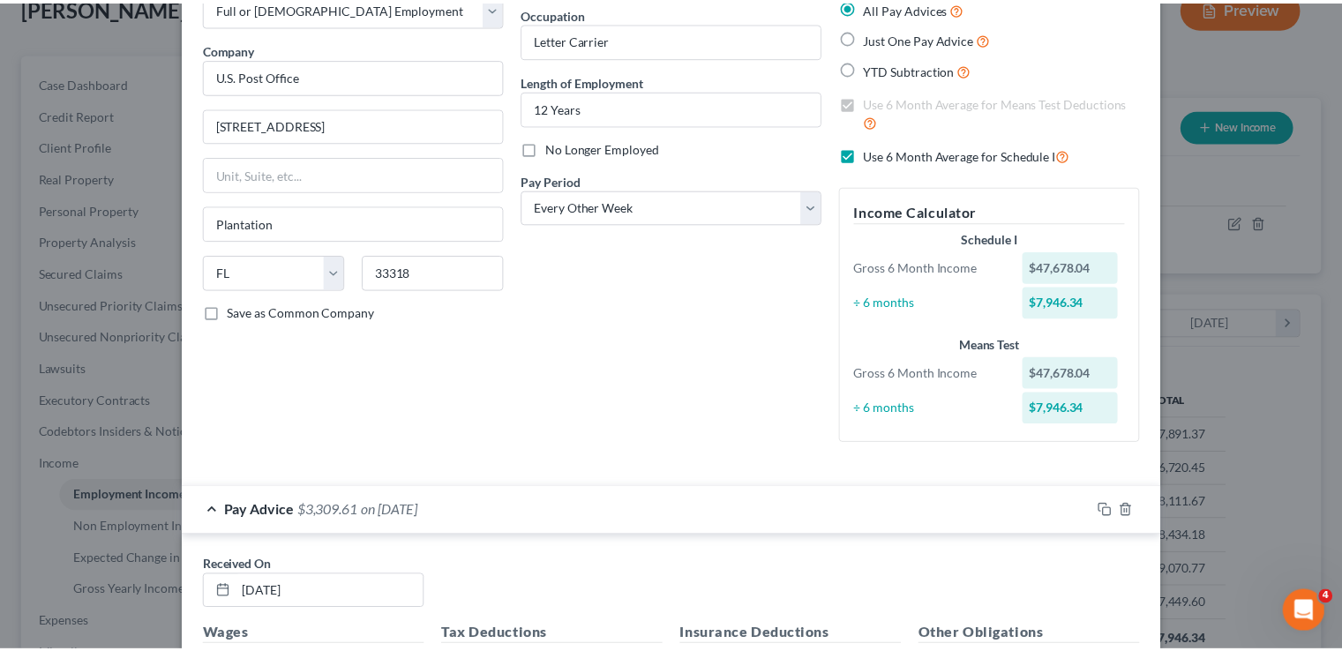
scroll to position [0, 0]
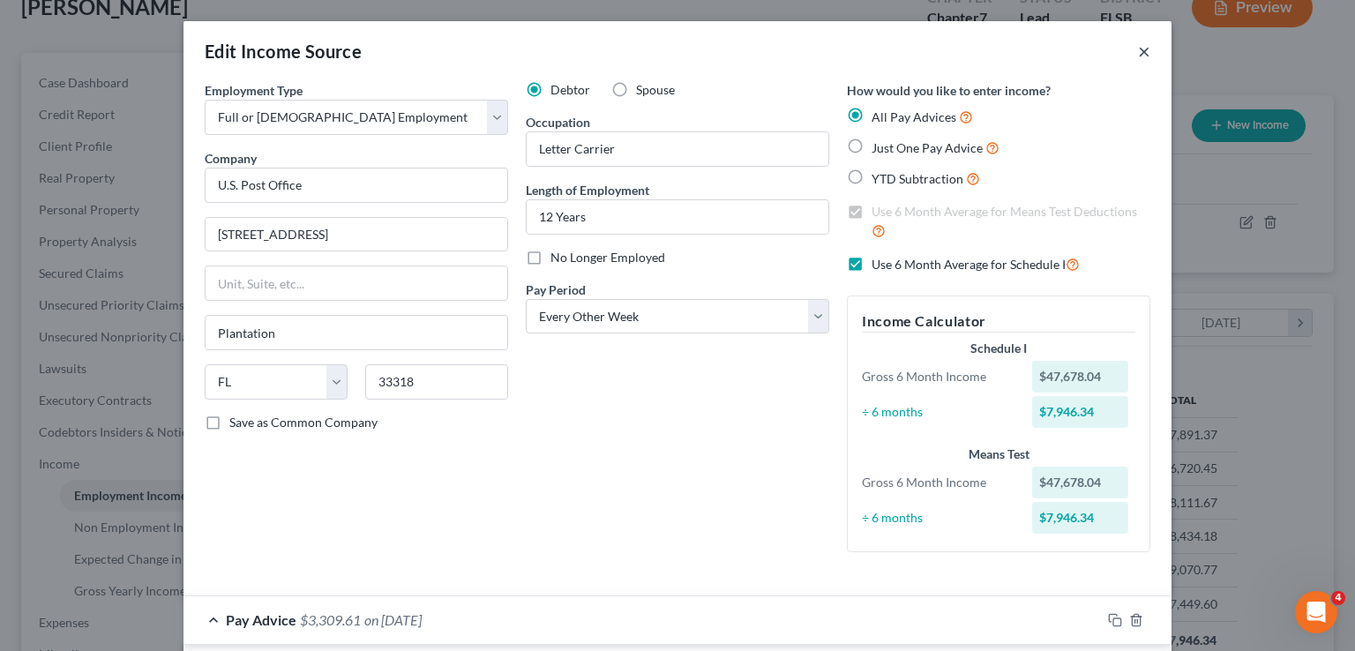
click at [1138, 54] on button "×" at bounding box center [1144, 51] width 12 height 21
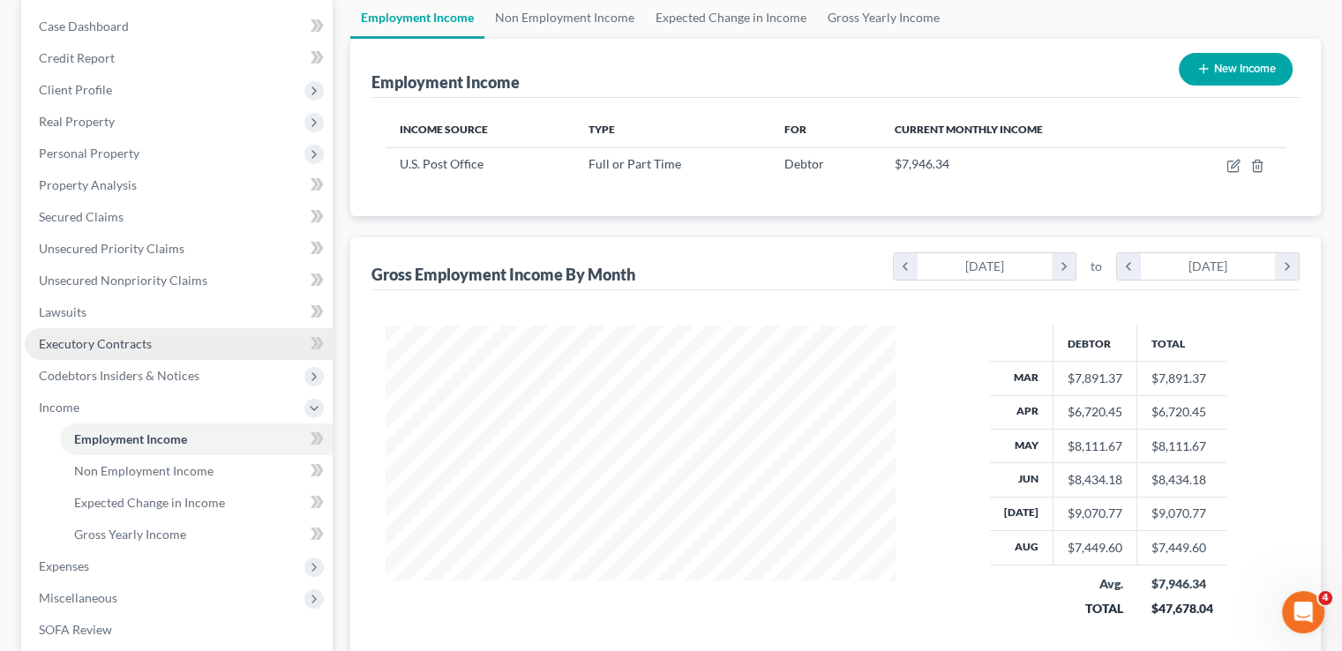
scroll to position [236, 0]
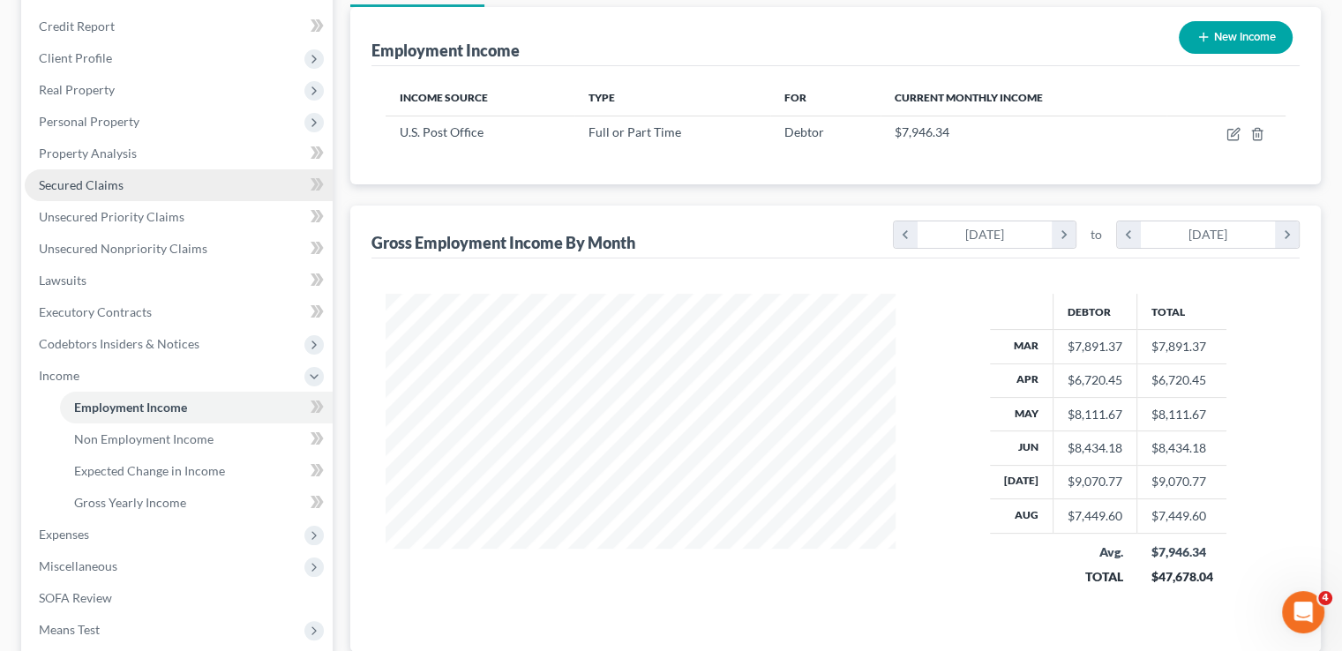
click at [128, 169] on link "Secured Claims" at bounding box center [179, 185] width 308 height 32
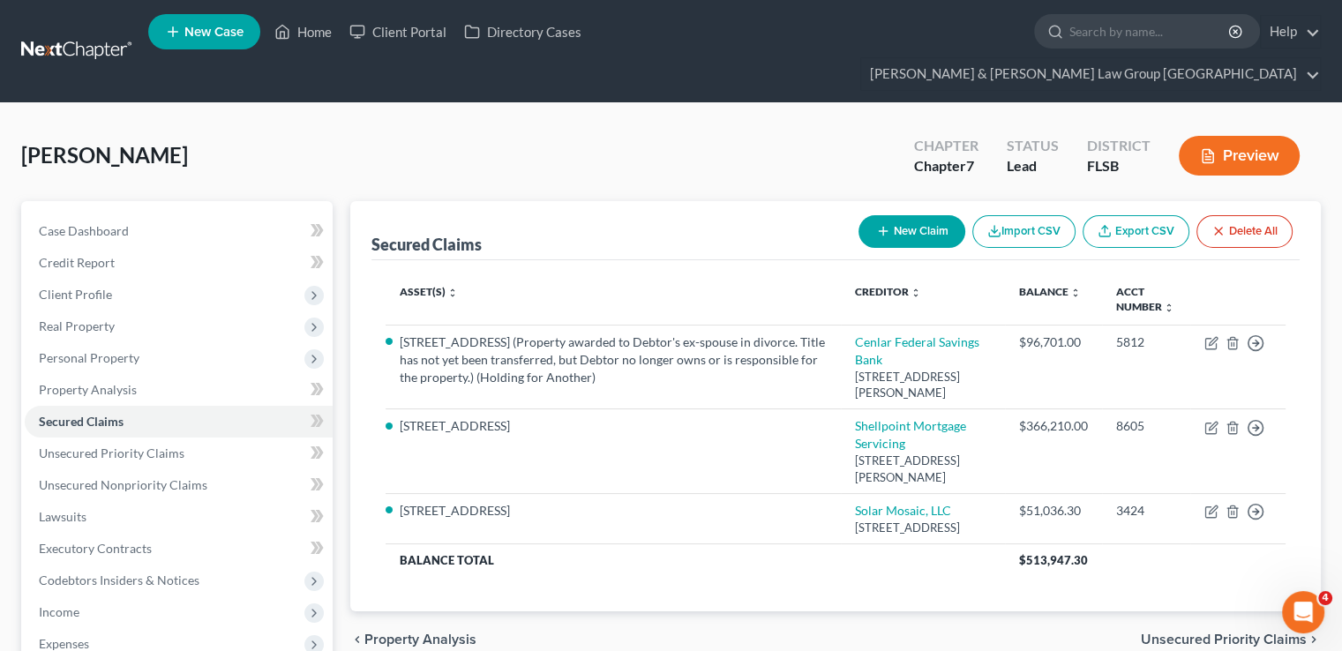
click at [94, 35] on link at bounding box center [77, 51] width 113 height 32
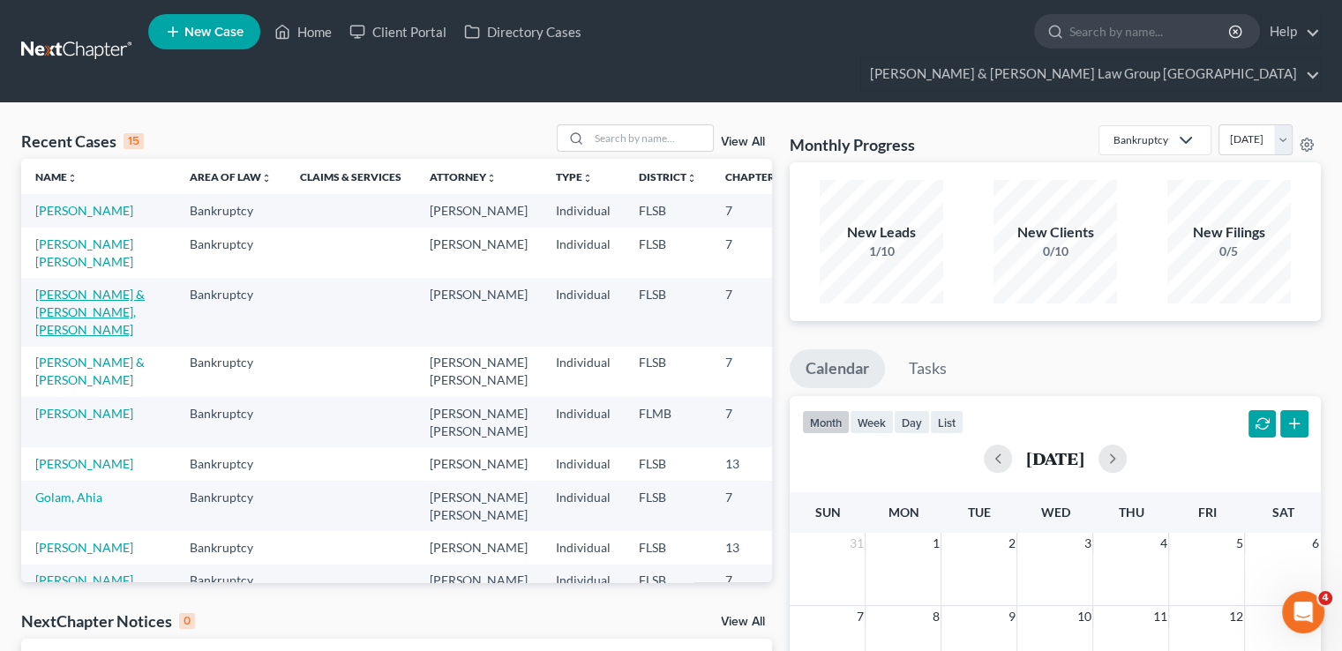
click at [56, 314] on link "[PERSON_NAME] & [PERSON_NAME], [PERSON_NAME]" at bounding box center [89, 312] width 109 height 50
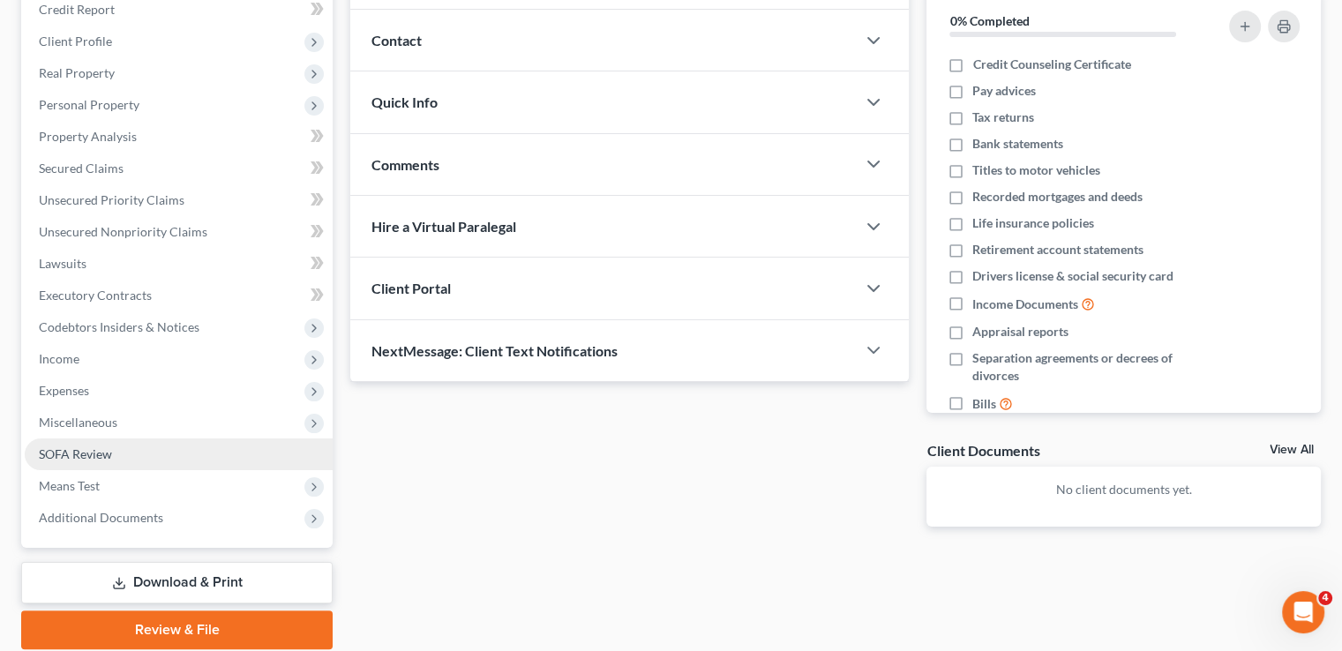
scroll to position [265, 0]
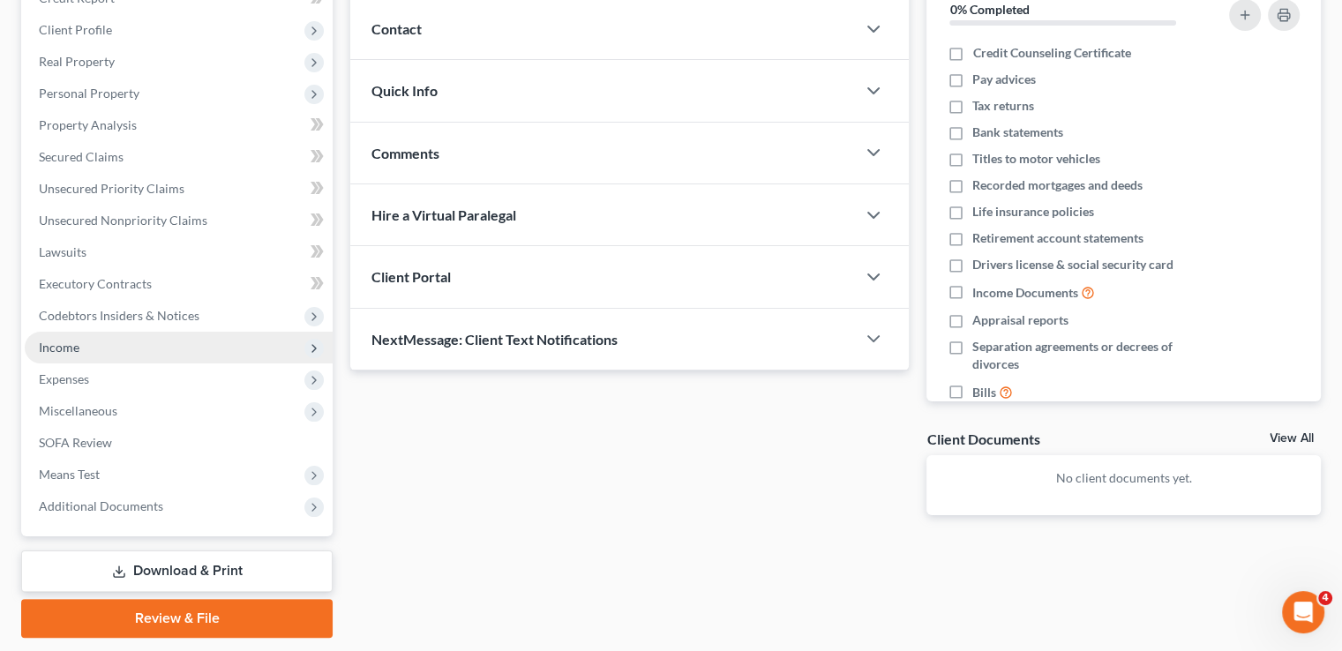
click at [98, 332] on span "Income" at bounding box center [179, 348] width 308 height 32
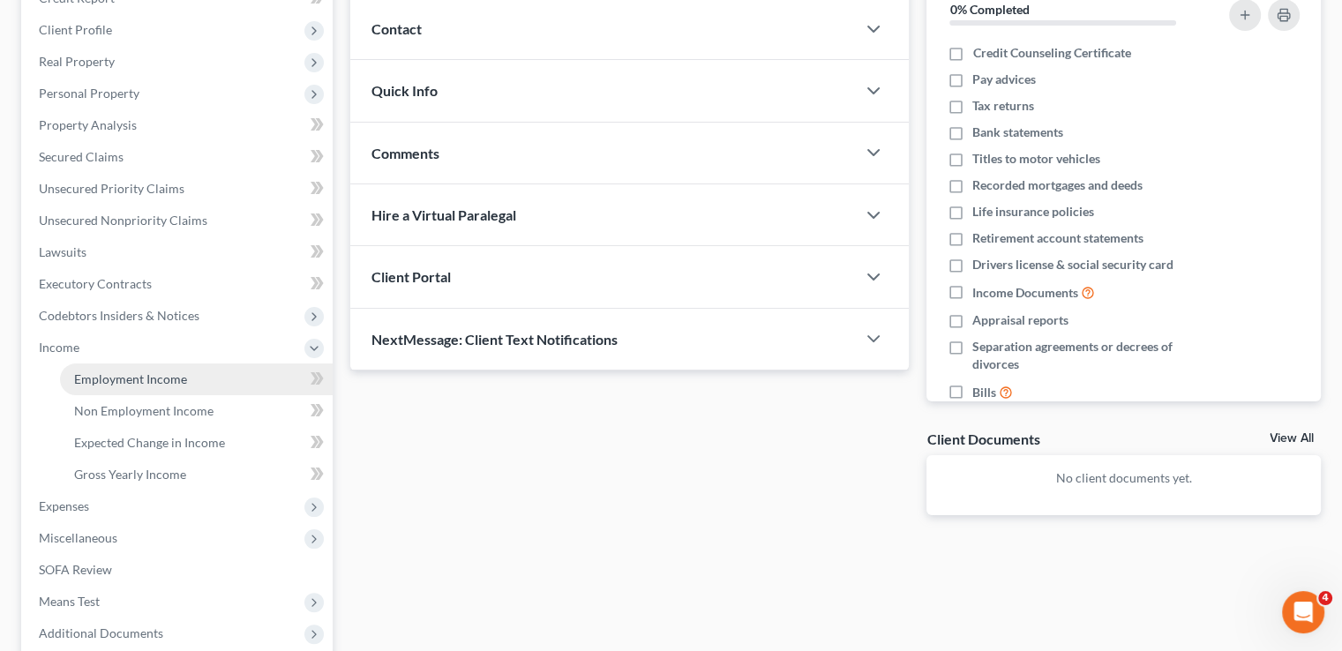
click at [123, 371] on span "Employment Income" at bounding box center [130, 378] width 113 height 15
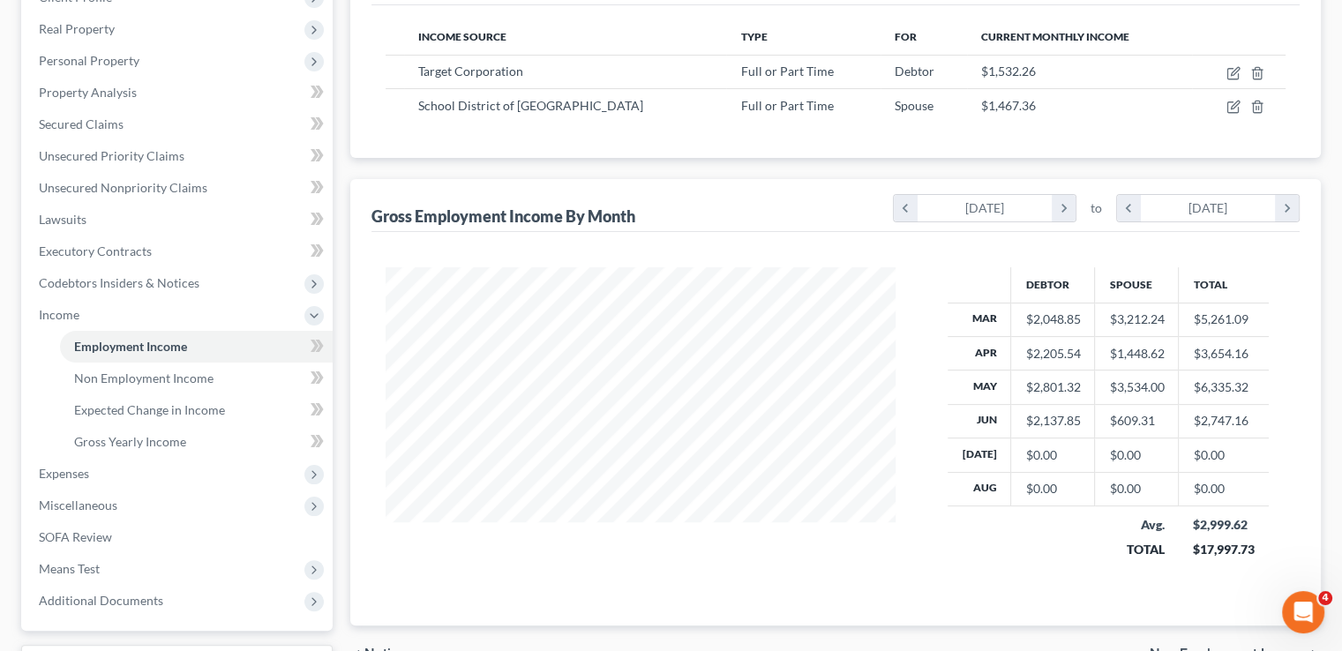
scroll to position [413, 0]
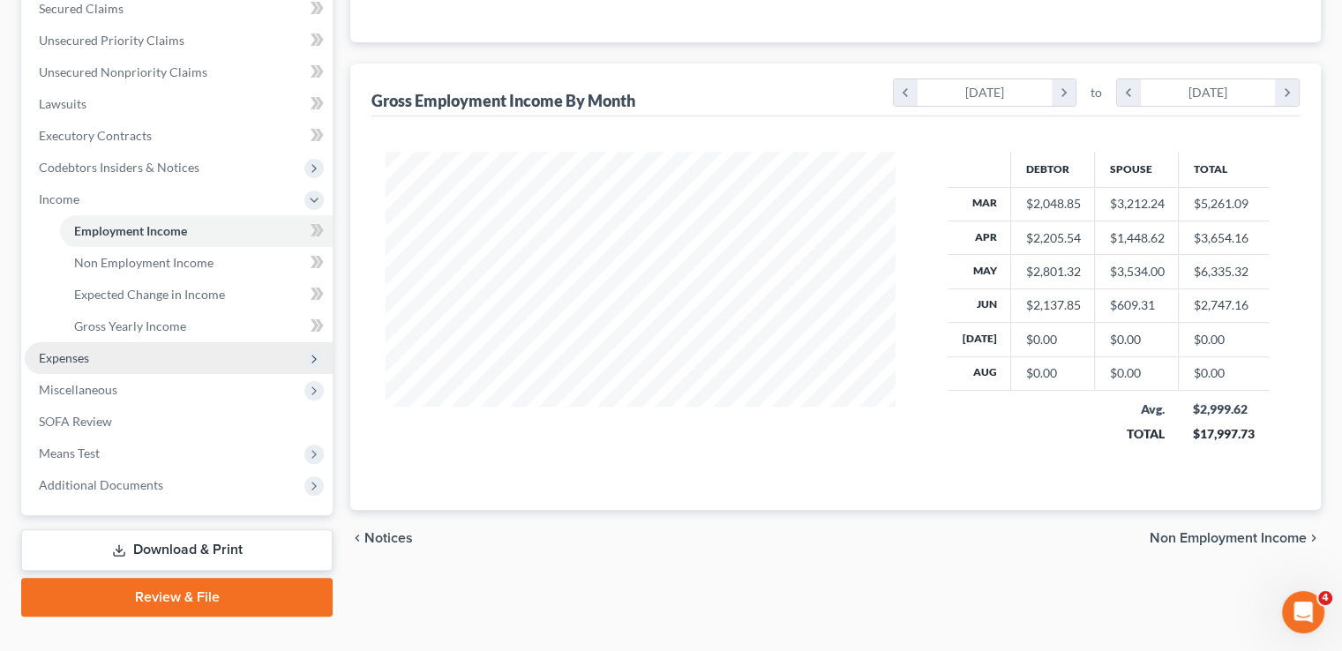
click at [106, 342] on span "Expenses" at bounding box center [179, 358] width 308 height 32
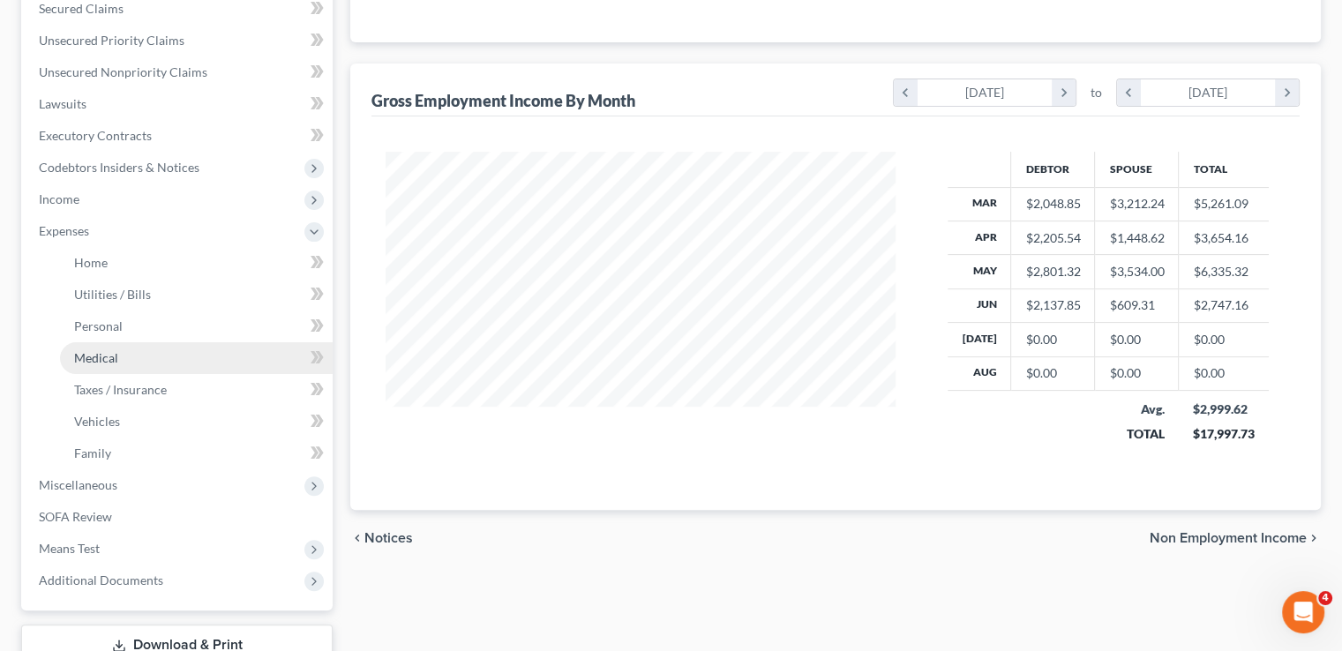
click at [109, 350] on span "Medical" at bounding box center [96, 357] width 44 height 15
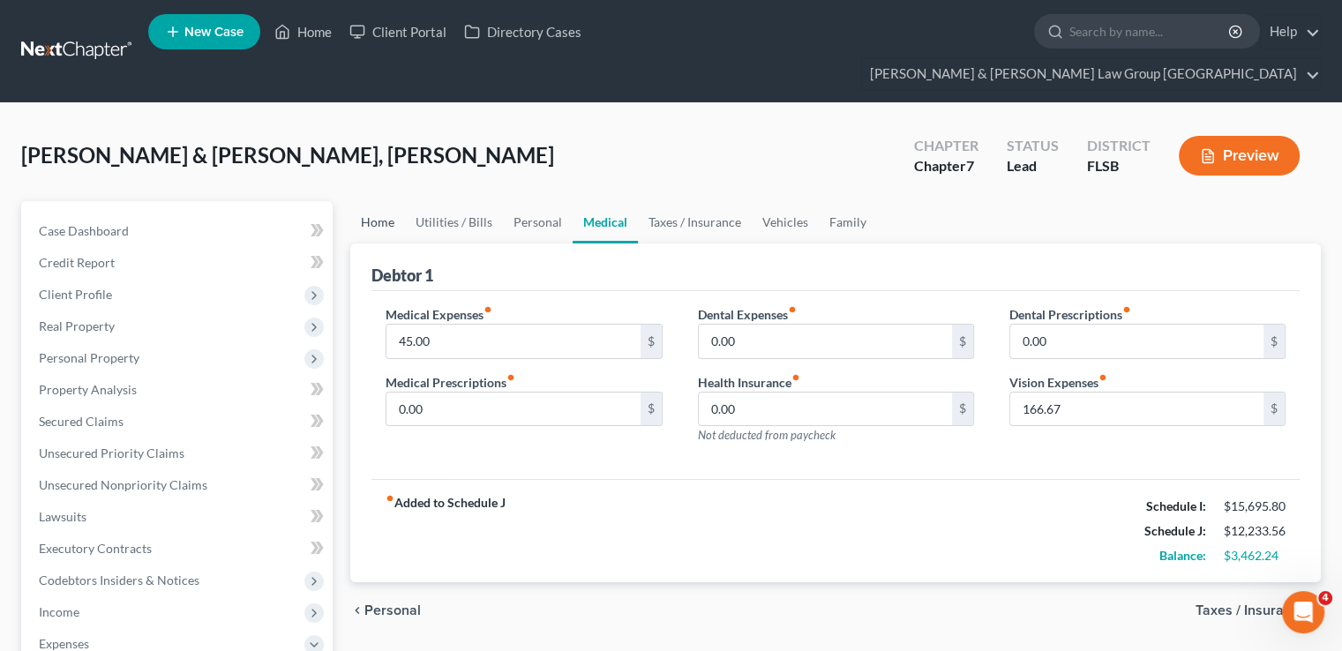
click at [378, 201] on link "Home" at bounding box center [377, 222] width 55 height 42
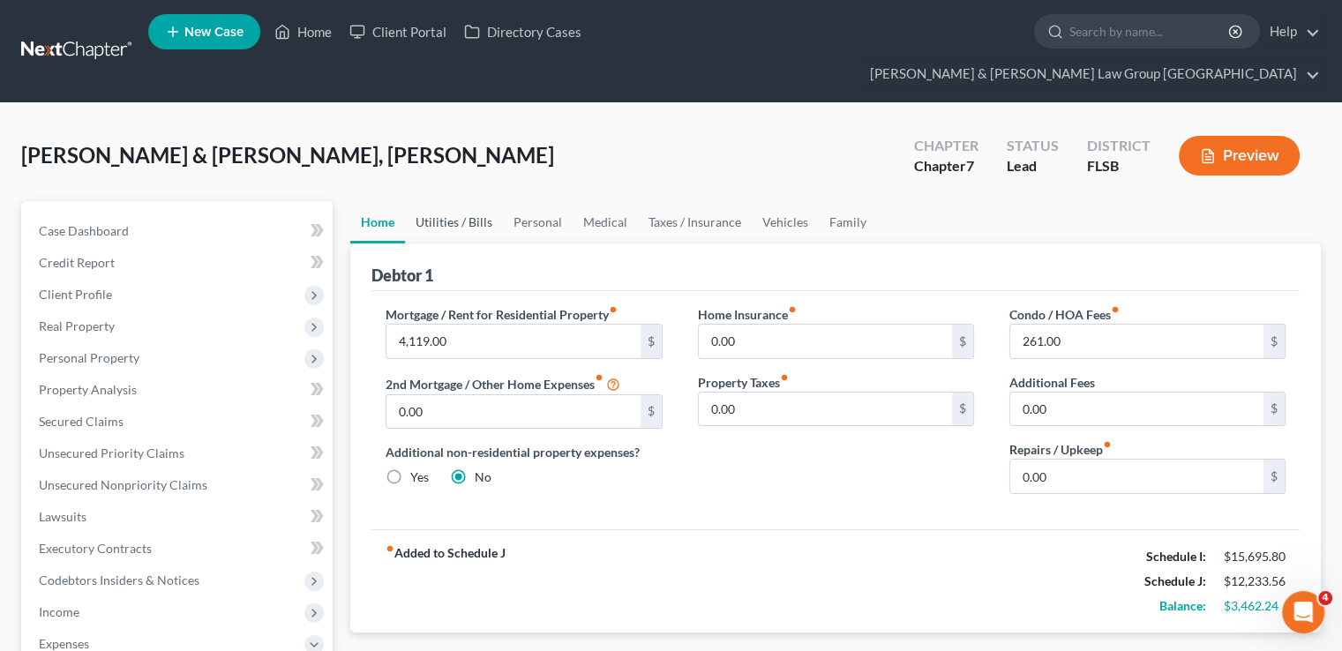
click at [423, 201] on link "Utilities / Bills" at bounding box center [454, 222] width 98 height 42
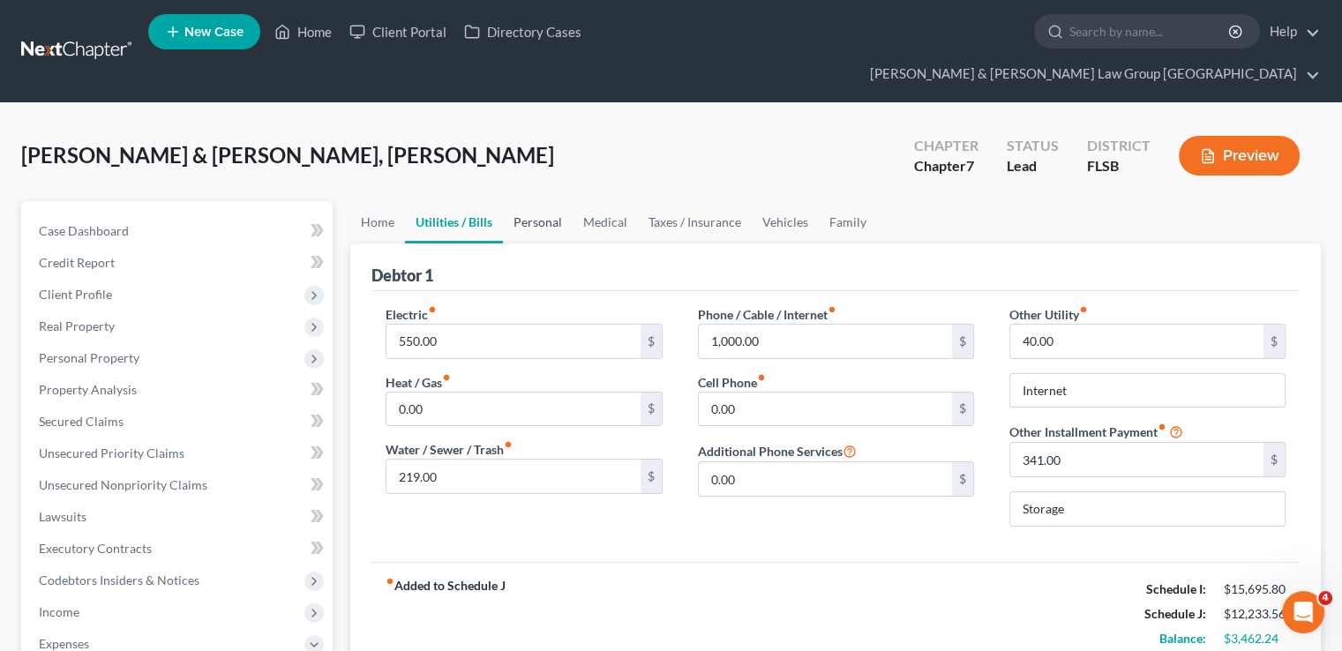
click at [506, 201] on link "Personal" at bounding box center [538, 222] width 70 height 42
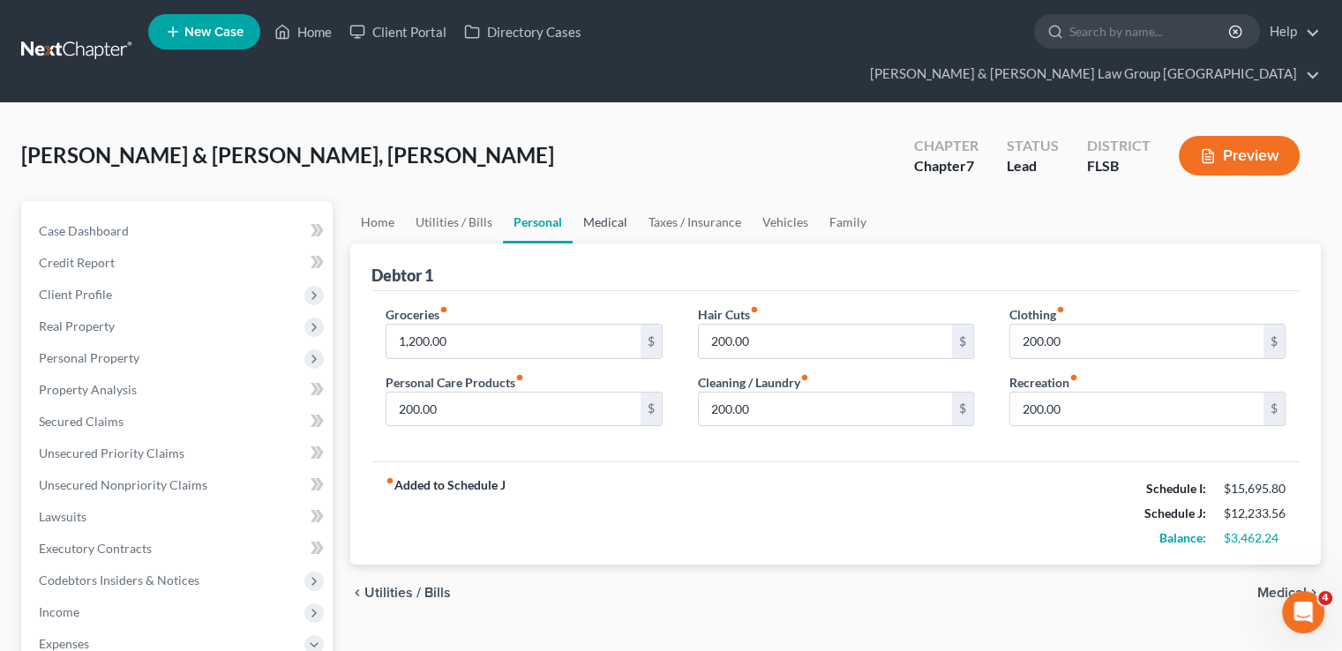
click at [600, 201] on link "Medical" at bounding box center [604, 222] width 65 height 42
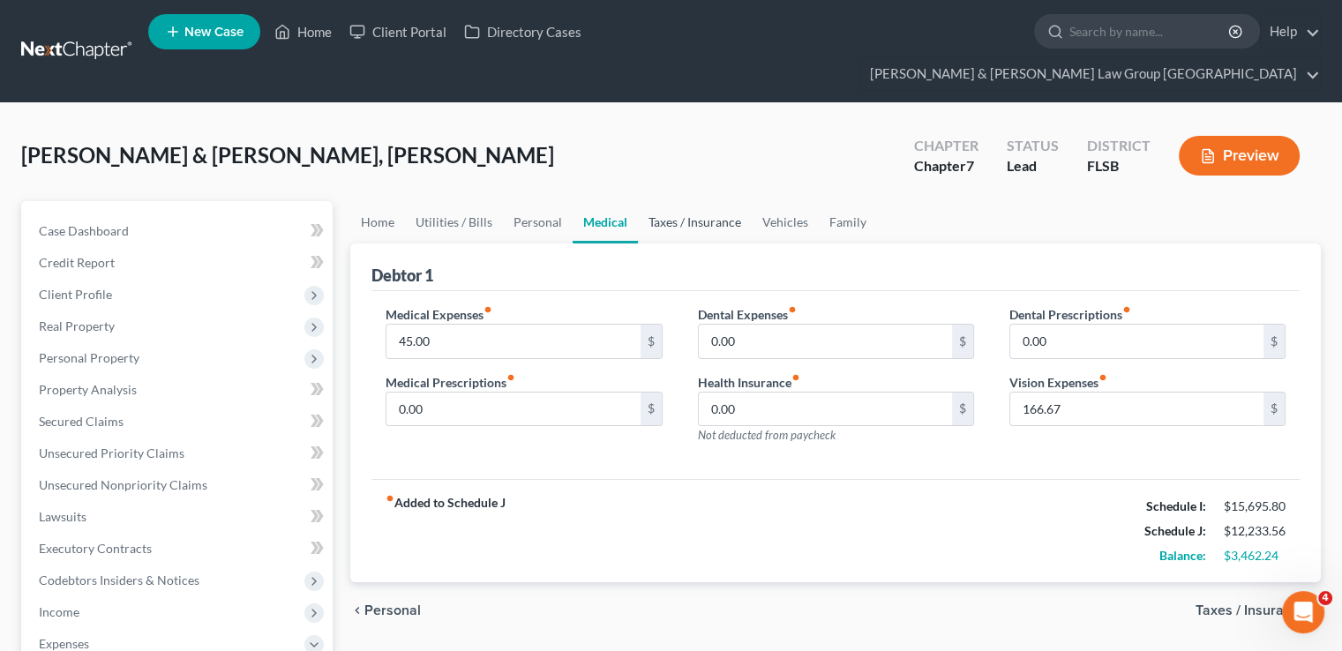
click at [699, 204] on link "Taxes / Insurance" at bounding box center [695, 222] width 114 height 42
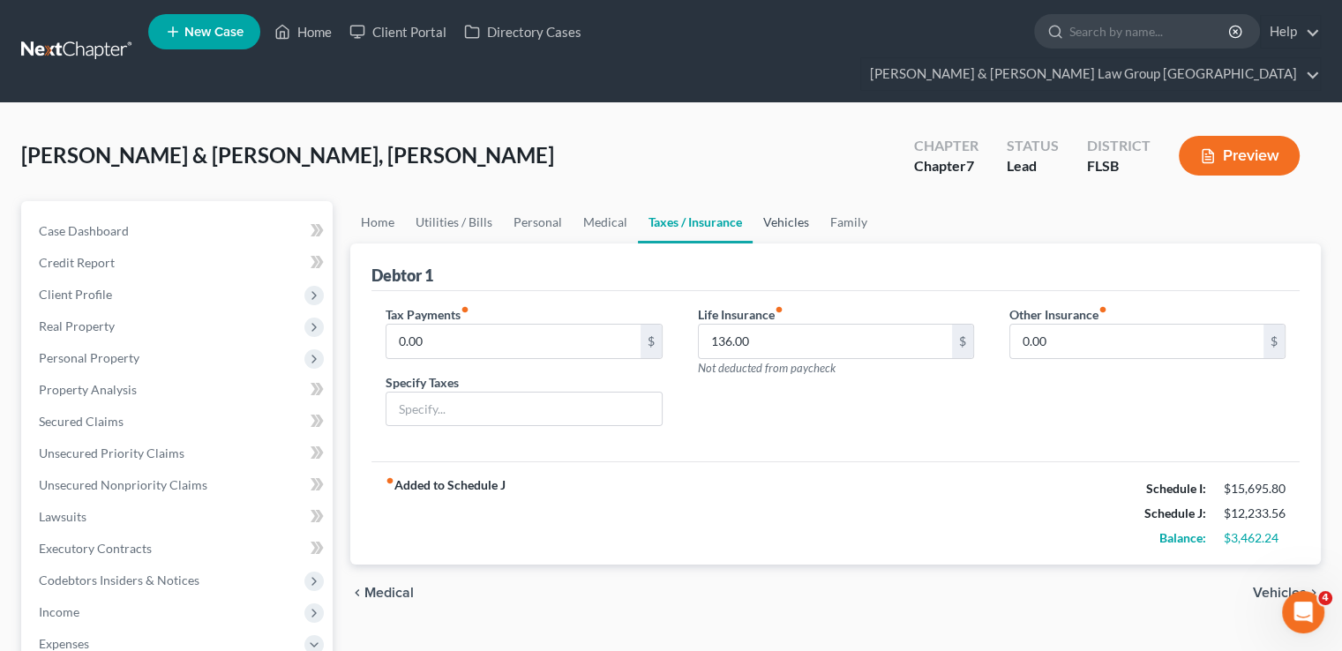
click at [808, 201] on link "Vehicles" at bounding box center [785, 222] width 67 height 42
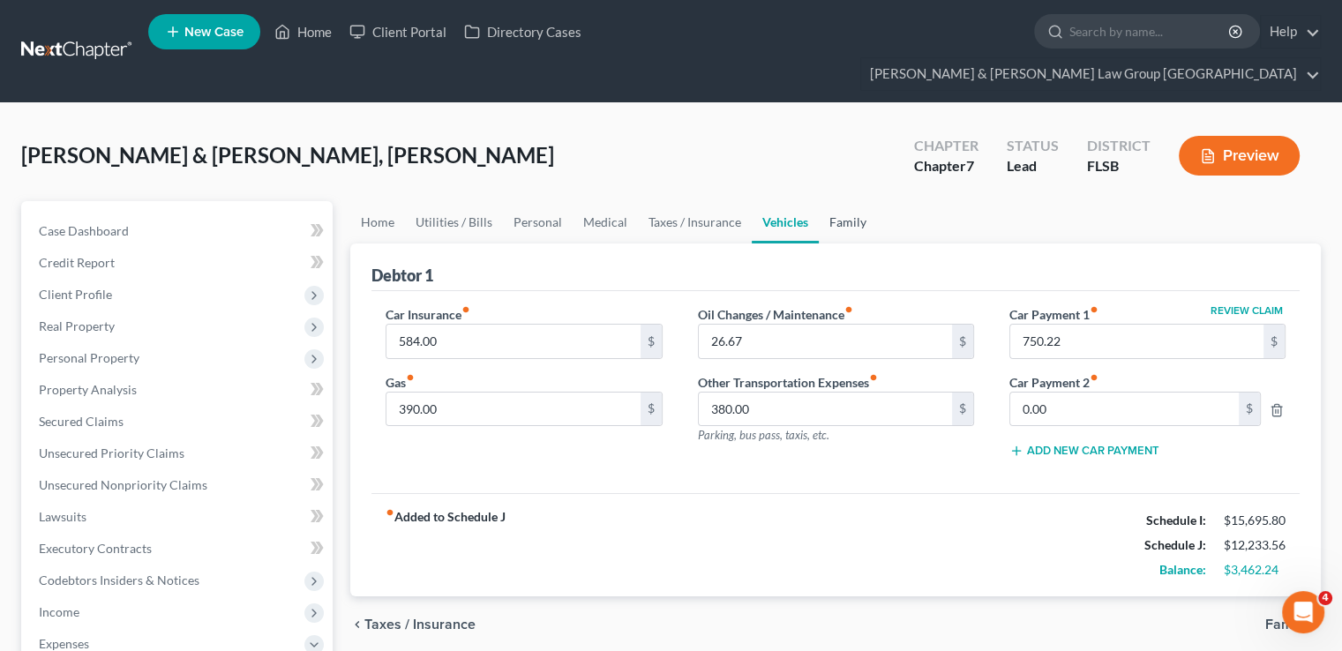
click at [832, 201] on link "Family" at bounding box center [847, 222] width 58 height 42
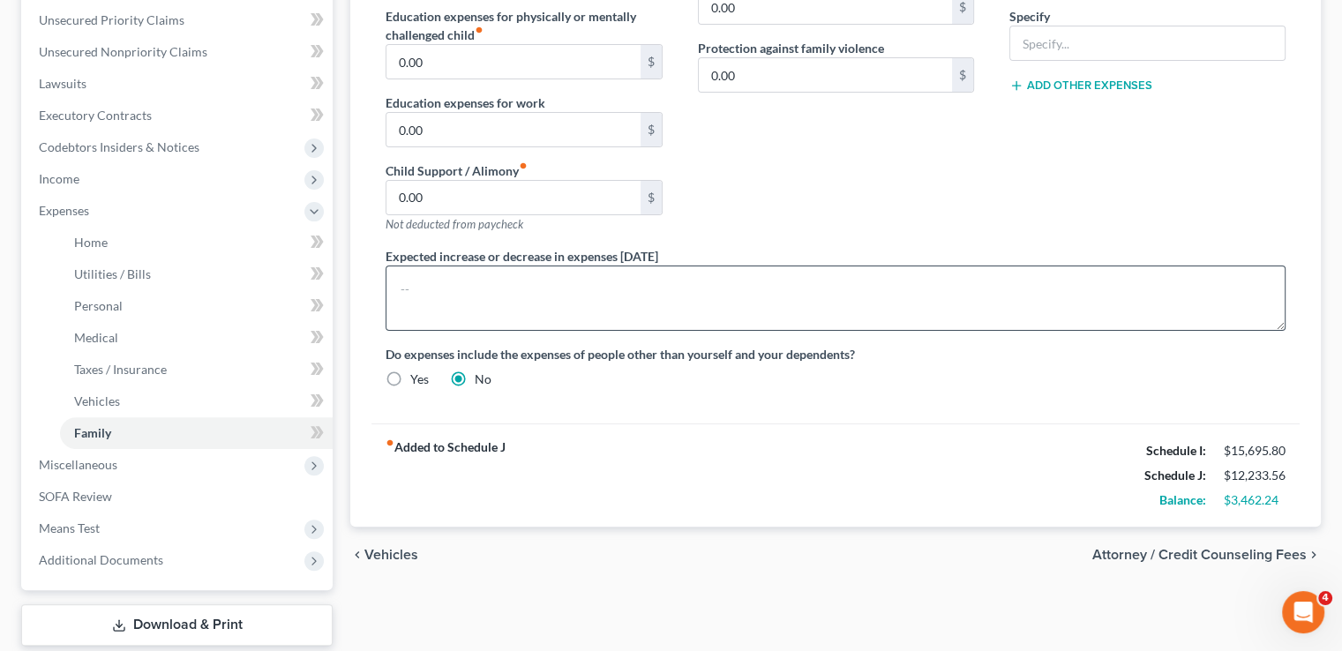
scroll to position [441, 0]
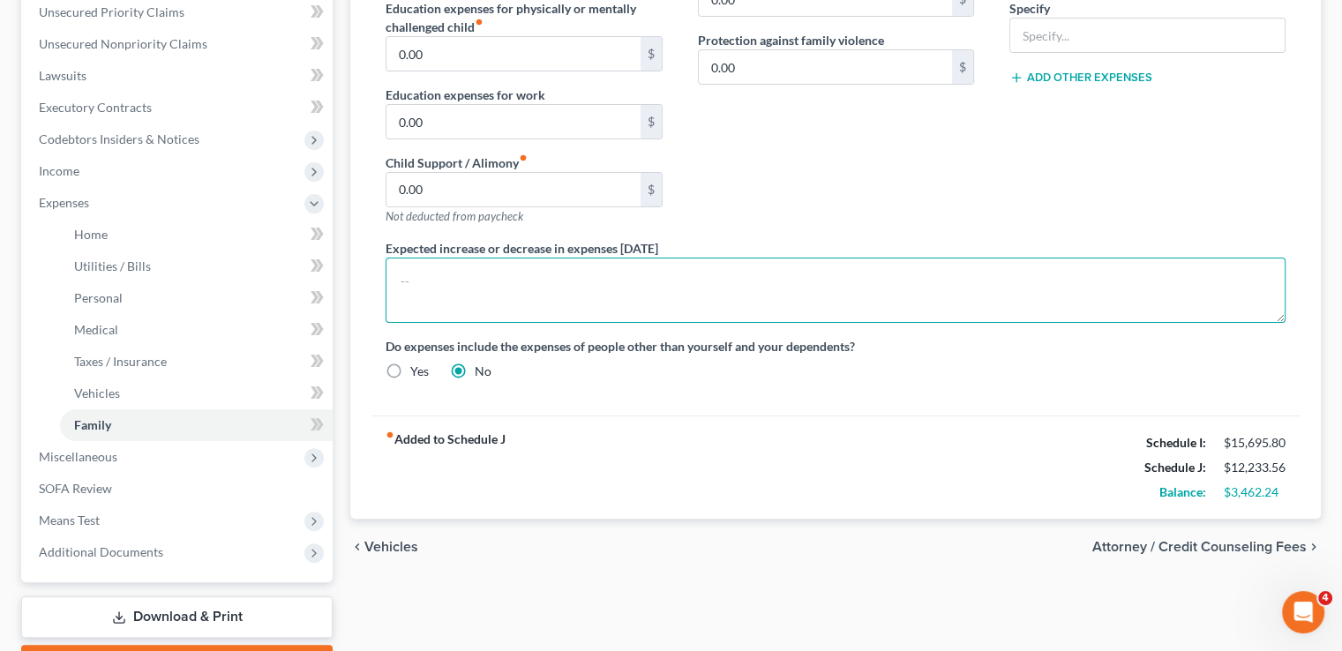
click at [787, 258] on textarea at bounding box center [835, 290] width 900 height 65
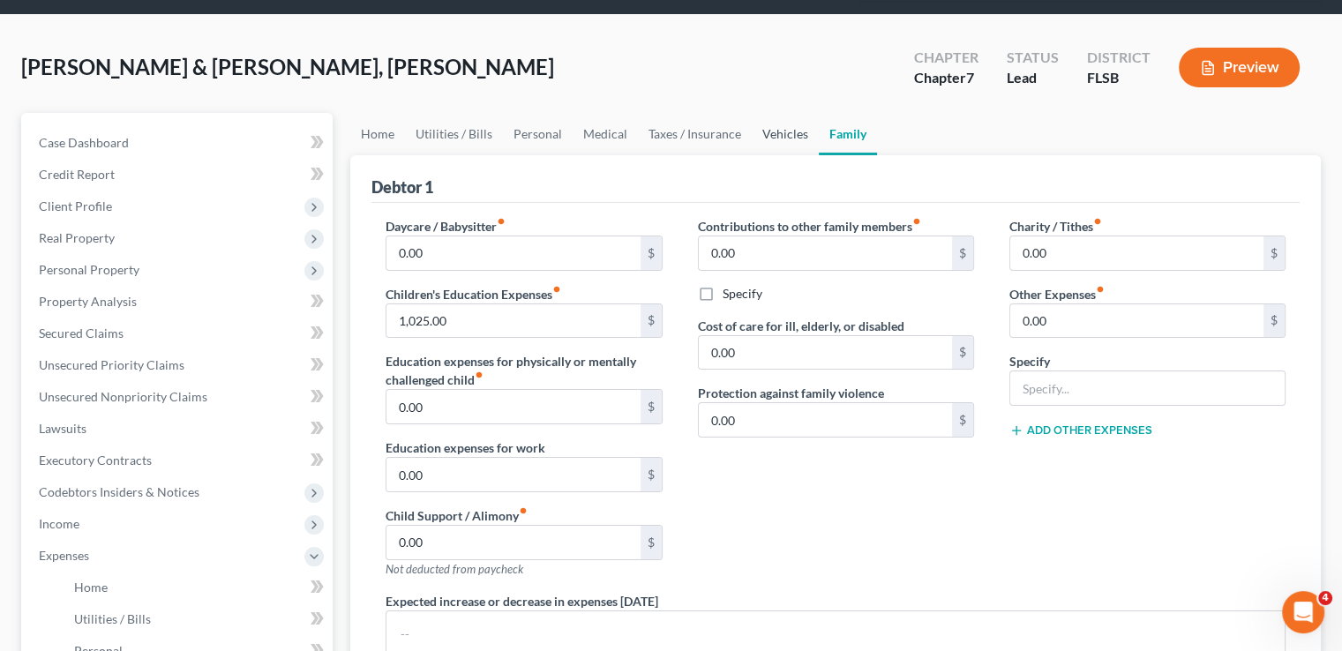
click at [794, 113] on link "Vehicles" at bounding box center [784, 134] width 67 height 42
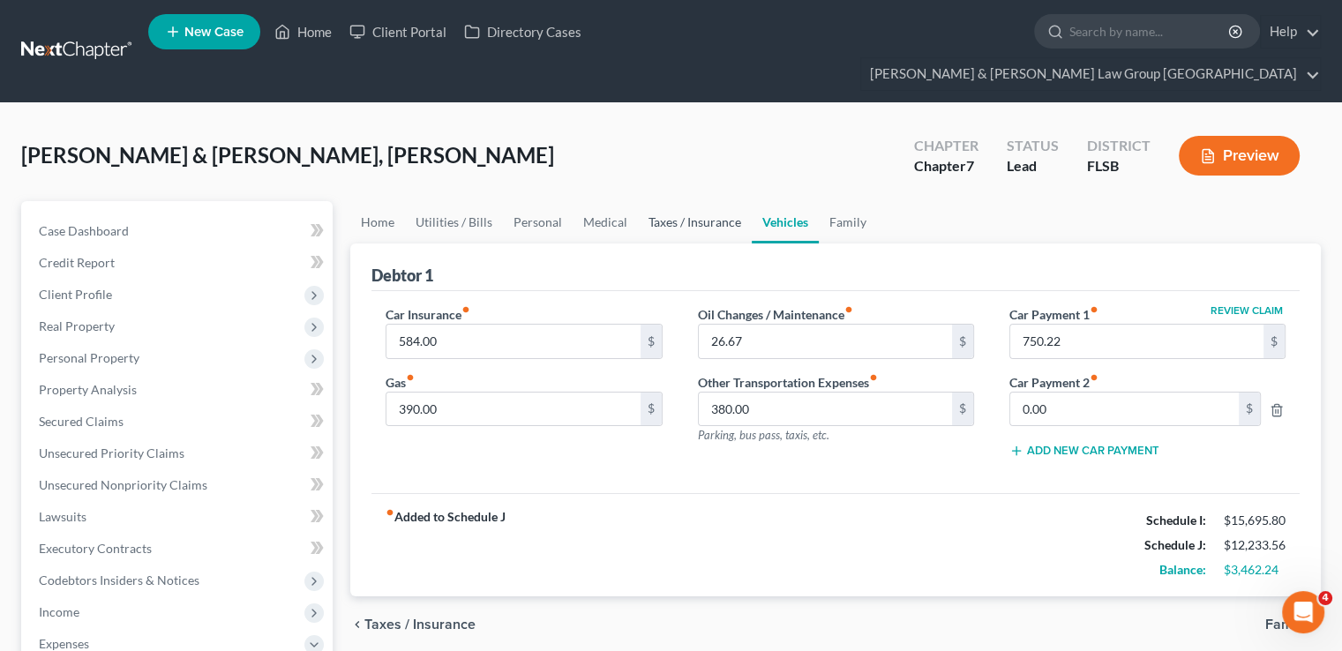
click at [720, 201] on link "Taxes / Insurance" at bounding box center [695, 222] width 114 height 42
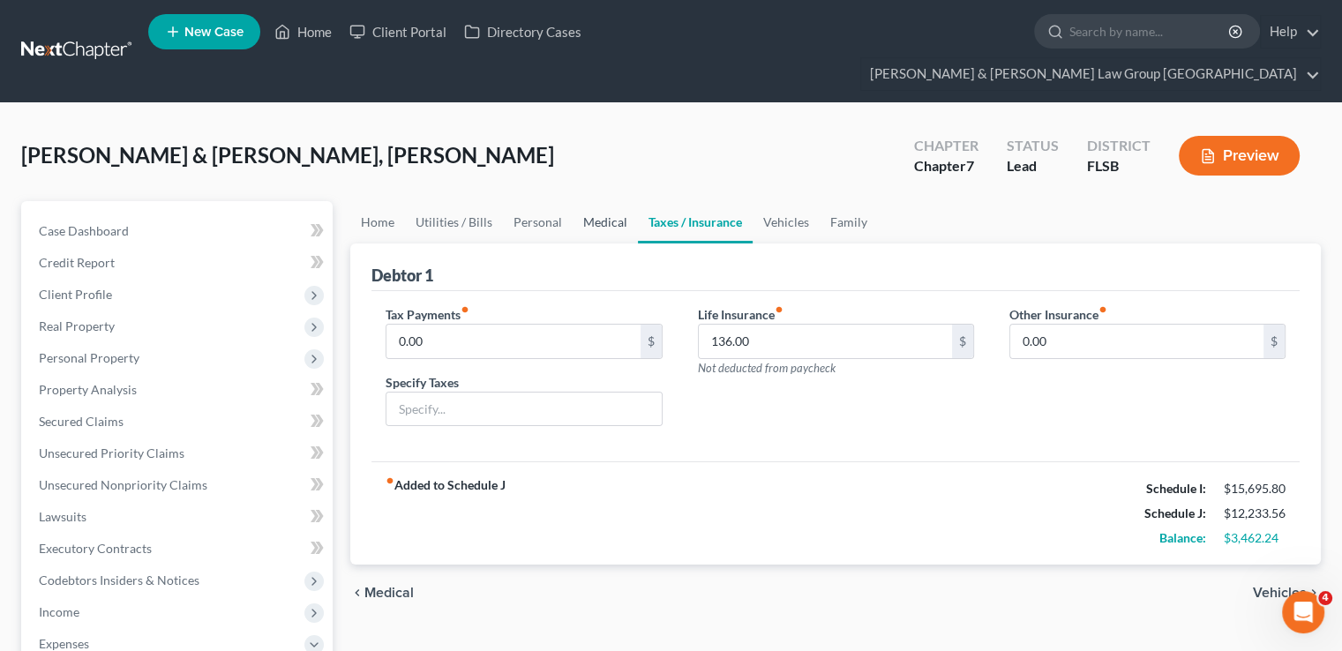
click at [589, 201] on link "Medical" at bounding box center [604, 222] width 65 height 42
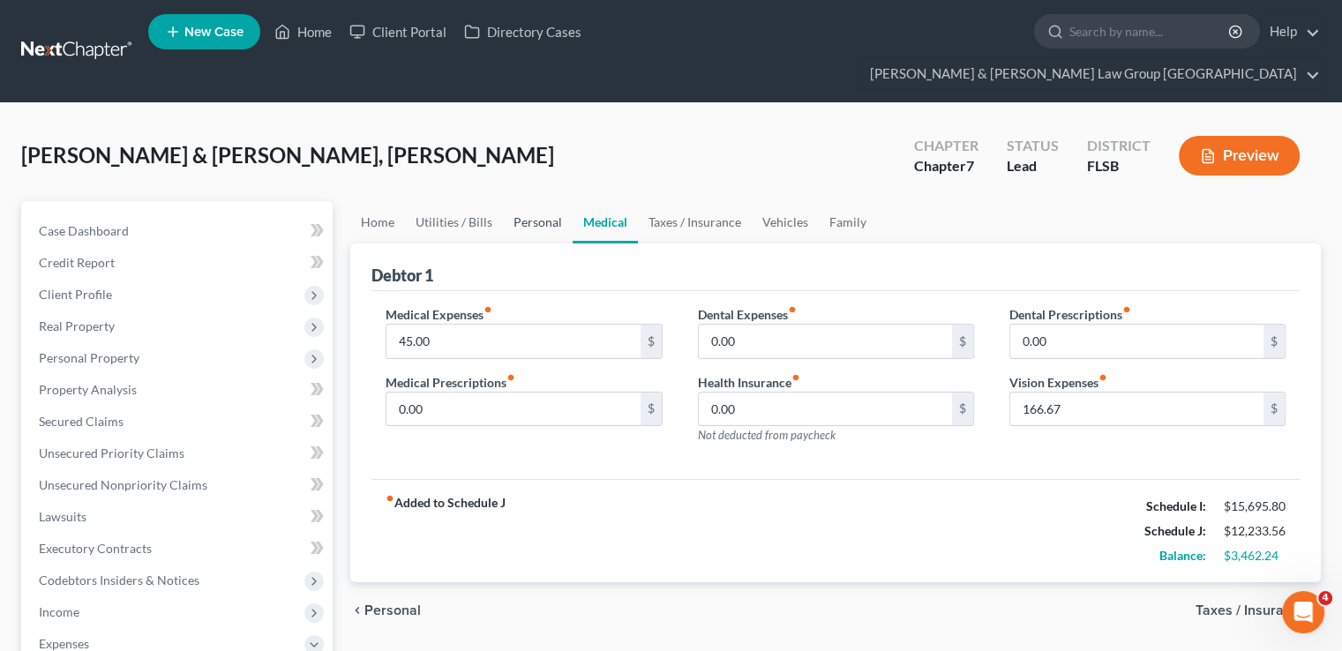
drag, startPoint x: 558, startPoint y: 187, endPoint x: 567, endPoint y: 195, distance: 11.9
click at [560, 201] on link "Personal" at bounding box center [538, 222] width 70 height 42
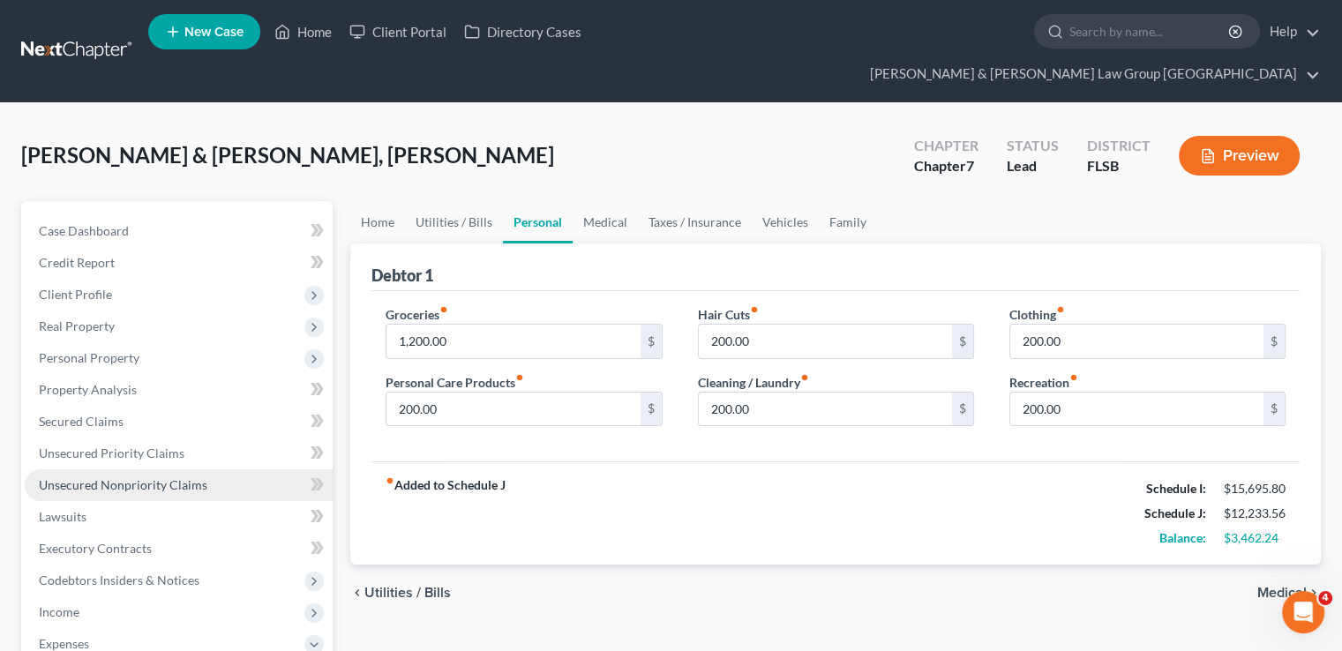
click at [220, 469] on link "Unsecured Nonpriority Claims" at bounding box center [179, 485] width 308 height 32
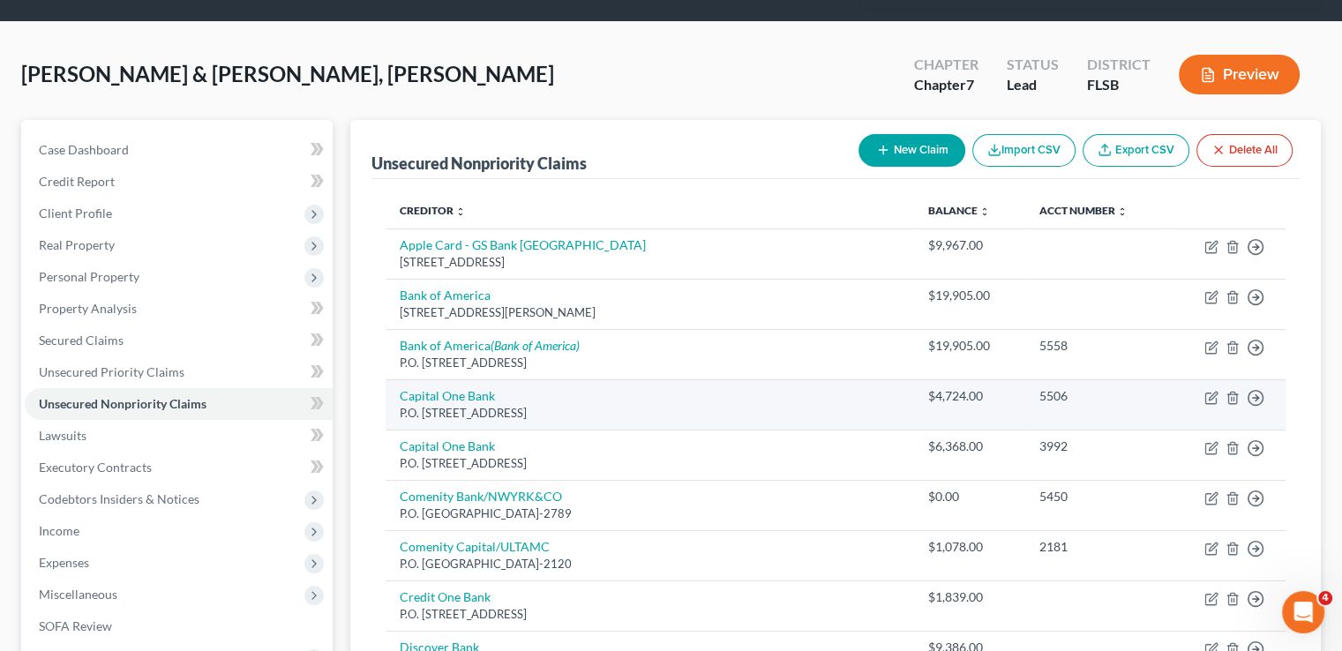
scroll to position [176, 0]
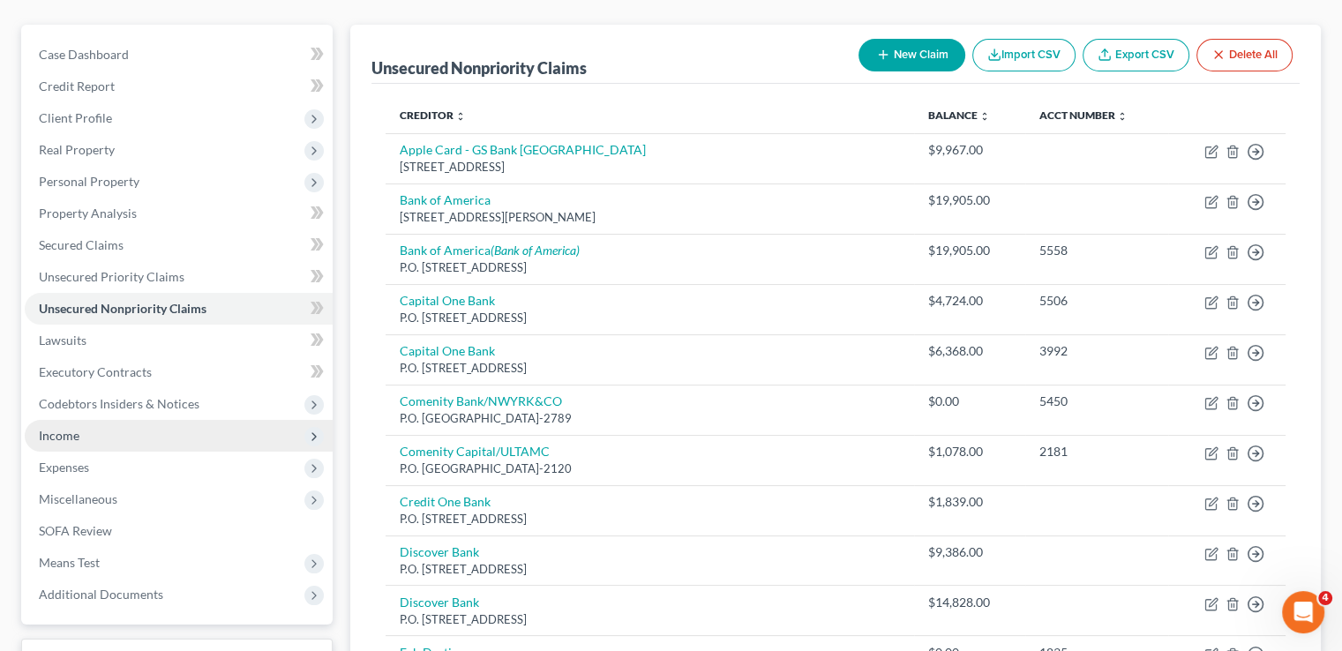
click at [84, 420] on span "Income" at bounding box center [179, 436] width 308 height 32
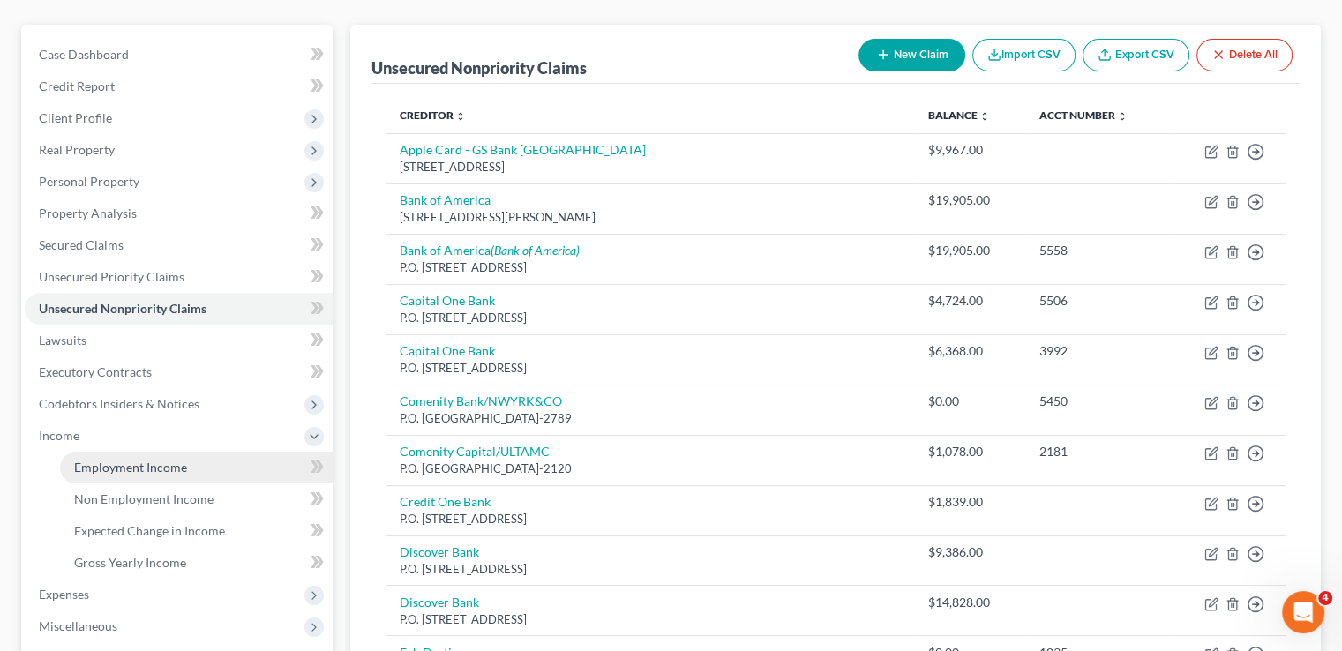
click at [102, 460] on span "Employment Income" at bounding box center [130, 467] width 113 height 15
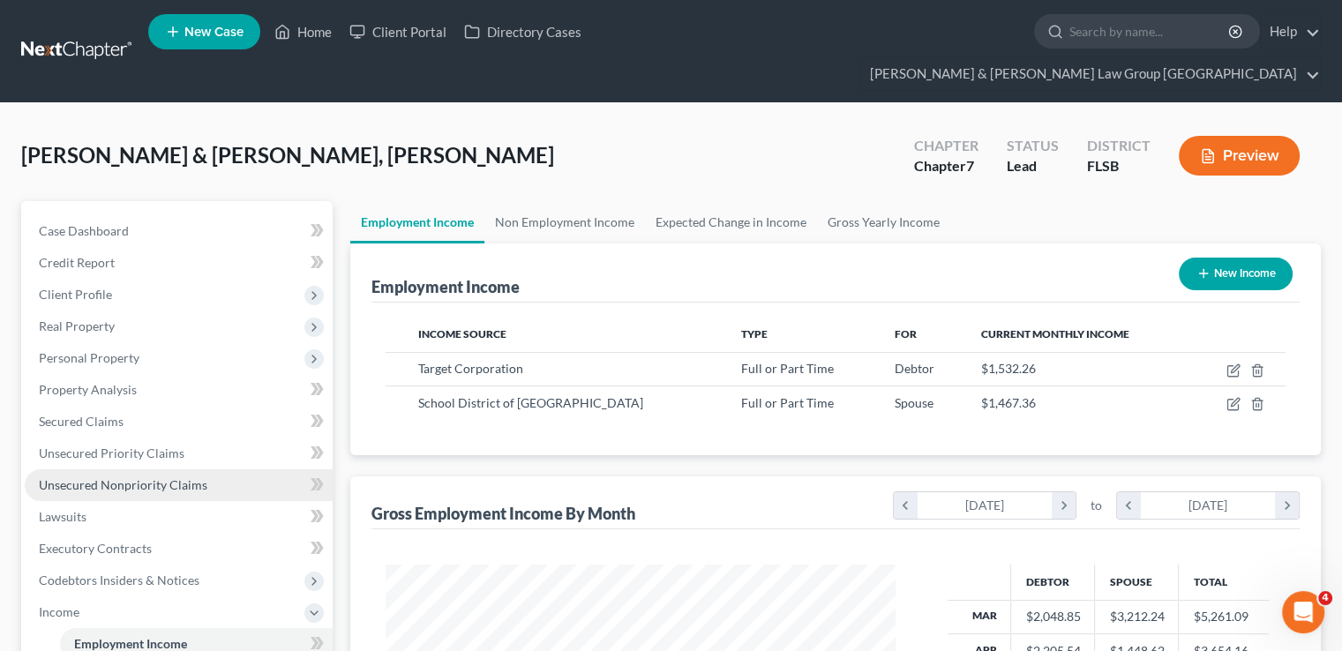
scroll to position [314, 544]
click at [552, 201] on link "Non Employment Income" at bounding box center [564, 222] width 161 height 42
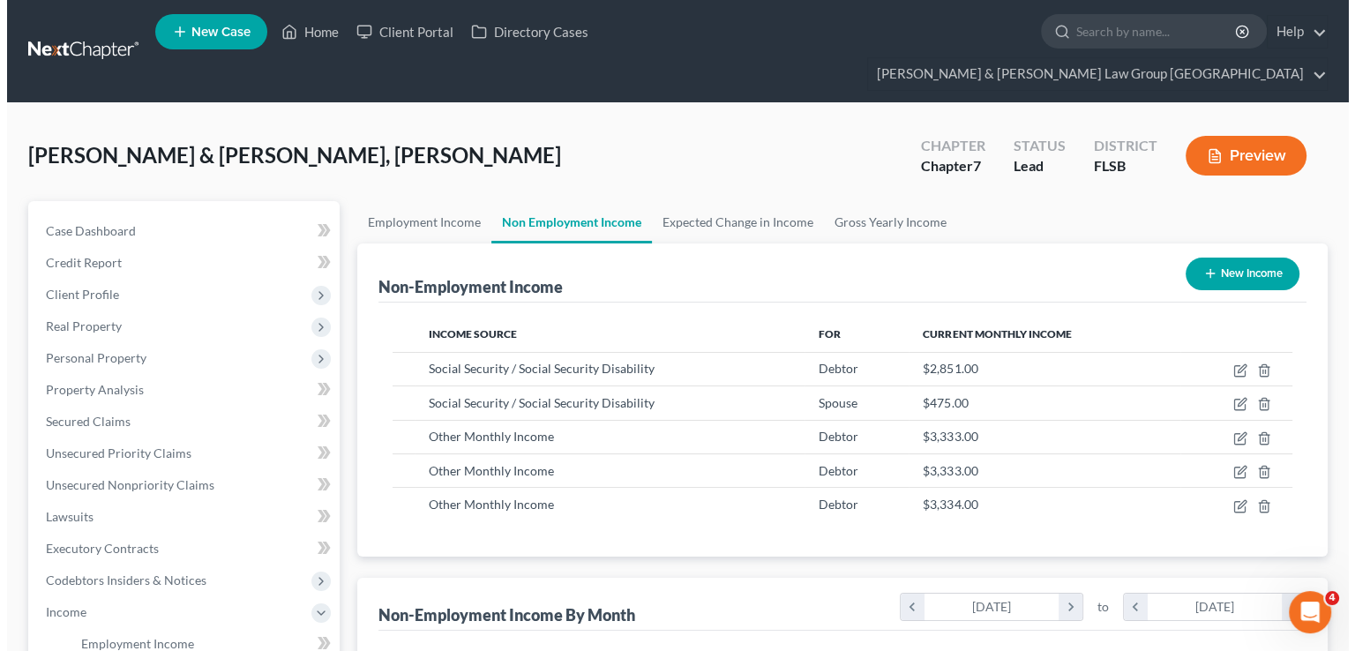
scroll to position [314, 544]
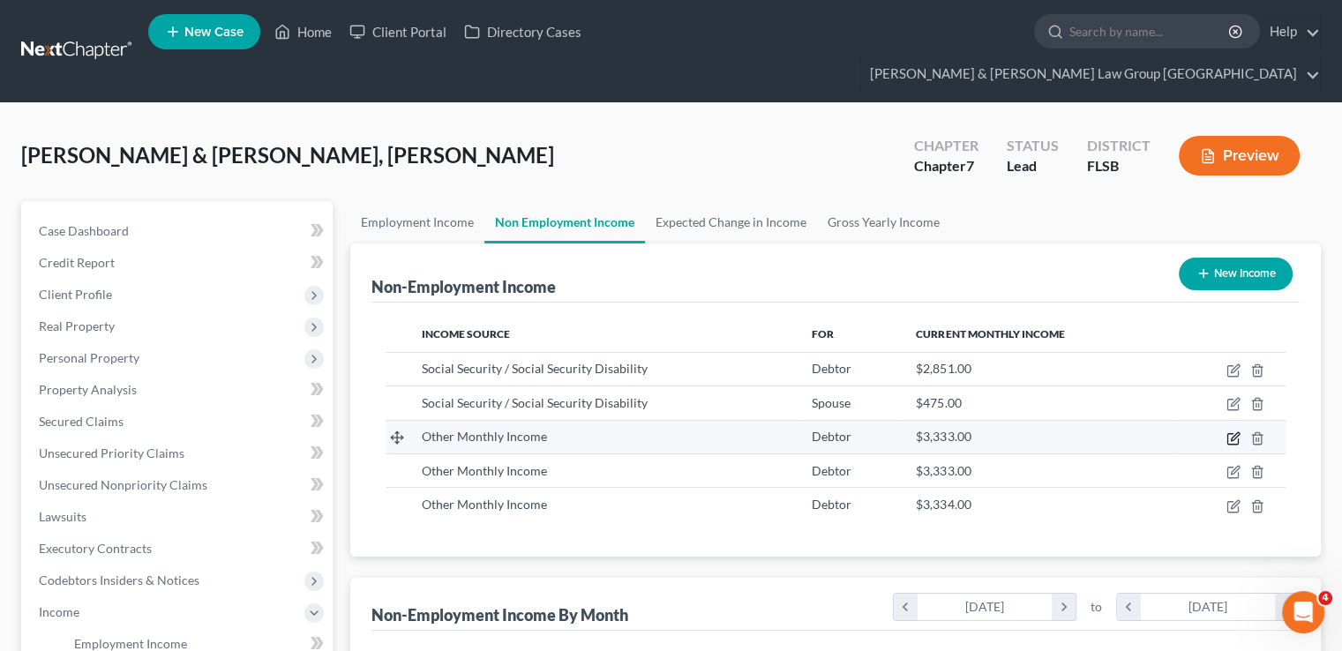
click at [1230, 431] on icon "button" at bounding box center [1233, 438] width 14 height 14
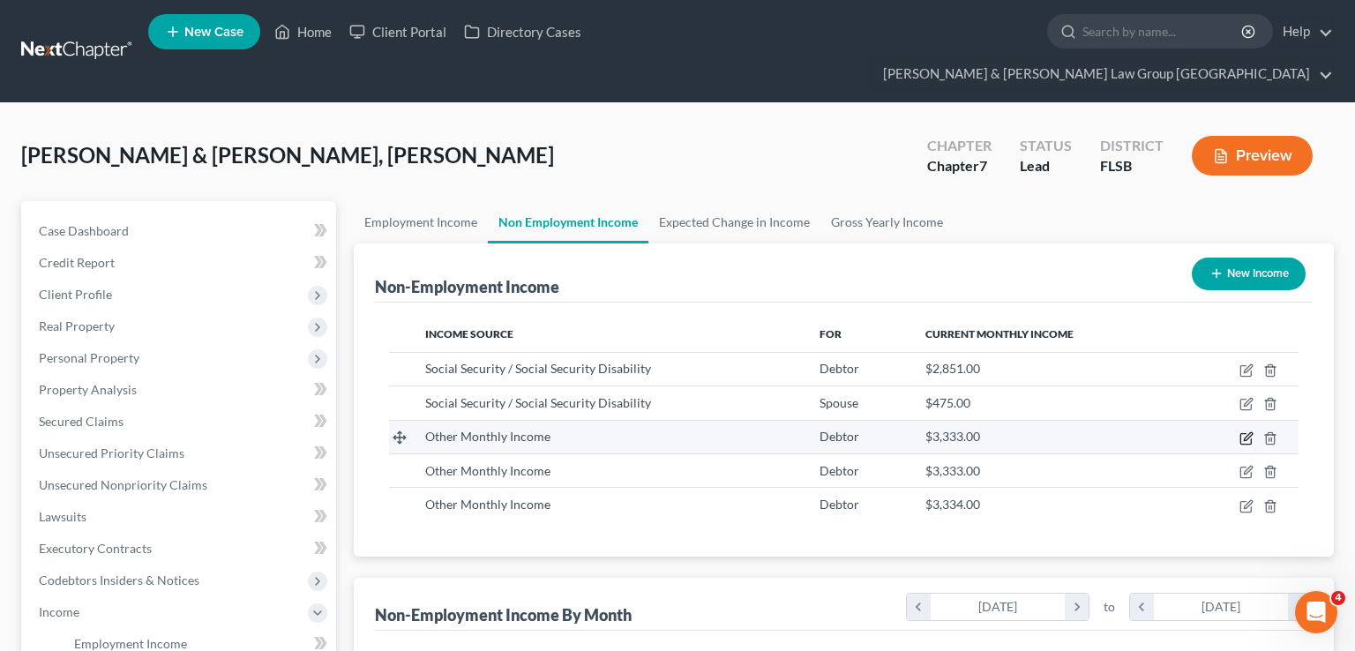
select select "13"
select select "0"
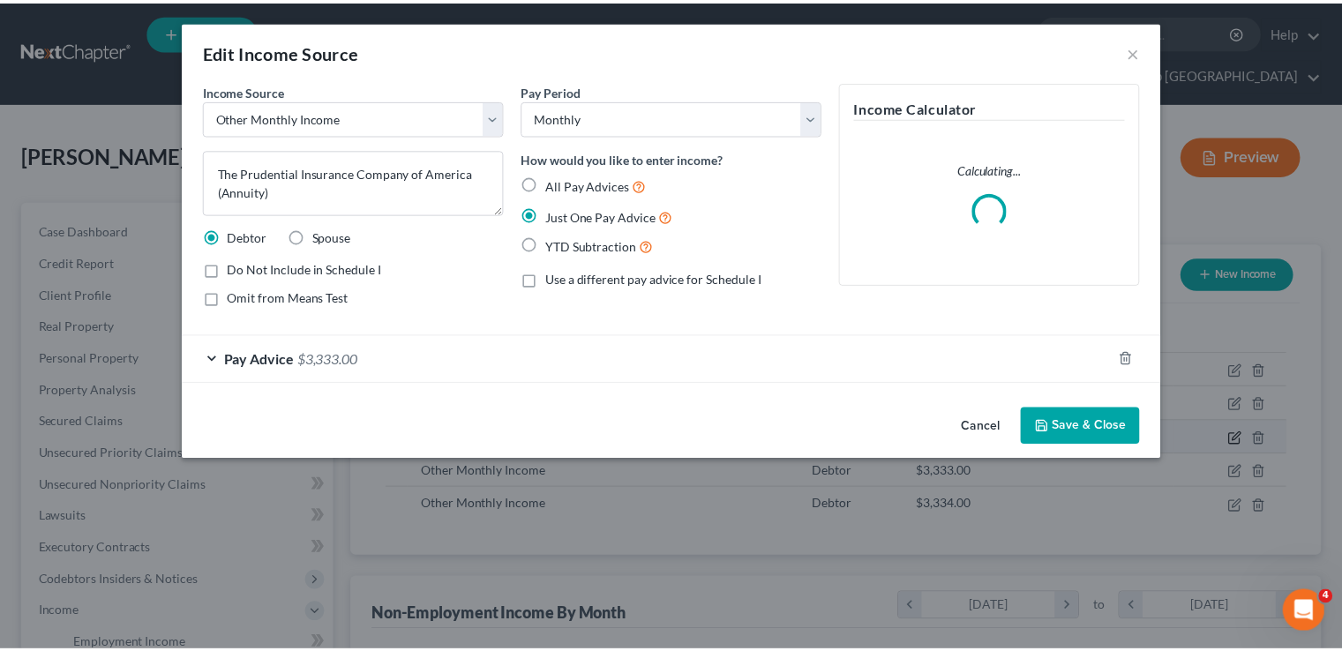
scroll to position [314, 550]
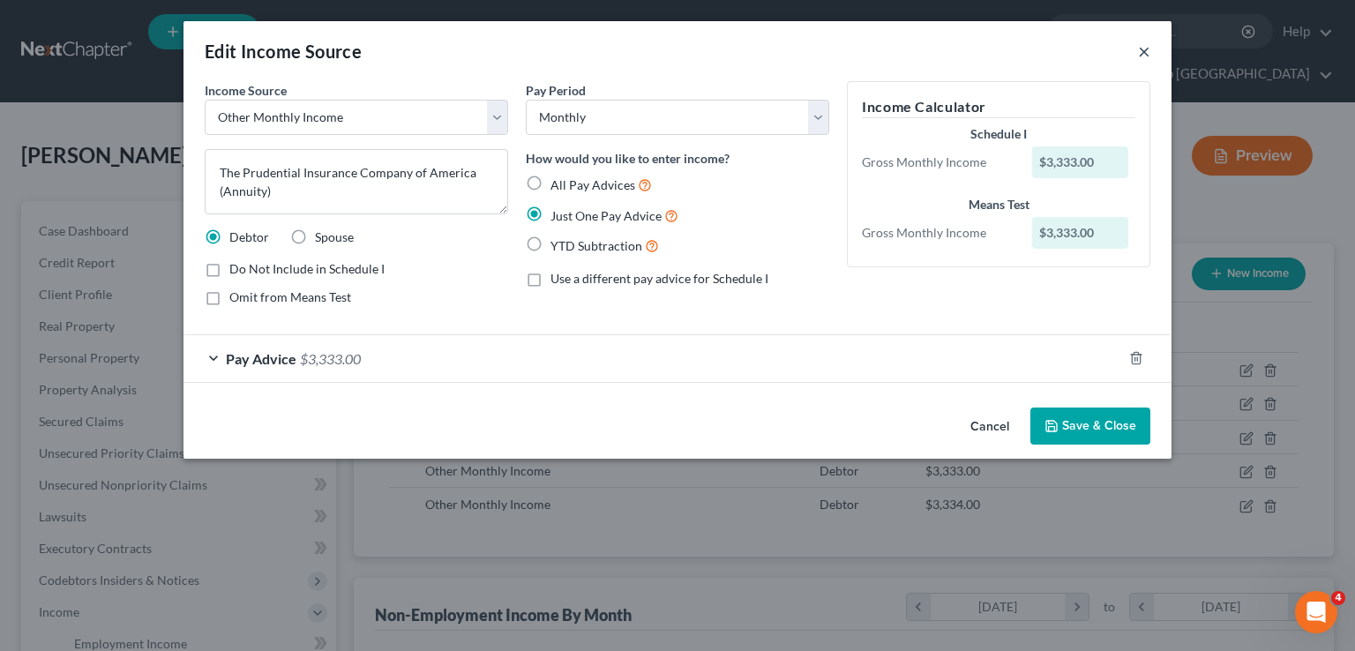
click at [1138, 46] on button "×" at bounding box center [1144, 51] width 12 height 21
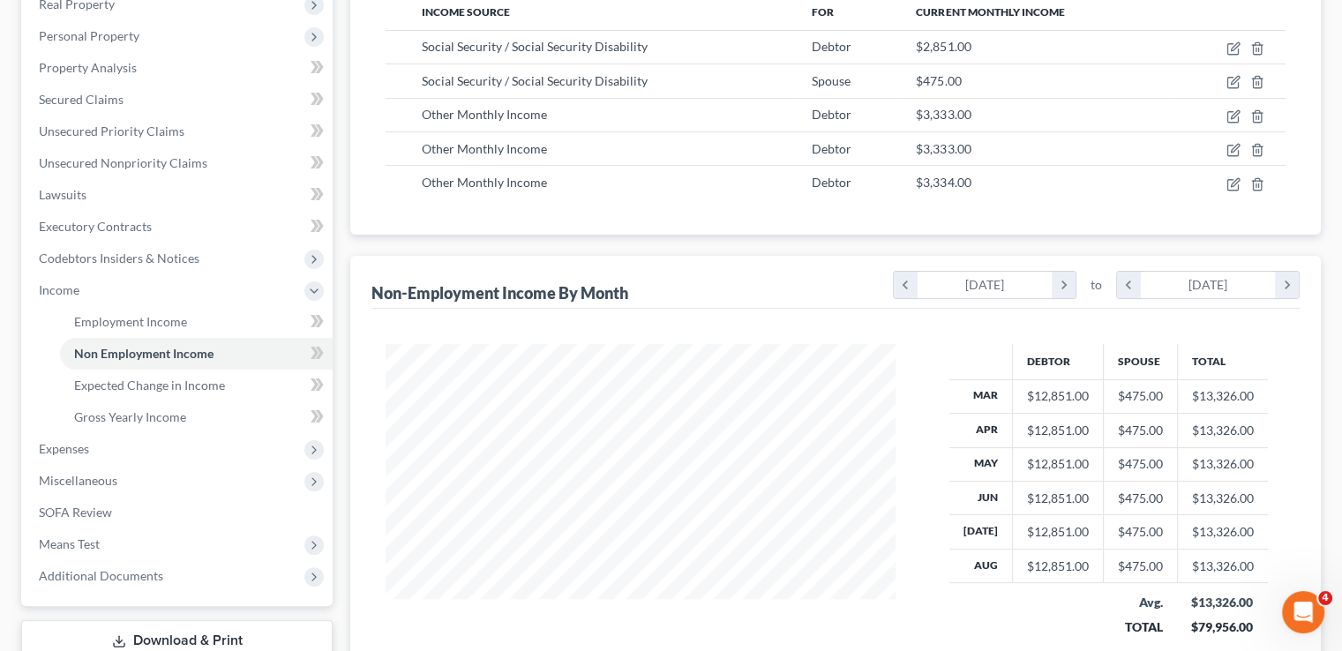
scroll to position [353, 0]
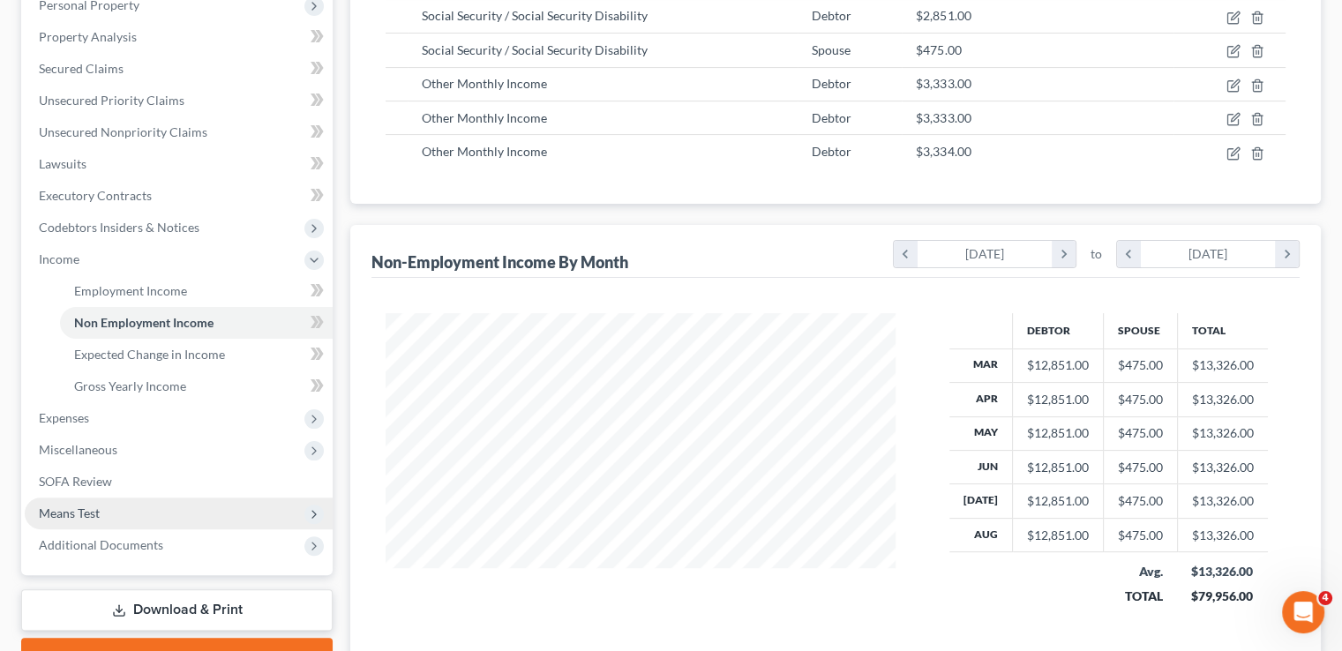
click at [64, 497] on span "Means Test" at bounding box center [179, 513] width 308 height 32
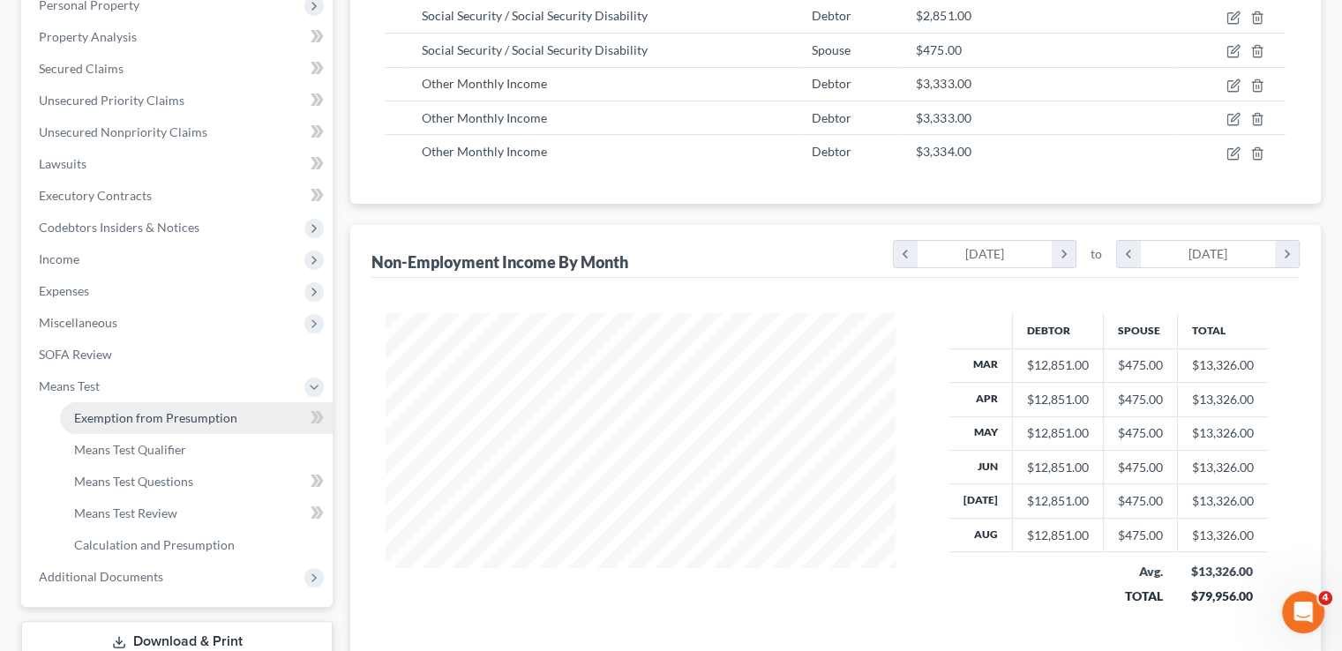
click at [120, 410] on span "Exemption from Presumption" at bounding box center [155, 417] width 163 height 15
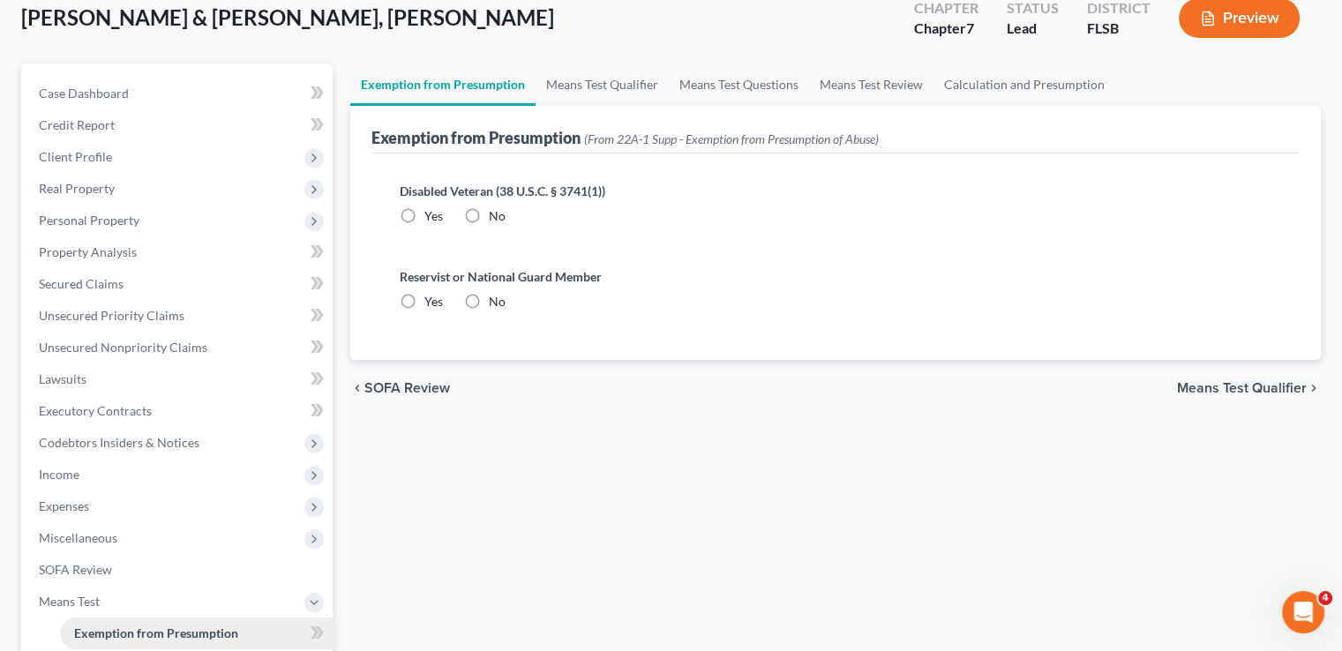
scroll to position [23, 0]
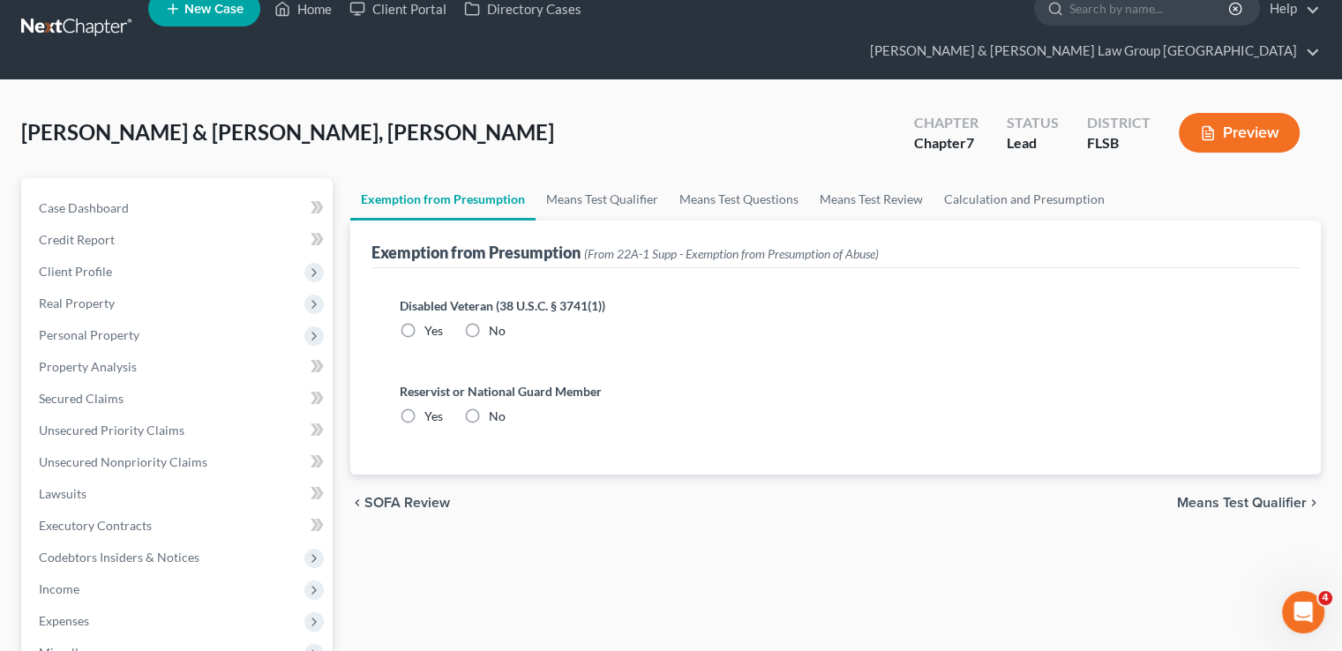
radio input "true"
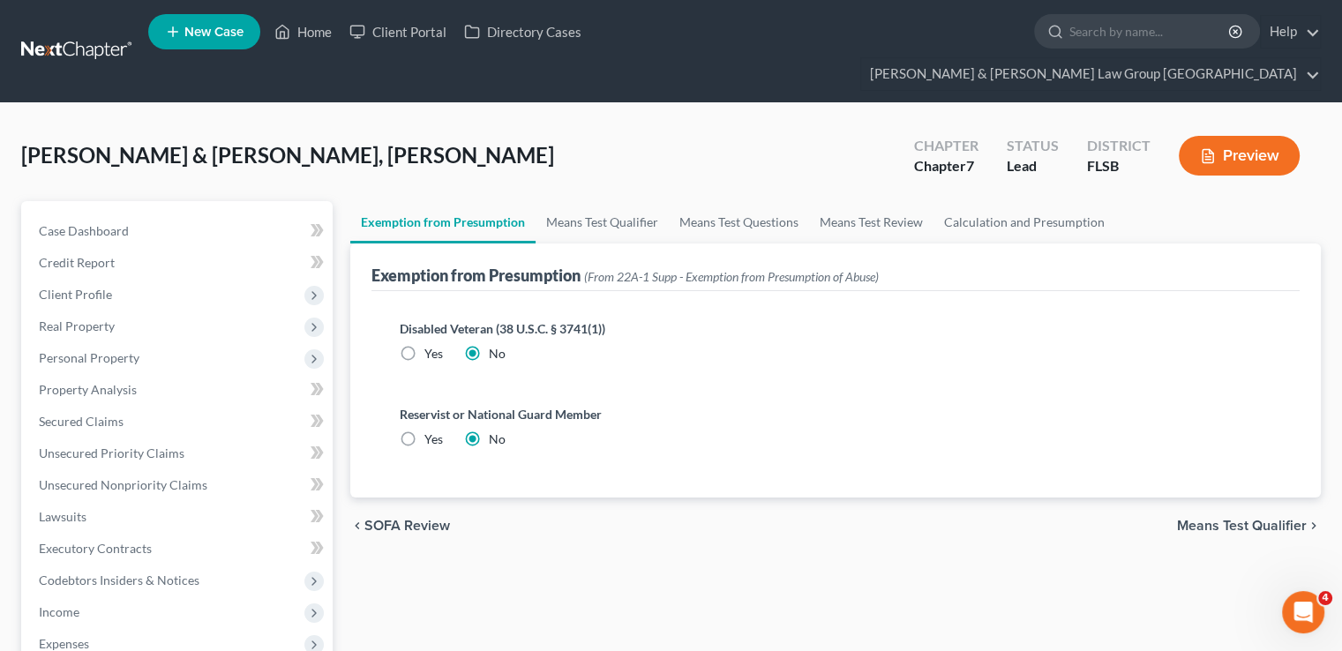
scroll to position [0, 0]
click at [567, 201] on link "Means Test Qualifier" at bounding box center [601, 222] width 133 height 42
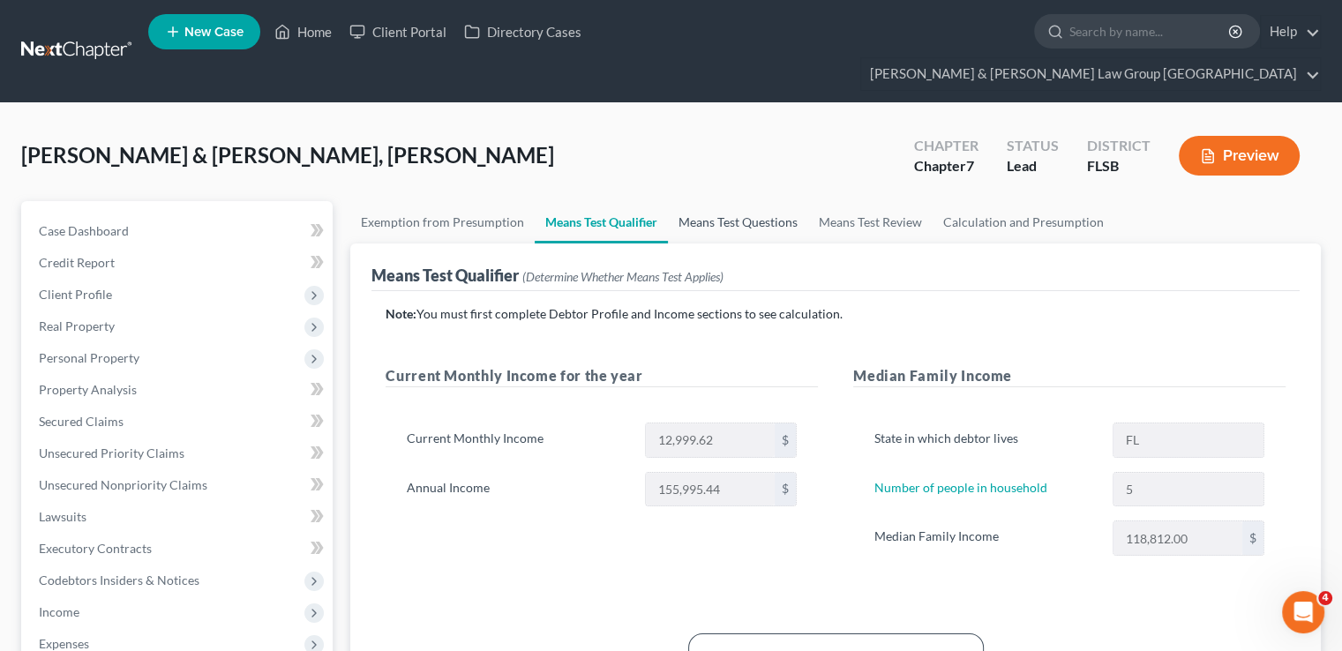
click at [672, 201] on link "Means Test Questions" at bounding box center [738, 222] width 140 height 42
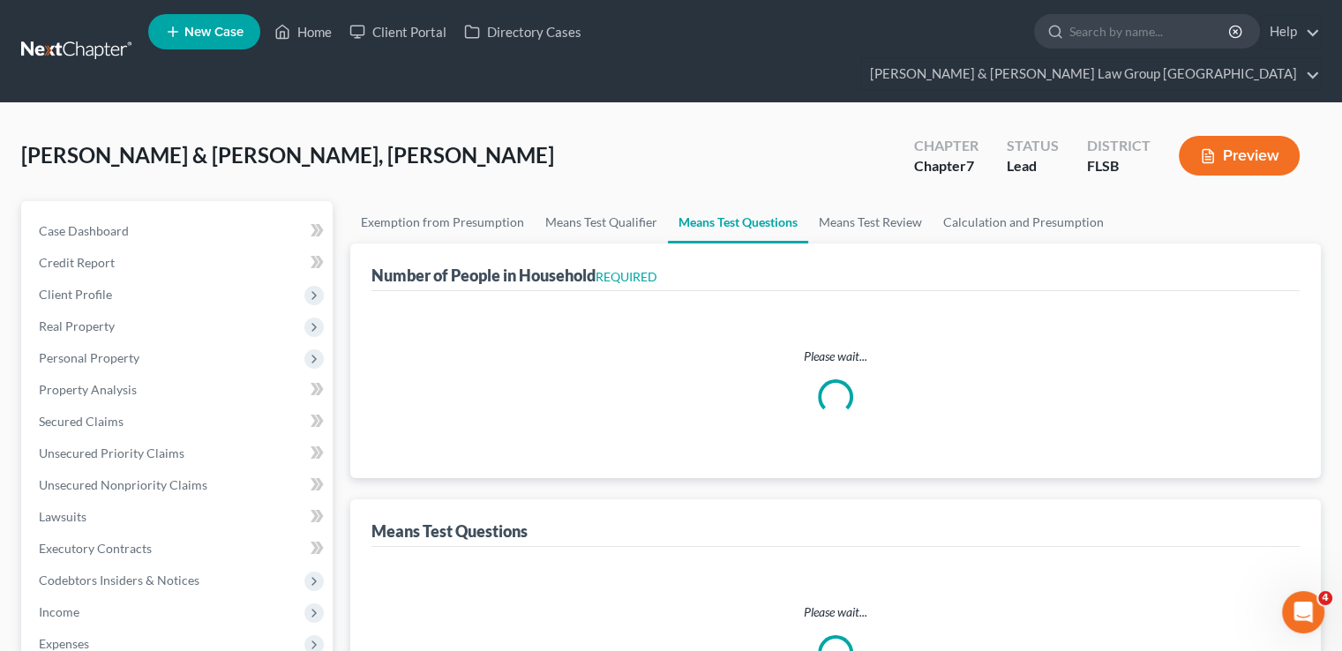
select select "1"
select select "60"
select select "0"
select select "60"
select select "5"
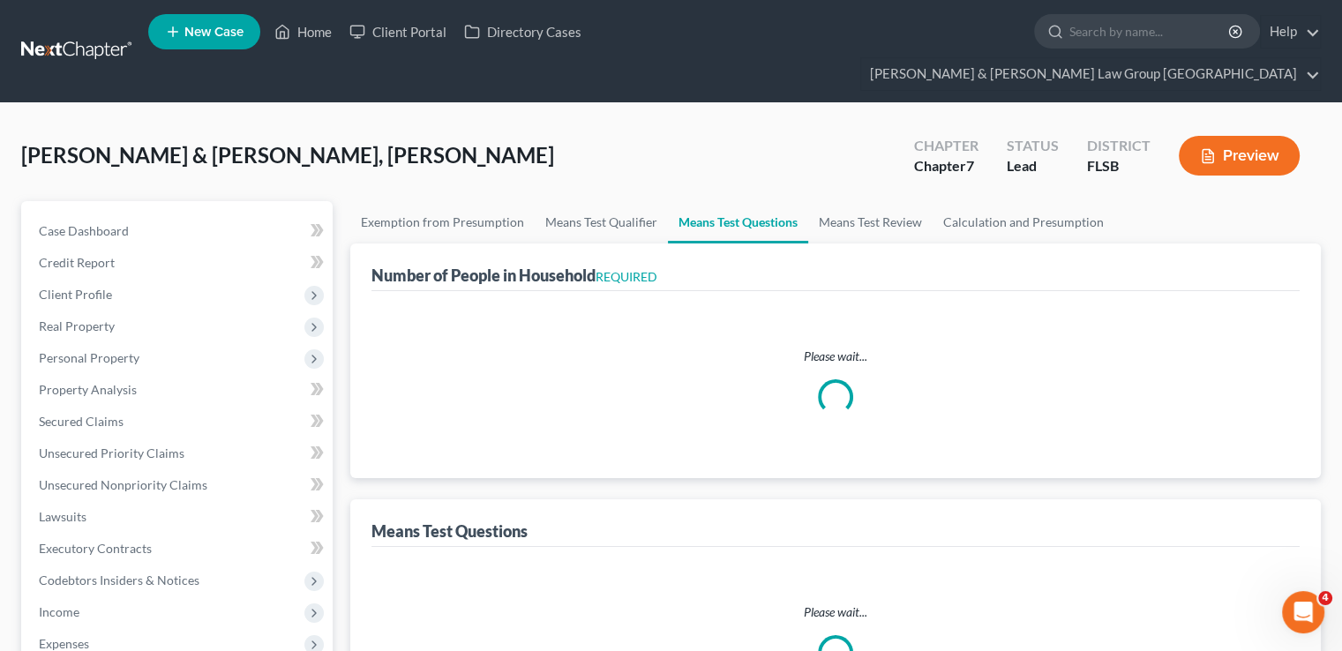
select select "3"
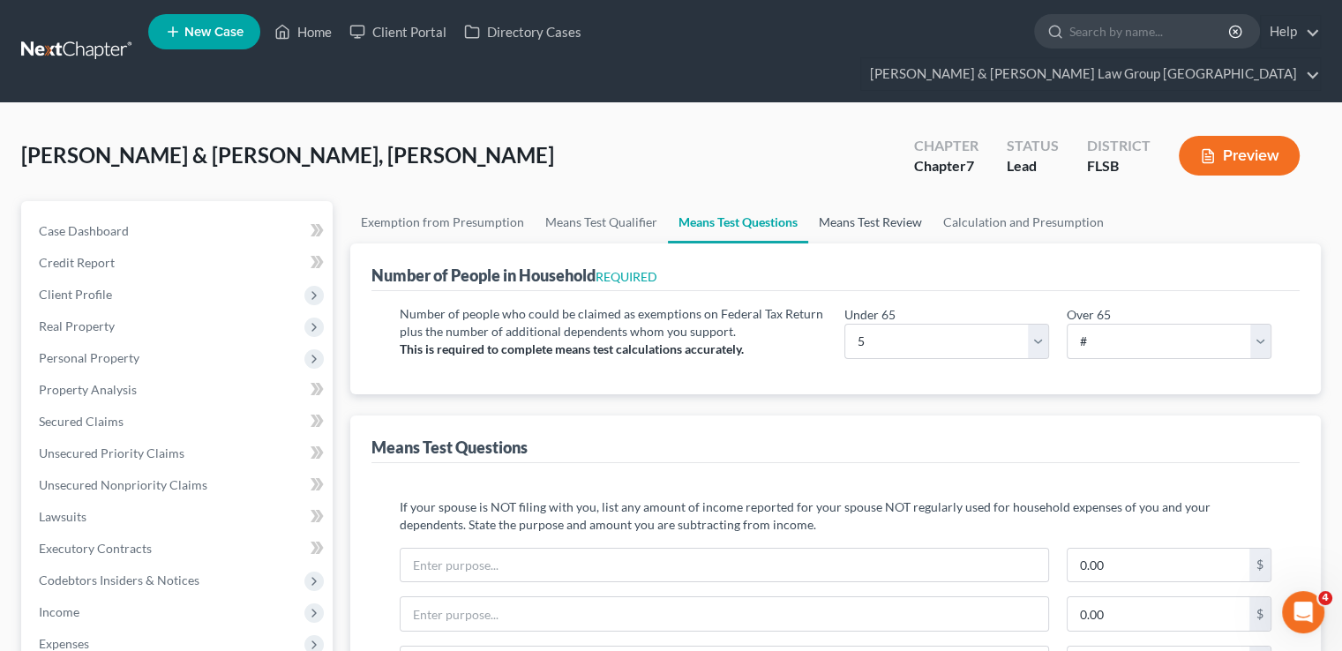
click at [871, 201] on link "Means Test Review" at bounding box center [870, 222] width 124 height 42
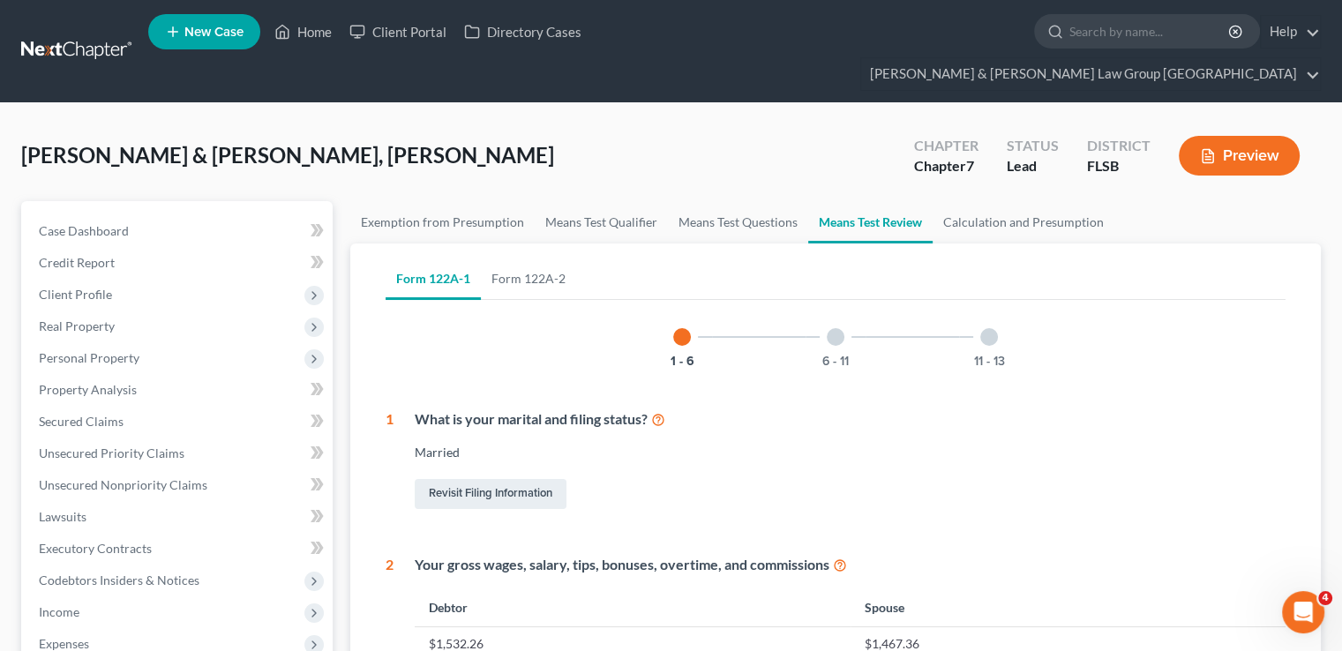
click at [825, 312] on div "6 - 11" at bounding box center [835, 337] width 60 height 60
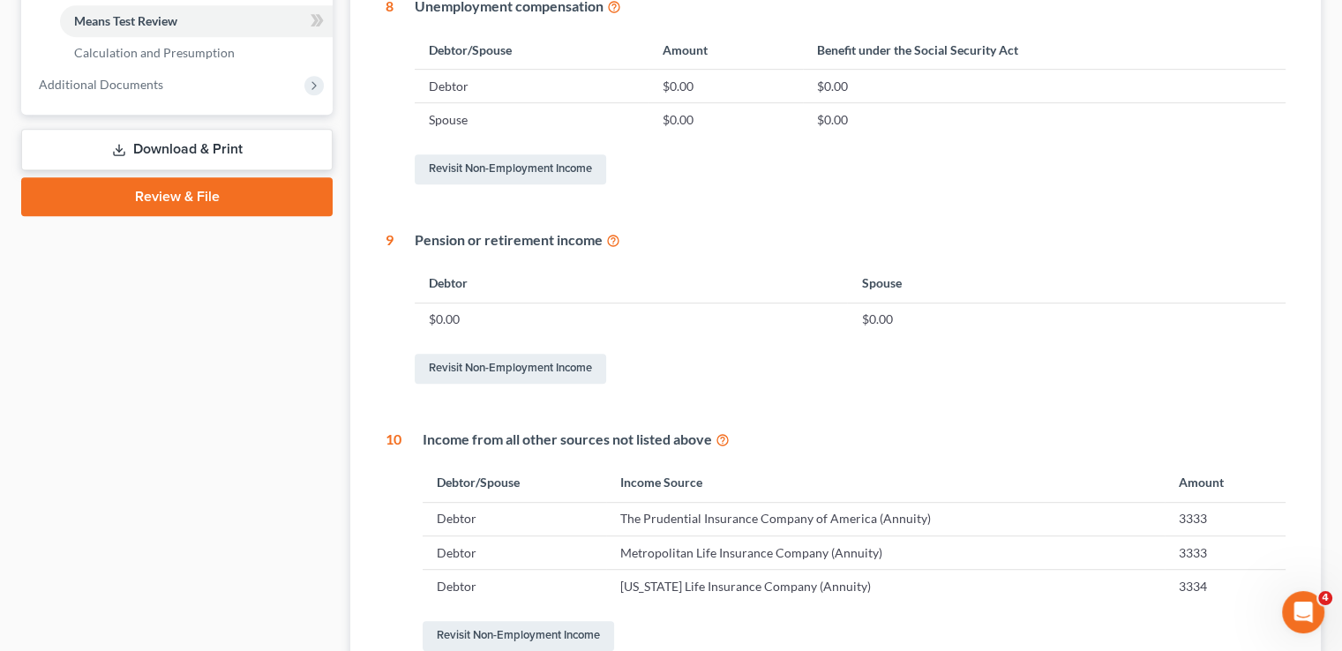
scroll to position [882, 0]
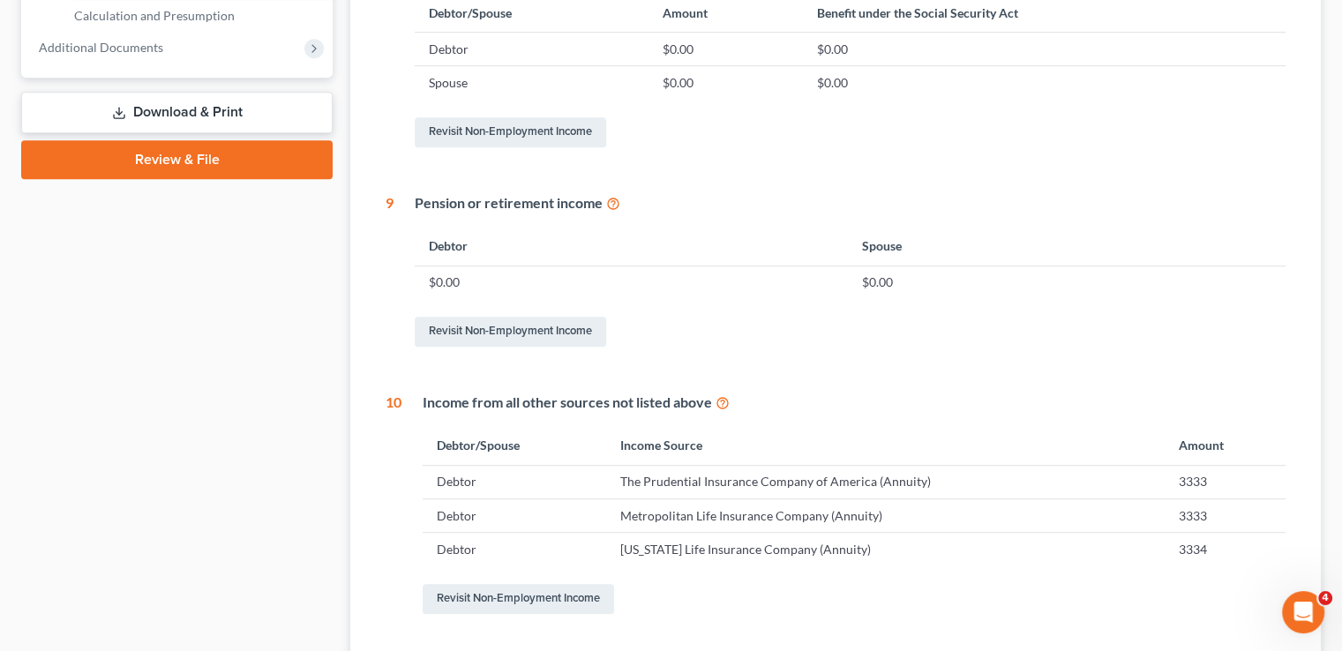
click at [606, 194] on icon at bounding box center [613, 202] width 14 height 17
click at [611, 194] on icon at bounding box center [613, 202] width 14 height 17
